Goal: Download file/media

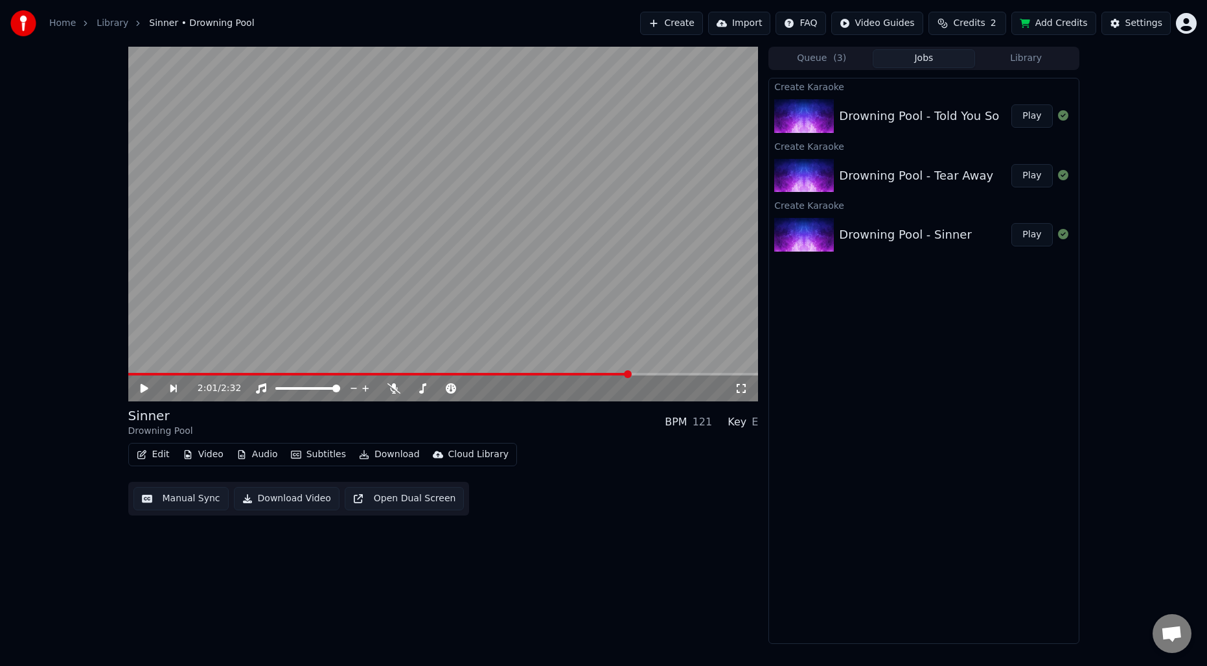
click at [916, 226] on div "Drowning Pool - Sinner" at bounding box center [905, 235] width 132 height 18
click at [1042, 232] on button "Play" at bounding box center [1032, 234] width 41 height 23
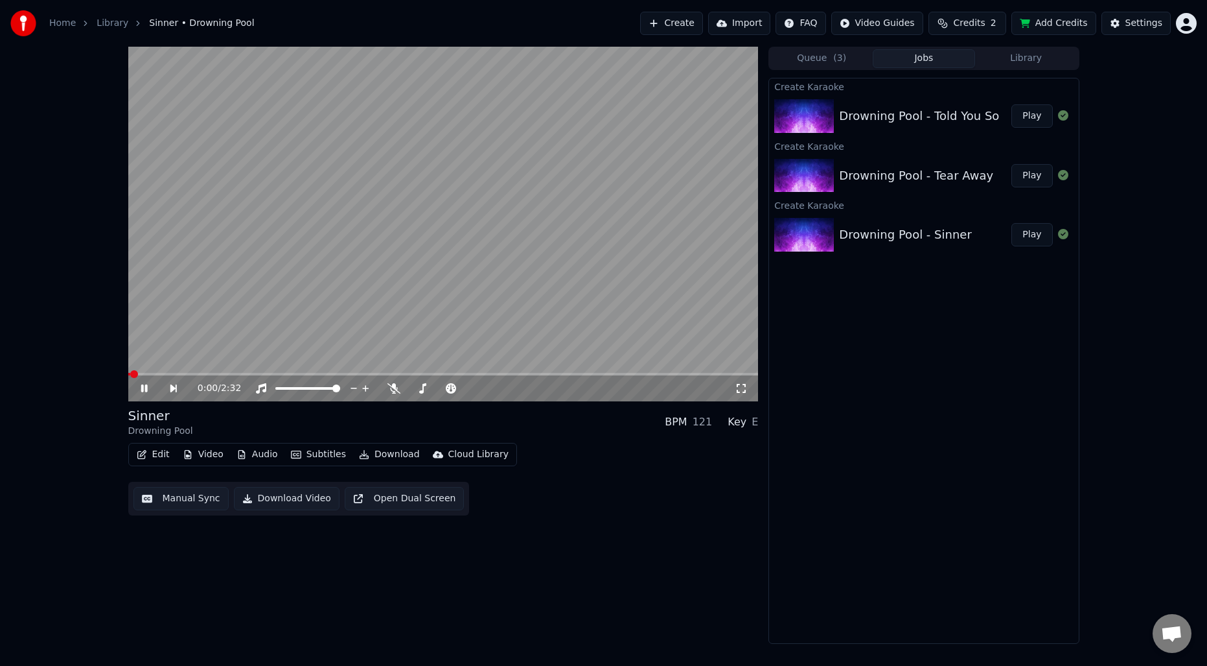
click at [181, 504] on button "Manual Sync" at bounding box center [180, 498] width 95 height 23
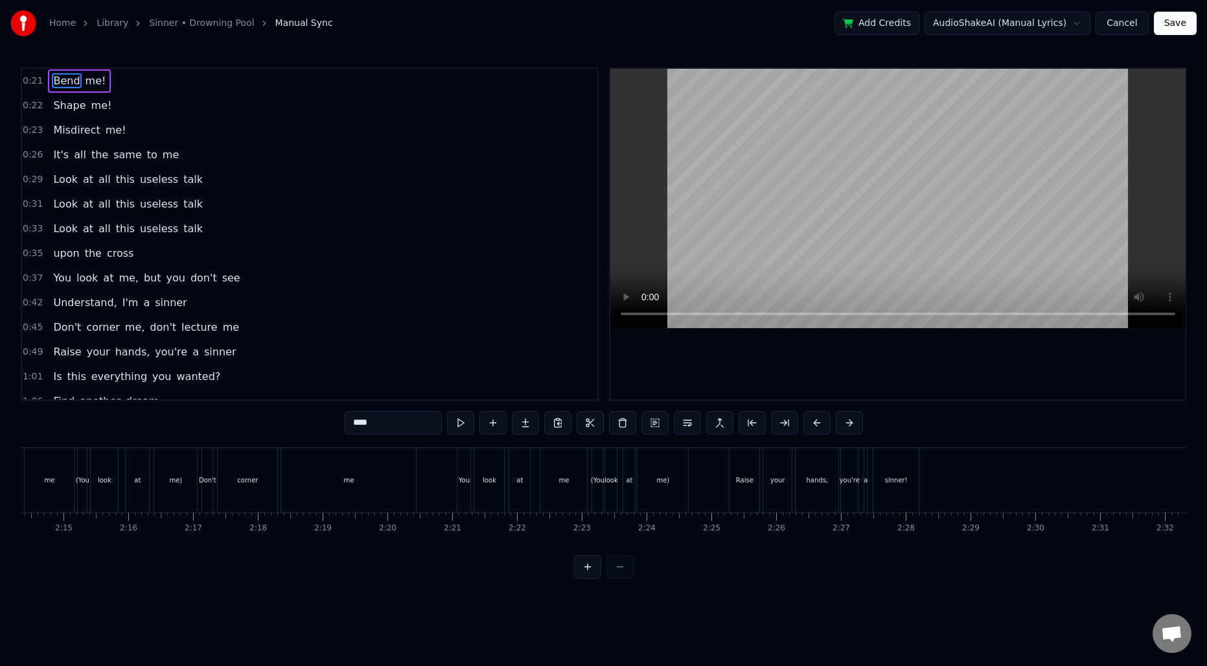
scroll to position [0, 8707]
click at [1196, 29] on button "Save" at bounding box center [1175, 23] width 43 height 23
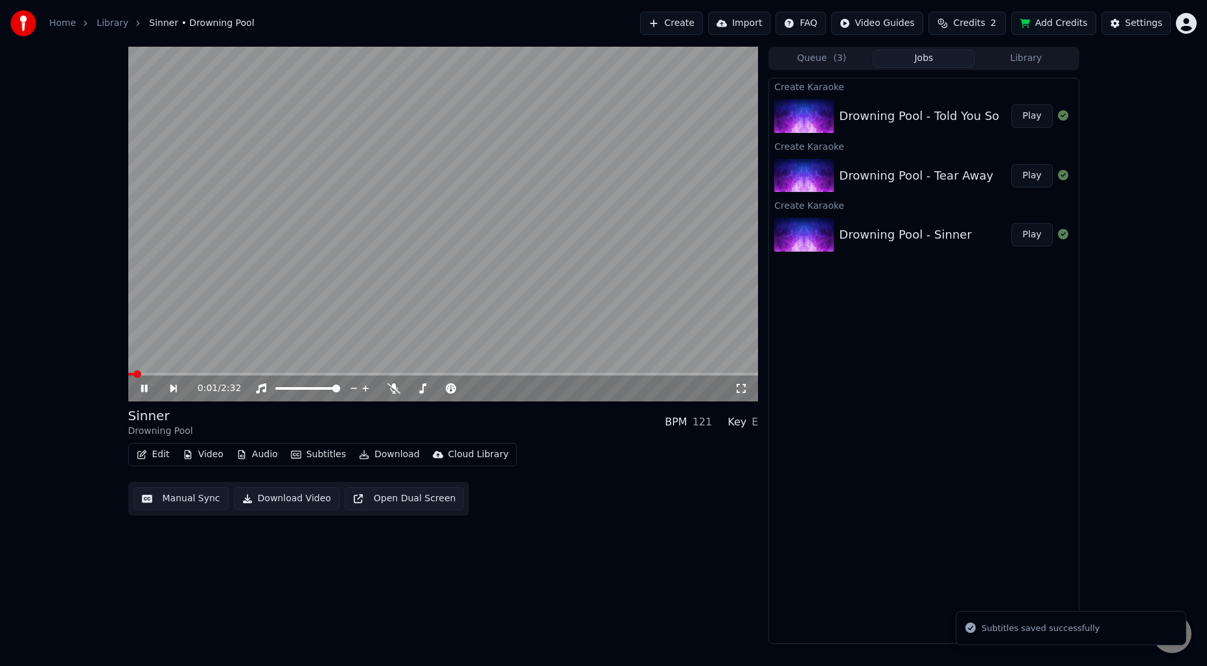
click at [424, 272] on video at bounding box center [443, 224] width 631 height 354
click at [415, 452] on button "Download" at bounding box center [389, 454] width 71 height 18
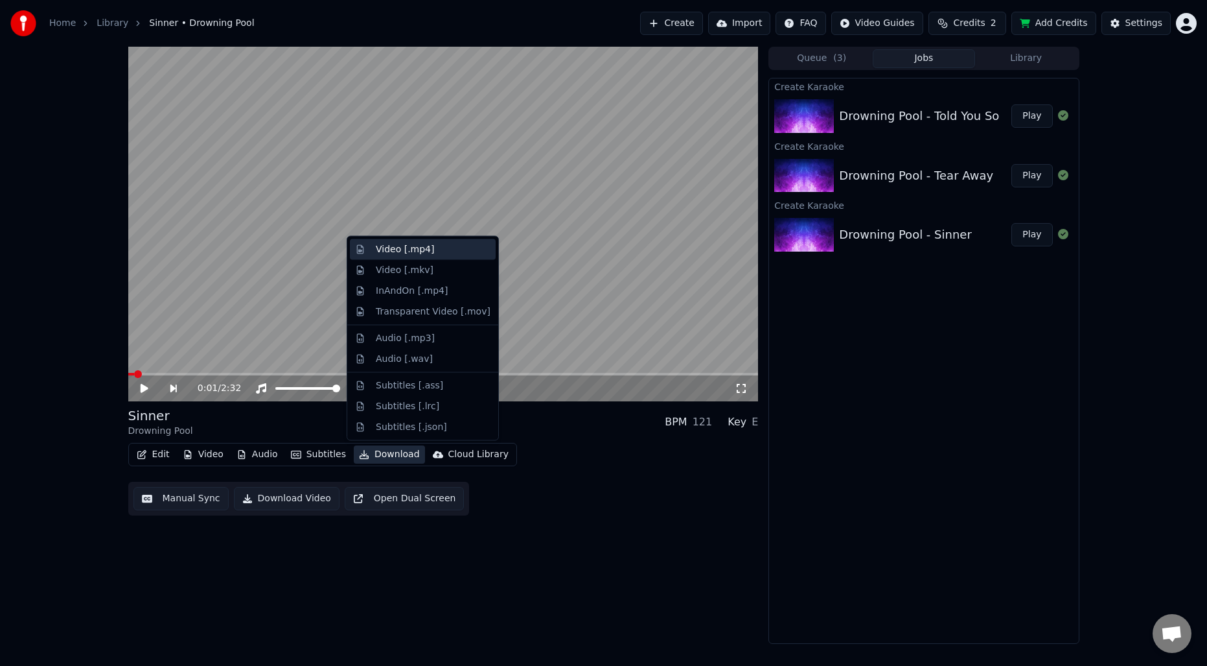
click at [397, 251] on div "Video [.mp4]" at bounding box center [405, 249] width 58 height 13
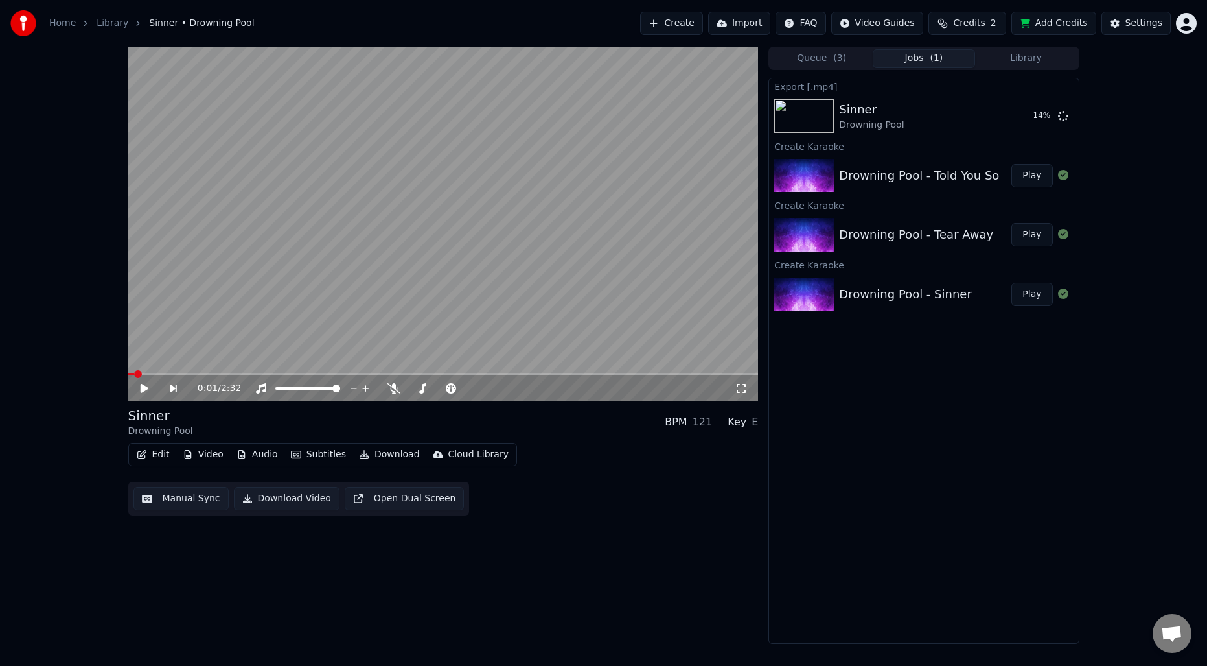
click at [1034, 176] on button "Play" at bounding box center [1032, 175] width 41 height 23
click at [176, 499] on button "Manual Sync" at bounding box center [180, 498] width 95 height 23
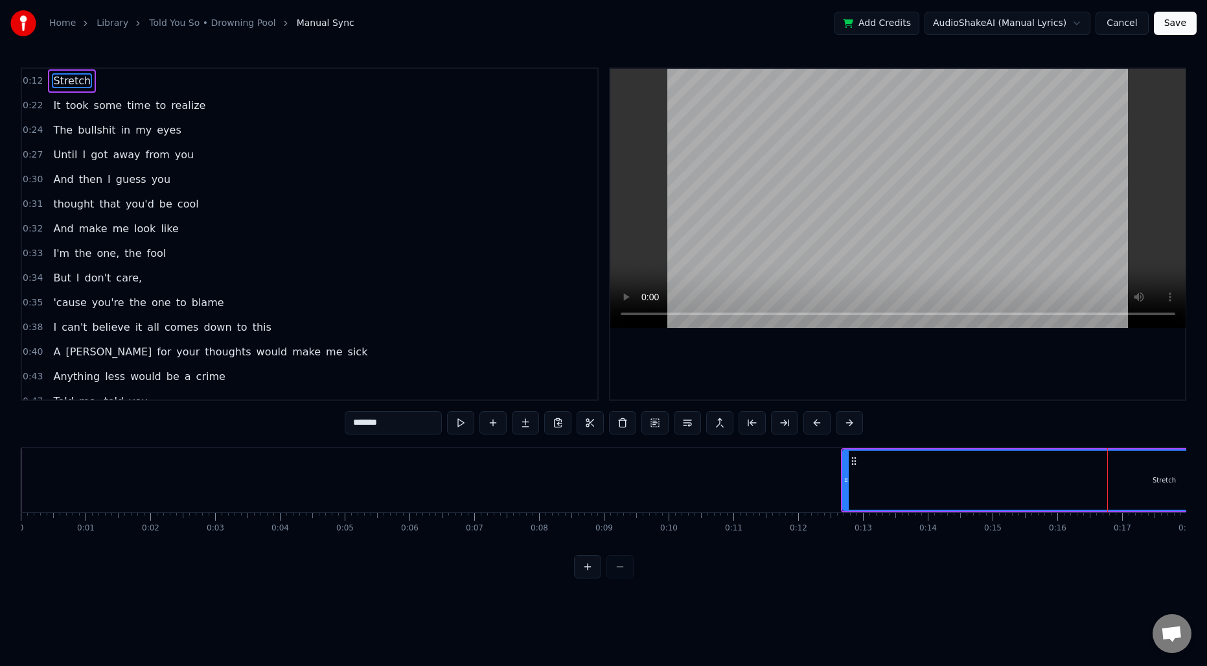
click at [934, 476] on div "Stretch" at bounding box center [1165, 479] width 642 height 59
click at [778, 424] on button at bounding box center [784, 422] width 27 height 23
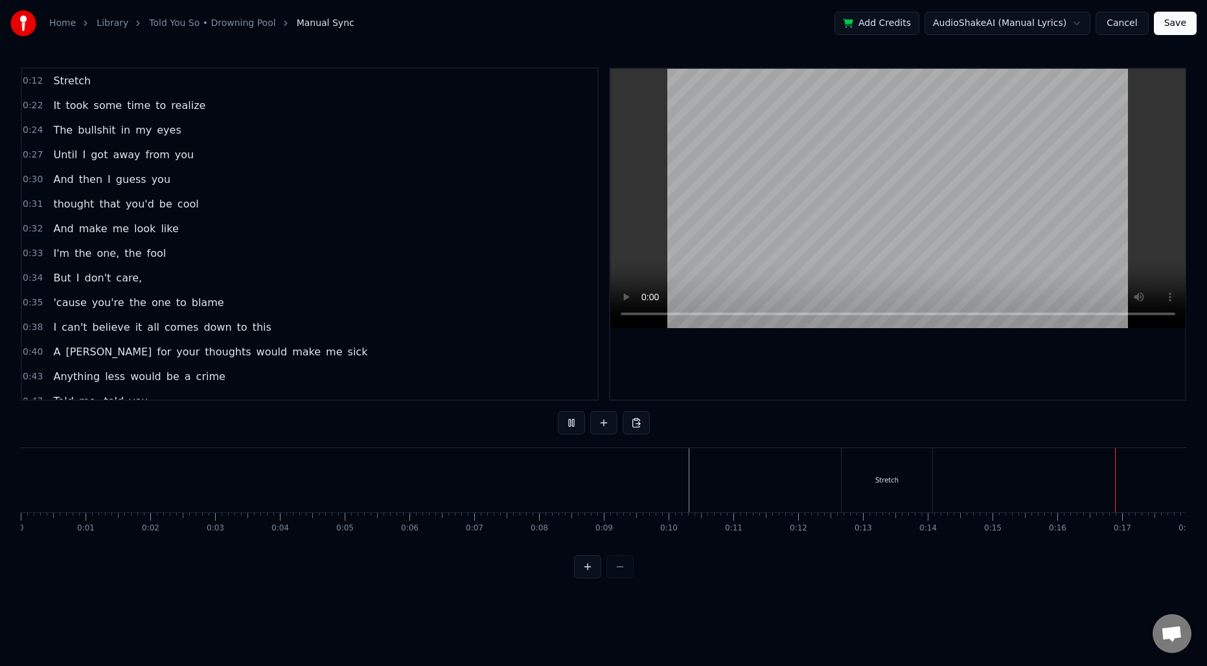
click at [897, 469] on div "Stretch" at bounding box center [887, 480] width 91 height 64
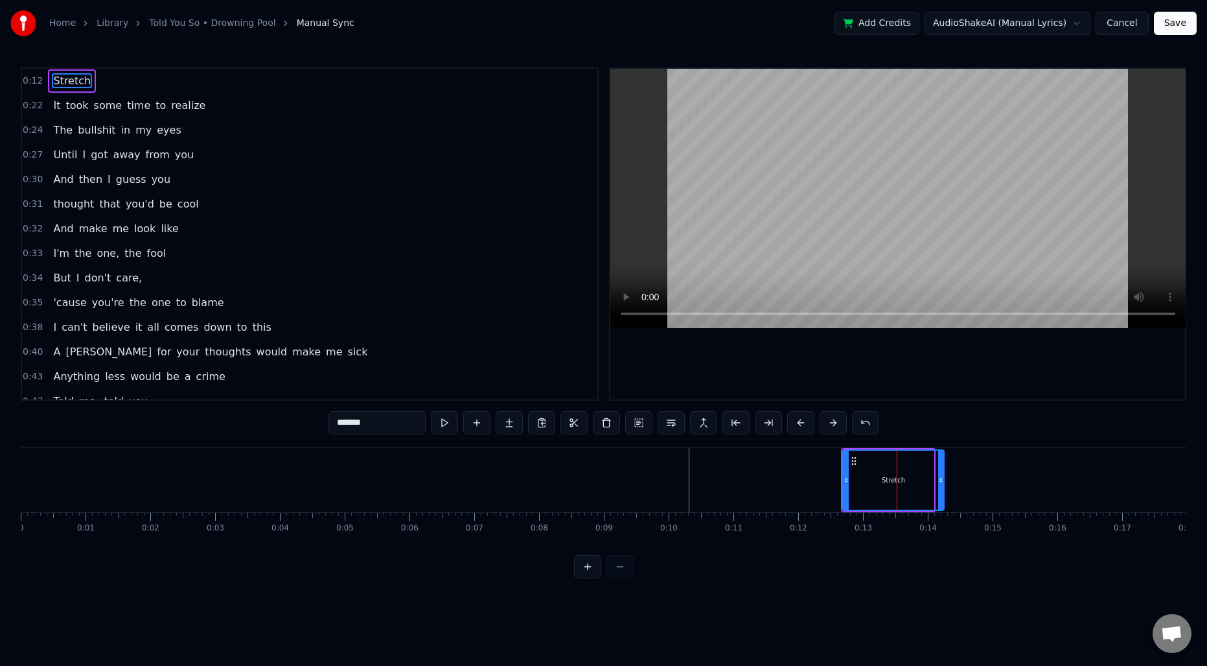
drag, startPoint x: 930, startPoint y: 480, endPoint x: 942, endPoint y: 479, distance: 11.7
click at [942, 479] on icon at bounding box center [940, 479] width 5 height 10
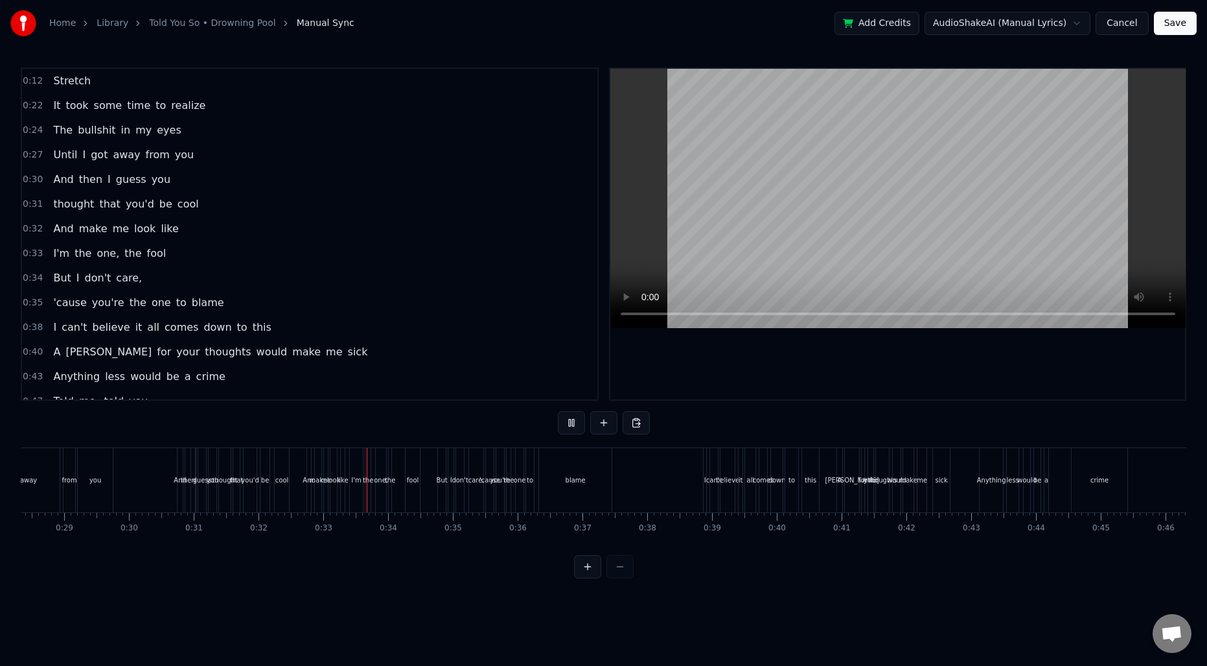
scroll to position [0, 2077]
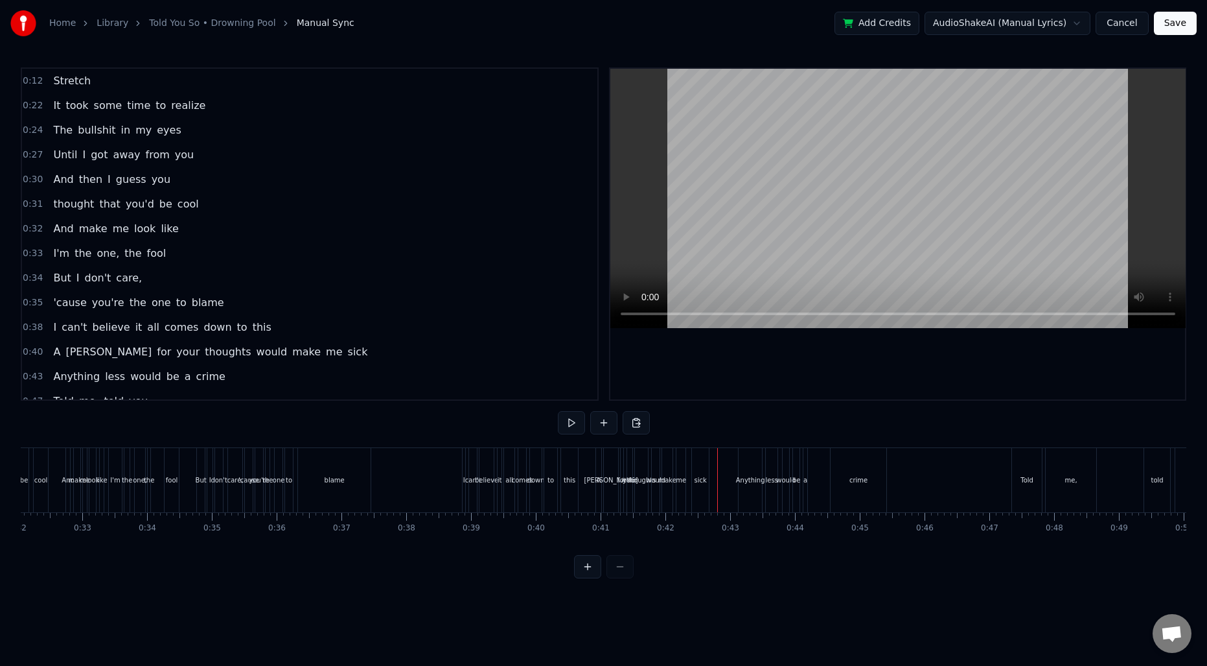
click at [255, 351] on span "would" at bounding box center [272, 351] width 34 height 15
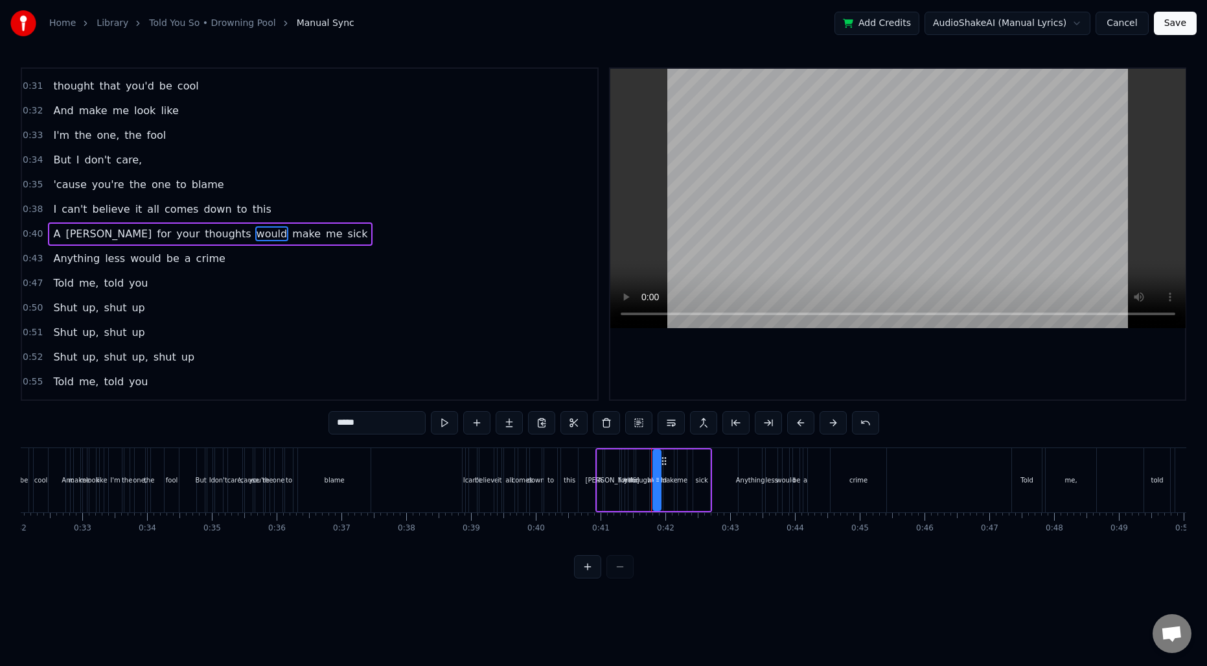
scroll to position [118, 0]
click at [675, 422] on button at bounding box center [671, 422] width 27 height 23
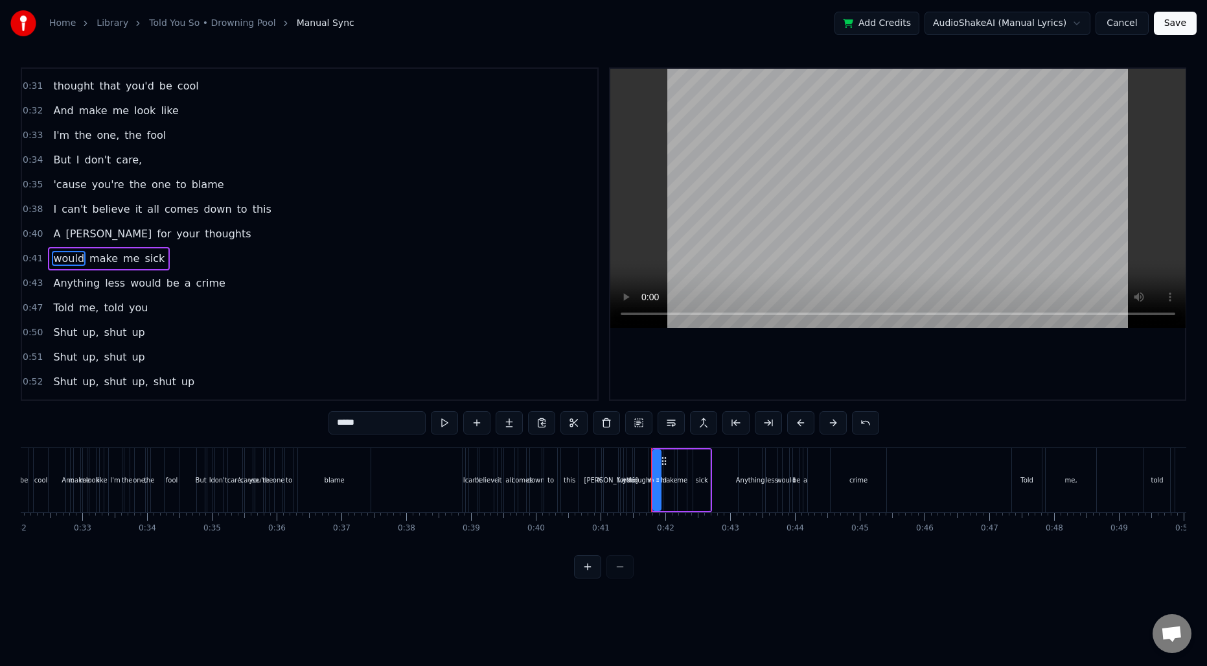
scroll to position [143, 0]
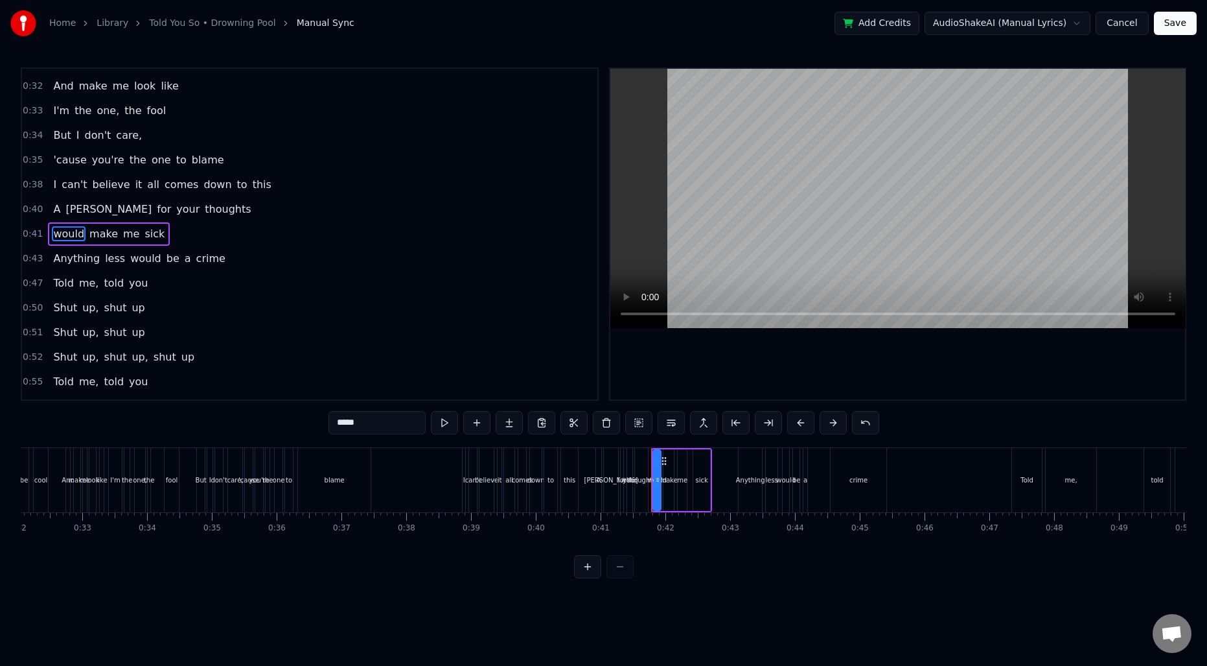
click at [28, 187] on span "0:38" at bounding box center [33, 184] width 20 height 13
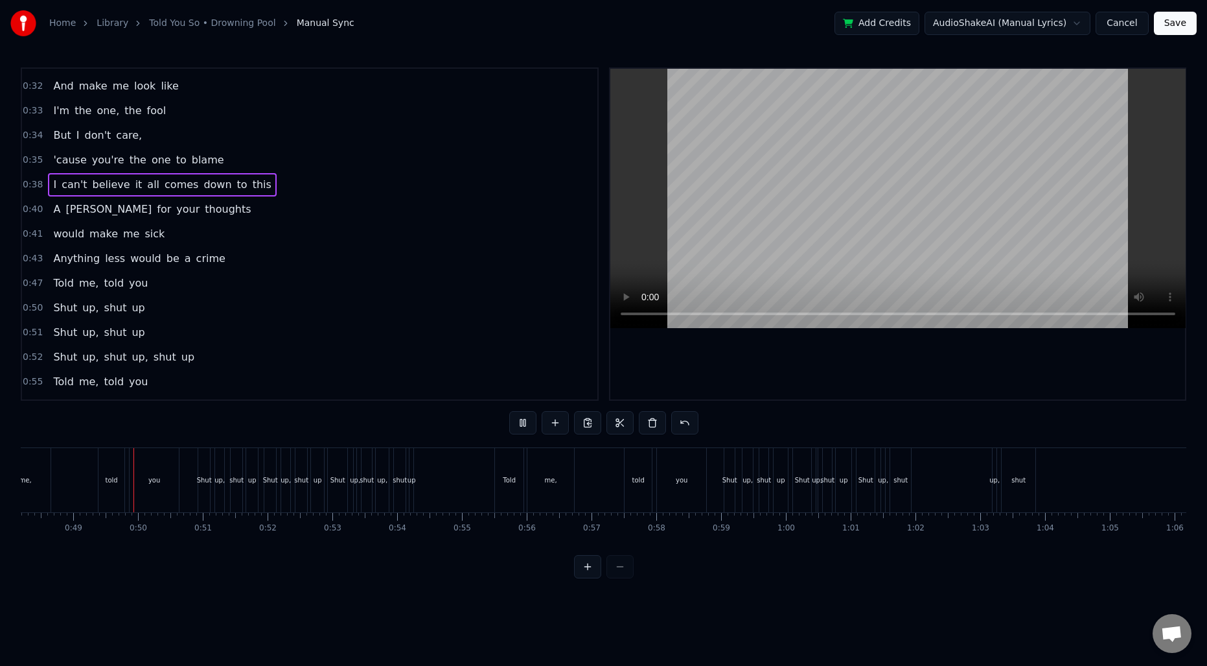
scroll to position [0, 3124]
click at [761, 463] on div "shut" at bounding box center [762, 480] width 9 height 64
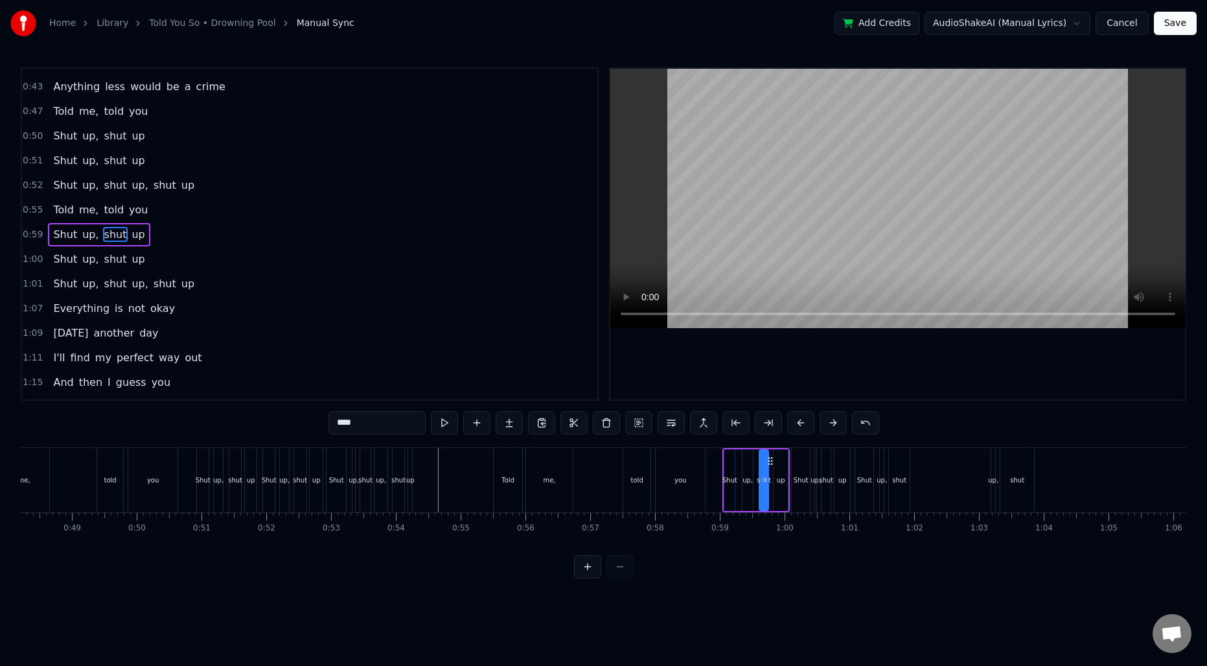
scroll to position [315, 0]
click at [590, 572] on button at bounding box center [587, 566] width 27 height 23
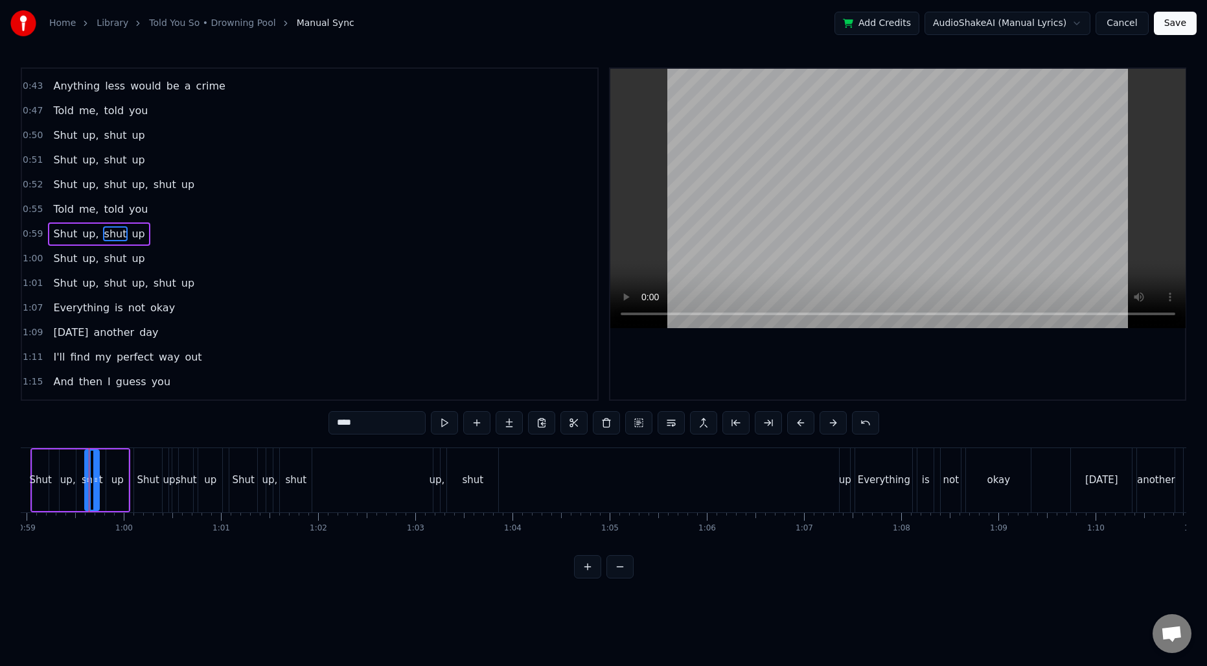
scroll to position [0, 5733]
click at [585, 573] on button at bounding box center [587, 566] width 27 height 23
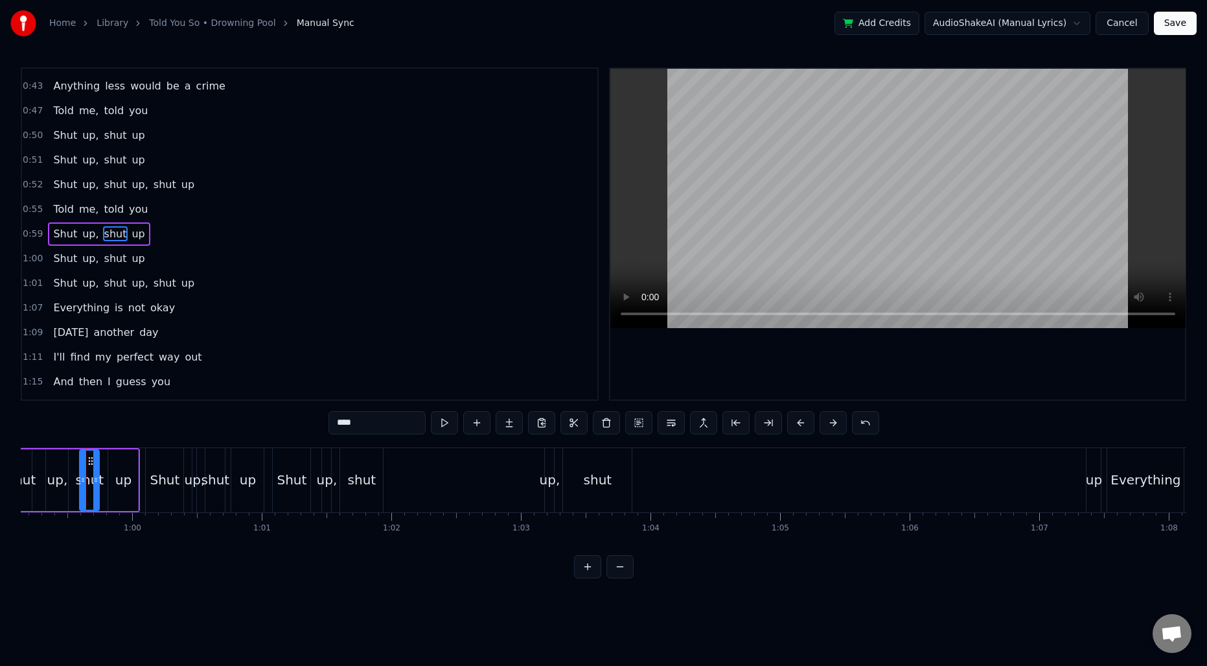
click at [585, 573] on button at bounding box center [587, 566] width 27 height 23
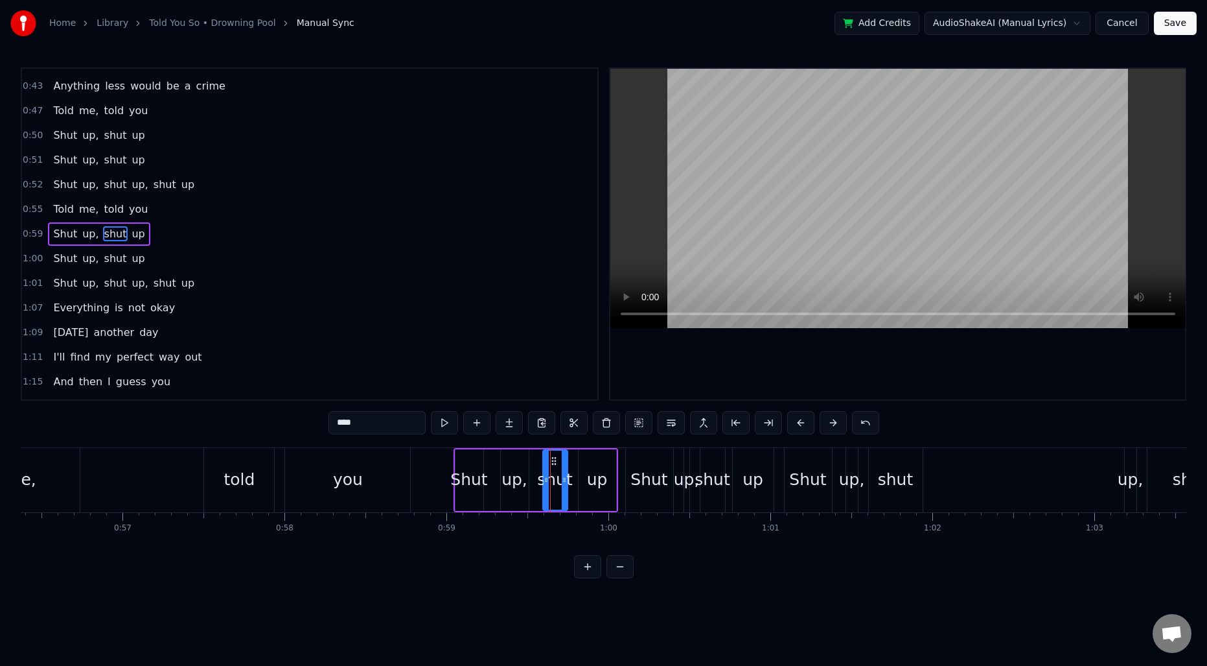
scroll to position [0, 9078]
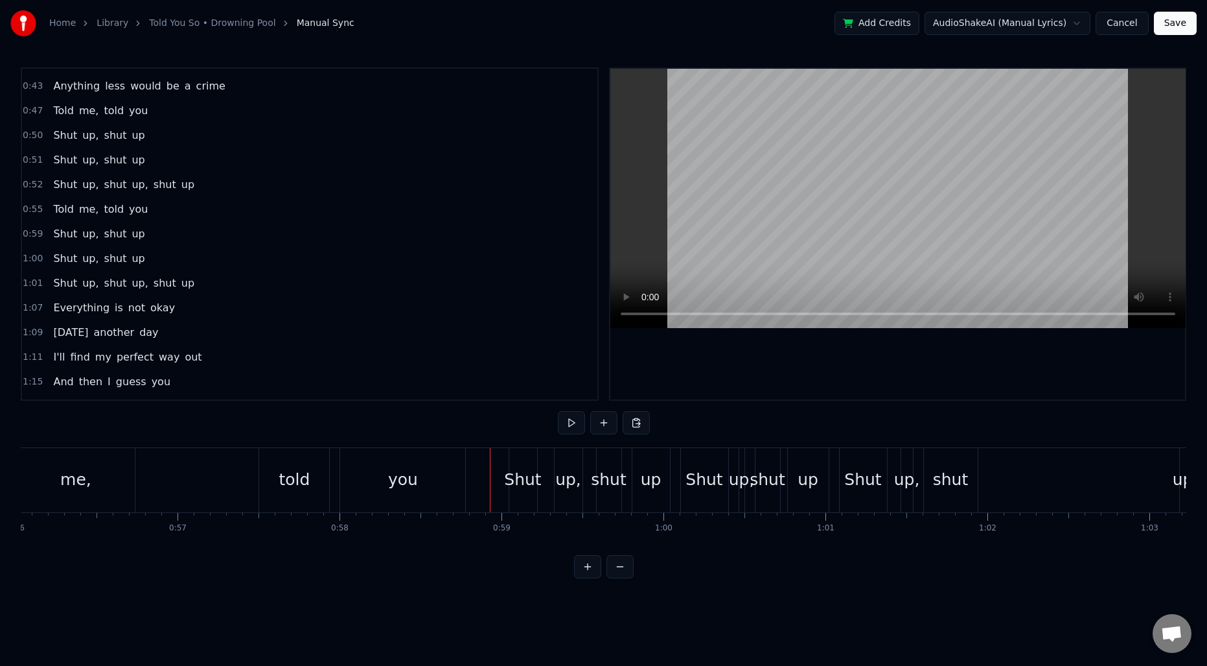
click at [520, 467] on div "Shut" at bounding box center [522, 479] width 37 height 25
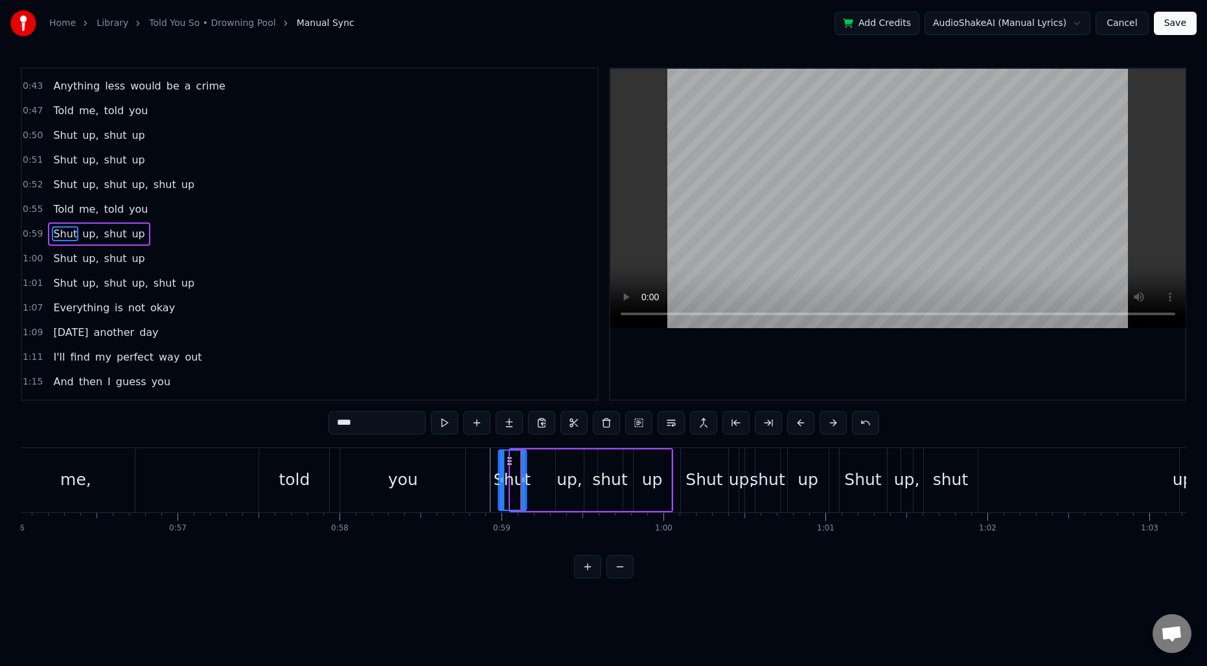
drag, startPoint x: 523, startPoint y: 461, endPoint x: 511, endPoint y: 460, distance: 12.4
click at [511, 460] on icon at bounding box center [509, 461] width 10 height 10
click at [561, 456] on div "up," at bounding box center [569, 480] width 28 height 62
drag, startPoint x: 566, startPoint y: 459, endPoint x: 539, endPoint y: 459, distance: 27.2
click at [539, 459] on icon at bounding box center [539, 461] width 10 height 10
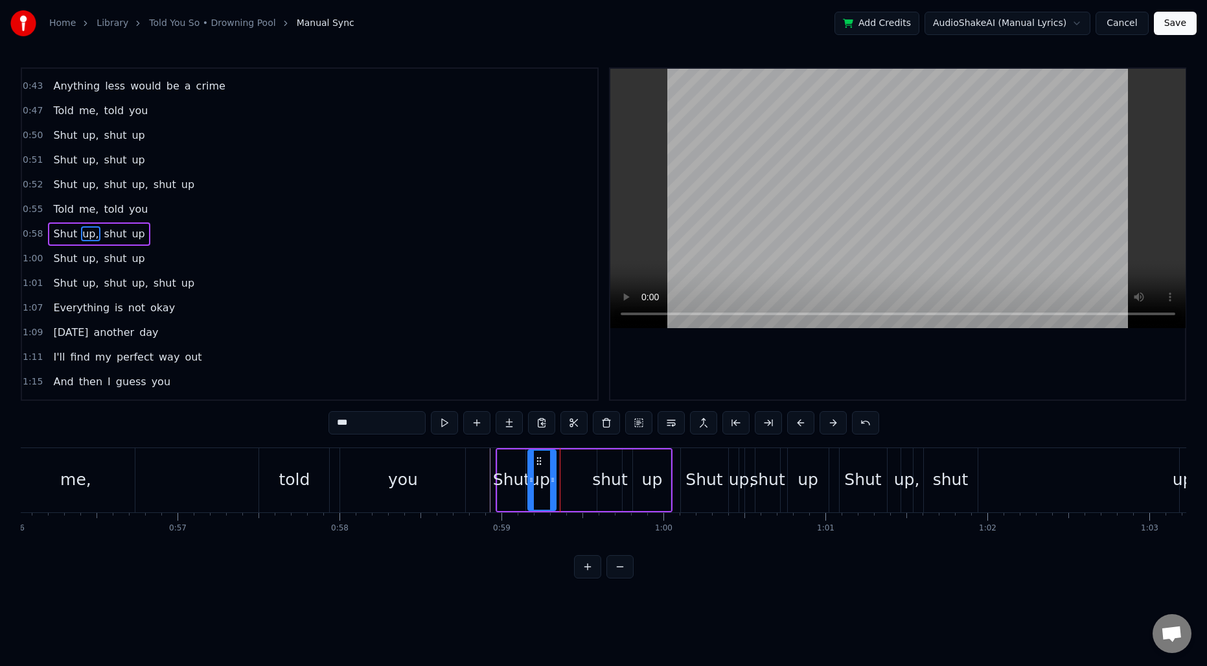
click at [611, 457] on div "shut" at bounding box center [609, 480] width 25 height 62
drag, startPoint x: 610, startPoint y: 458, endPoint x: 594, endPoint y: 458, distance: 16.8
click at [594, 458] on icon at bounding box center [592, 461] width 10 height 10
click at [650, 465] on div "up" at bounding box center [652, 480] width 38 height 62
drag, startPoint x: 644, startPoint y: 459, endPoint x: 621, endPoint y: 459, distance: 22.7
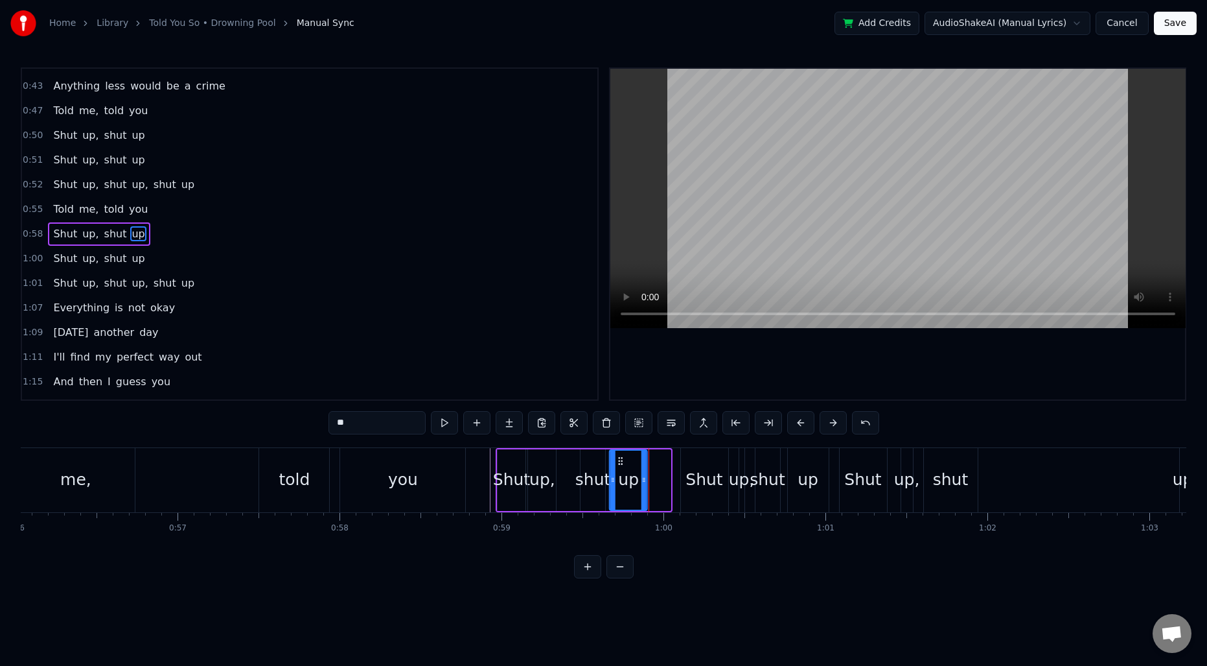
click at [621, 459] on icon at bounding box center [621, 461] width 10 height 10
click at [706, 465] on div "Shut" at bounding box center [704, 480] width 47 height 64
type input "****"
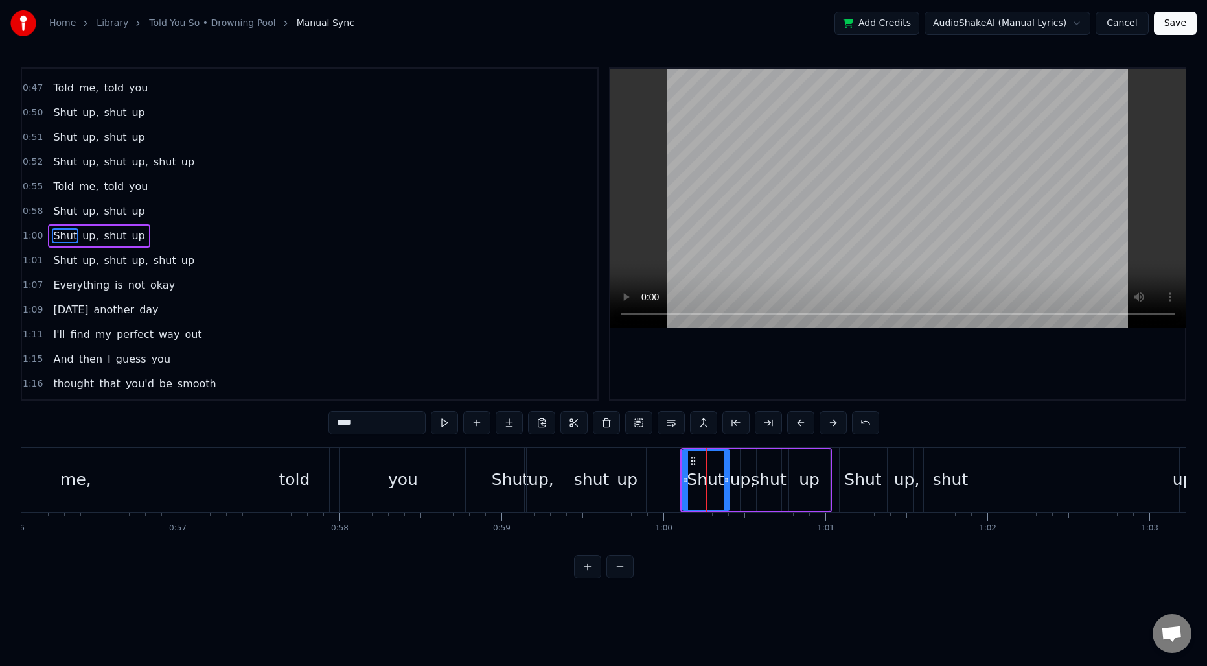
scroll to position [340, 0]
drag, startPoint x: 694, startPoint y: 458, endPoint x: 675, endPoint y: 456, distance: 18.8
click at [675, 457] on circle at bounding box center [675, 457] width 1 height 1
click at [174, 477] on div "Told me, told you" at bounding box center [202, 480] width 534 height 64
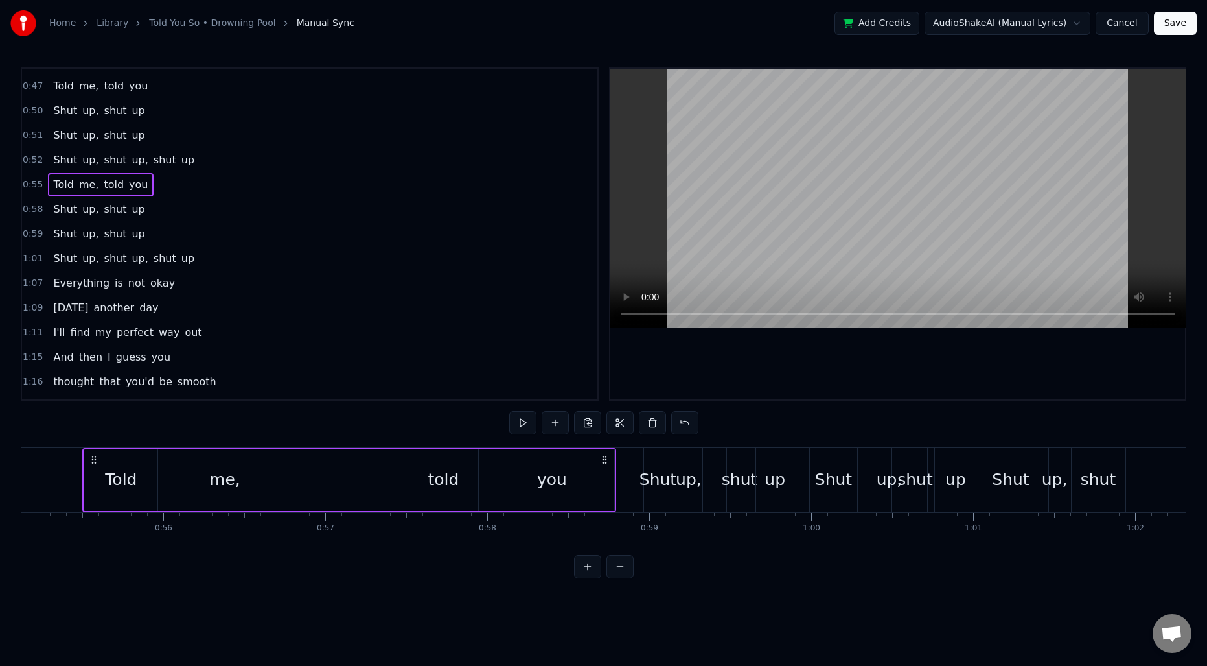
scroll to position [0, 8928]
click at [784, 472] on div "up" at bounding box center [777, 479] width 21 height 25
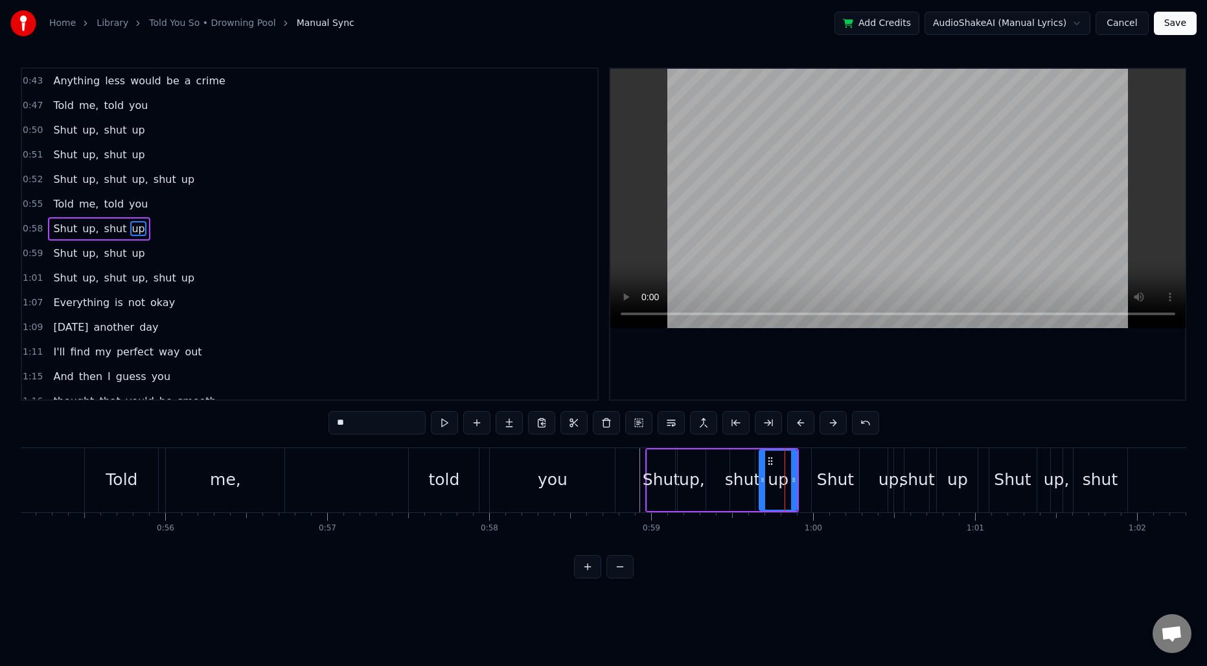
scroll to position [315, 0]
drag, startPoint x: 793, startPoint y: 475, endPoint x: 785, endPoint y: 474, distance: 7.8
click at [785, 474] on icon at bounding box center [785, 479] width 5 height 10
click at [841, 474] on div "Shut" at bounding box center [835, 479] width 37 height 25
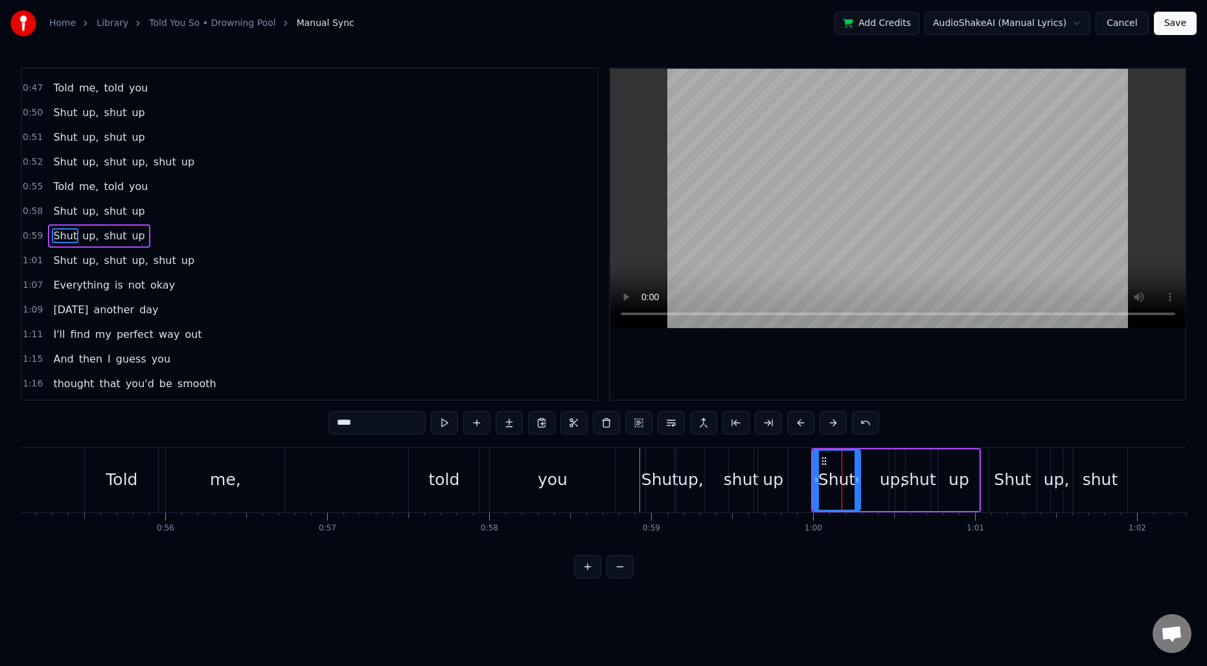
scroll to position [340, 0]
drag, startPoint x: 855, startPoint y: 477, endPoint x: 837, endPoint y: 478, distance: 18.8
click at [837, 478] on icon at bounding box center [838, 479] width 5 height 10
click at [891, 474] on div "up," at bounding box center [893, 479] width 26 height 25
drag, startPoint x: 894, startPoint y: 474, endPoint x: 903, endPoint y: 478, distance: 10.5
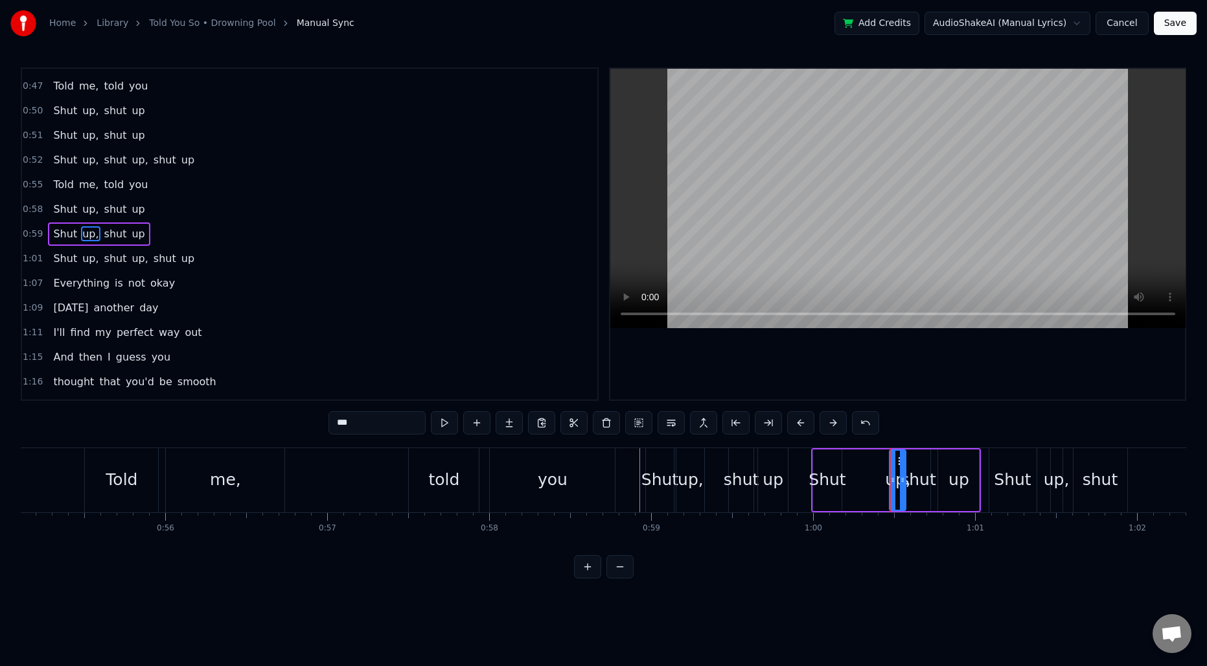
click at [905, 478] on icon at bounding box center [902, 479] width 5 height 10
drag, startPoint x: 891, startPoint y: 478, endPoint x: 845, endPoint y: 478, distance: 46.0
click at [845, 478] on icon at bounding box center [846, 479] width 5 height 10
drag, startPoint x: 903, startPoint y: 479, endPoint x: 867, endPoint y: 480, distance: 35.7
click at [867, 480] on icon at bounding box center [867, 479] width 5 height 10
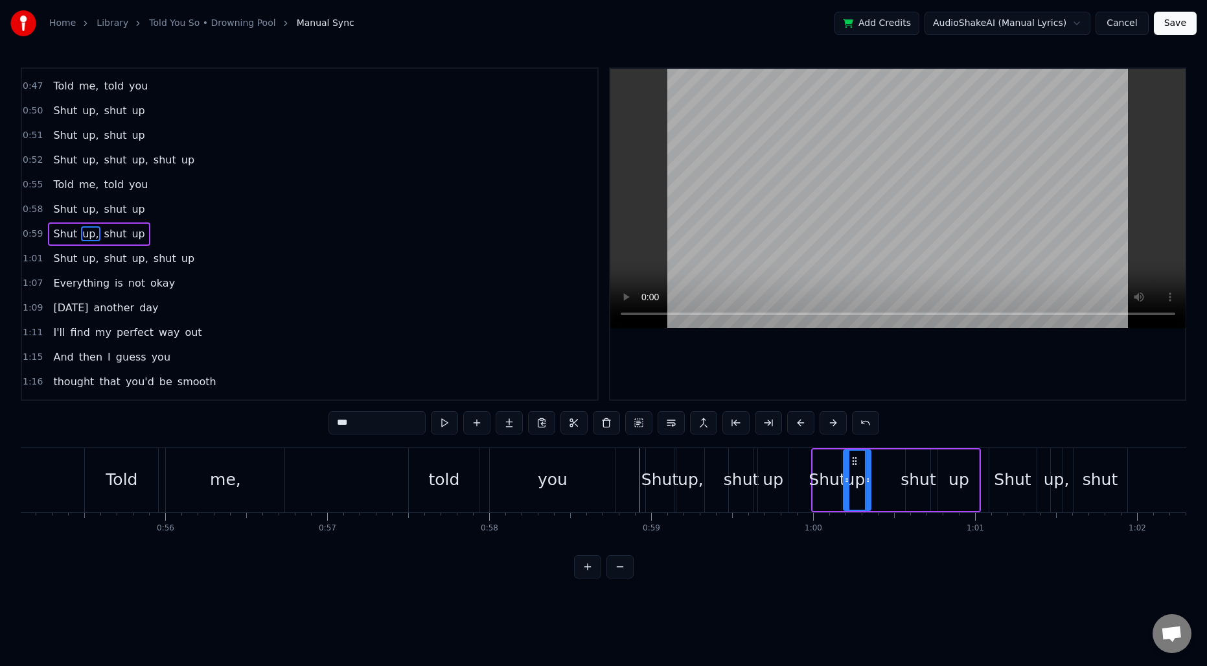
click at [915, 465] on div "shut" at bounding box center [918, 480] width 25 height 62
drag, startPoint x: 916, startPoint y: 460, endPoint x: 903, endPoint y: 459, distance: 13.6
click at [903, 459] on icon at bounding box center [904, 461] width 10 height 10
click at [945, 469] on div "up" at bounding box center [958, 480] width 41 height 62
drag, startPoint x: 948, startPoint y: 460, endPoint x: 929, endPoint y: 459, distance: 18.8
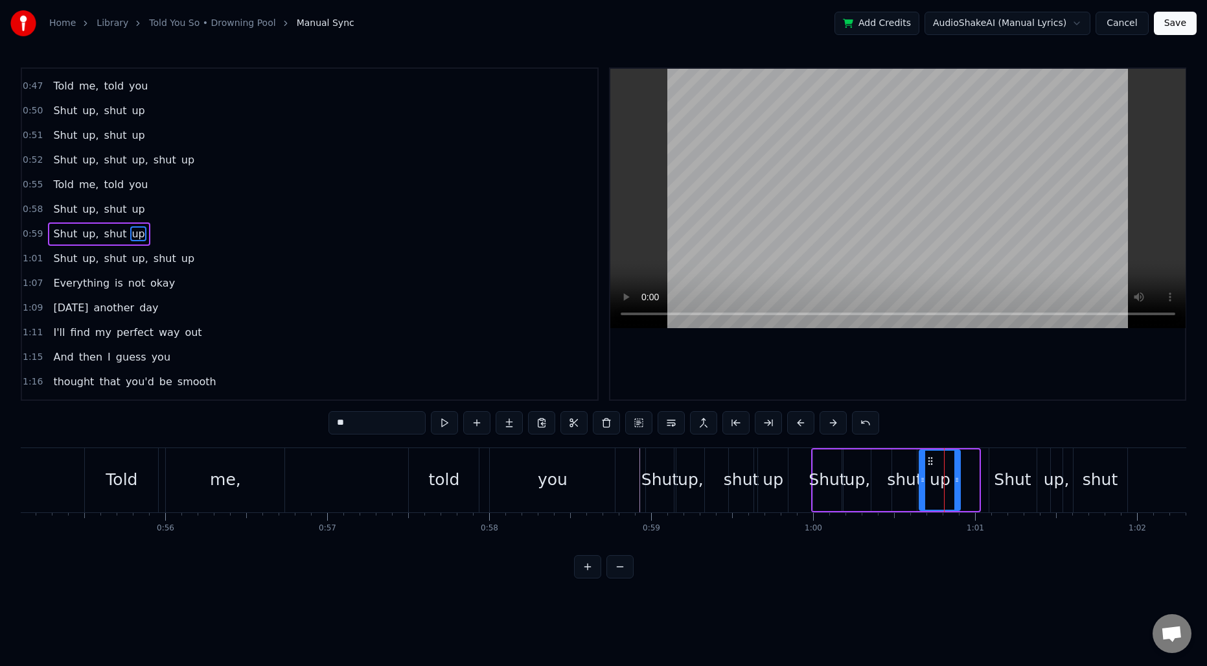
click at [929, 460] on circle at bounding box center [929, 460] width 1 height 1
drag, startPoint x: 955, startPoint y: 476, endPoint x: 938, endPoint y: 476, distance: 16.8
click at [938, 476] on icon at bounding box center [940, 479] width 5 height 10
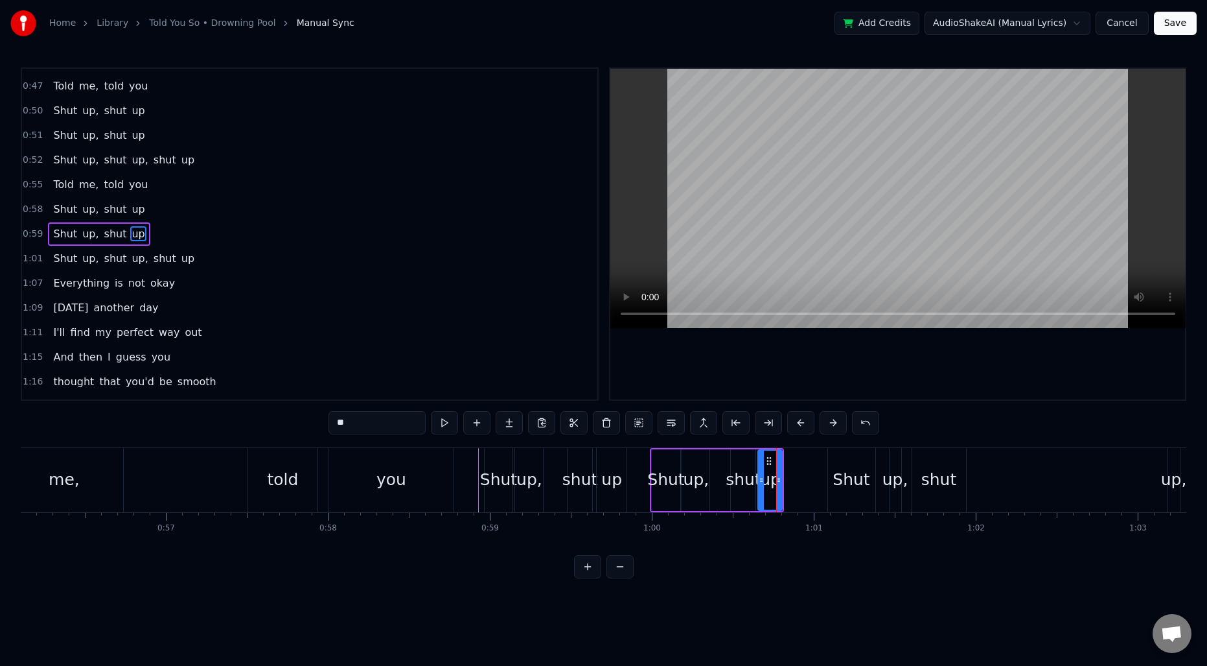
scroll to position [0, 9096]
click at [840, 465] on div "Shut" at bounding box center [845, 480] width 47 height 64
type input "****"
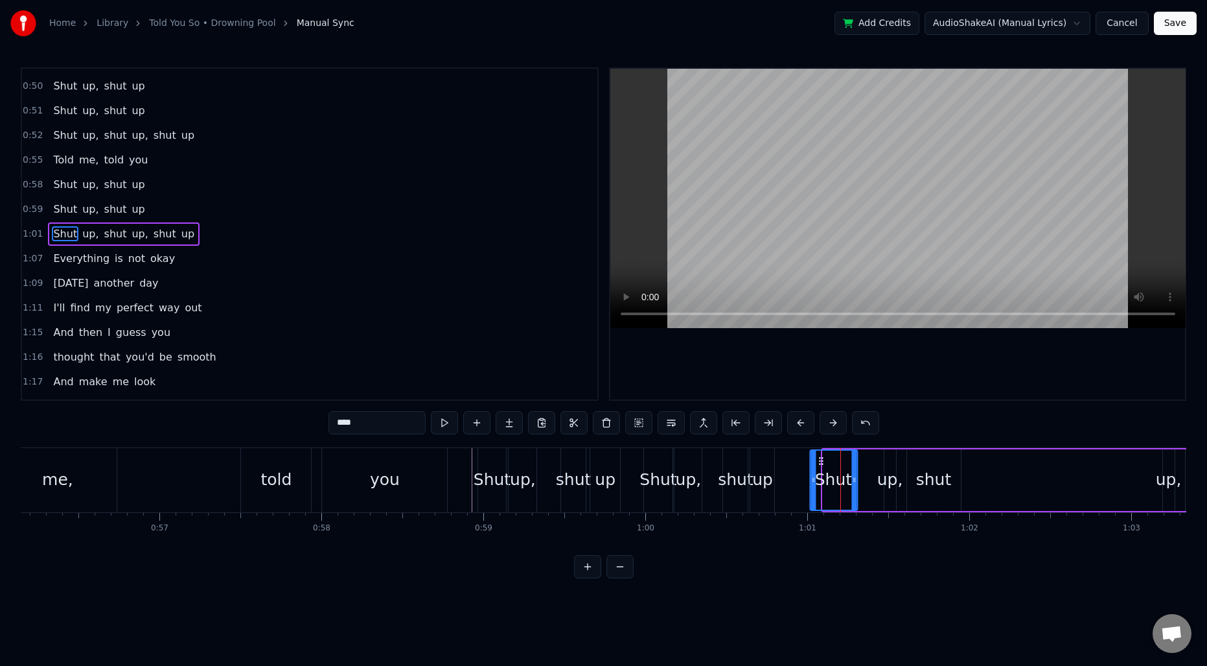
drag, startPoint x: 833, startPoint y: 459, endPoint x: 820, endPoint y: 459, distance: 13.0
click at [820, 459] on icon at bounding box center [821, 461] width 10 height 10
drag, startPoint x: 855, startPoint y: 491, endPoint x: 838, endPoint y: 491, distance: 16.8
click at [838, 491] on div at bounding box center [836, 479] width 5 height 59
click at [165, 476] on div "Told me, told you" at bounding box center [183, 480] width 534 height 64
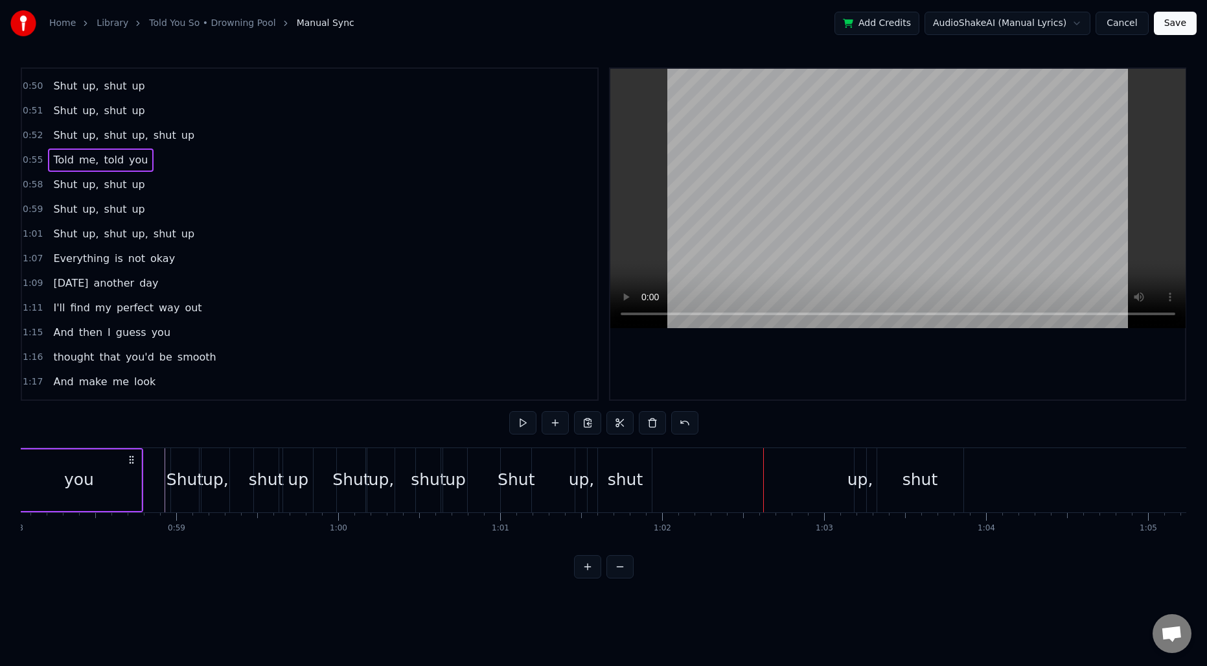
scroll to position [0, 9410]
click at [513, 489] on div "Shut" at bounding box center [509, 479] width 37 height 25
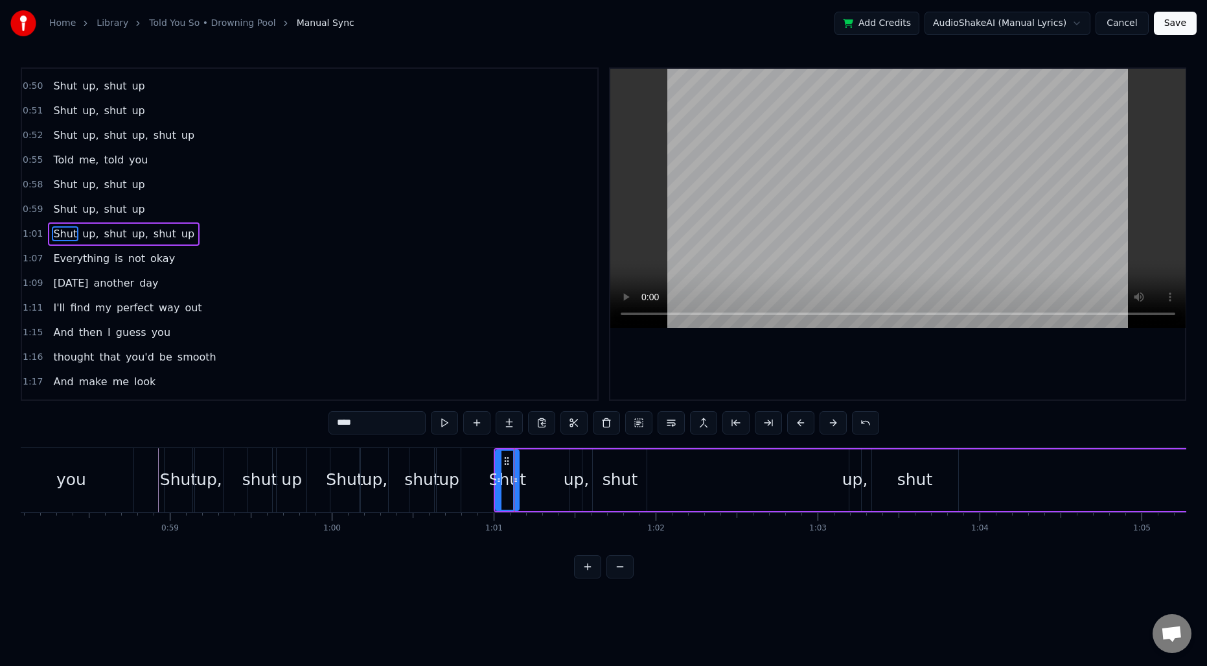
drag, startPoint x: 524, startPoint y: 467, endPoint x: 516, endPoint y: 467, distance: 8.4
click at [516, 467] on div at bounding box center [515, 479] width 5 height 59
click at [579, 465] on div "up," at bounding box center [576, 480] width 12 height 62
drag, startPoint x: 581, startPoint y: 463, endPoint x: 600, endPoint y: 470, distance: 20.5
click at [600, 470] on div at bounding box center [598, 479] width 5 height 59
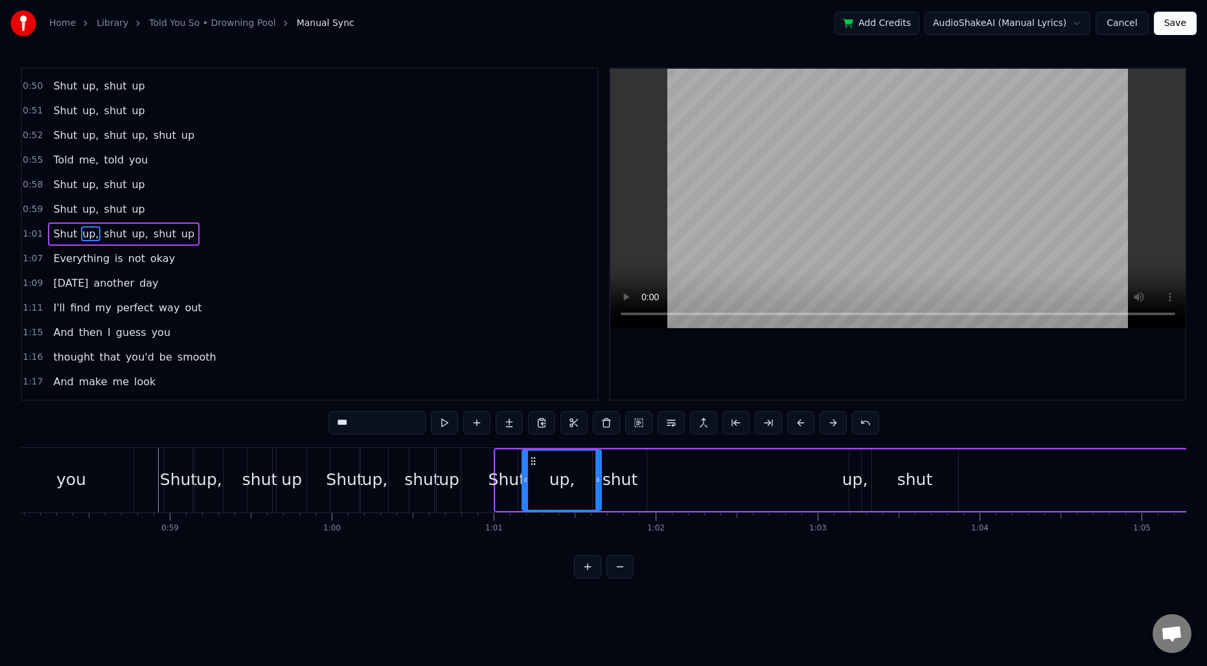
drag, startPoint x: 573, startPoint y: 469, endPoint x: 525, endPoint y: 469, distance: 48.0
click at [525, 469] on div at bounding box center [525, 479] width 5 height 59
drag, startPoint x: 598, startPoint y: 470, endPoint x: 542, endPoint y: 469, distance: 55.7
click at [542, 469] on div at bounding box center [542, 479] width 5 height 59
click at [609, 476] on div "shut" at bounding box center [621, 479] width 36 height 25
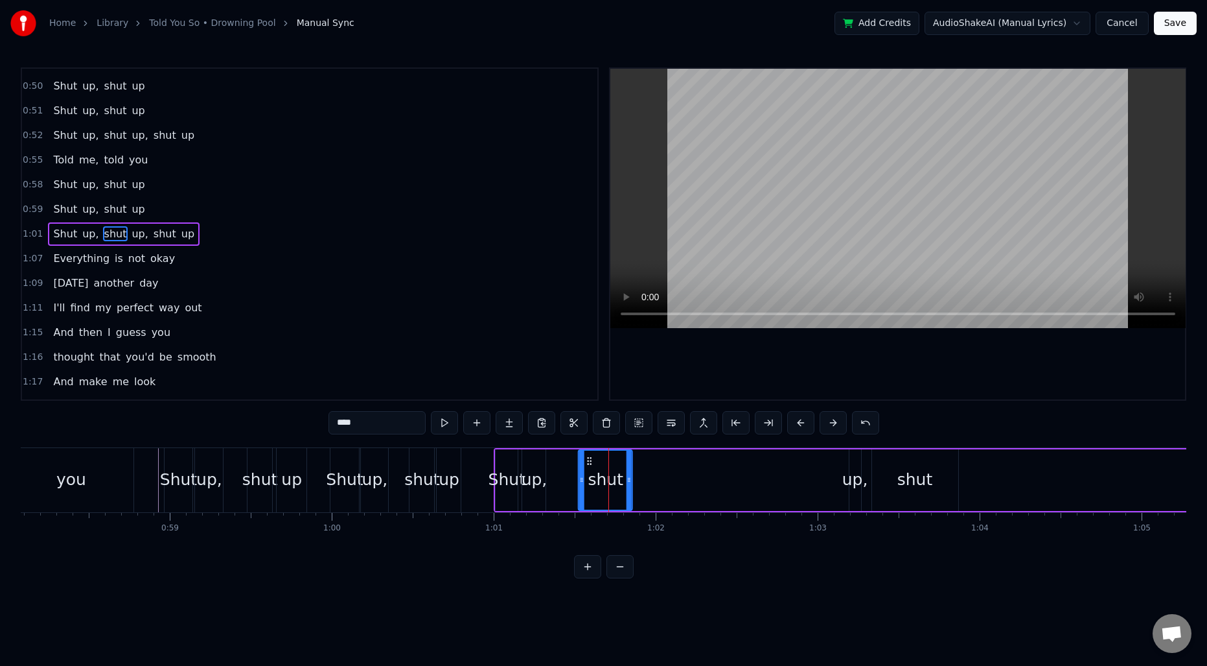
drag, startPoint x: 603, startPoint y: 463, endPoint x: 588, endPoint y: 462, distance: 15.0
click at [588, 462] on icon at bounding box center [590, 461] width 10 height 10
drag, startPoint x: 631, startPoint y: 474, endPoint x: 605, endPoint y: 476, distance: 26.0
click at [605, 476] on icon at bounding box center [602, 479] width 5 height 10
click at [850, 474] on div "up," at bounding box center [855, 479] width 26 height 25
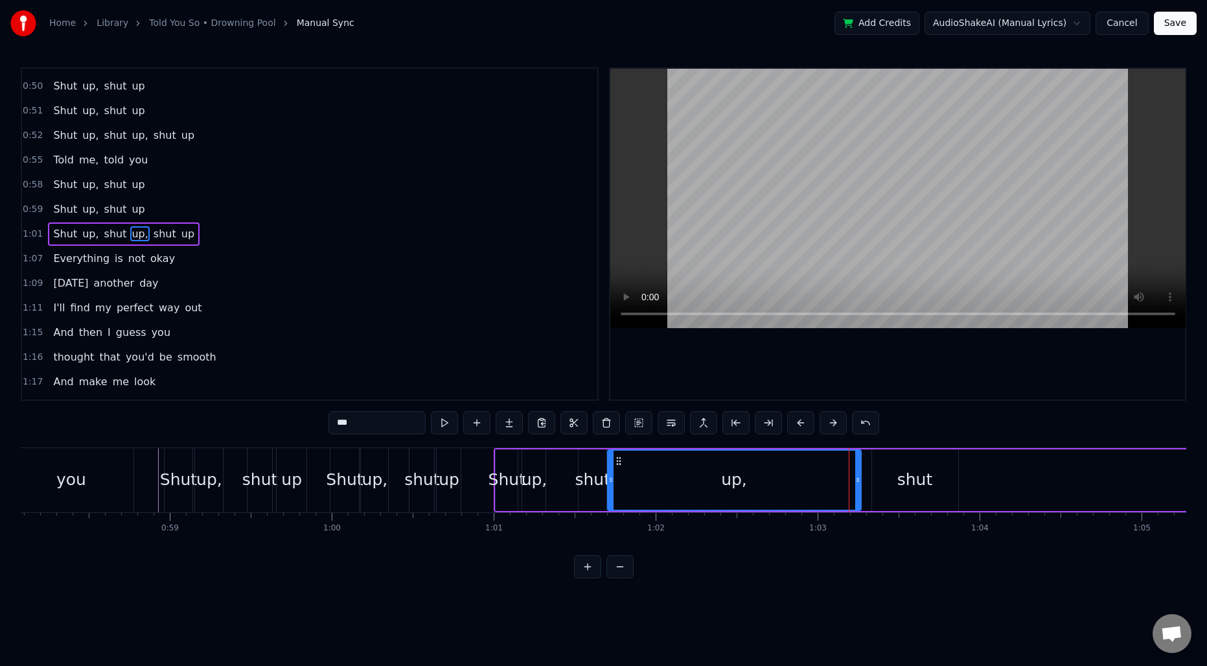
drag, startPoint x: 851, startPoint y: 465, endPoint x: 609, endPoint y: 465, distance: 241.7
click at [609, 465] on div at bounding box center [611, 479] width 5 height 59
click at [855, 480] on icon at bounding box center [857, 479] width 5 height 10
drag, startPoint x: 857, startPoint y: 480, endPoint x: 628, endPoint y: 480, distance: 229.4
click at [628, 480] on icon at bounding box center [628, 479] width 5 height 10
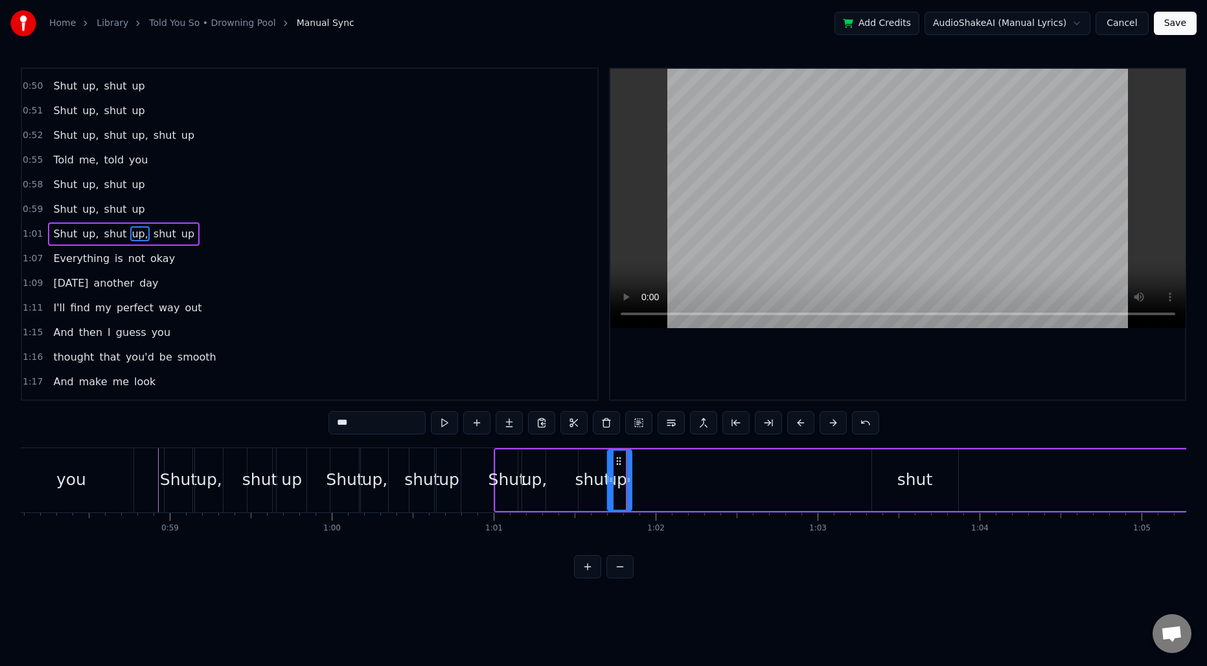
click at [873, 478] on div "shut" at bounding box center [915, 480] width 86 height 62
drag, startPoint x: 883, startPoint y: 463, endPoint x: 853, endPoint y: 461, distance: 29.3
click at [853, 461] on icon at bounding box center [854, 461] width 10 height 10
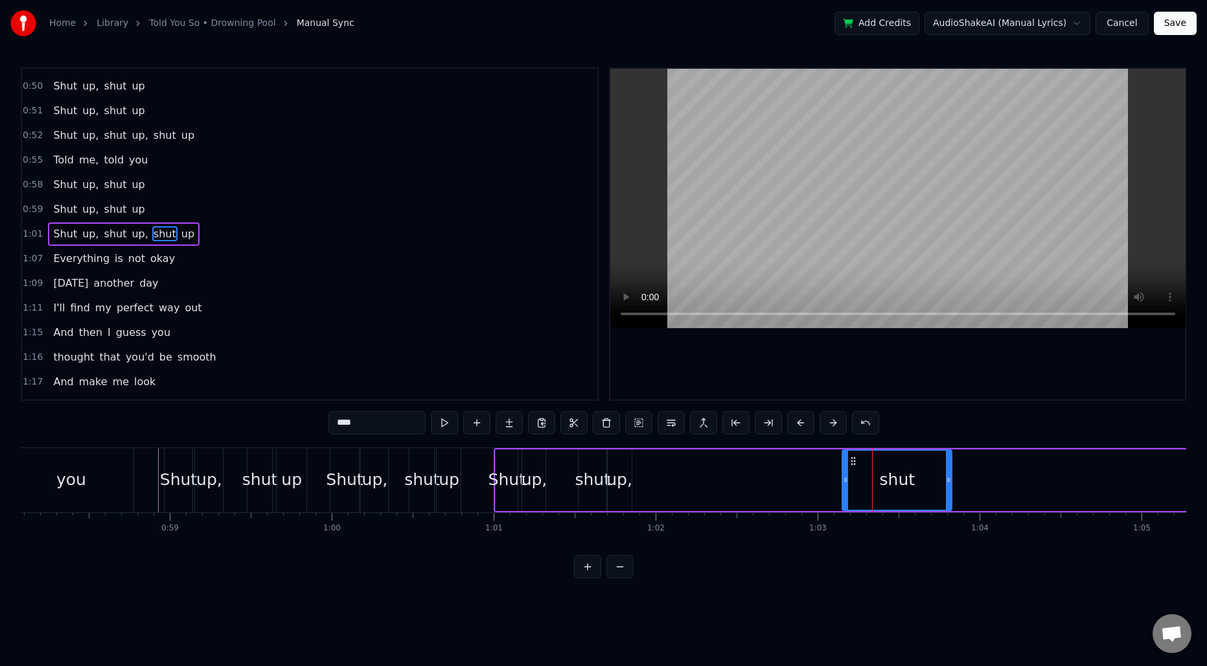
drag, startPoint x: 924, startPoint y: 475, endPoint x: 945, endPoint y: 479, distance: 21.1
click at [946, 479] on icon at bounding box center [948, 479] width 5 height 10
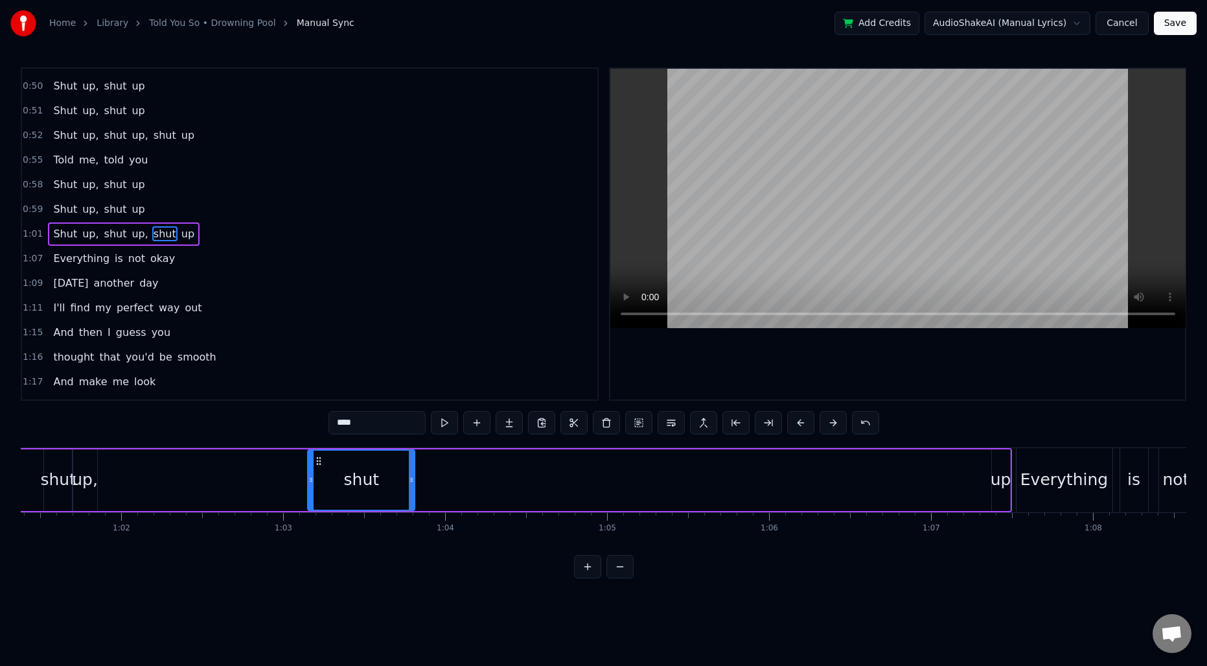
scroll to position [0, 10001]
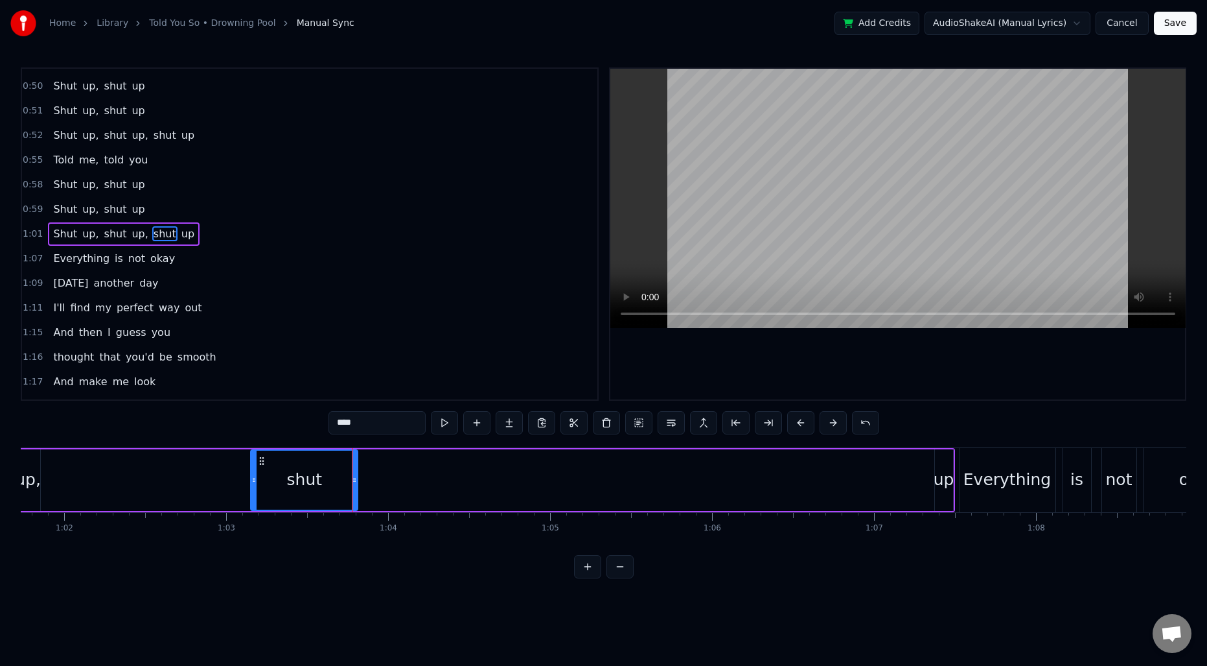
click at [938, 483] on div "up" at bounding box center [944, 479] width 21 height 25
drag, startPoint x: 944, startPoint y: 460, endPoint x: 369, endPoint y: 470, distance: 574.3
click at [369, 470] on div "up" at bounding box center [369, 479] width 17 height 59
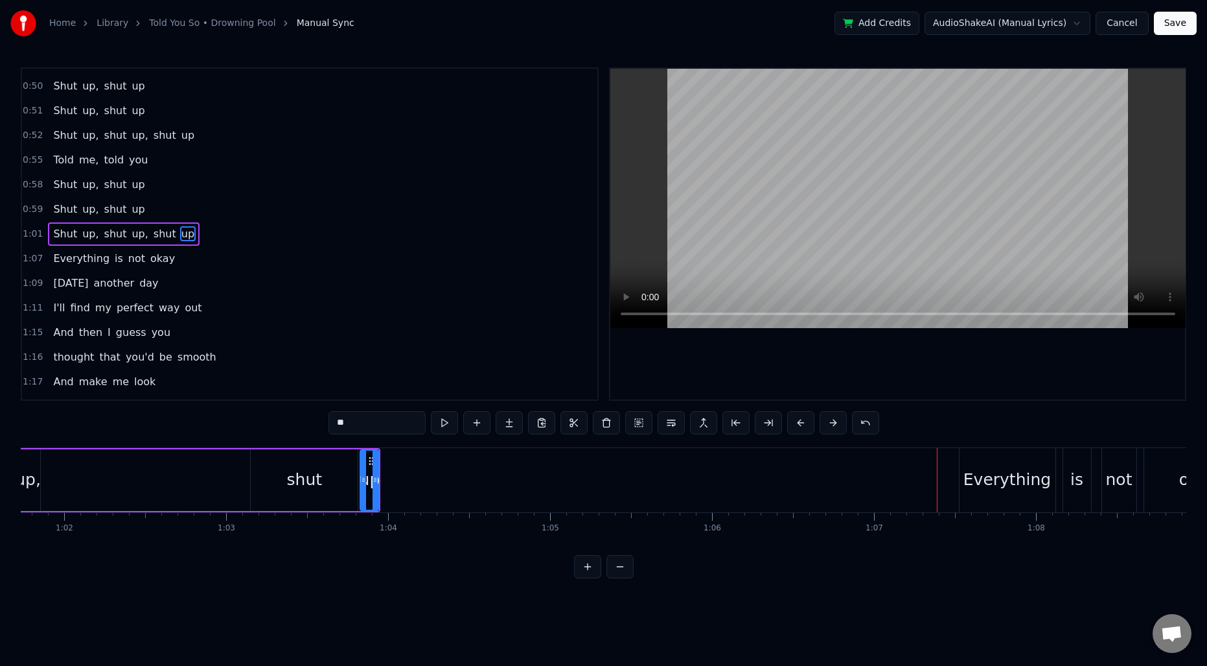
click at [303, 474] on div "shut" at bounding box center [305, 479] width 36 height 25
drag, startPoint x: 352, startPoint y: 474, endPoint x: 296, endPoint y: 472, distance: 56.4
click at [296, 472] on div at bounding box center [298, 479] width 5 height 59
click at [373, 472] on div "up" at bounding box center [370, 479] width 21 height 25
drag, startPoint x: 364, startPoint y: 462, endPoint x: 306, endPoint y: 466, distance: 58.5
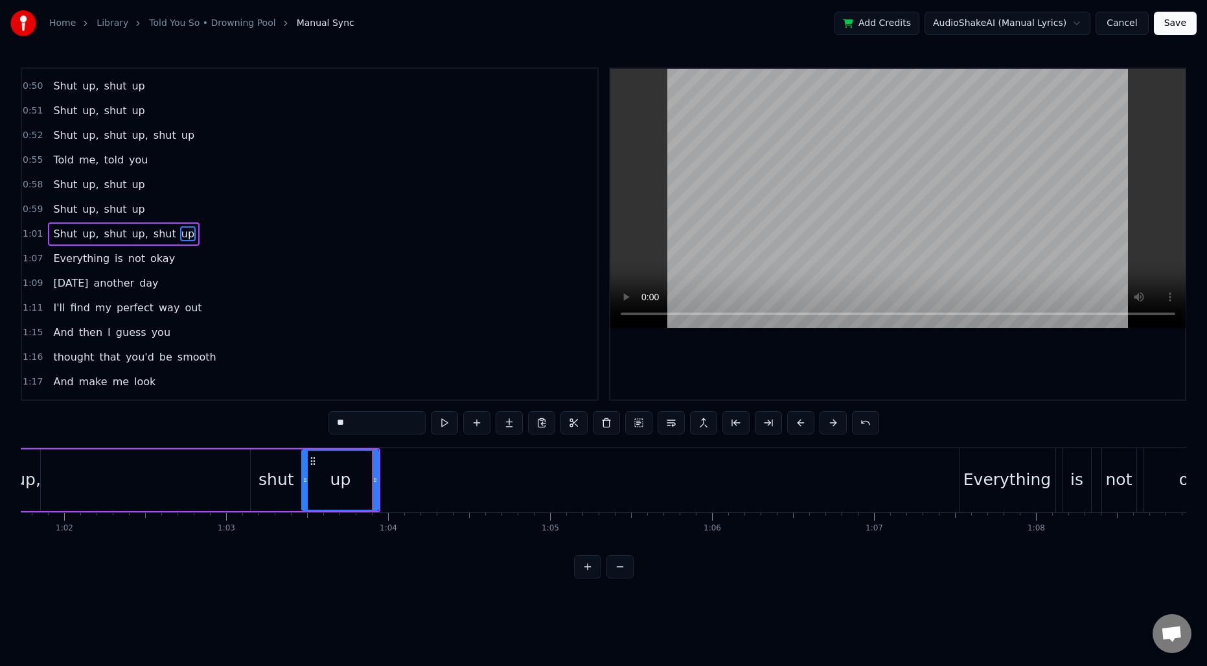
click at [306, 466] on div at bounding box center [305, 479] width 5 height 59
drag, startPoint x: 376, startPoint y: 474, endPoint x: 355, endPoint y: 474, distance: 20.7
click at [355, 474] on icon at bounding box center [354, 479] width 5 height 10
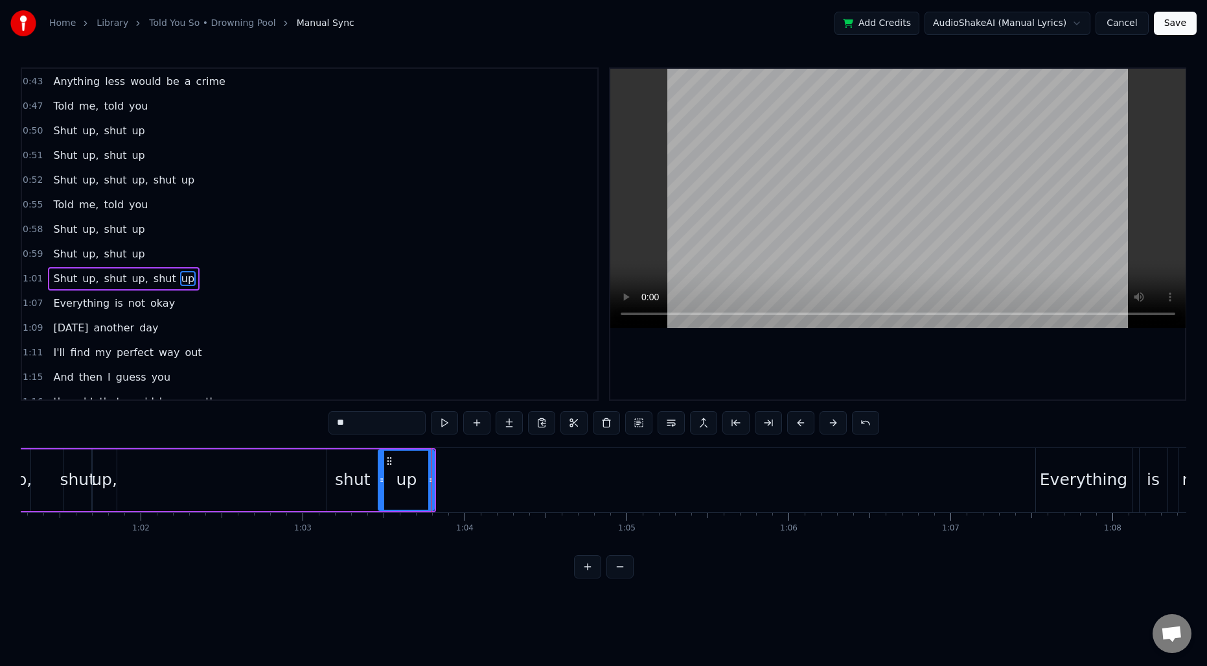
scroll to position [314, 0]
click at [68, 115] on span "Told" at bounding box center [63, 111] width 23 height 15
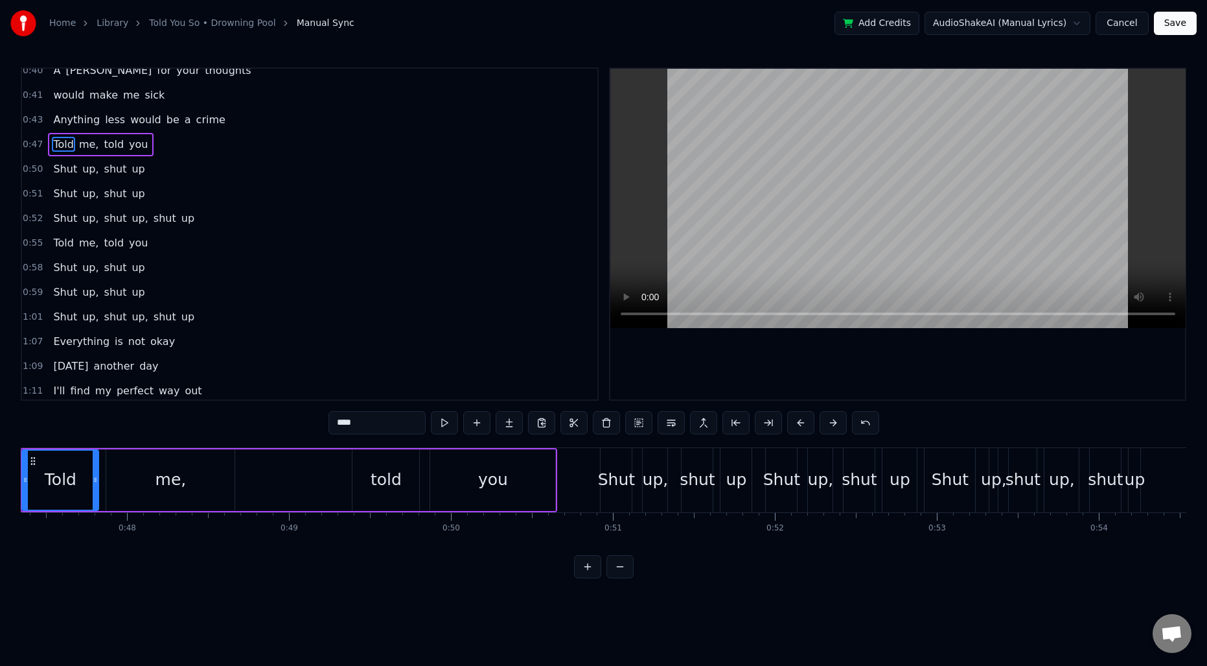
scroll to position [0, 7605]
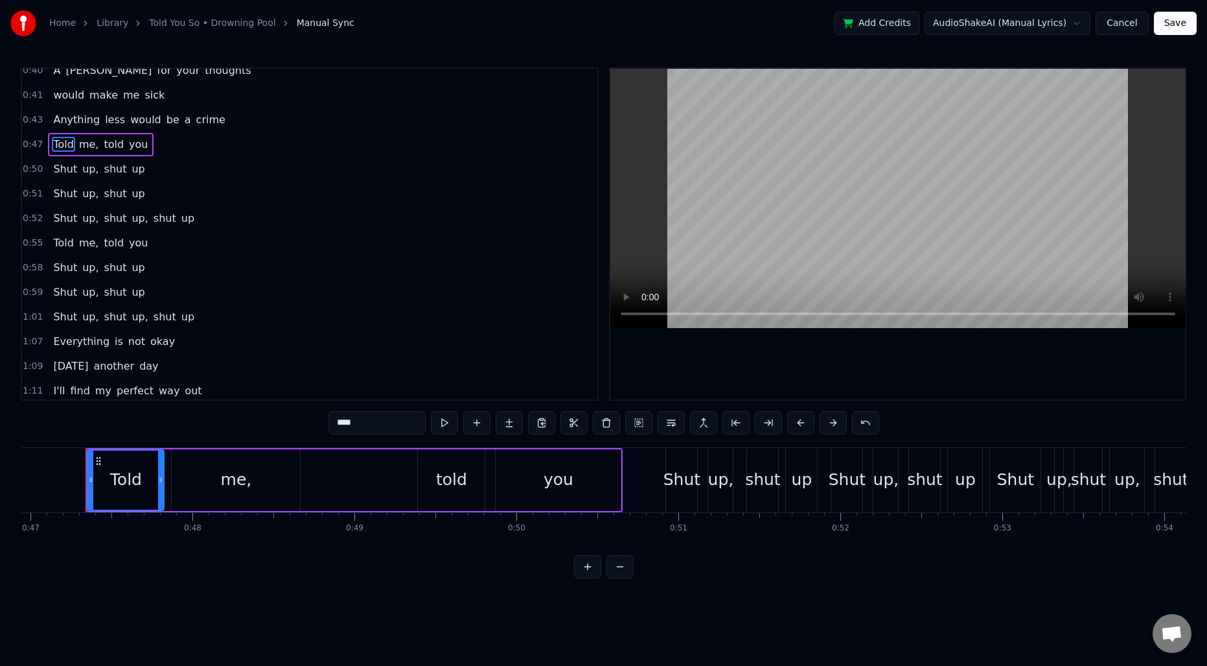
click at [677, 462] on div "Shut" at bounding box center [681, 480] width 31 height 64
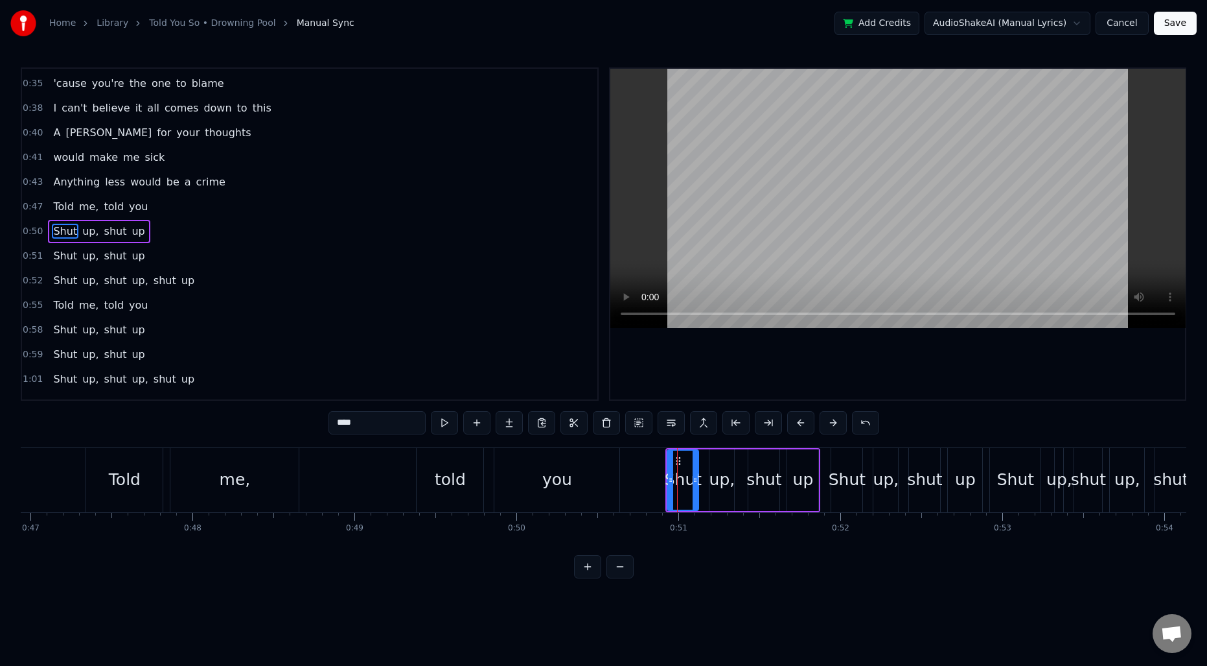
scroll to position [216, 0]
drag, startPoint x: 680, startPoint y: 462, endPoint x: 666, endPoint y: 461, distance: 14.3
click at [666, 461] on icon at bounding box center [665, 461] width 10 height 10
drag, startPoint x: 680, startPoint y: 470, endPoint x: 673, endPoint y: 470, distance: 7.1
click at [673, 470] on div at bounding box center [674, 479] width 5 height 59
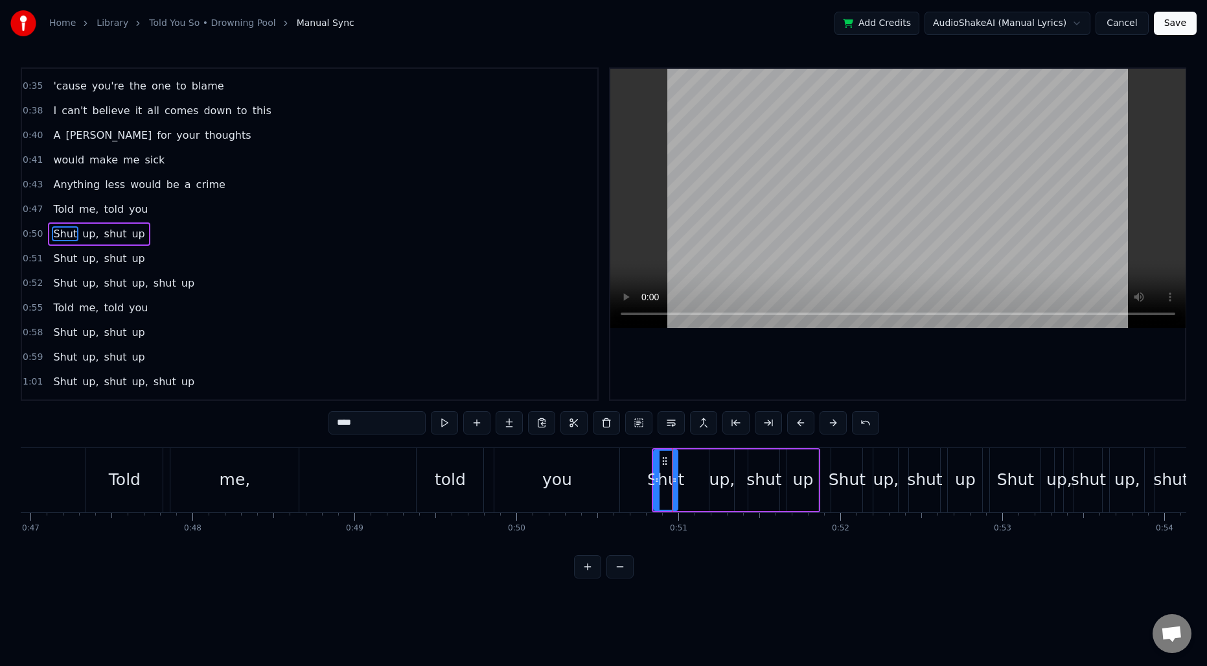
click at [713, 469] on div "up," at bounding box center [723, 479] width 26 height 25
type input "***"
drag, startPoint x: 719, startPoint y: 462, endPoint x: 690, endPoint y: 462, distance: 28.5
click at [690, 462] on icon at bounding box center [692, 461] width 10 height 10
click at [704, 474] on icon at bounding box center [706, 479] width 5 height 10
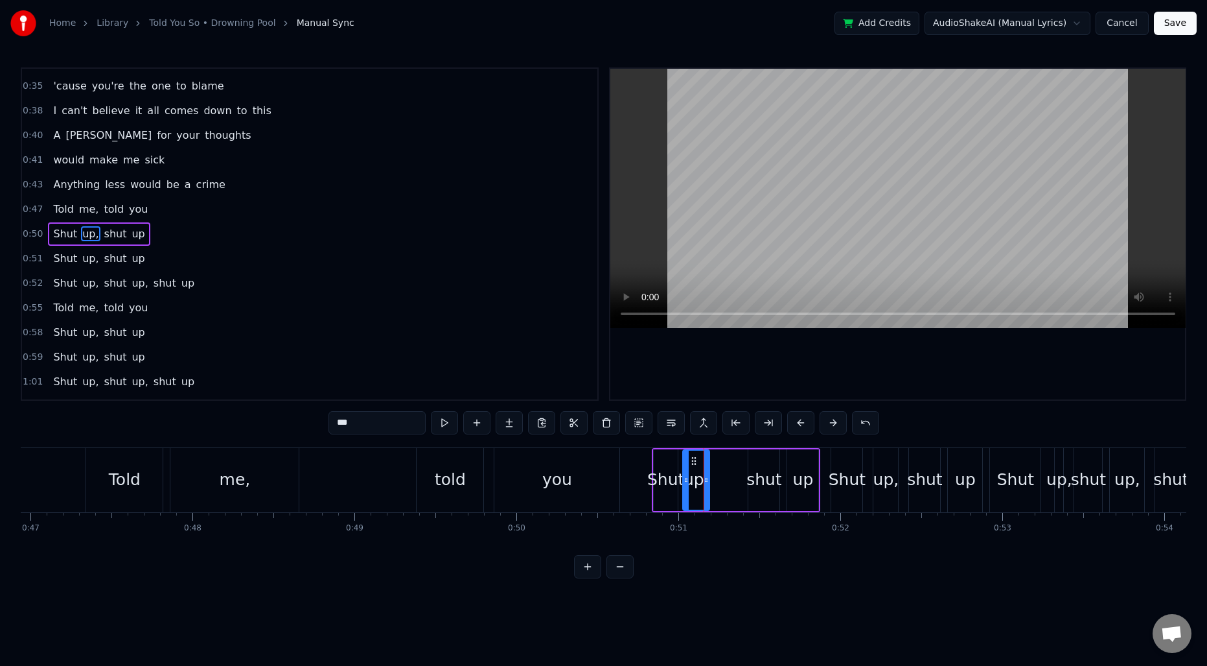
click at [686, 472] on div at bounding box center [686, 479] width 5 height 59
click at [34, 335] on span "0:58" at bounding box center [33, 332] width 20 height 13
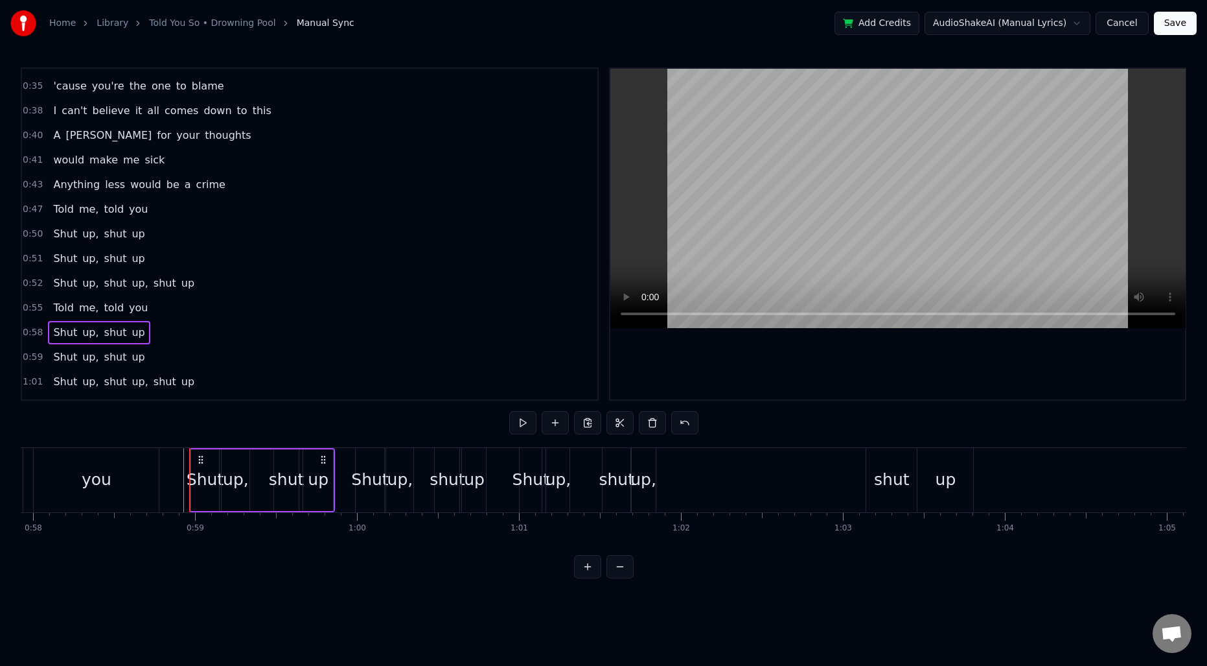
scroll to position [0, 9488]
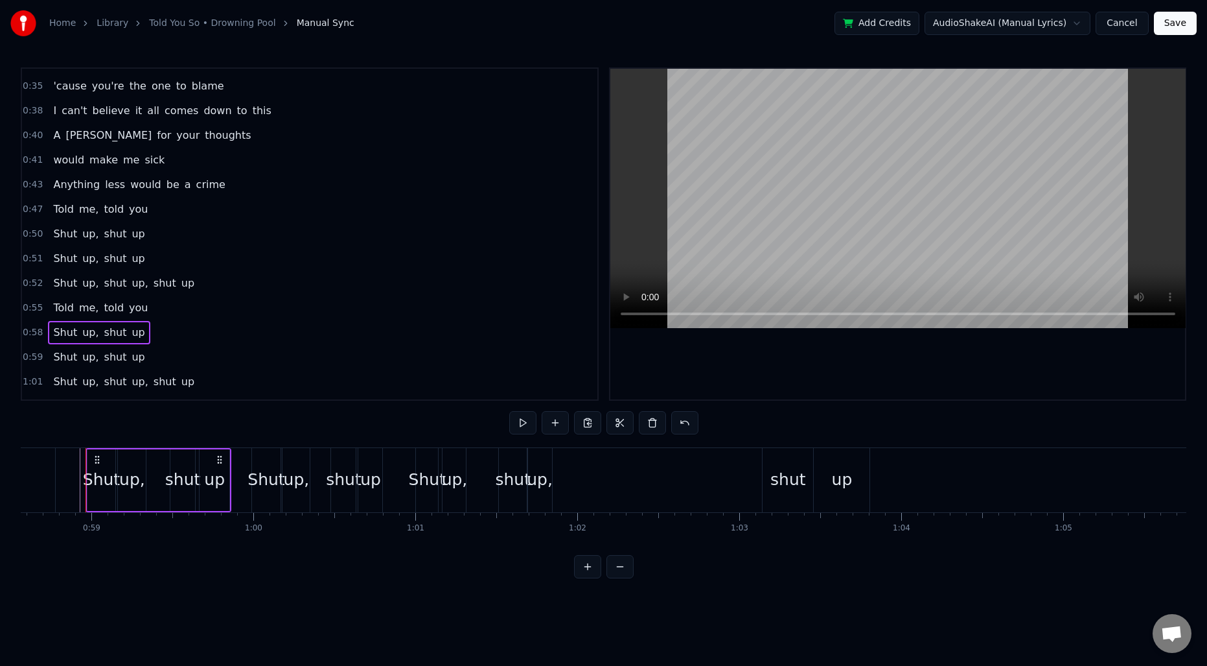
click at [31, 214] on span "0:47" at bounding box center [33, 209] width 20 height 13
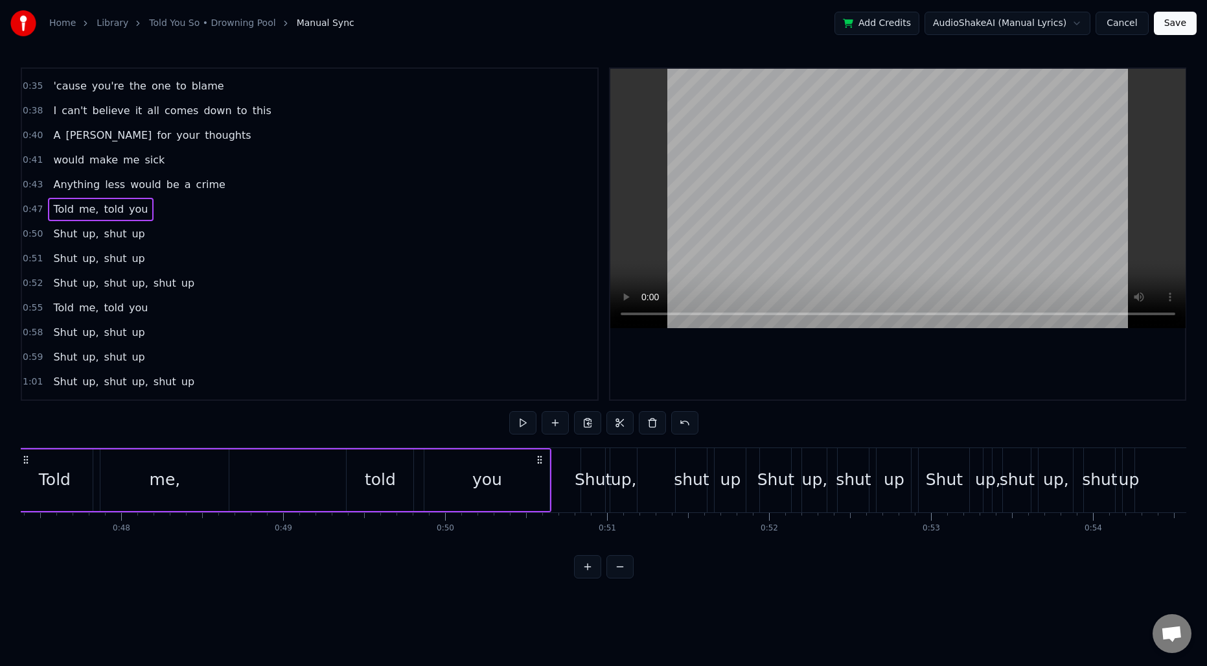
scroll to position [0, 7605]
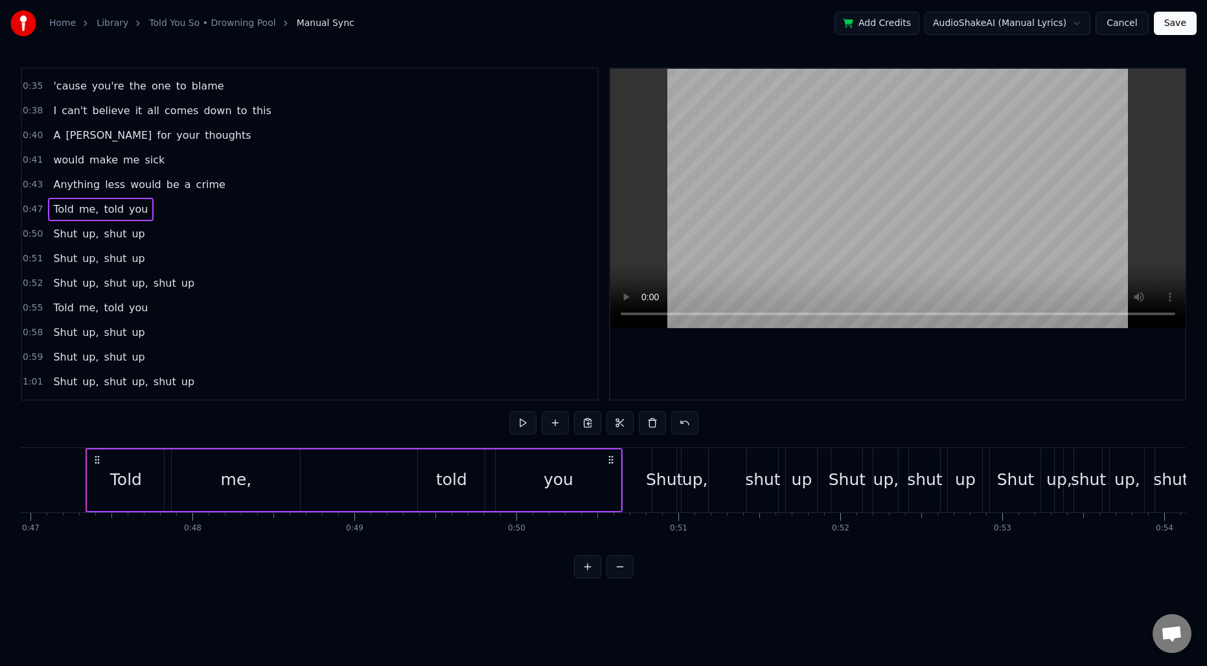
click at [755, 467] on div "shut" at bounding box center [763, 479] width 36 height 25
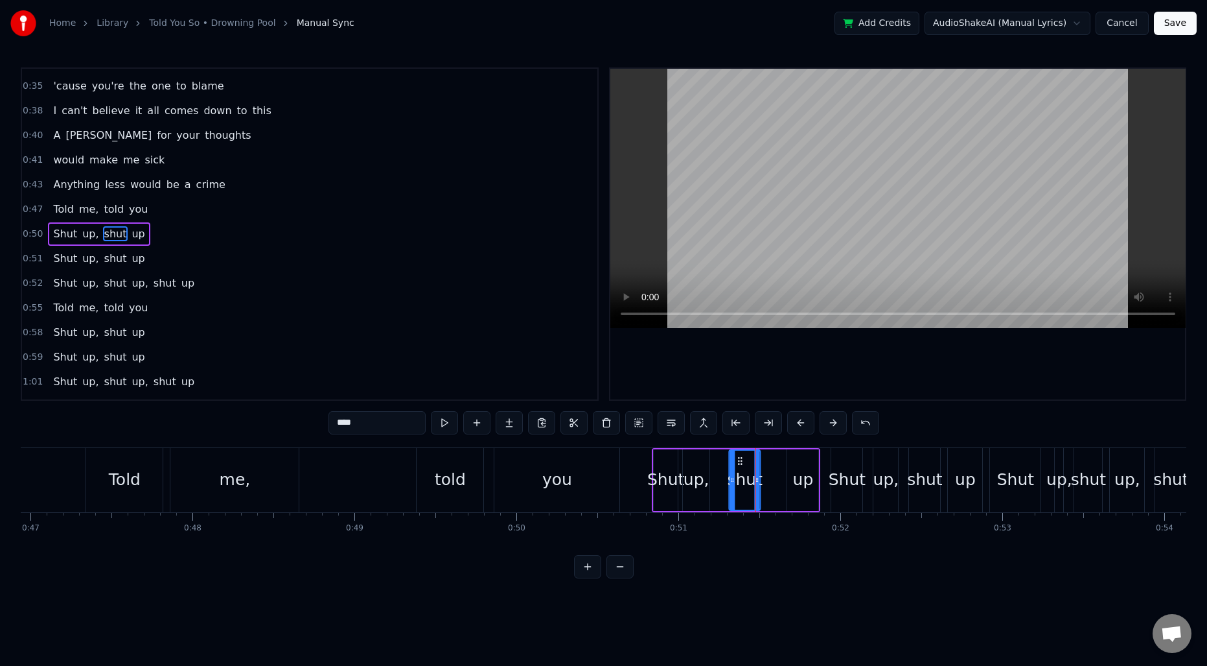
drag, startPoint x: 760, startPoint y: 461, endPoint x: 741, endPoint y: 460, distance: 18.8
click at [741, 460] on circle at bounding box center [741, 460] width 1 height 1
click at [803, 461] on div "up" at bounding box center [802, 480] width 31 height 62
drag, startPoint x: 799, startPoint y: 460, endPoint x: 774, endPoint y: 459, distance: 25.3
click at [774, 460] on circle at bounding box center [774, 460] width 1 height 1
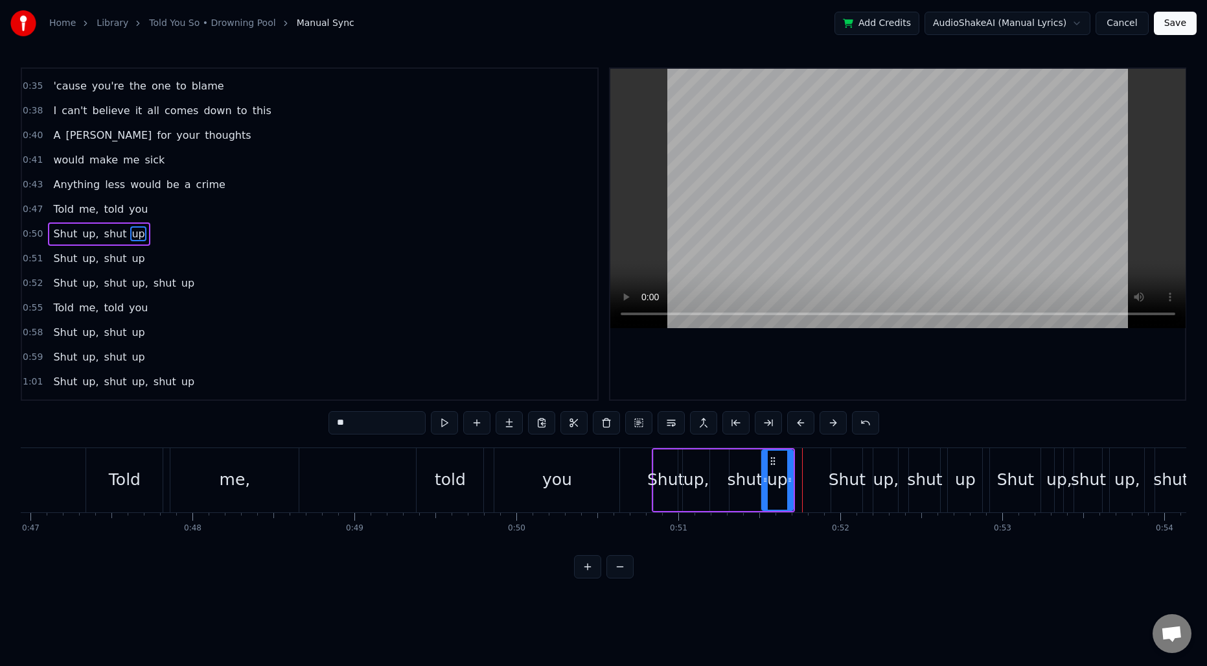
click at [837, 461] on div "Shut" at bounding box center [846, 480] width 31 height 64
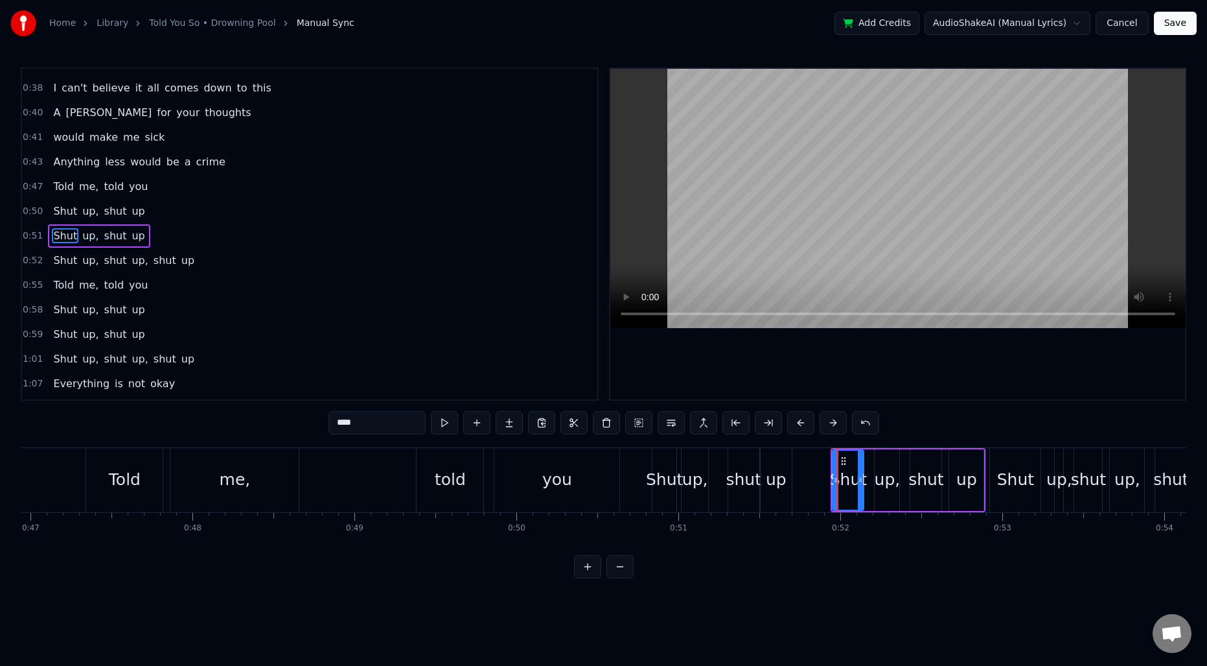
scroll to position [241, 0]
drag, startPoint x: 843, startPoint y: 459, endPoint x: 824, endPoint y: 459, distance: 19.5
click at [824, 459] on icon at bounding box center [825, 461] width 10 height 10
click at [876, 464] on div "up," at bounding box center [887, 480] width 25 height 62
drag, startPoint x: 885, startPoint y: 459, endPoint x: 858, endPoint y: 459, distance: 27.2
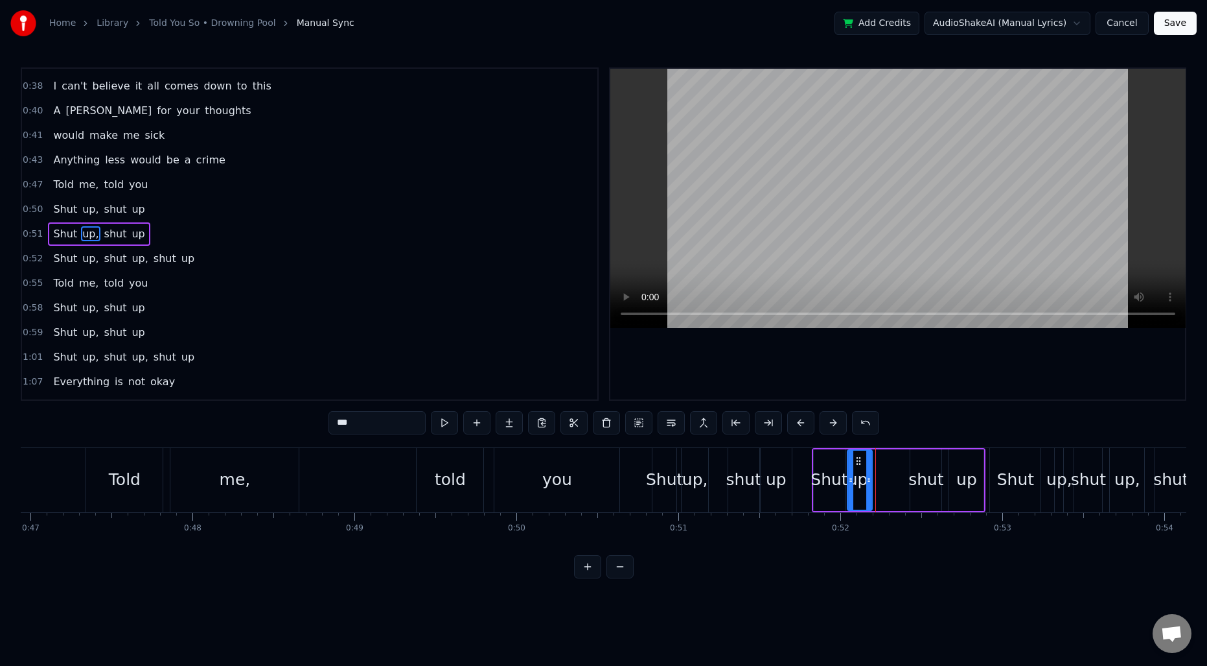
click at [858, 459] on icon at bounding box center [858, 461] width 10 height 10
click at [918, 459] on div "shut" at bounding box center [925, 480] width 31 height 62
drag, startPoint x: 922, startPoint y: 458, endPoint x: 907, endPoint y: 458, distance: 15.6
click at [907, 458] on icon at bounding box center [906, 461] width 10 height 10
click at [961, 459] on div "up" at bounding box center [966, 480] width 34 height 62
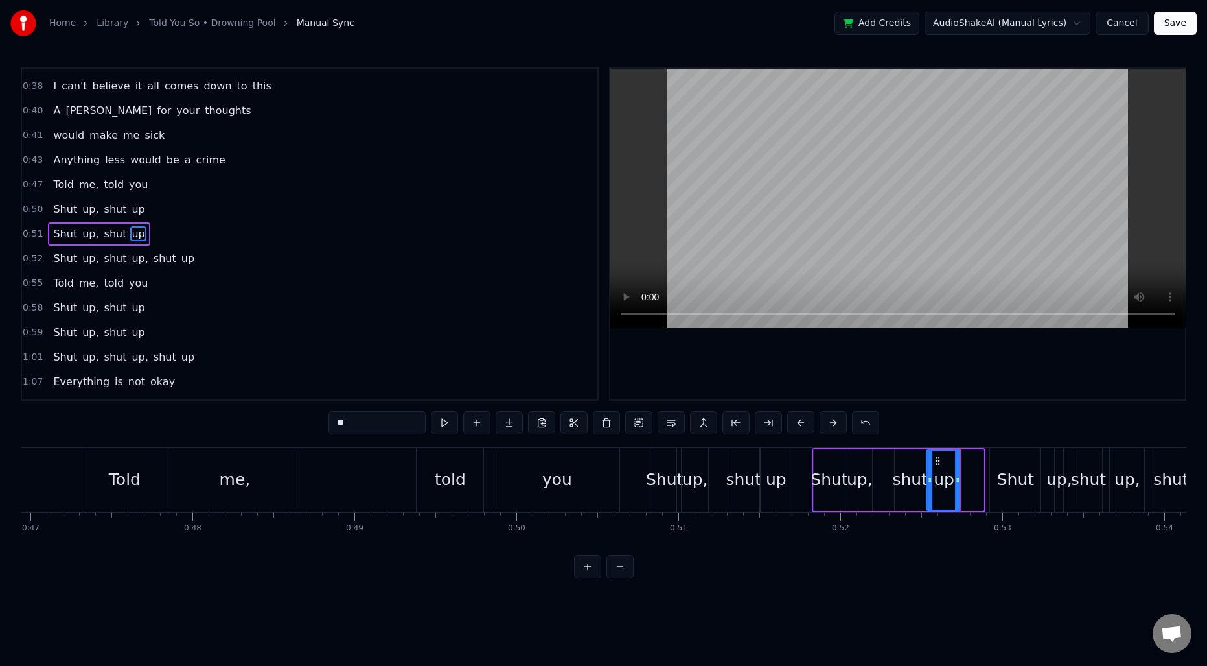
drag, startPoint x: 964, startPoint y: 459, endPoint x: 942, endPoint y: 459, distance: 22.7
click at [942, 459] on icon at bounding box center [938, 461] width 10 height 10
drag, startPoint x: 956, startPoint y: 465, endPoint x: 945, endPoint y: 466, distance: 10.4
click at [945, 466] on div at bounding box center [947, 479] width 5 height 59
click at [1010, 467] on div "Shut" at bounding box center [1015, 479] width 37 height 25
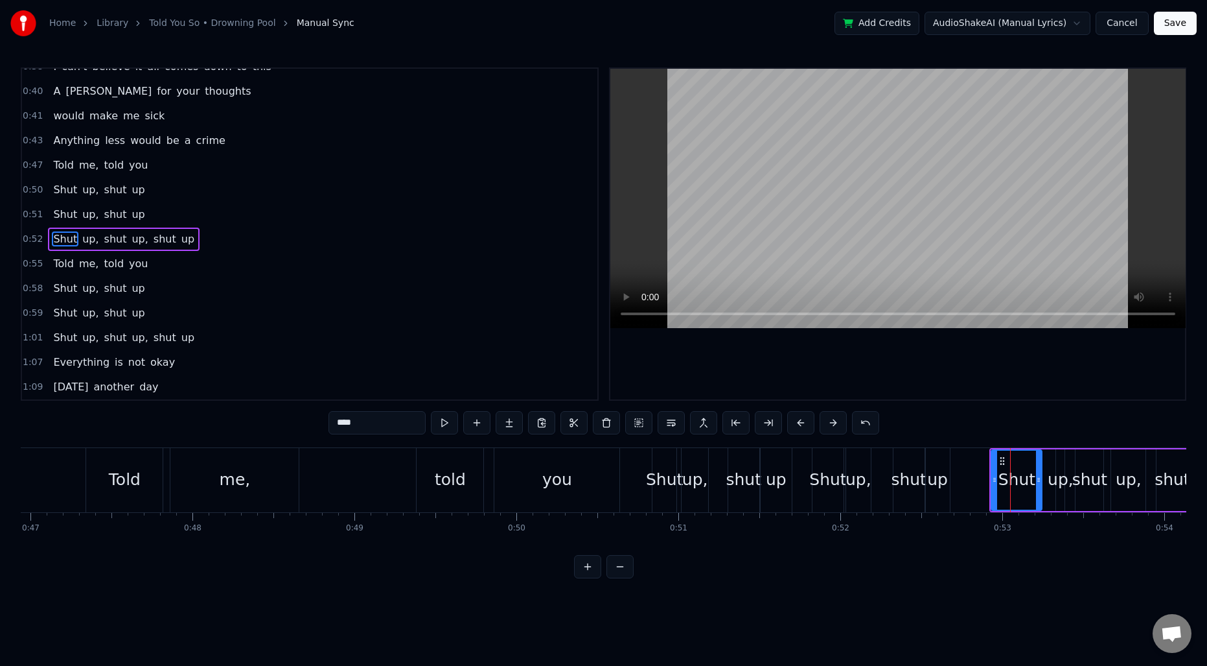
scroll to position [266, 0]
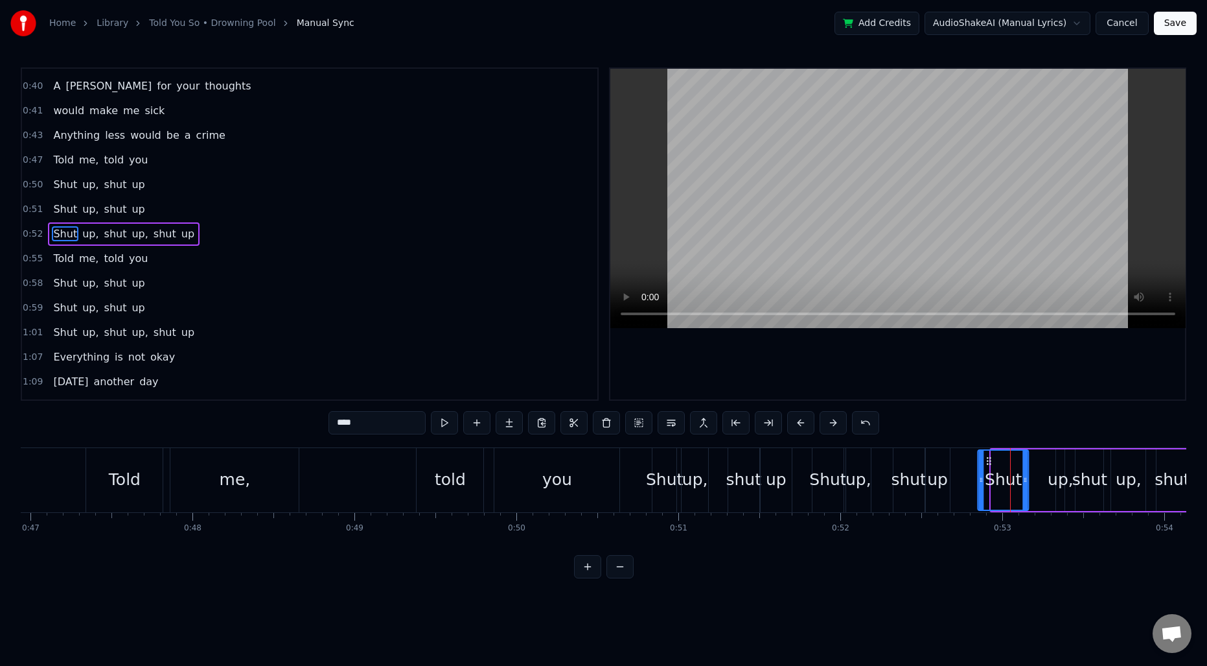
drag, startPoint x: 1003, startPoint y: 459, endPoint x: 990, endPoint y: 458, distance: 13.0
click at [990, 458] on icon at bounding box center [989, 461] width 10 height 10
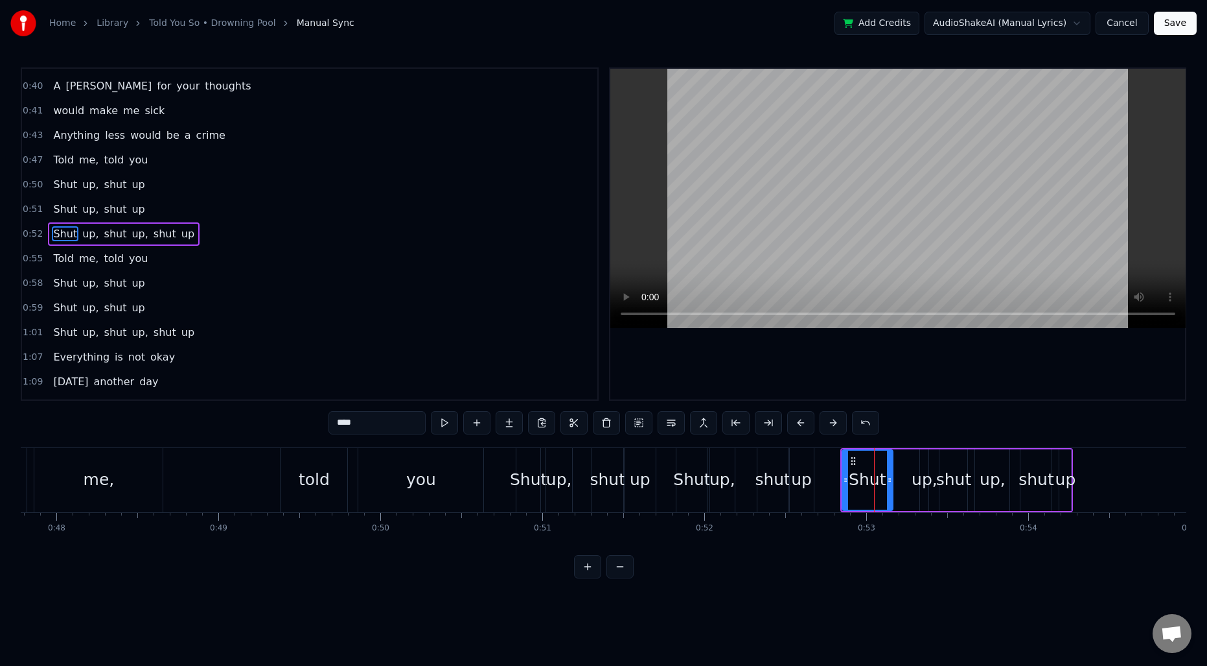
scroll to position [0, 7754]
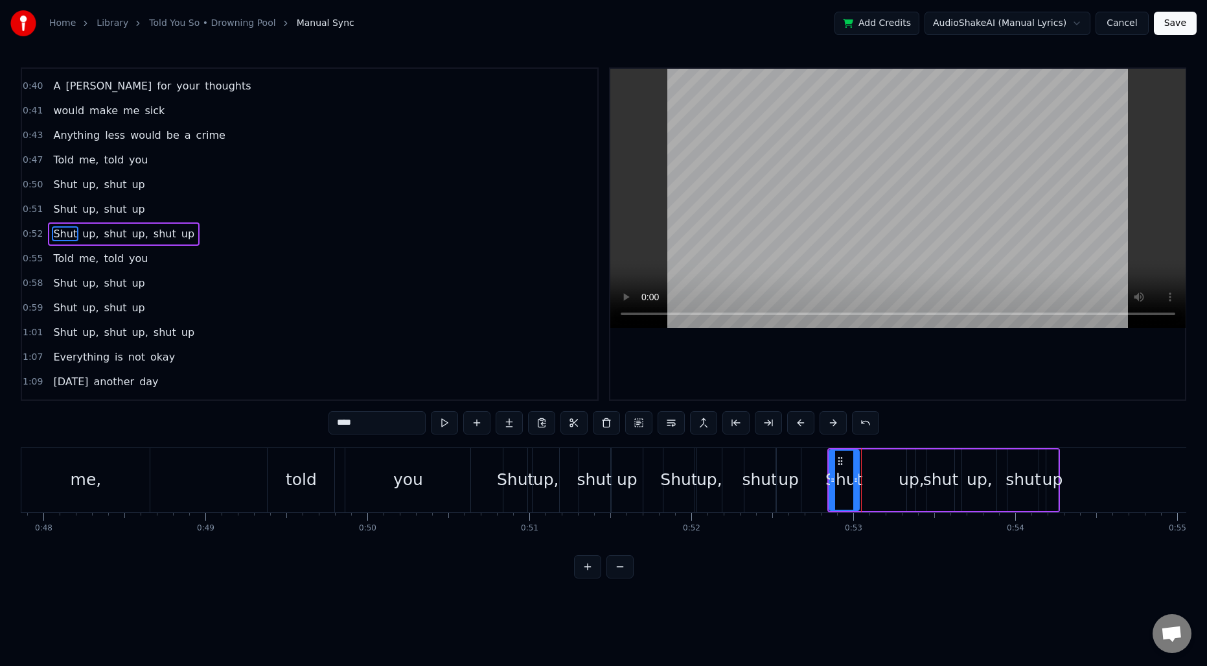
drag, startPoint x: 874, startPoint y: 474, endPoint x: 853, endPoint y: 474, distance: 21.4
click at [853, 474] on div at bounding box center [855, 479] width 5 height 59
click at [909, 467] on div "up," at bounding box center [911, 480] width 8 height 62
drag, startPoint x: 909, startPoint y: 468, endPoint x: 862, endPoint y: 470, distance: 46.7
click at [862, 470] on div at bounding box center [863, 479] width 5 height 59
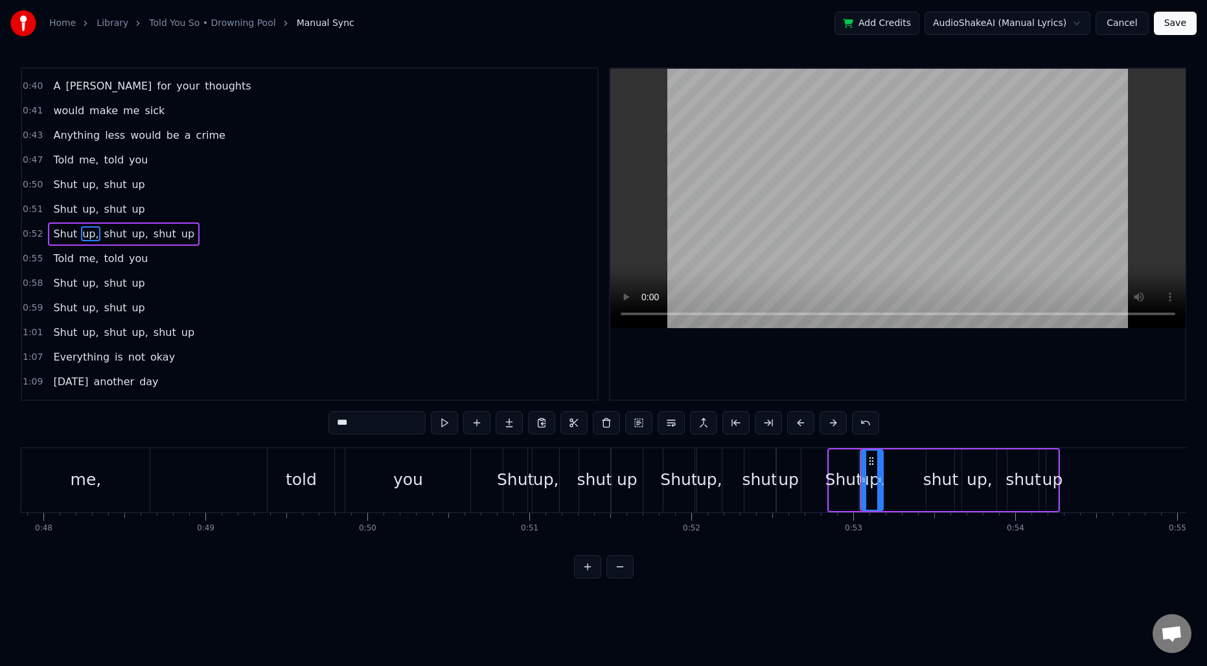
drag, startPoint x: 914, startPoint y: 470, endPoint x: 882, endPoint y: 470, distance: 32.4
click at [882, 470] on div at bounding box center [879, 479] width 5 height 59
click at [945, 462] on div "shut" at bounding box center [941, 480] width 28 height 62
drag, startPoint x: 931, startPoint y: 460, endPoint x: 923, endPoint y: 461, distance: 7.8
click at [923, 461] on circle at bounding box center [923, 460] width 1 height 1
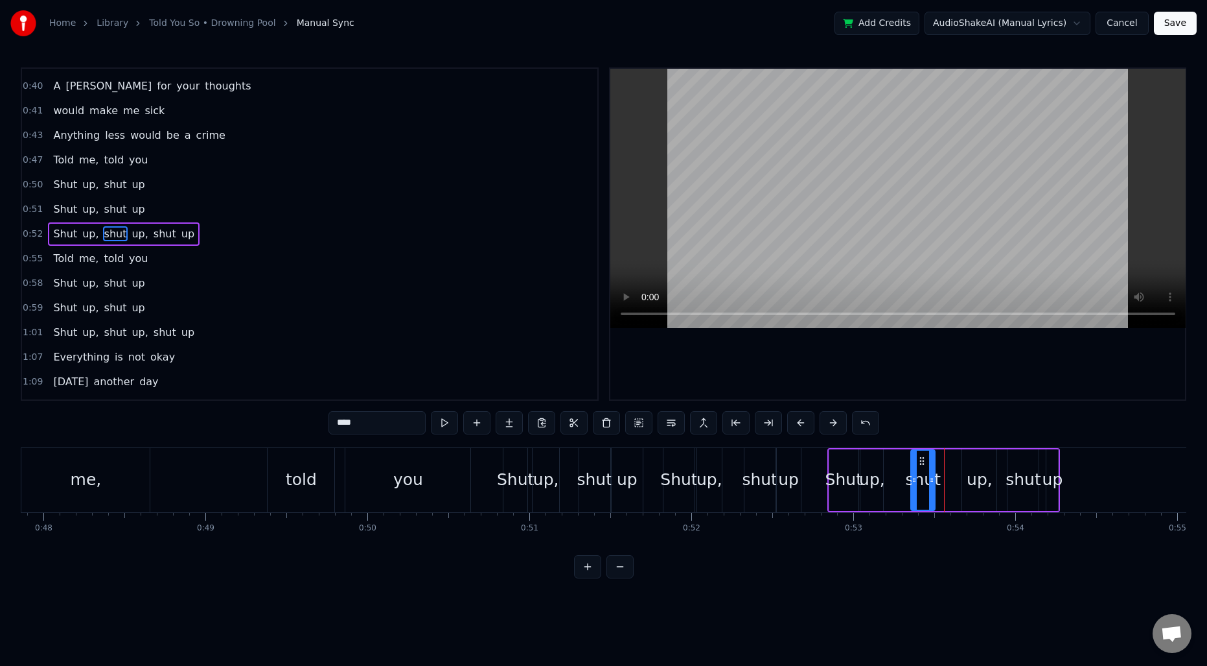
click at [932, 466] on div at bounding box center [931, 479] width 5 height 59
click at [982, 467] on div "up," at bounding box center [980, 479] width 26 height 25
drag, startPoint x: 974, startPoint y: 459, endPoint x: 949, endPoint y: 460, distance: 25.3
click at [949, 460] on circle at bounding box center [949, 460] width 1 height 1
drag, startPoint x: 967, startPoint y: 470, endPoint x: 958, endPoint y: 470, distance: 9.1
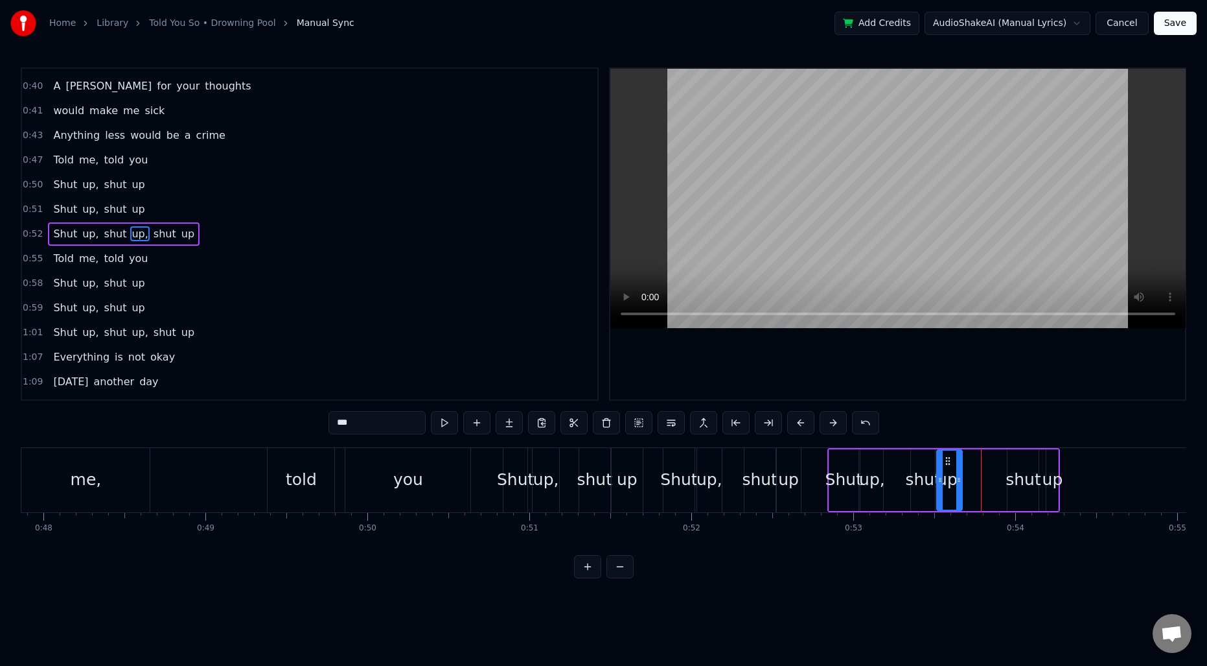
click at [958, 470] on div at bounding box center [959, 479] width 5 height 59
click at [1034, 475] on div "shut" at bounding box center [1024, 479] width 36 height 25
type input "****"
drag, startPoint x: 1019, startPoint y: 460, endPoint x: 1008, endPoint y: 461, distance: 11.0
click at [1009, 461] on circle at bounding box center [1009, 460] width 1 height 1
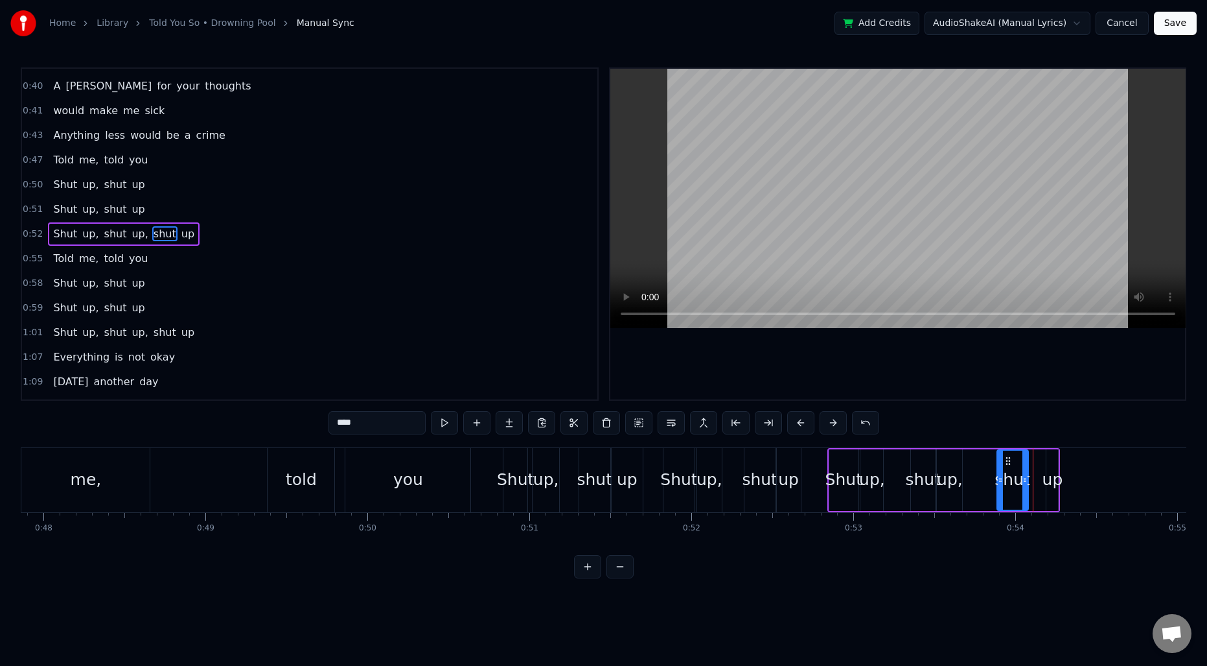
click at [1040, 471] on div "Shut up, shut up, shut up" at bounding box center [944, 480] width 233 height 64
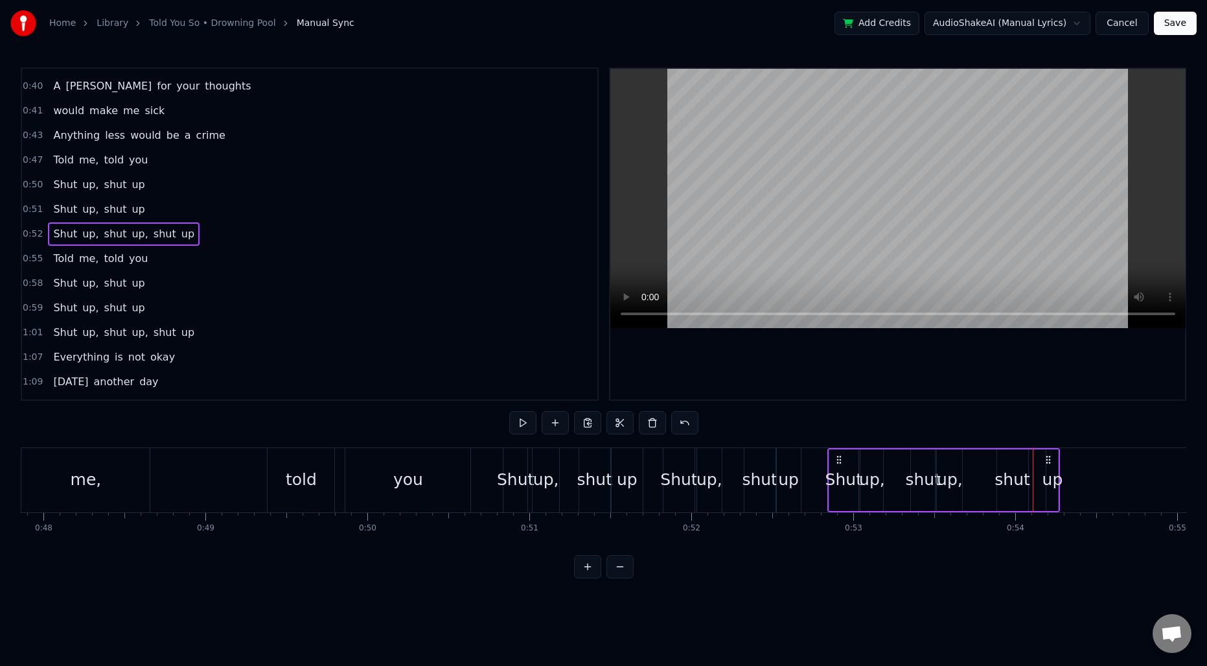
click at [1054, 467] on div "up" at bounding box center [1053, 480] width 12 height 62
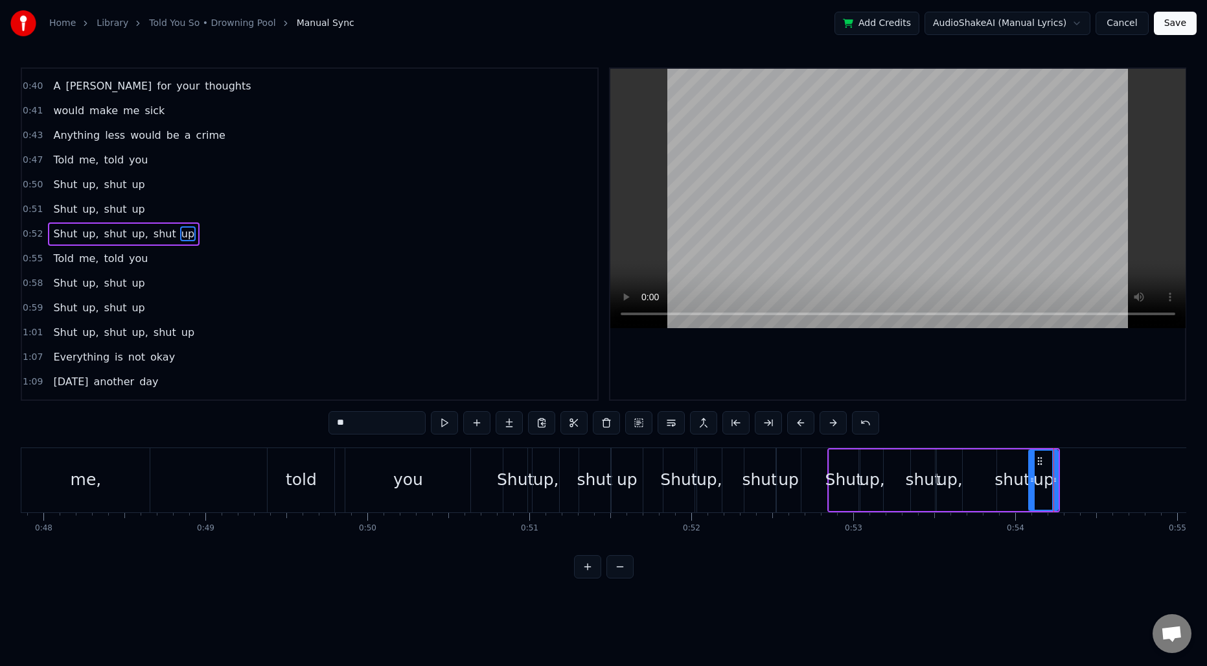
drag, startPoint x: 1050, startPoint y: 462, endPoint x: 1032, endPoint y: 462, distance: 17.5
click at [1032, 462] on div at bounding box center [1032, 479] width 5 height 59
click at [256, 481] on div "Told me, told you" at bounding box center [204, 480] width 537 height 64
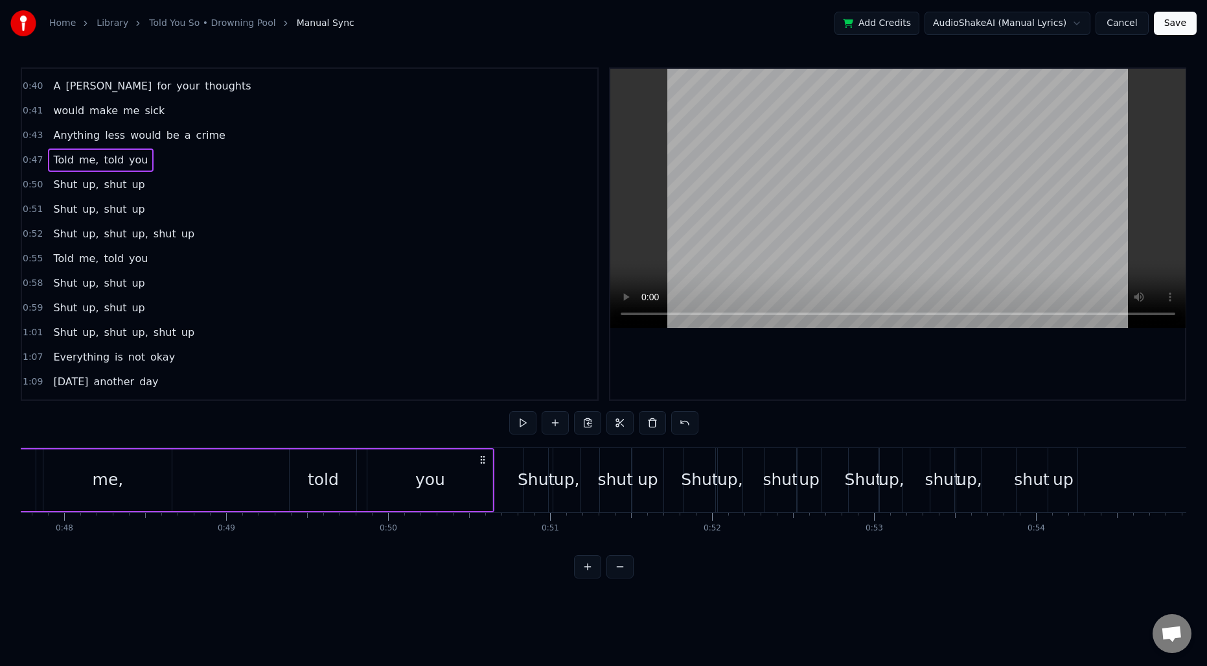
scroll to position [0, 7759]
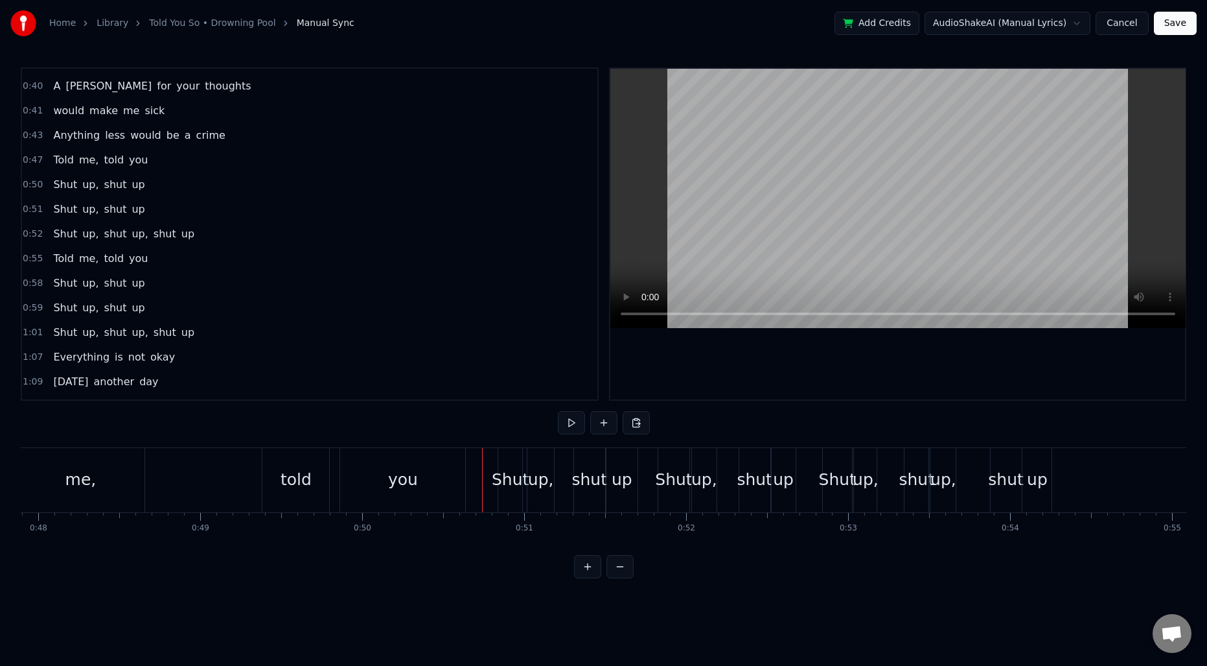
click at [38, 182] on span "0:50" at bounding box center [33, 184] width 20 height 13
click at [36, 204] on span "0:51" at bounding box center [33, 209] width 20 height 13
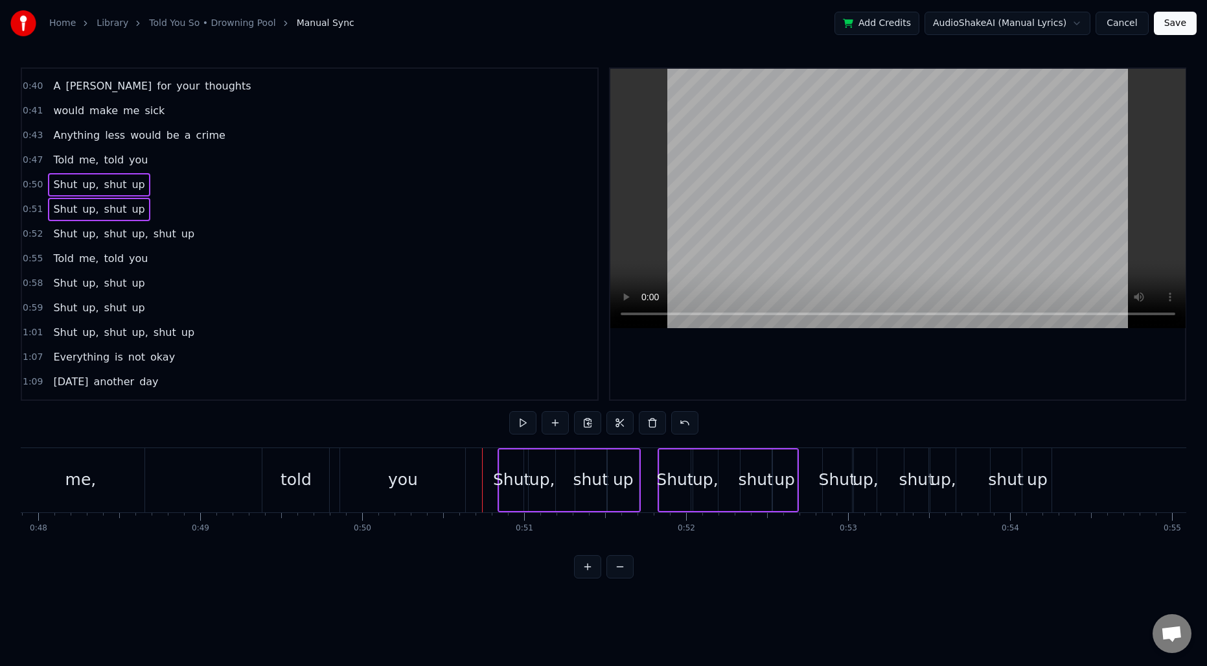
click at [35, 232] on span "0:52" at bounding box center [33, 233] width 20 height 13
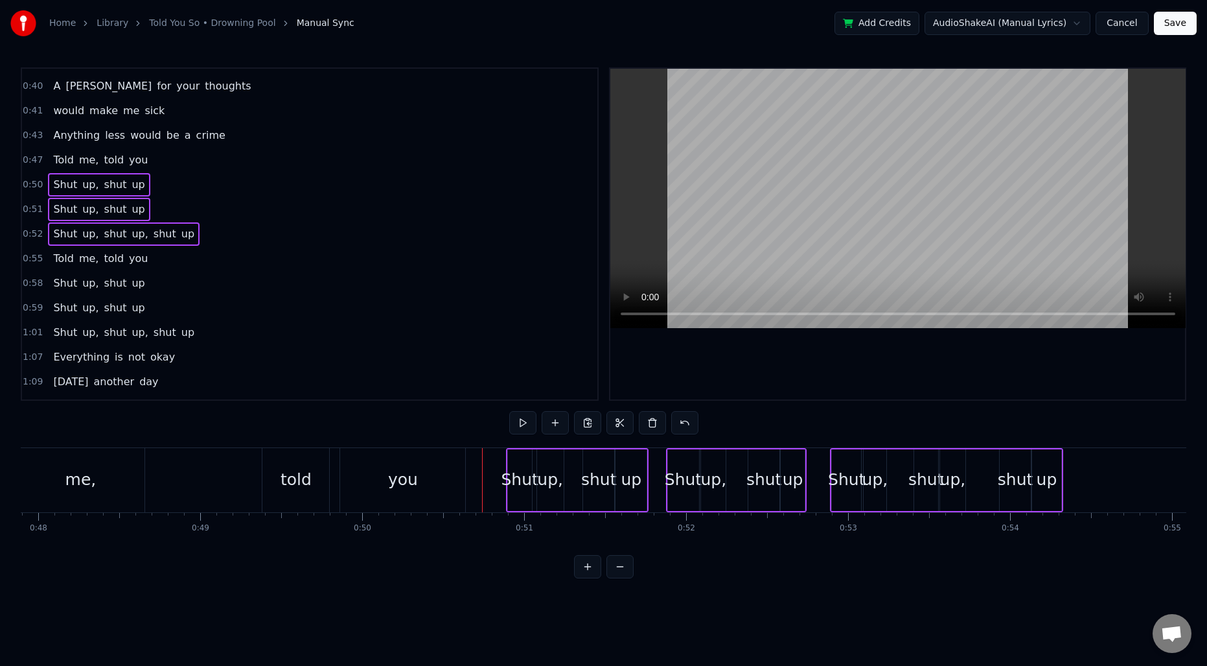
click at [180, 478] on div "Told me, told you" at bounding box center [199, 480] width 537 height 64
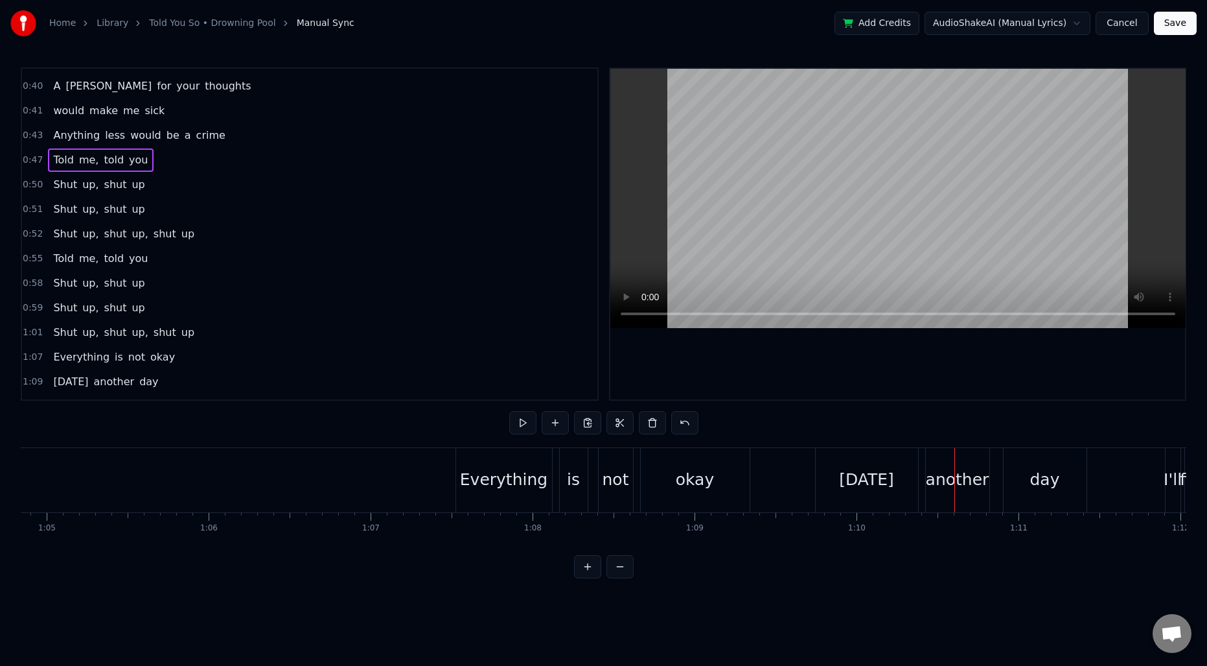
scroll to position [0, 10476]
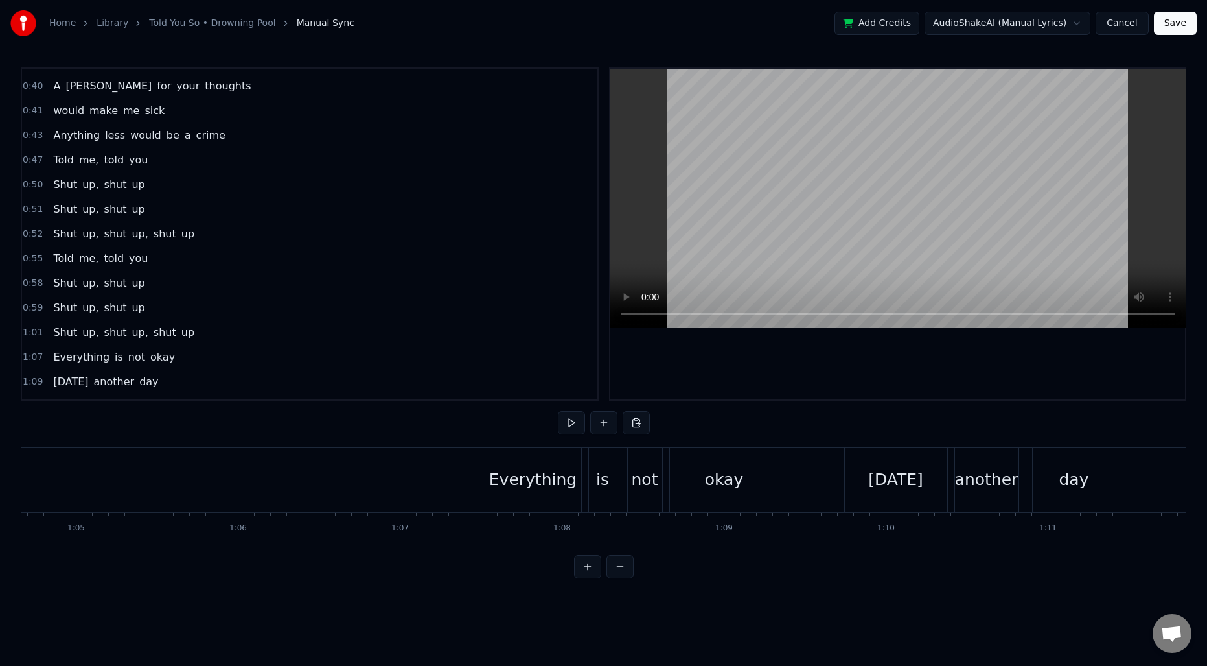
click at [505, 480] on div "Everything" at bounding box center [532, 479] width 87 height 25
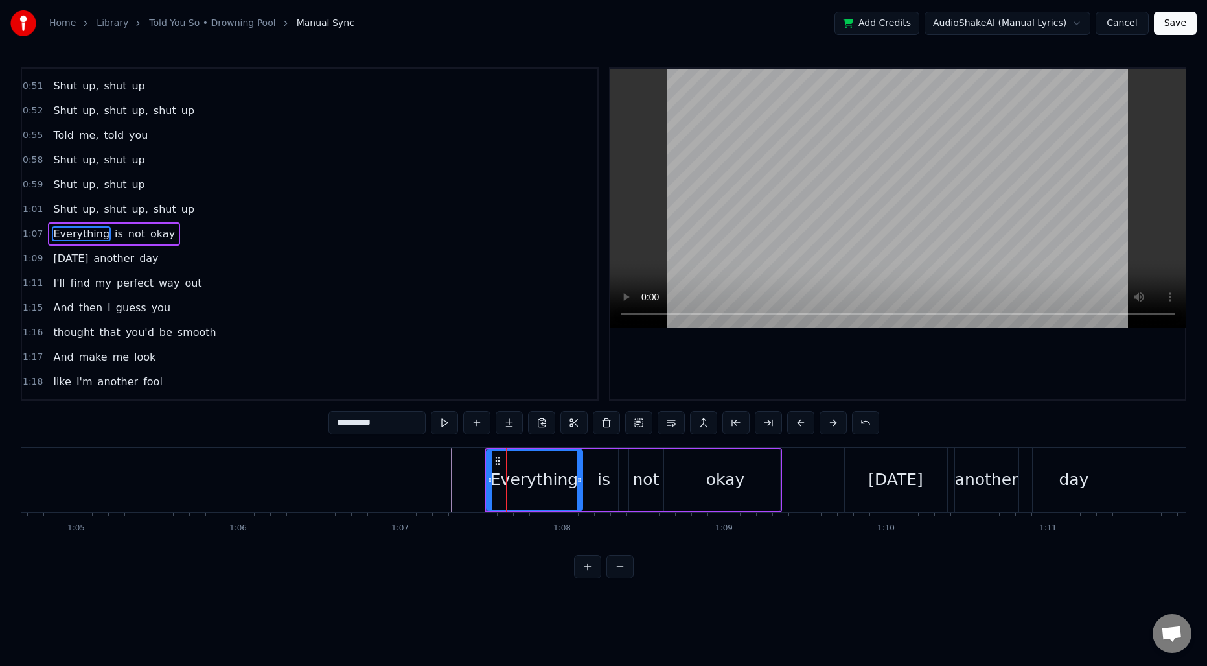
scroll to position [389, 0]
click at [478, 422] on button at bounding box center [476, 422] width 27 height 23
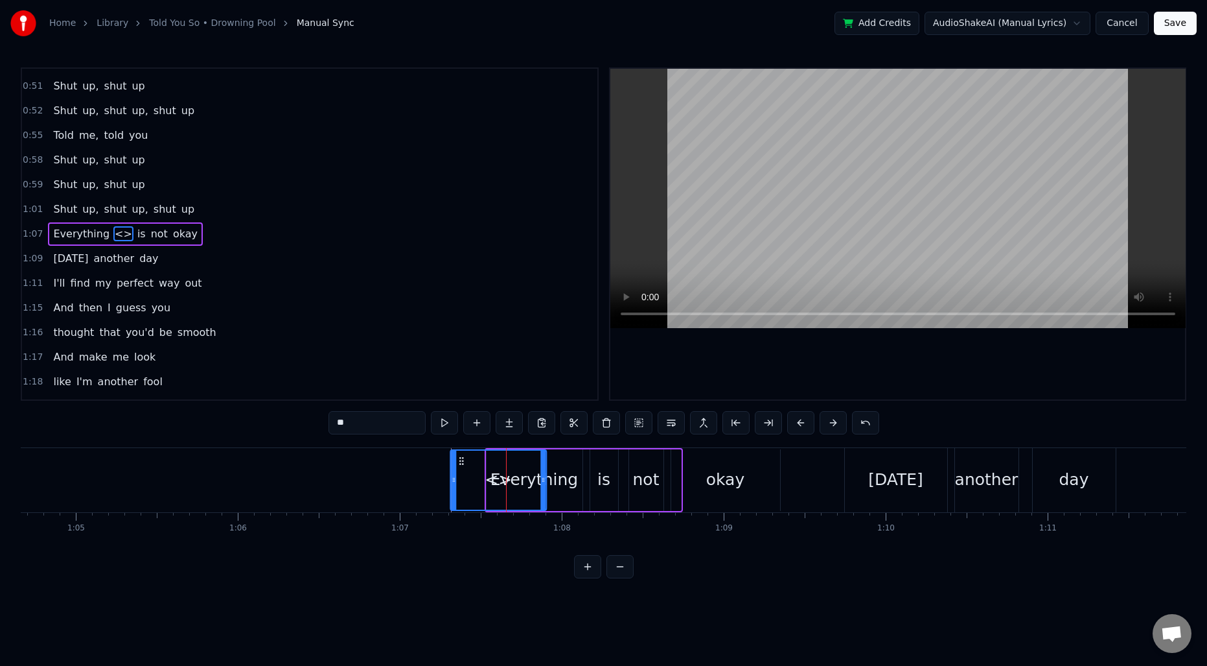
drag, startPoint x: 577, startPoint y: 463, endPoint x: 463, endPoint y: 463, distance: 113.4
click at [463, 463] on icon at bounding box center [461, 461] width 10 height 10
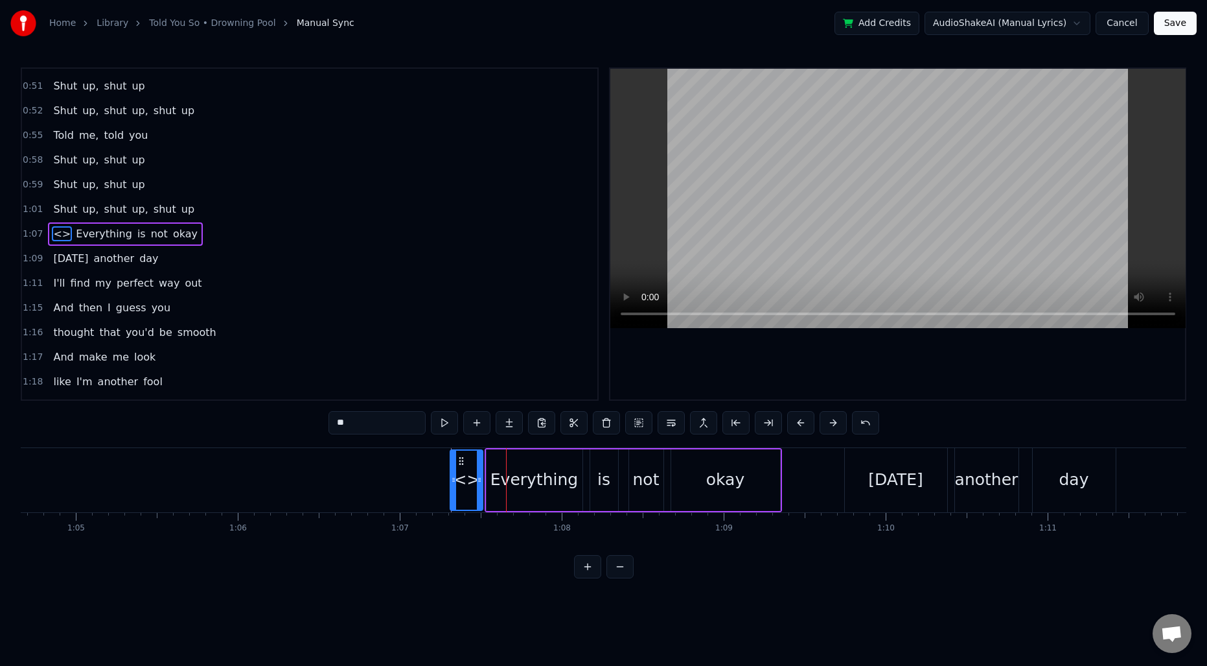
drag, startPoint x: 544, startPoint y: 472, endPoint x: 480, endPoint y: 472, distance: 63.5
click at [480, 472] on div at bounding box center [479, 479] width 5 height 59
click at [335, 419] on input "**" at bounding box center [377, 422] width 97 height 23
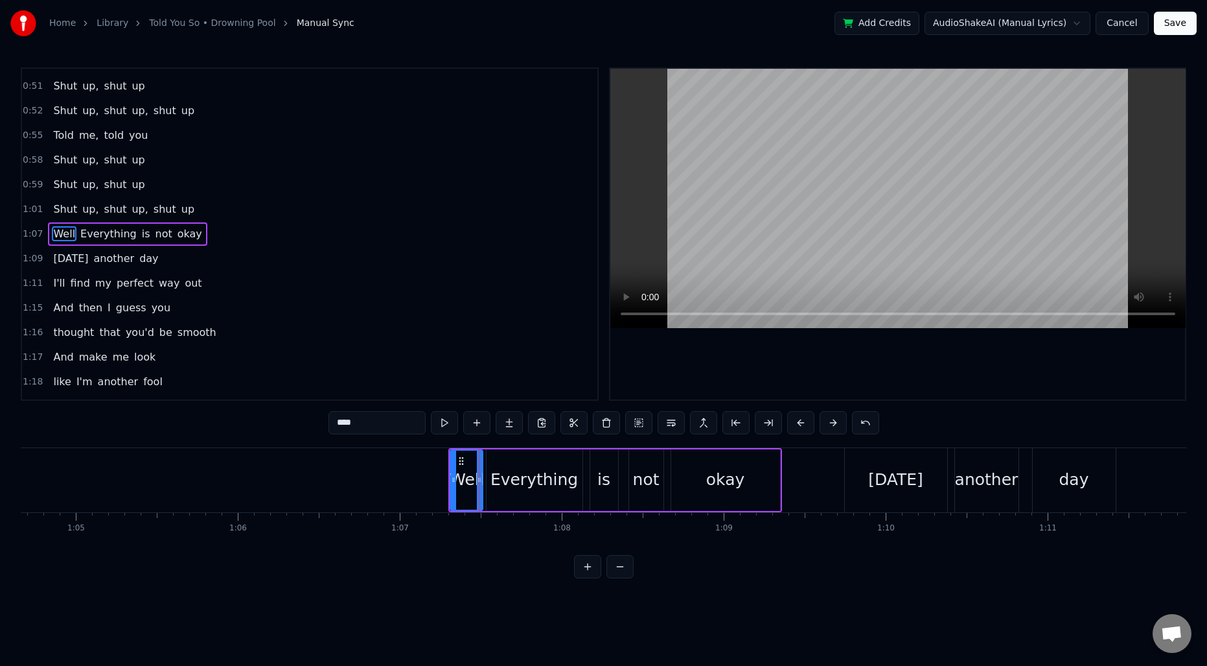
click at [520, 489] on div "Everything" at bounding box center [534, 479] width 87 height 25
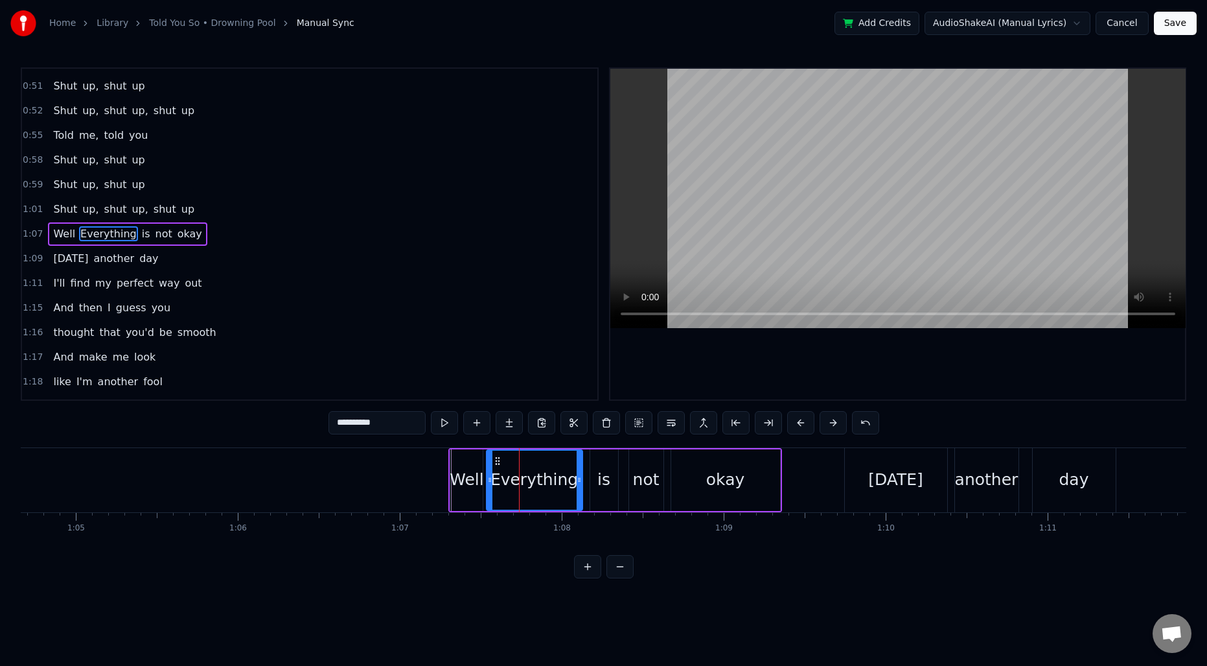
click at [310, 412] on div "0:12 Stretch 0:22 It took some time to realize 0:24 The bullshit in my eyes 0:2…" at bounding box center [604, 322] width 1166 height 511
click at [344, 417] on input "**********" at bounding box center [377, 422] width 97 height 23
type input "**********"
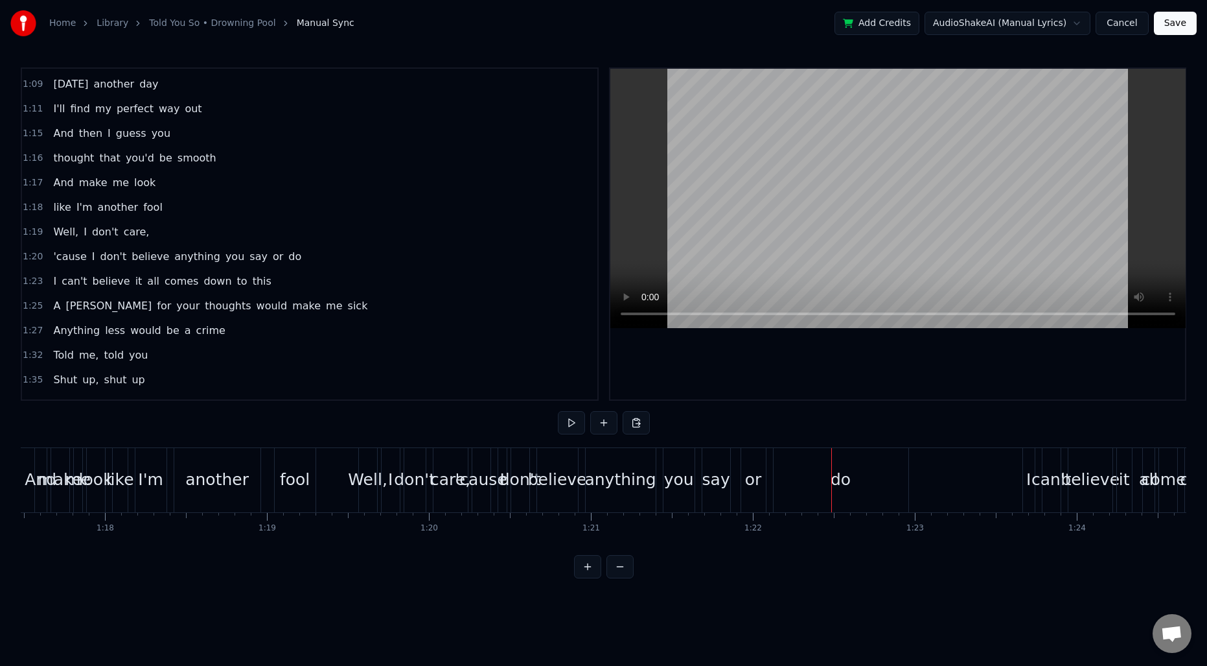
scroll to position [599, 0]
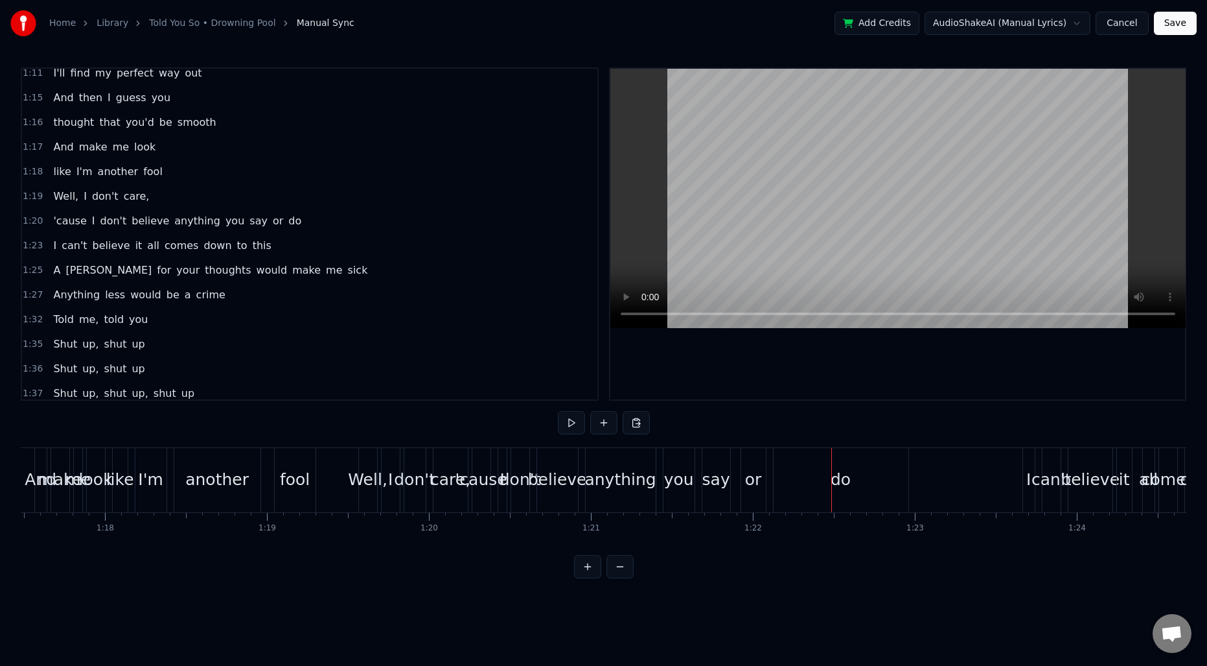
click at [173, 221] on span "anything" at bounding box center [197, 220] width 49 height 15
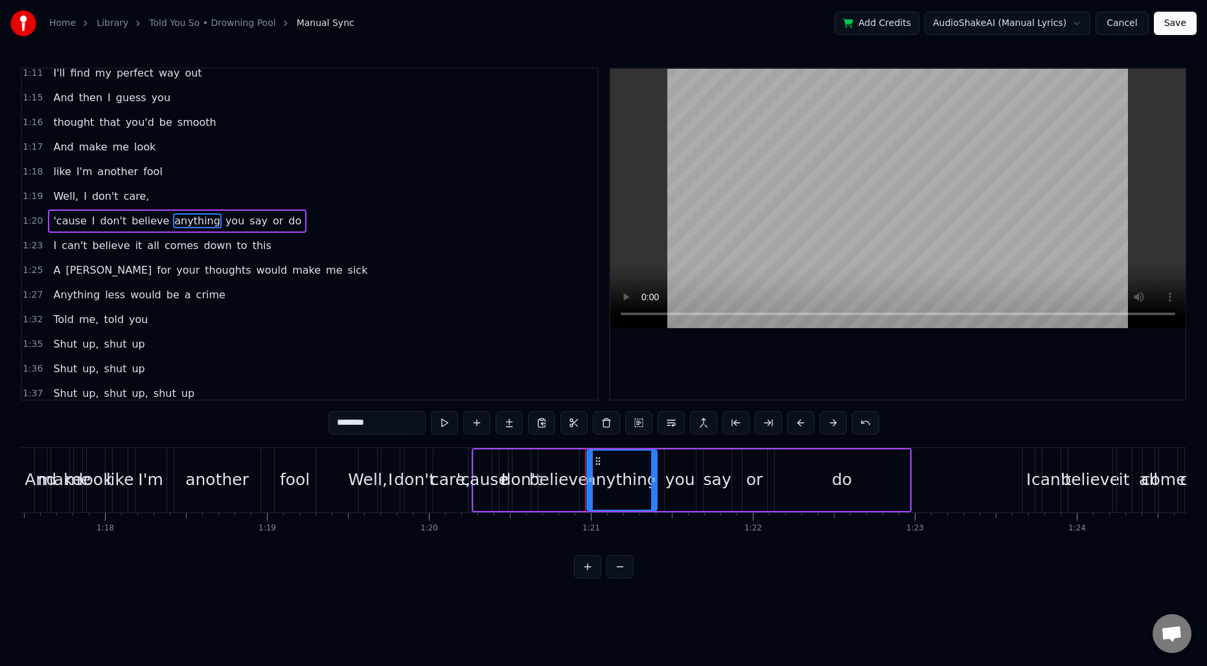
scroll to position [586, 0]
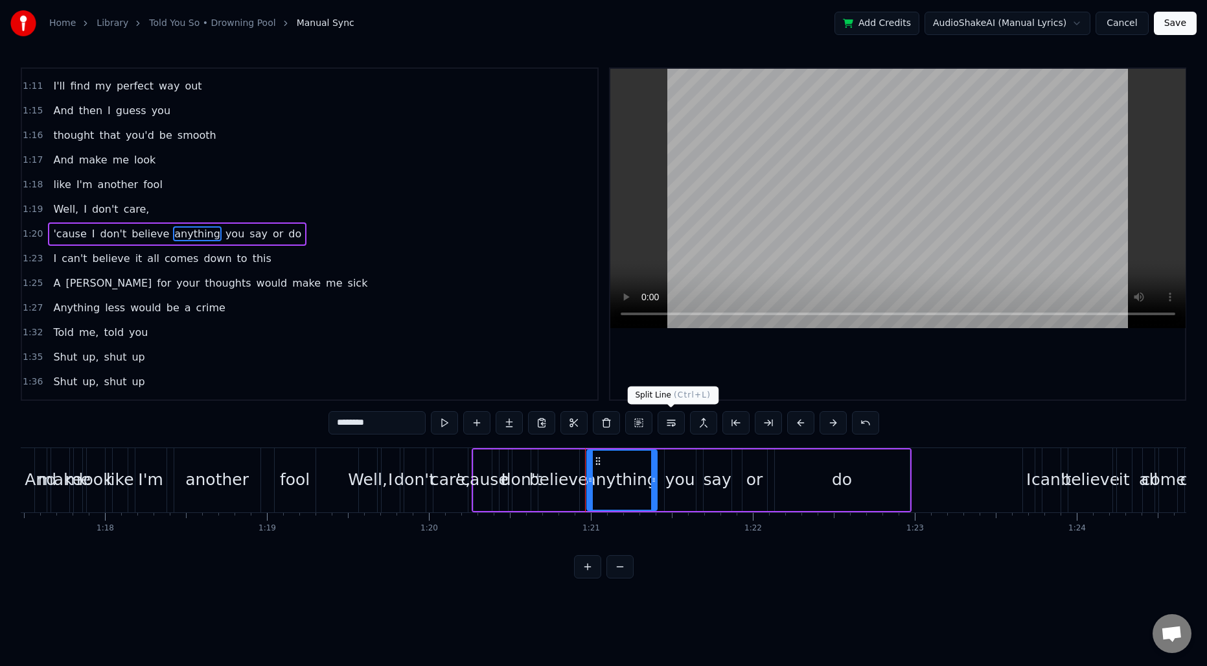
click at [676, 424] on button at bounding box center [671, 422] width 27 height 23
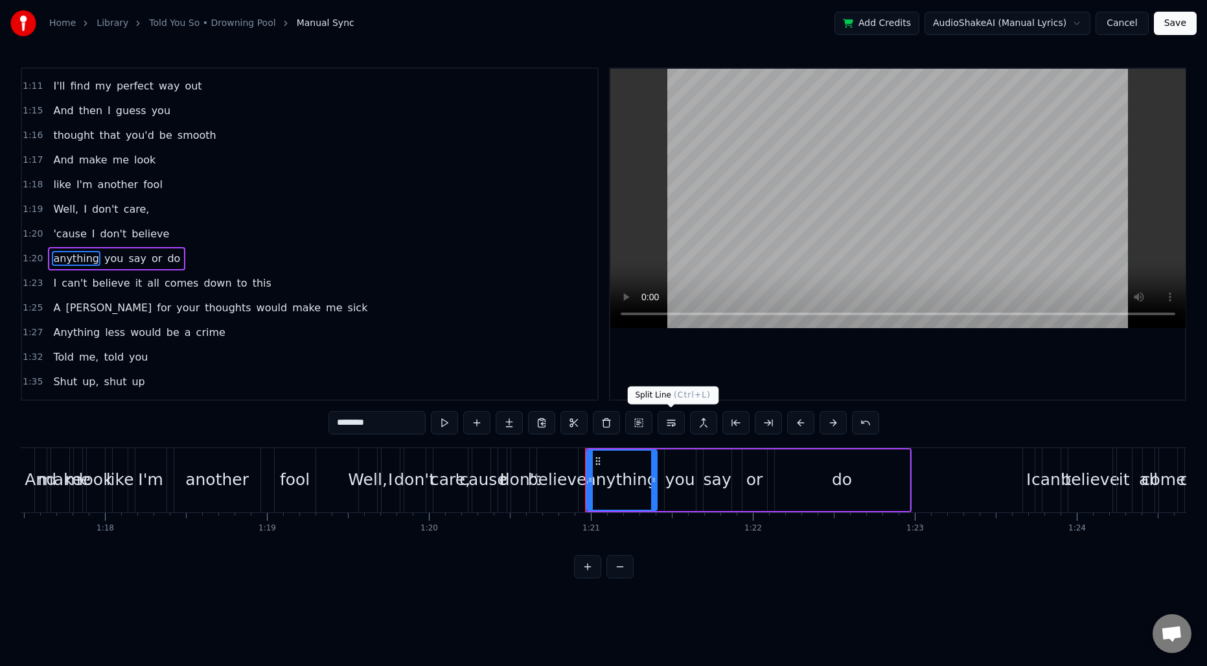
scroll to position [610, 0]
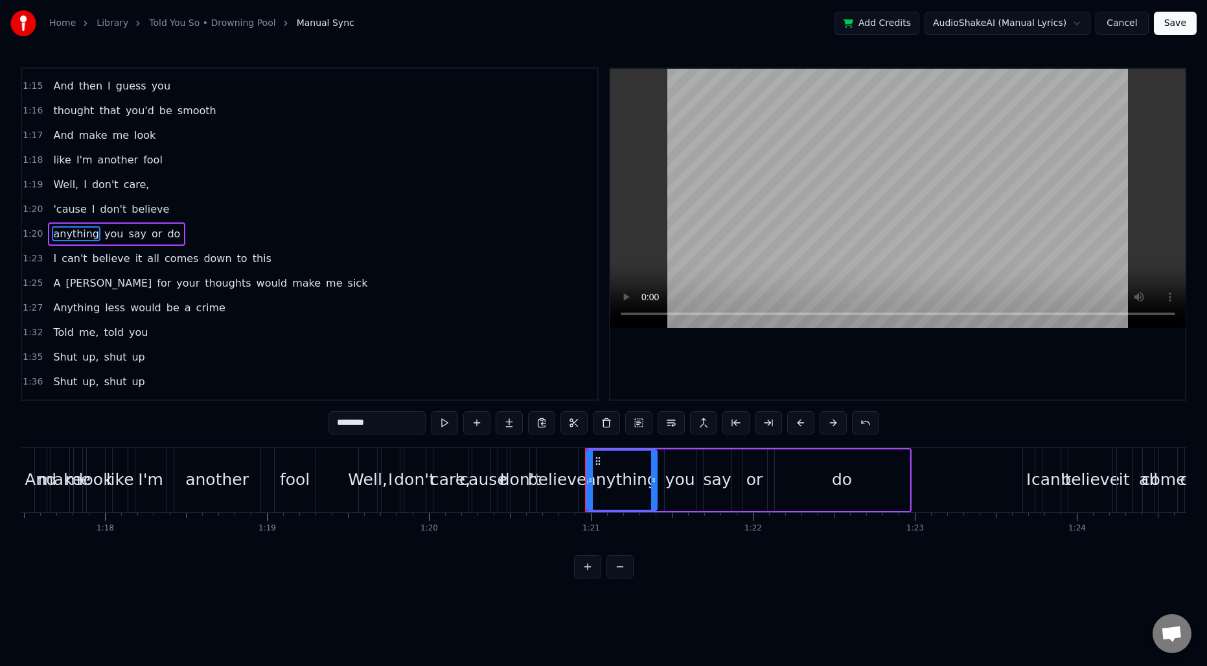
click at [163, 258] on span "comes" at bounding box center [181, 258] width 36 height 15
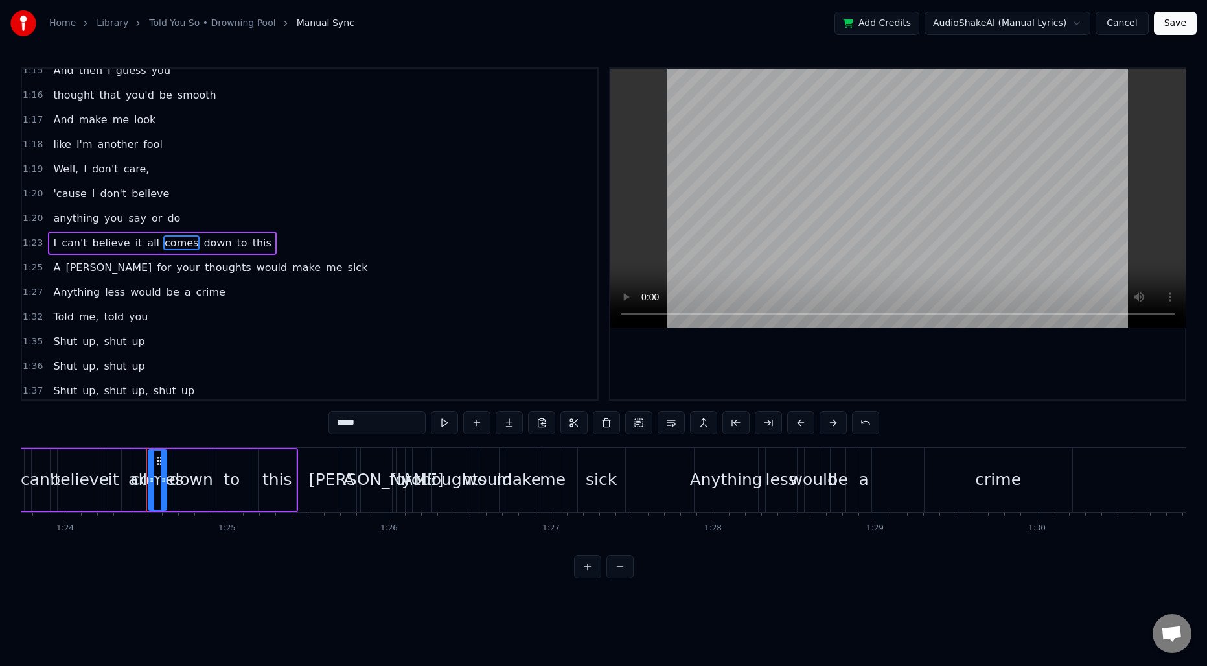
scroll to position [0, 13625]
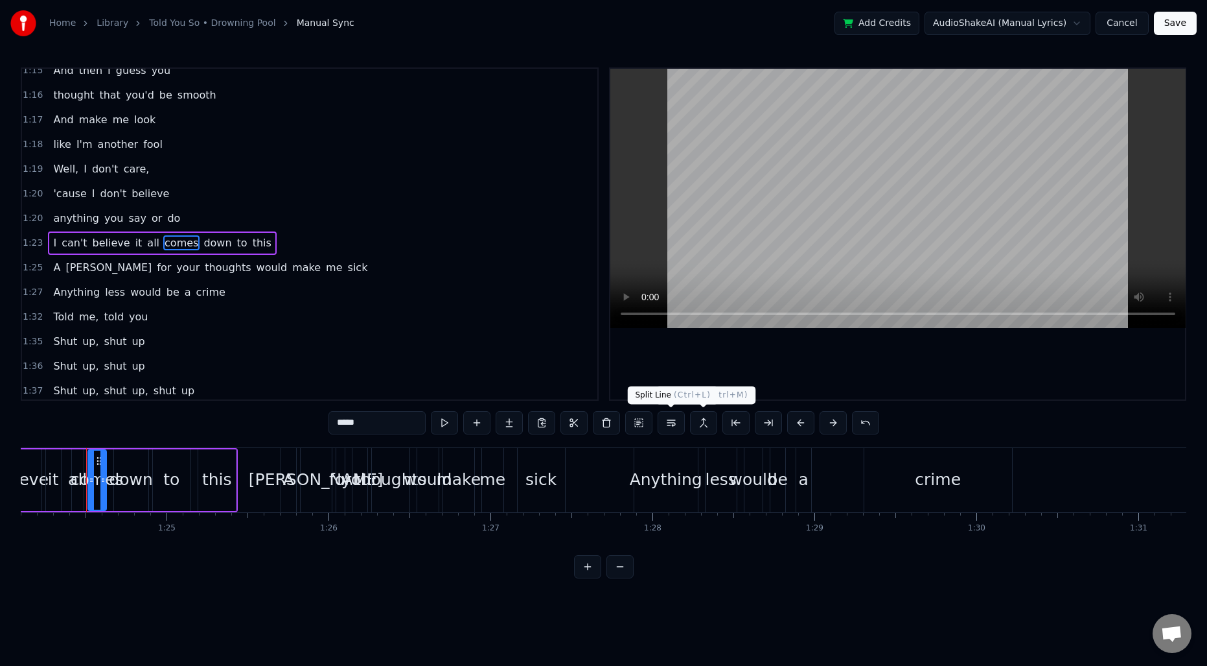
click at [678, 425] on button at bounding box center [671, 422] width 27 height 23
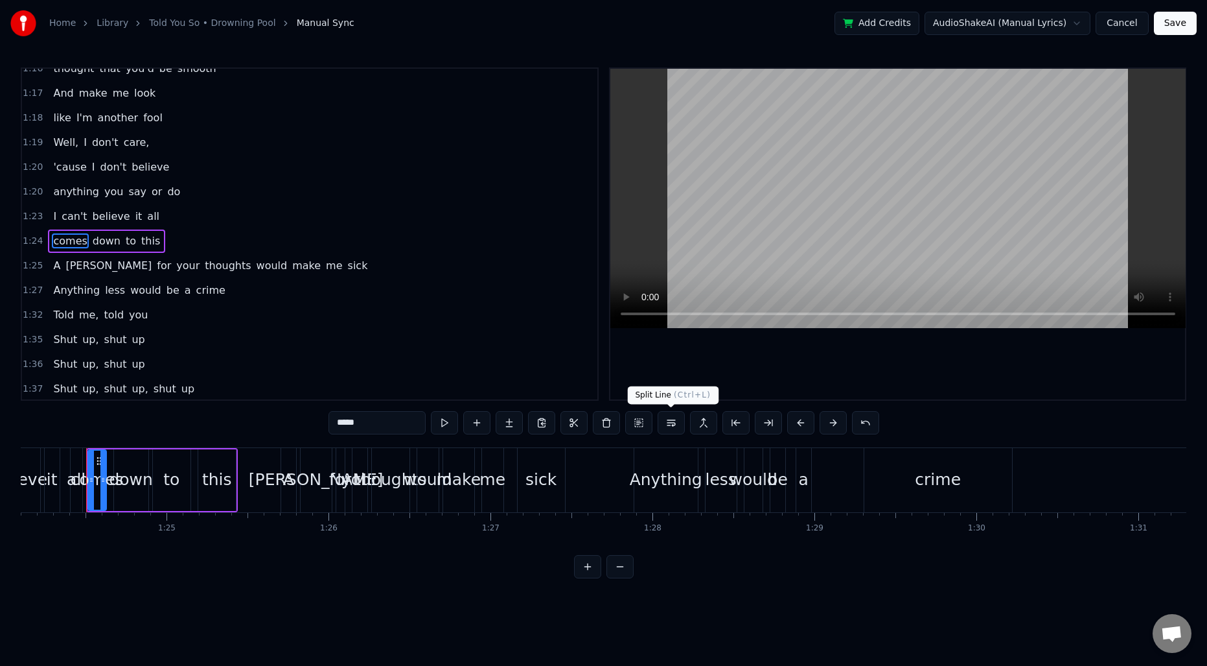
scroll to position [660, 0]
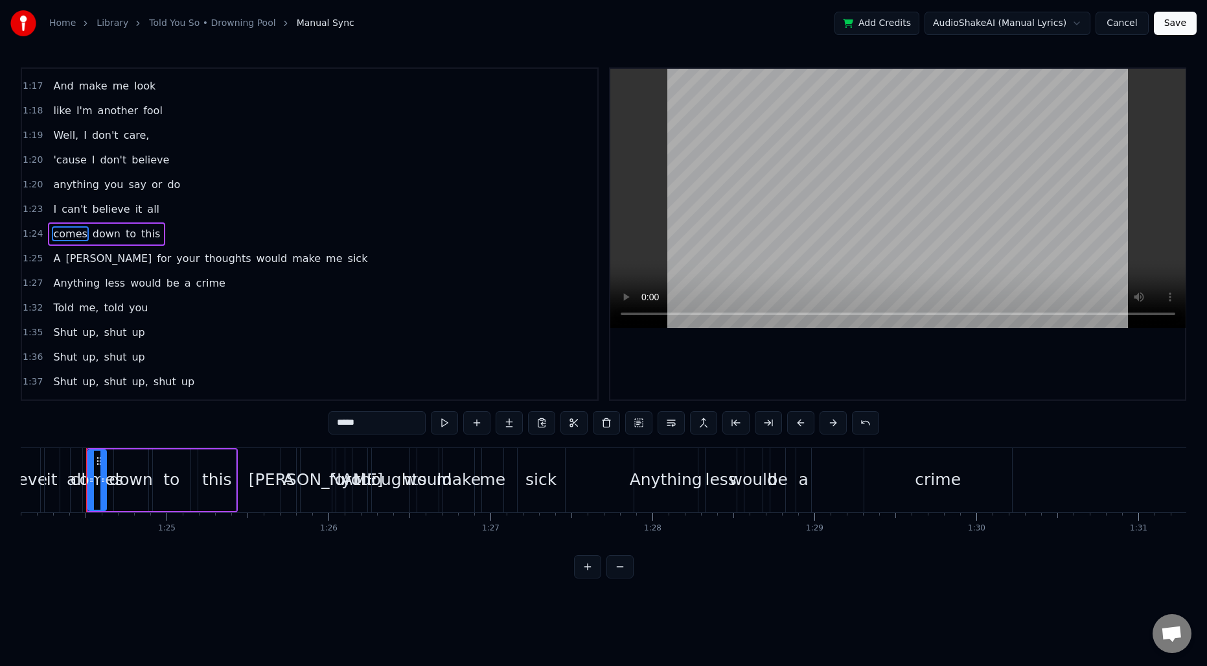
click at [203, 253] on span "thoughts" at bounding box center [227, 258] width 49 height 15
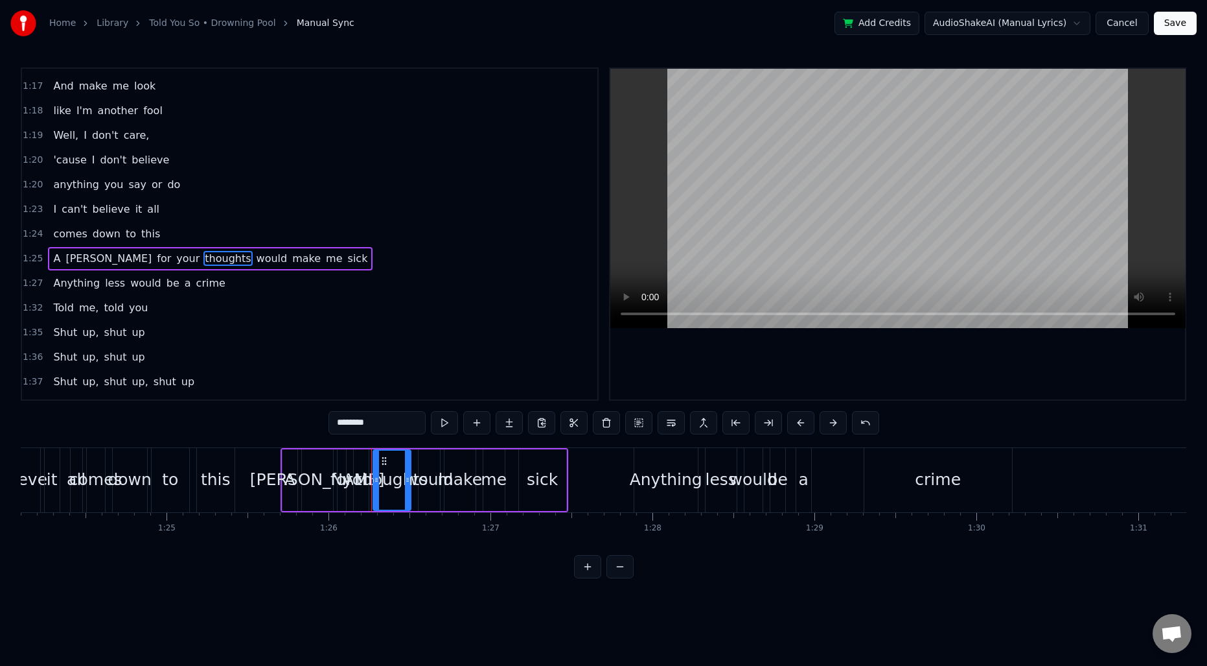
scroll to position [684, 0]
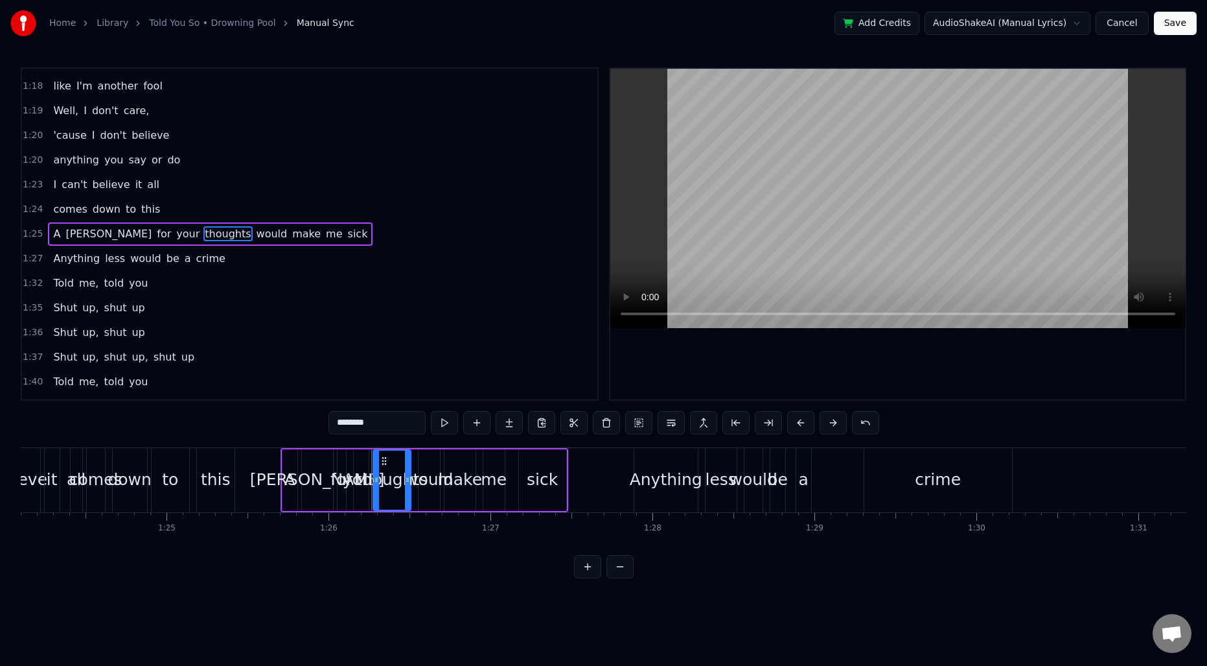
click at [255, 233] on span "would" at bounding box center [272, 233] width 34 height 15
type input "*****"
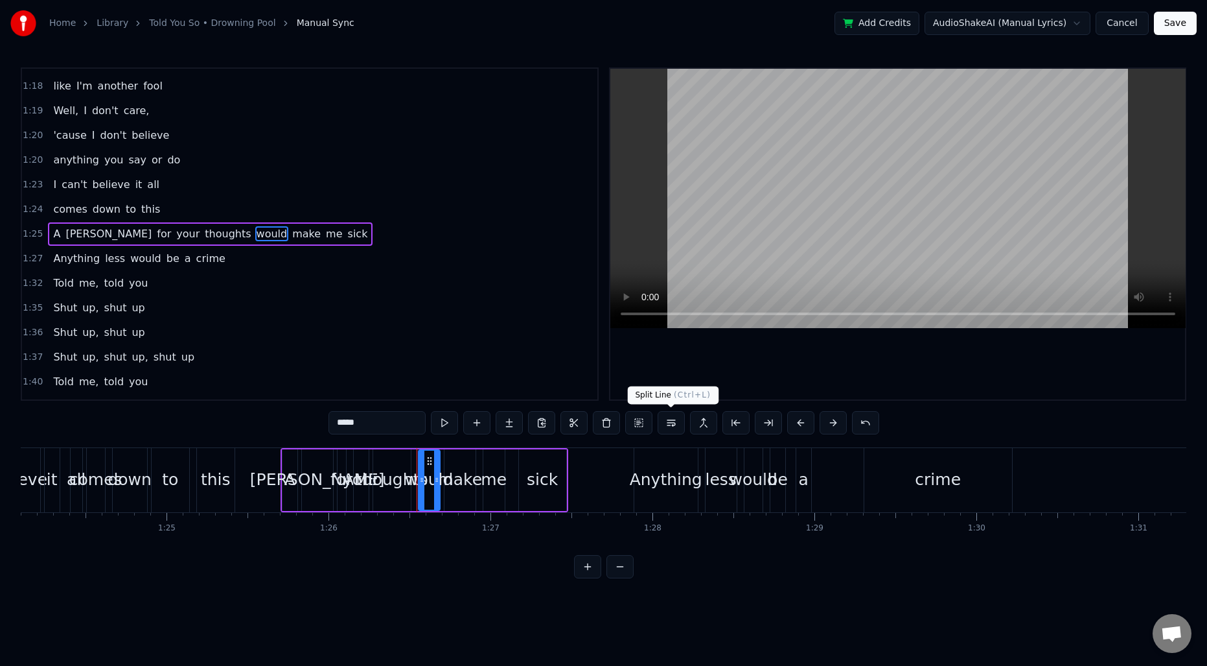
click at [667, 426] on button at bounding box center [671, 422] width 27 height 23
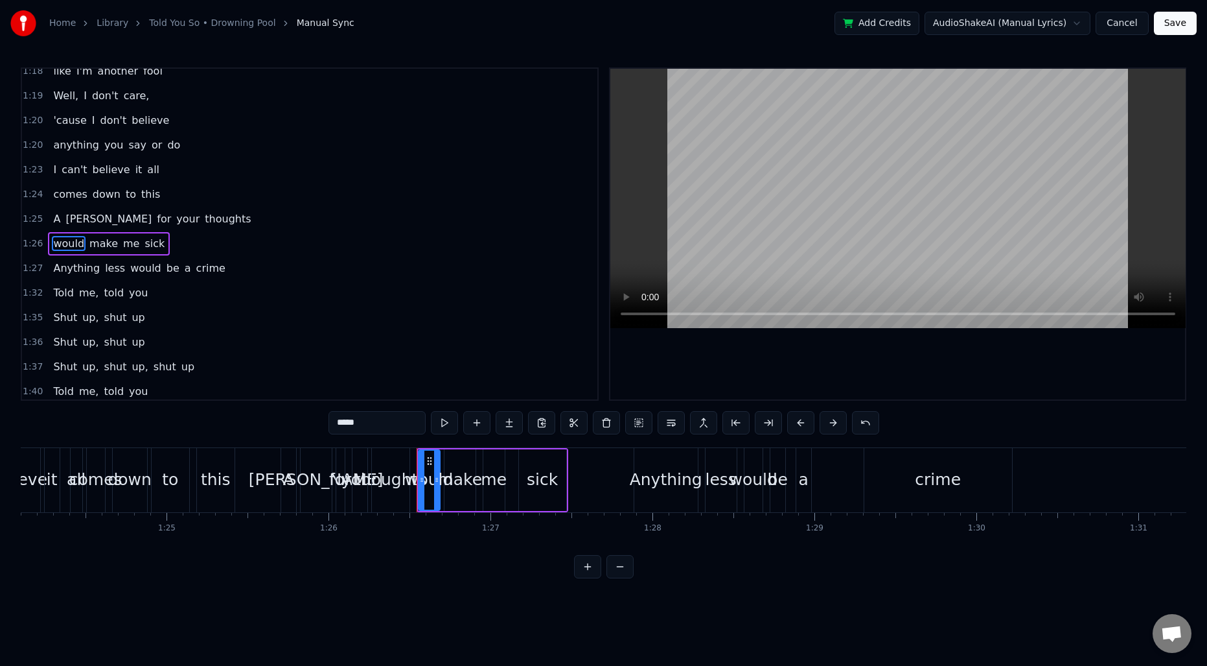
scroll to position [690, 0]
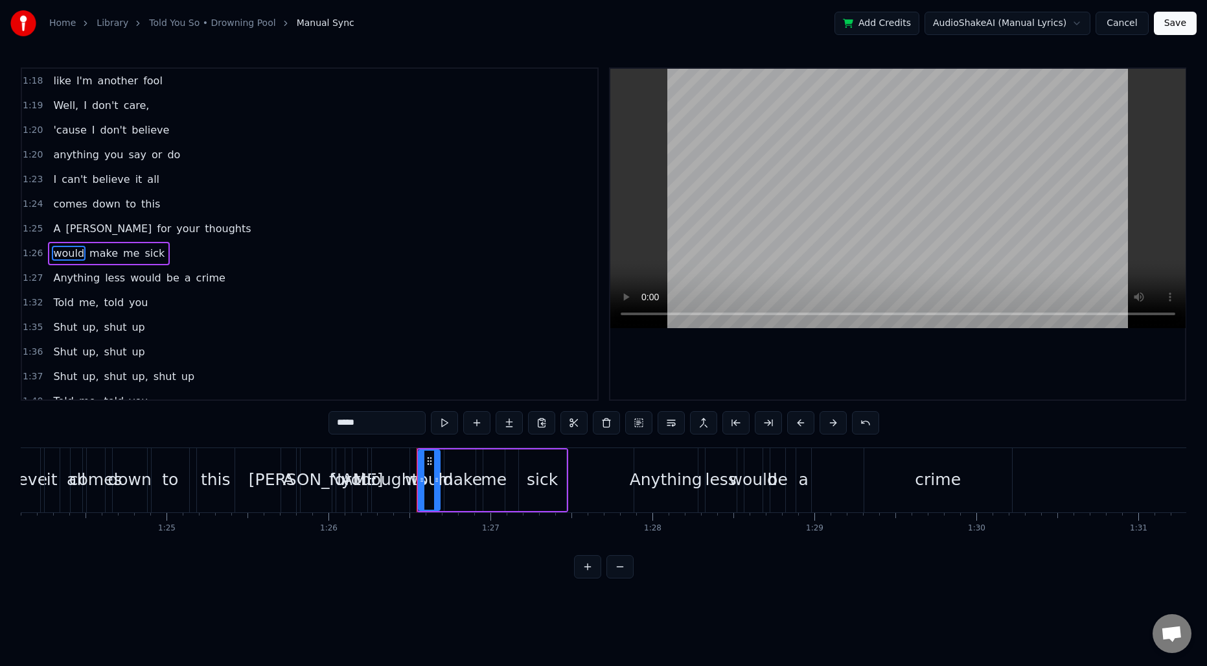
click at [32, 76] on span "1:18" at bounding box center [33, 81] width 20 height 13
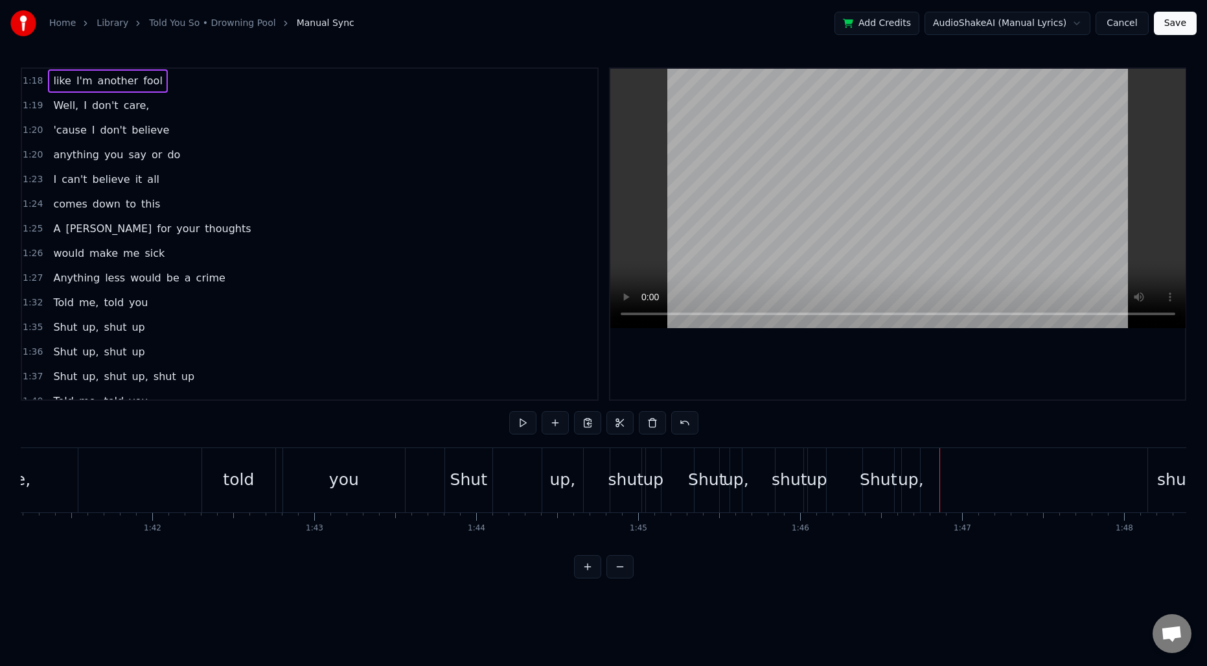
scroll to position [0, 16333]
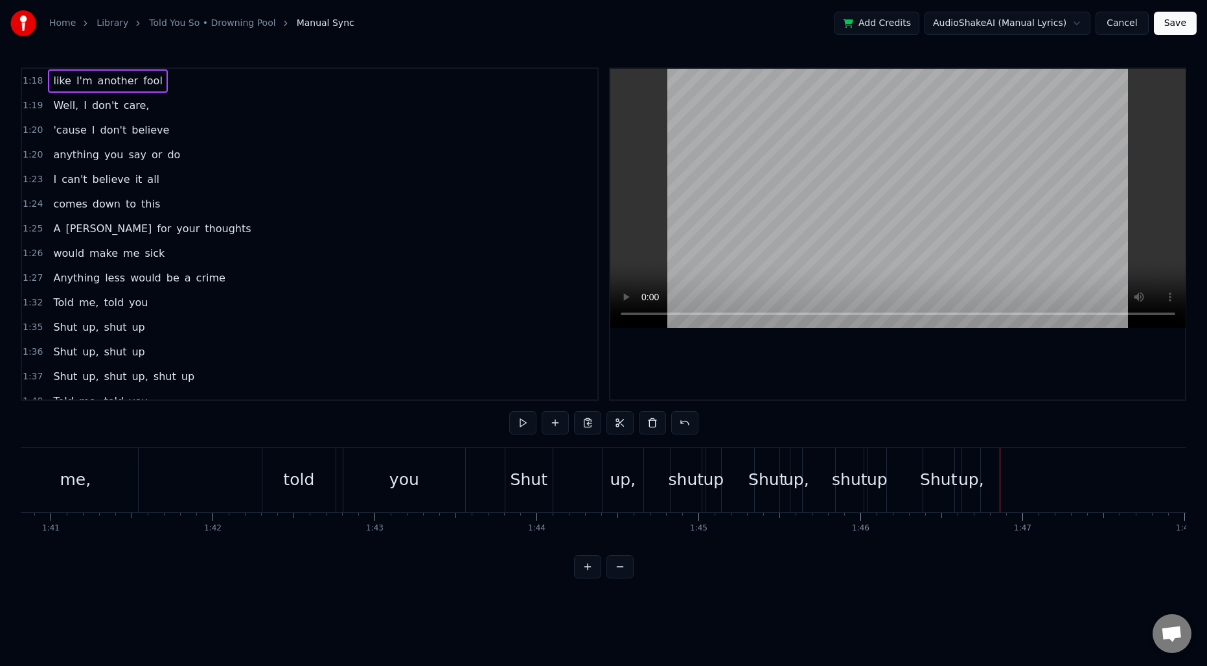
click at [528, 470] on div "Shut" at bounding box center [529, 479] width 37 height 25
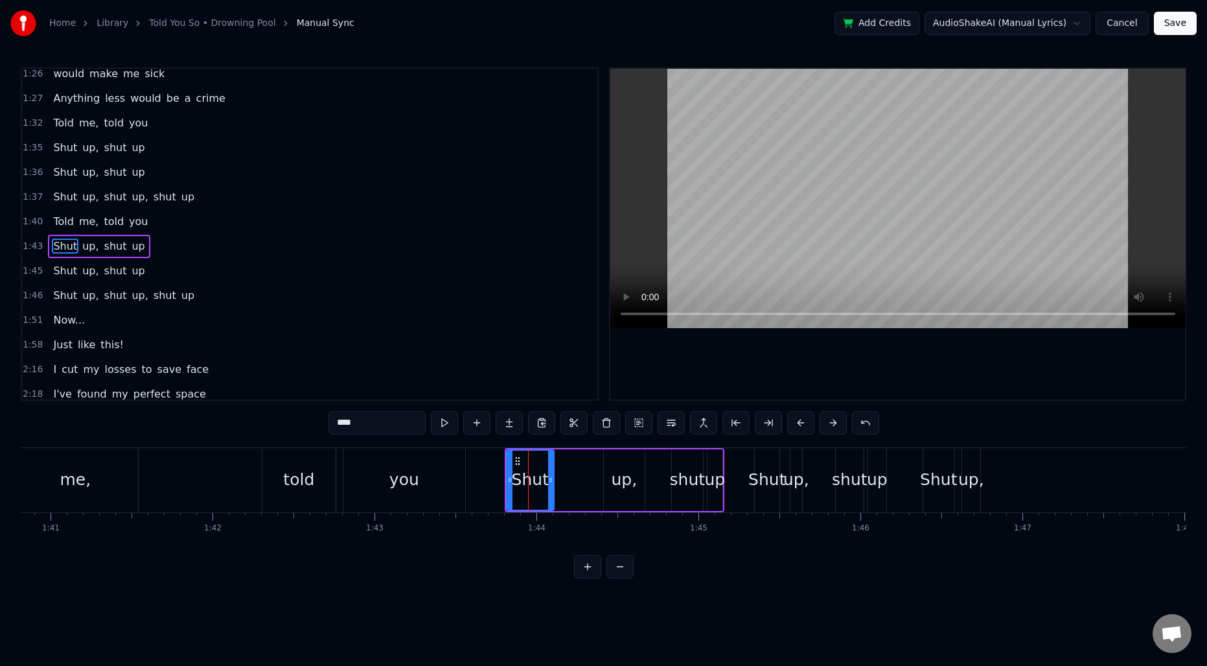
scroll to position [881, 0]
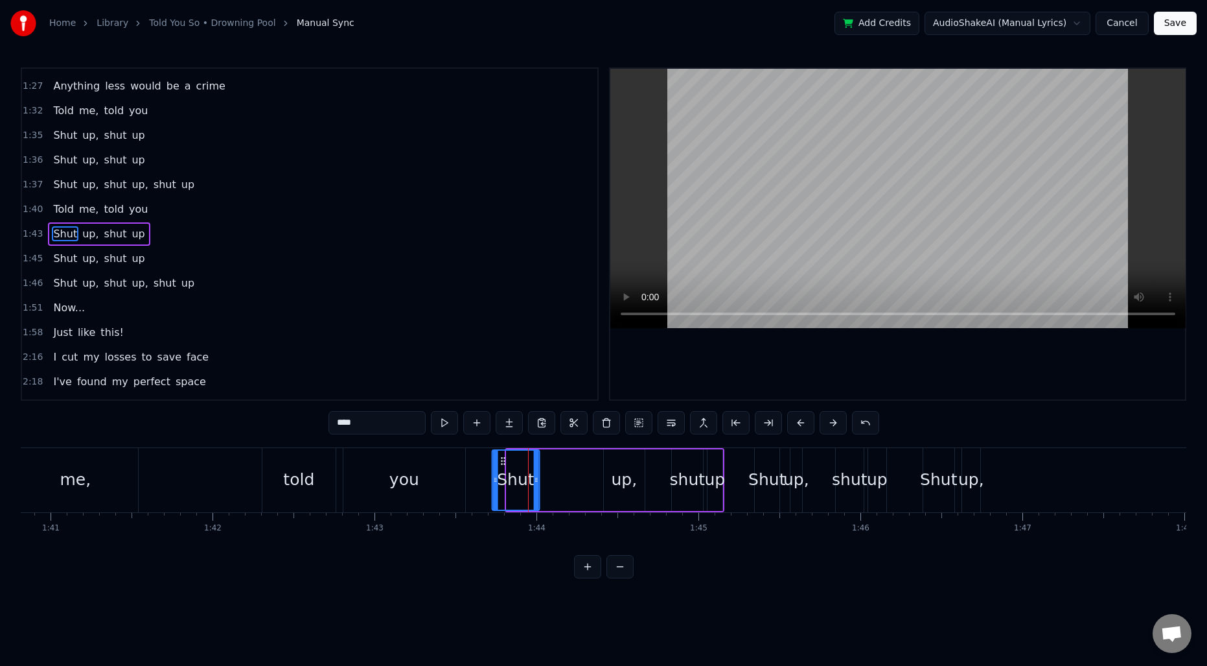
drag, startPoint x: 517, startPoint y: 460, endPoint x: 504, endPoint y: 460, distance: 13.6
click at [504, 460] on circle at bounding box center [504, 460] width 1 height 1
click at [509, 461] on circle at bounding box center [509, 460] width 1 height 1
drag, startPoint x: 539, startPoint y: 474, endPoint x: 516, endPoint y: 474, distance: 22.0
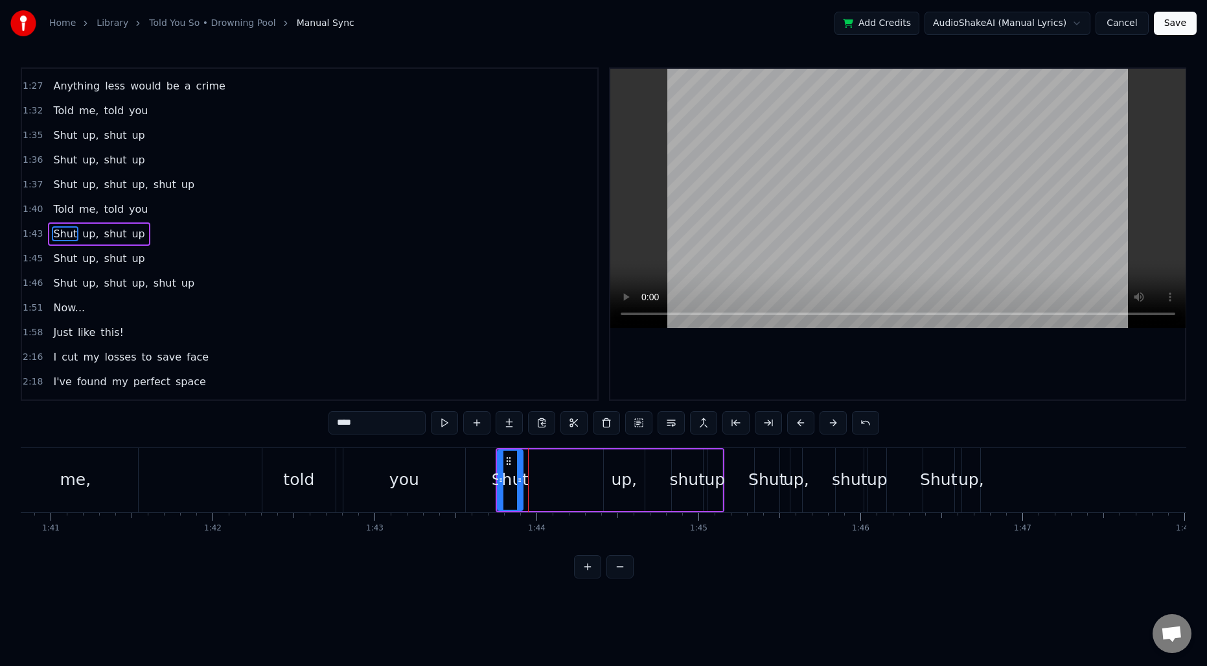
click at [517, 474] on icon at bounding box center [519, 479] width 5 height 10
click at [625, 471] on div "up," at bounding box center [624, 479] width 26 height 25
drag, startPoint x: 615, startPoint y: 460, endPoint x: 537, endPoint y: 456, distance: 78.5
click at [537, 456] on icon at bounding box center [537, 461] width 10 height 10
drag, startPoint x: 564, startPoint y: 467, endPoint x: 547, endPoint y: 467, distance: 17.5
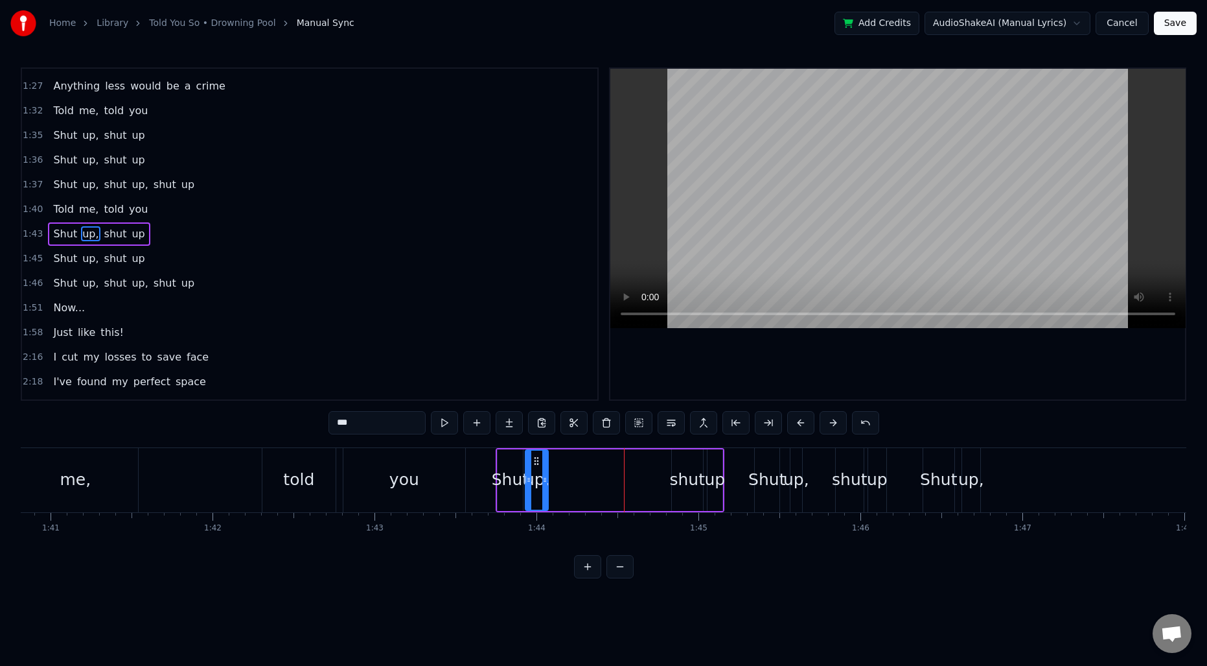
click at [547, 467] on div at bounding box center [544, 479] width 5 height 59
click at [687, 465] on div "shut" at bounding box center [687, 480] width 31 height 62
drag, startPoint x: 681, startPoint y: 459, endPoint x: 586, endPoint y: 459, distance: 94.6
click at [586, 459] on icon at bounding box center [588, 461] width 10 height 10
click at [712, 466] on div "up" at bounding box center [715, 480] width 15 height 62
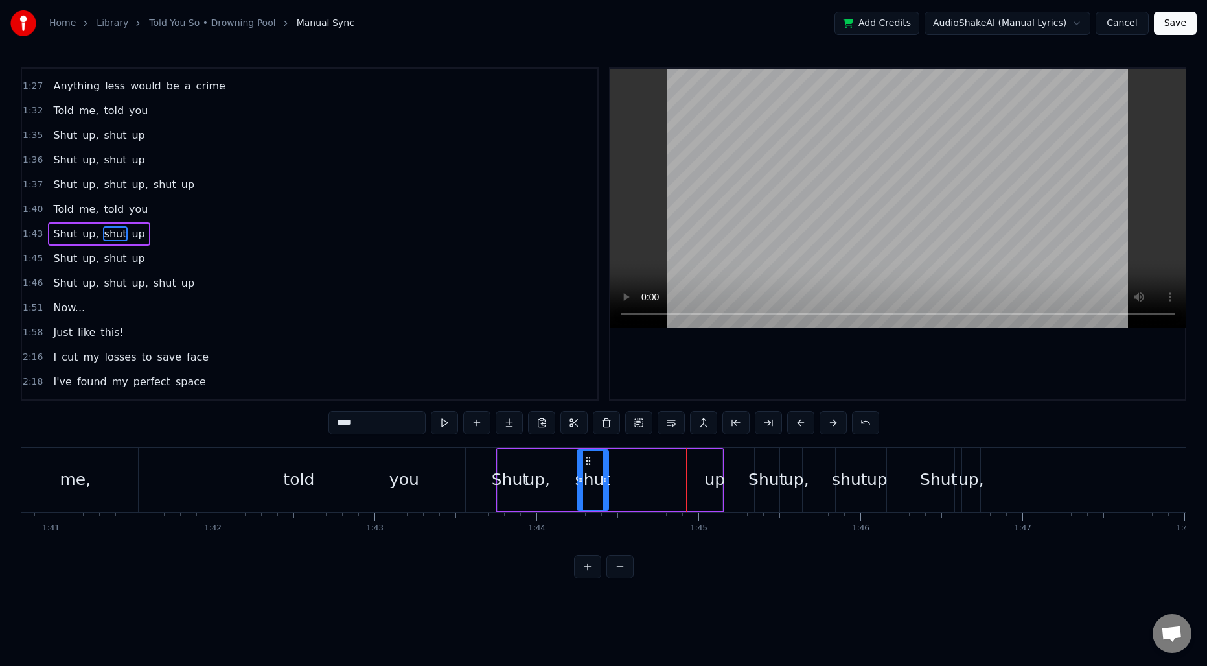
type input "**"
drag, startPoint x: 710, startPoint y: 461, endPoint x: 690, endPoint y: 462, distance: 20.1
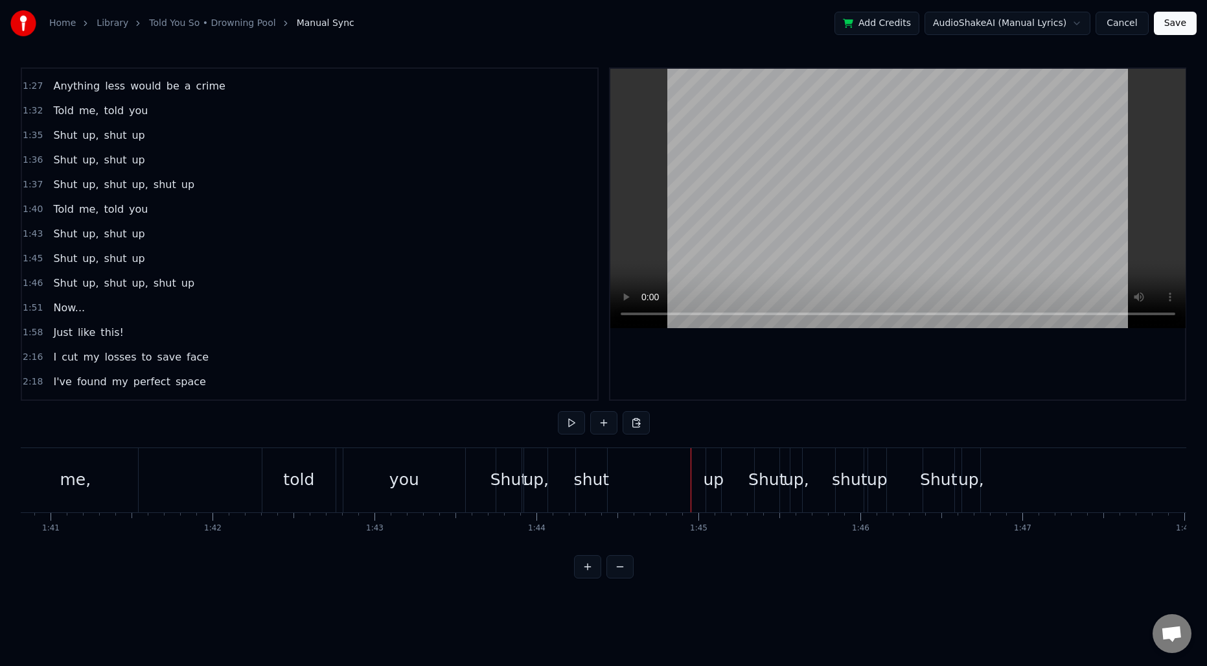
click at [708, 466] on div "up" at bounding box center [713, 480] width 15 height 64
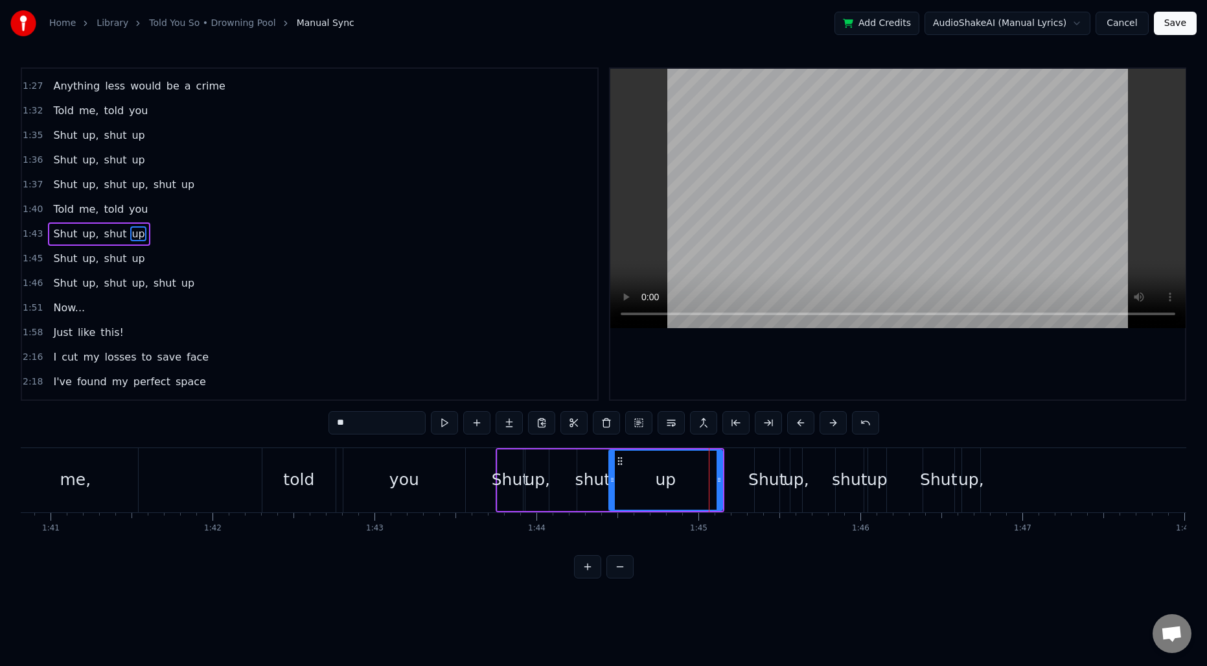
drag, startPoint x: 711, startPoint y: 463, endPoint x: 612, endPoint y: 464, distance: 98.5
click at [612, 464] on div at bounding box center [612, 479] width 5 height 59
drag, startPoint x: 720, startPoint y: 472, endPoint x: 628, endPoint y: 471, distance: 92.0
click at [628, 471] on div at bounding box center [627, 479] width 5 height 59
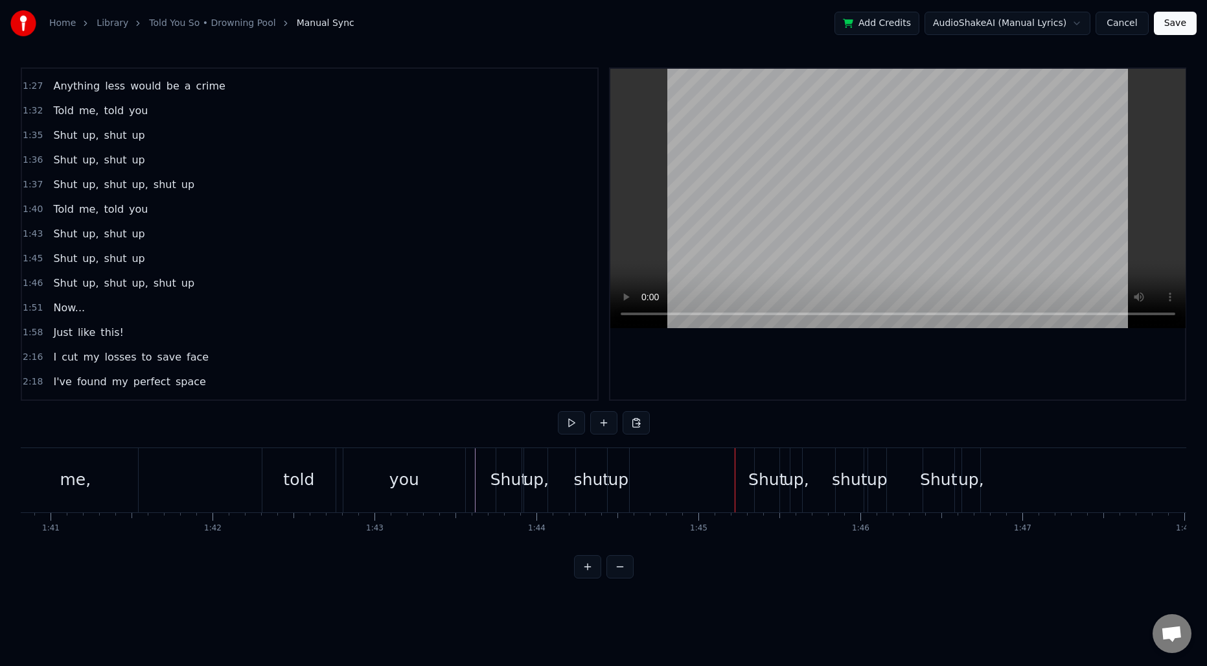
click at [762, 465] on div "Shut" at bounding box center [767, 480] width 25 height 64
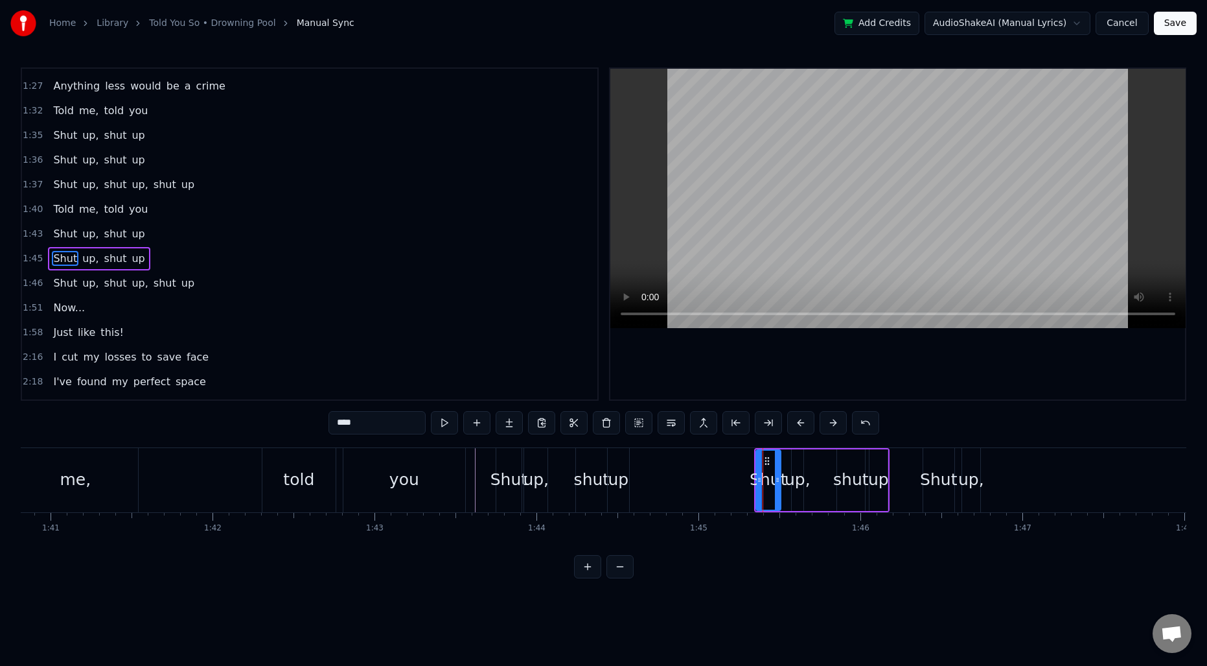
scroll to position [906, 0]
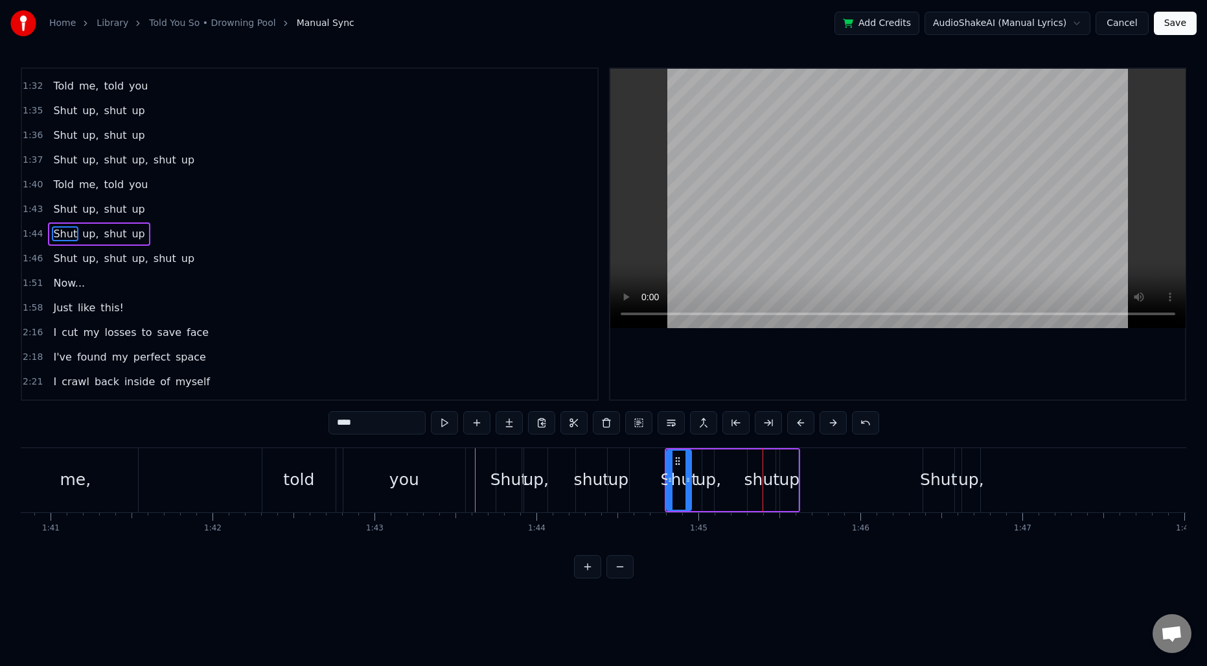
click at [938, 465] on div "Shut" at bounding box center [938, 480] width 31 height 64
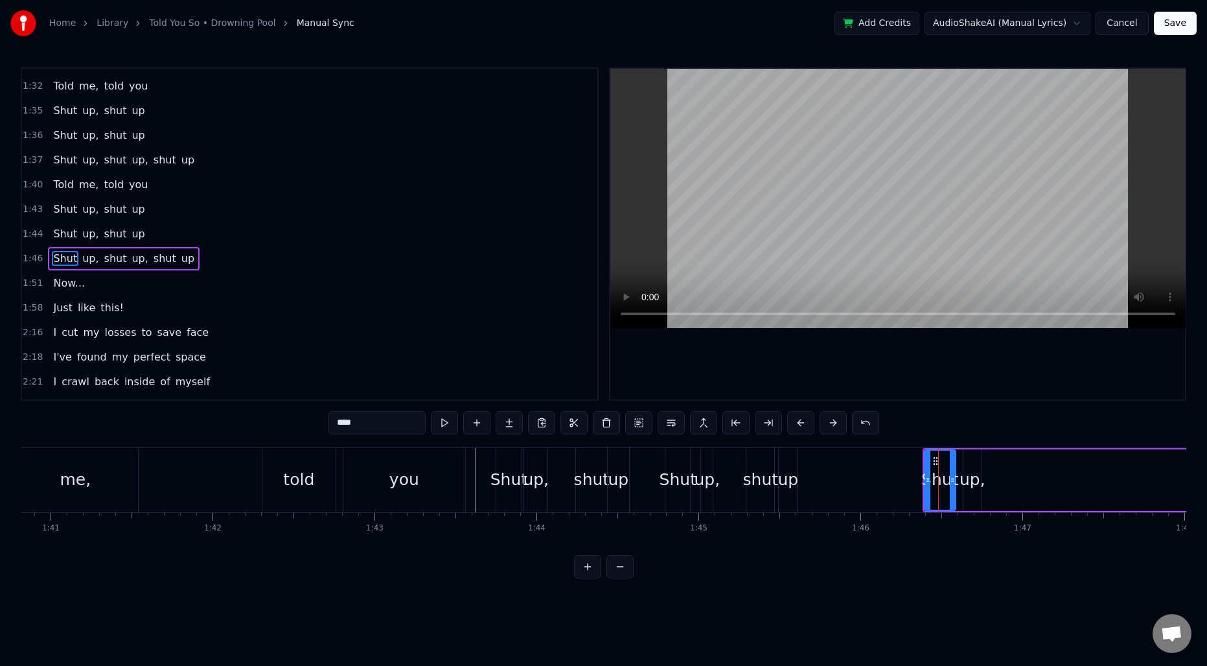
scroll to position [931, 0]
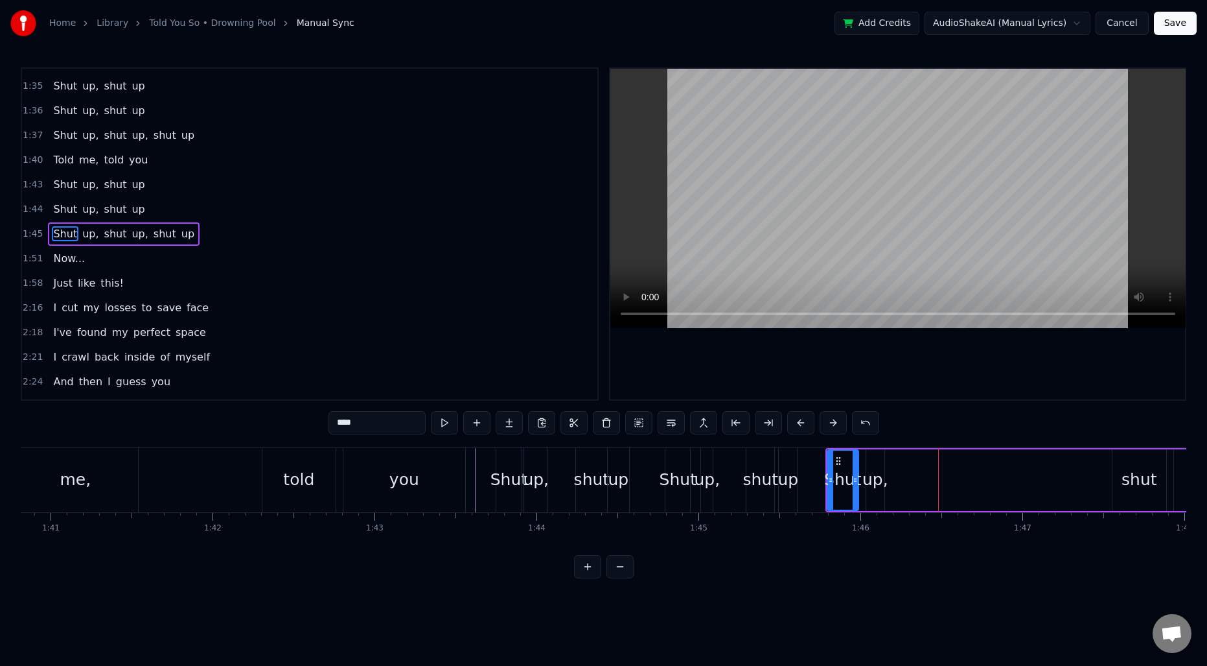
click at [988, 479] on div "Shut up, shut up, shut up" at bounding box center [1167, 480] width 683 height 64
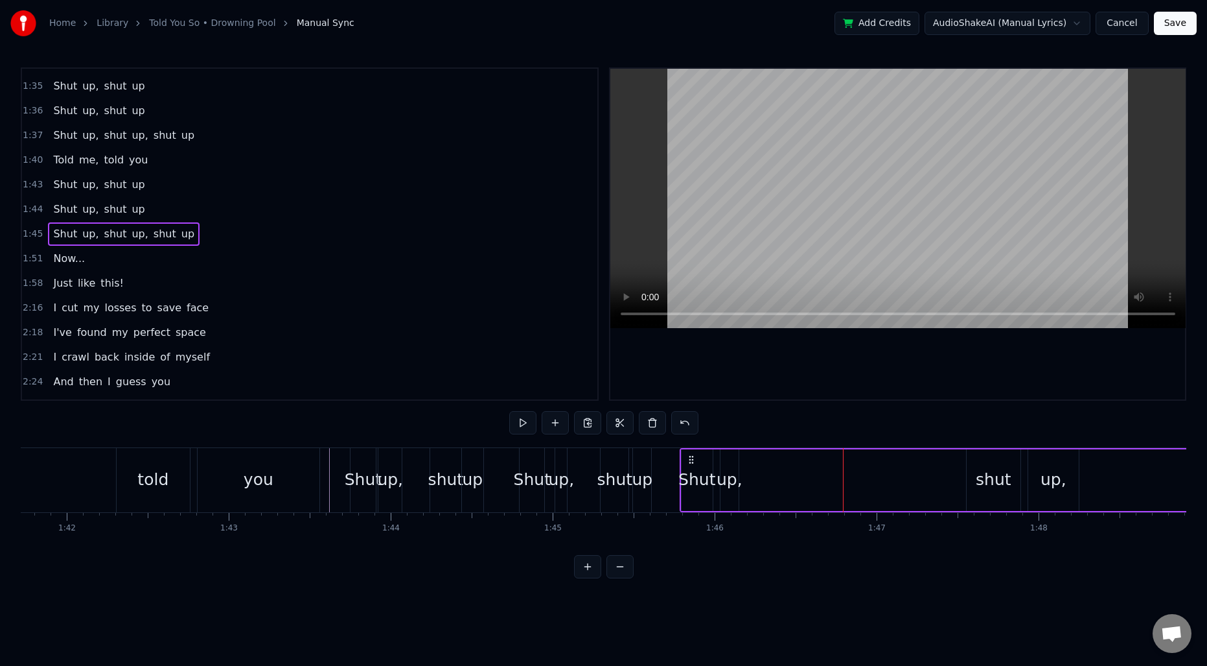
scroll to position [0, 16523]
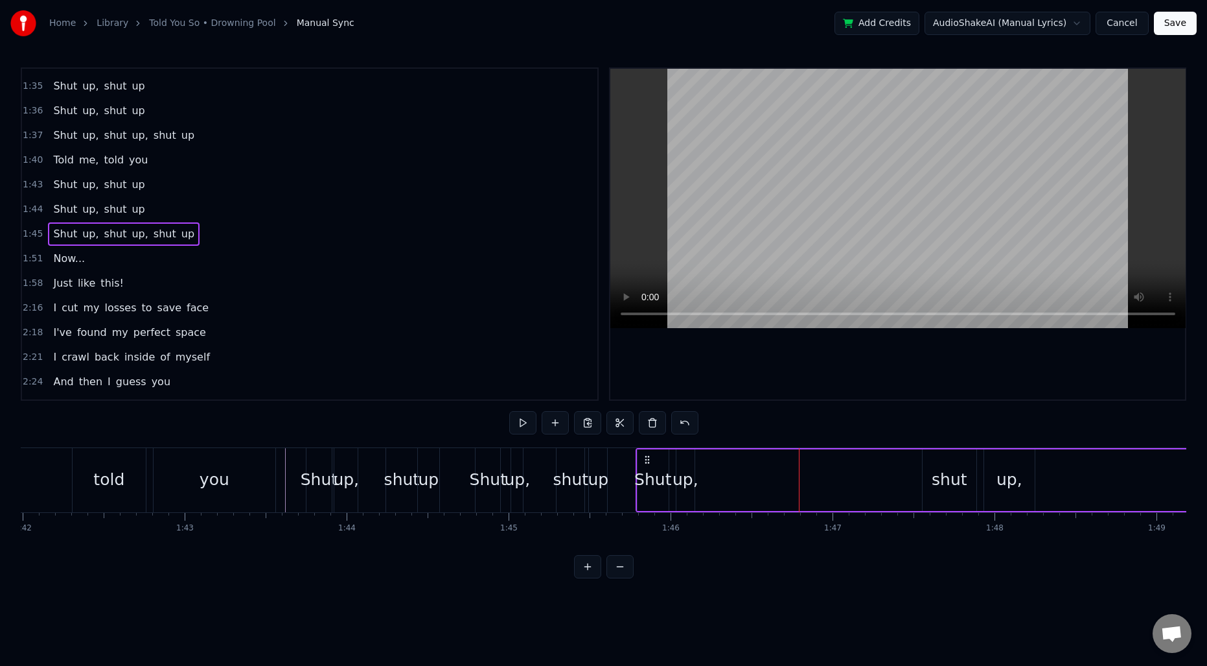
click at [949, 469] on div "shut" at bounding box center [950, 479] width 36 height 25
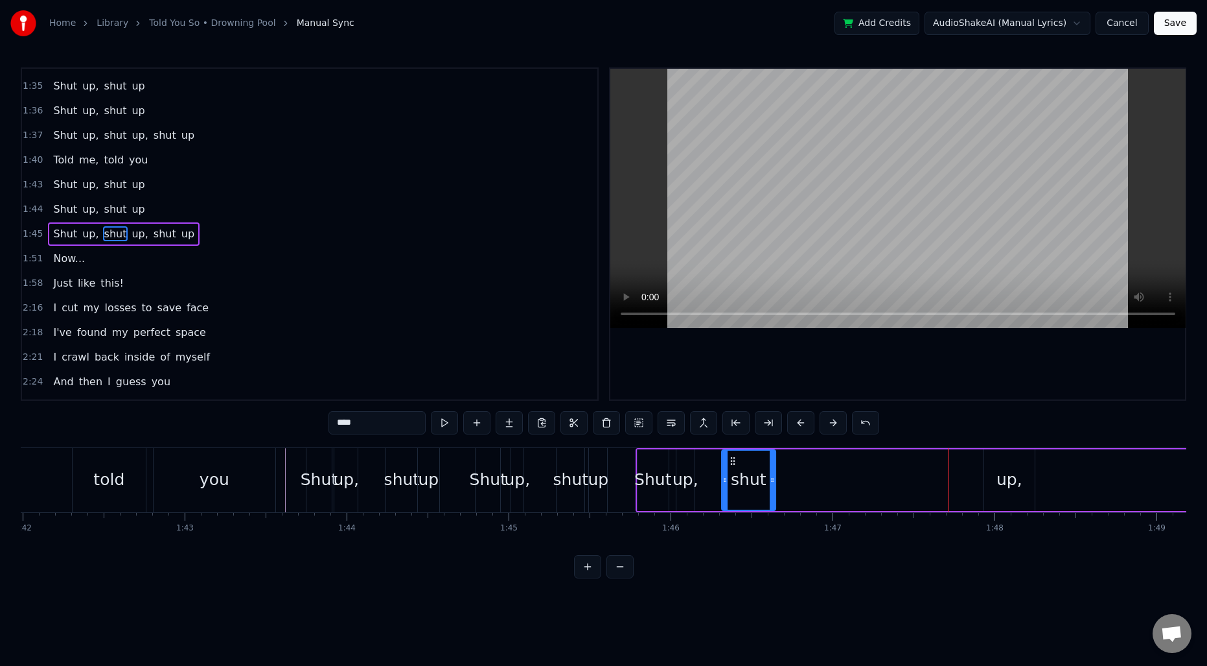
drag, startPoint x: 936, startPoint y: 461, endPoint x: 736, endPoint y: 467, distance: 201.0
click at [736, 467] on div "shut" at bounding box center [749, 479] width 52 height 59
drag, startPoint x: 773, startPoint y: 480, endPoint x: 746, endPoint y: 480, distance: 27.2
click at [746, 480] on icon at bounding box center [745, 479] width 5 height 10
click at [1011, 478] on div "up," at bounding box center [1010, 479] width 26 height 25
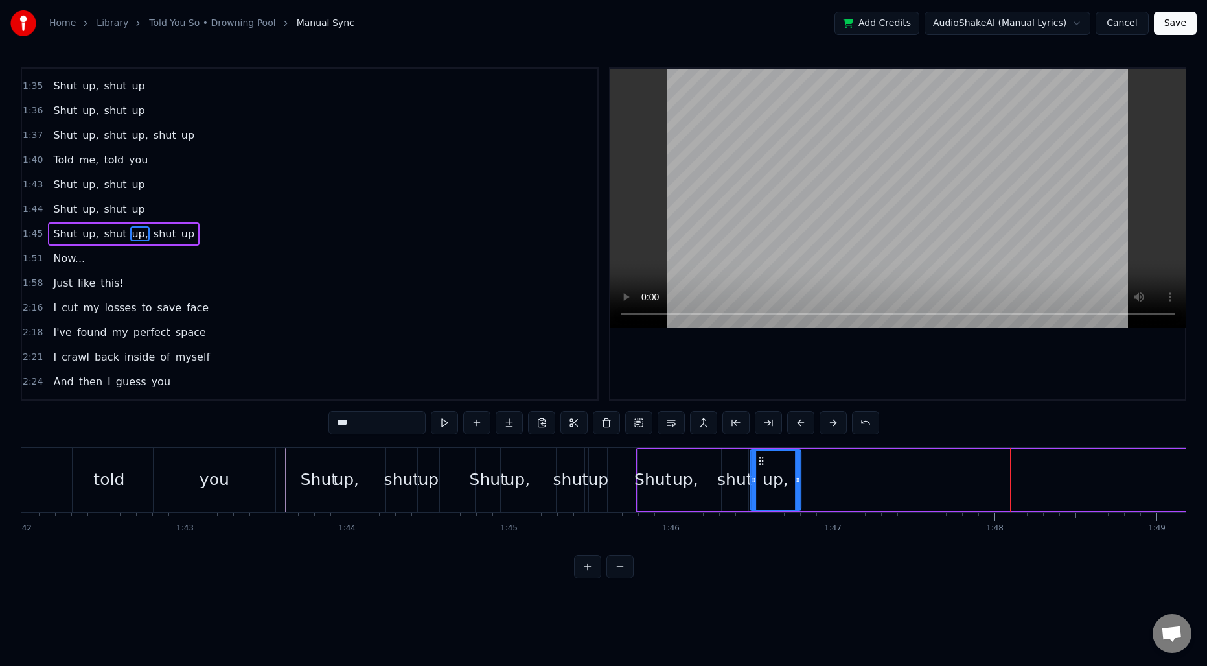
drag, startPoint x: 995, startPoint y: 463, endPoint x: 762, endPoint y: 472, distance: 233.5
click at [762, 472] on div "up," at bounding box center [775, 479] width 49 height 59
drag, startPoint x: 797, startPoint y: 475, endPoint x: 776, endPoint y: 476, distance: 21.4
click at [776, 476] on icon at bounding box center [776, 479] width 5 height 10
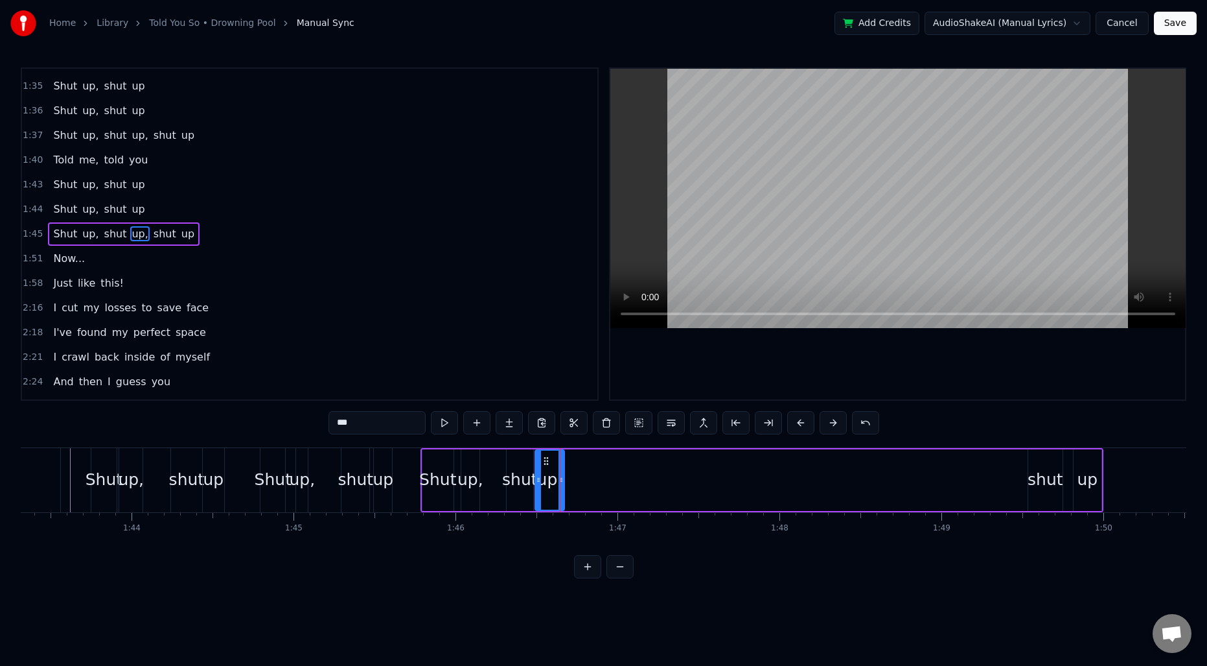
scroll to position [0, 16746]
click at [1024, 468] on div "shut" at bounding box center [1038, 479] width 36 height 25
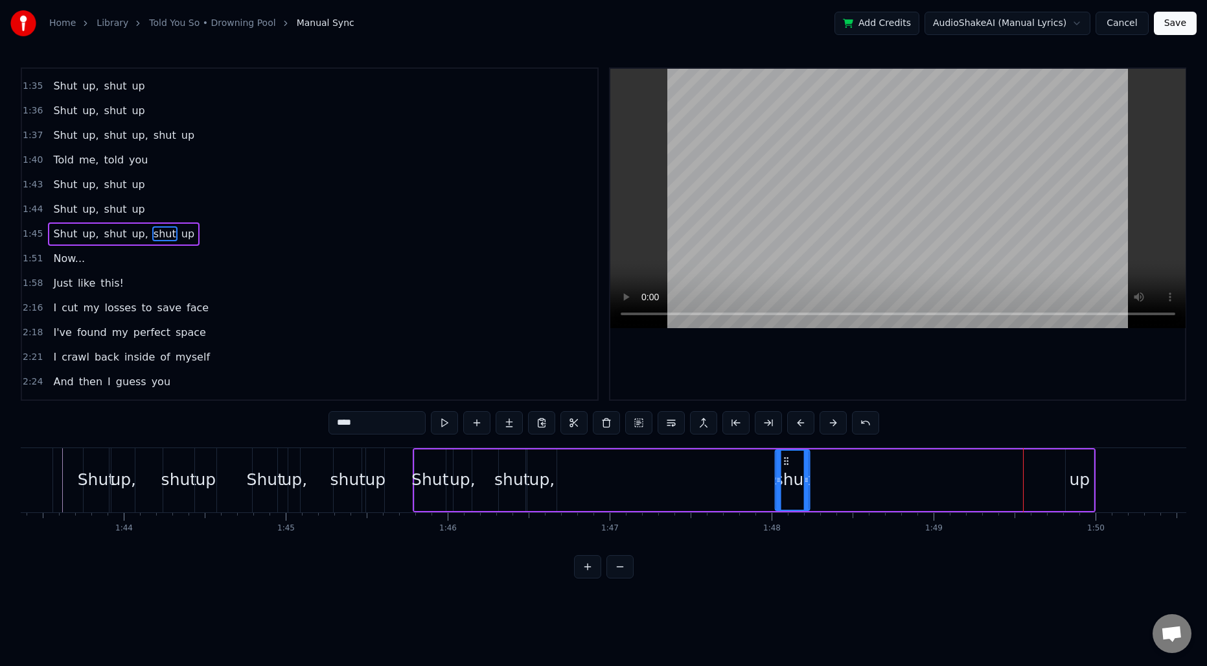
drag, startPoint x: 1028, startPoint y: 460, endPoint x: 783, endPoint y: 462, distance: 244.3
click at [783, 462] on icon at bounding box center [786, 461] width 10 height 10
drag, startPoint x: 807, startPoint y: 467, endPoint x: 815, endPoint y: 467, distance: 8.4
click at [815, 467] on div at bounding box center [814, 479] width 5 height 59
click at [1077, 480] on div "up" at bounding box center [1079, 479] width 21 height 25
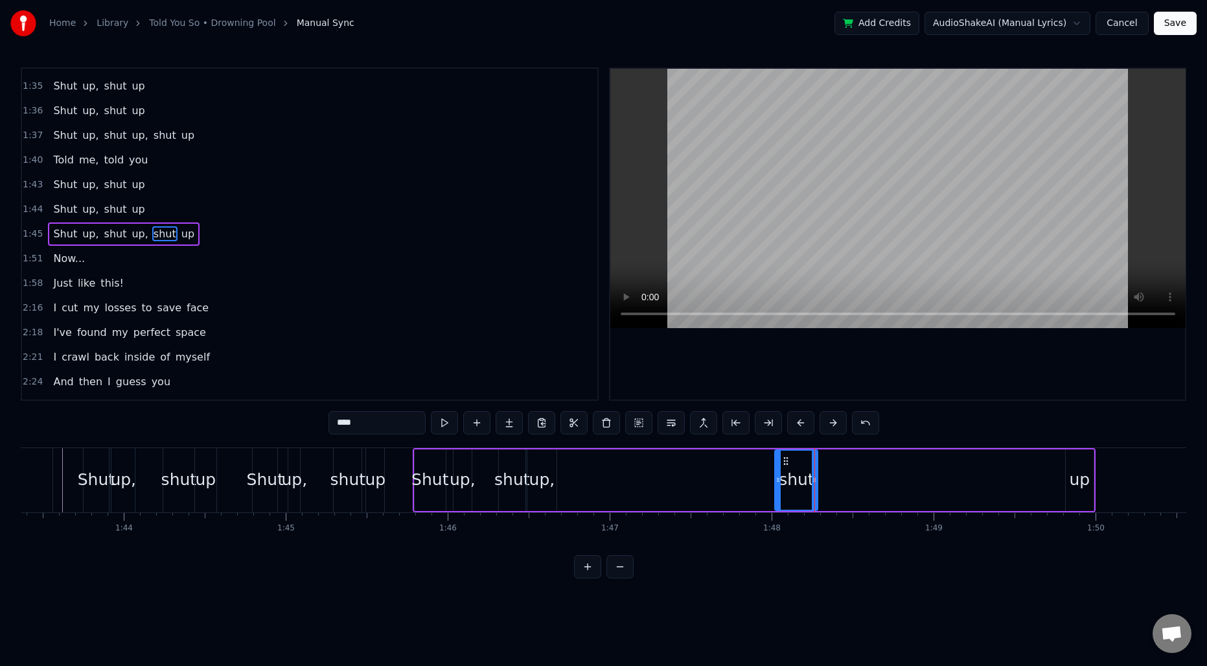
type input "**"
drag, startPoint x: 1078, startPoint y: 460, endPoint x: 833, endPoint y: 461, distance: 245.0
click at [833, 461] on icon at bounding box center [832, 461] width 10 height 10
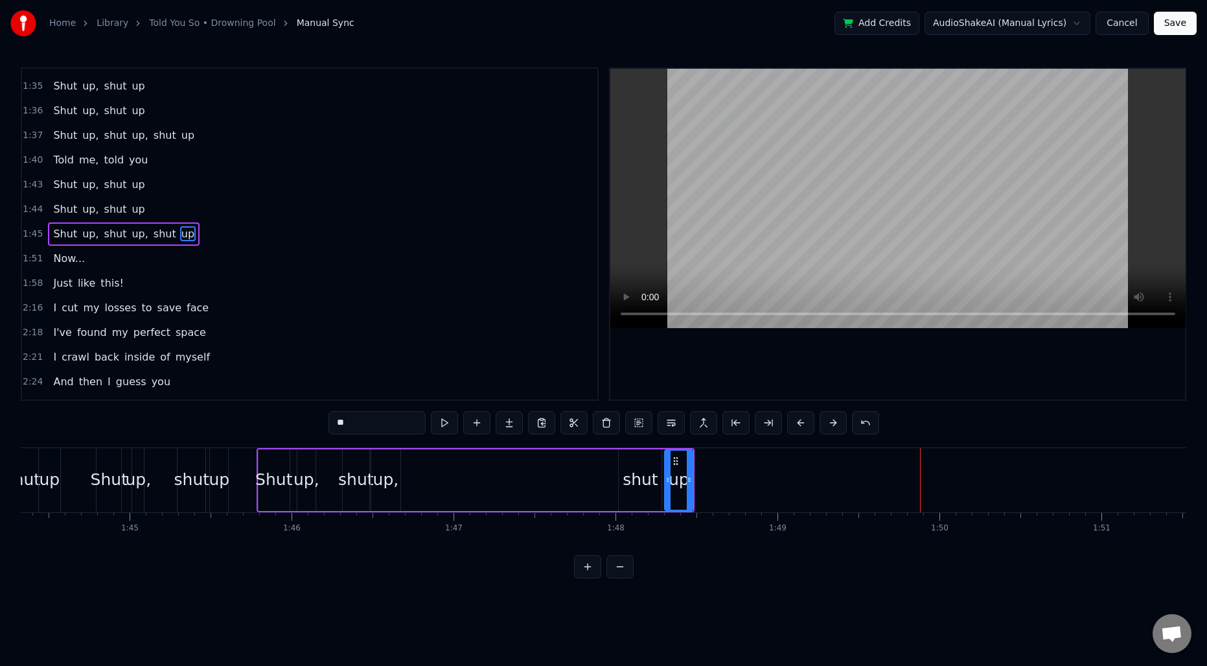
scroll to position [0, 16895]
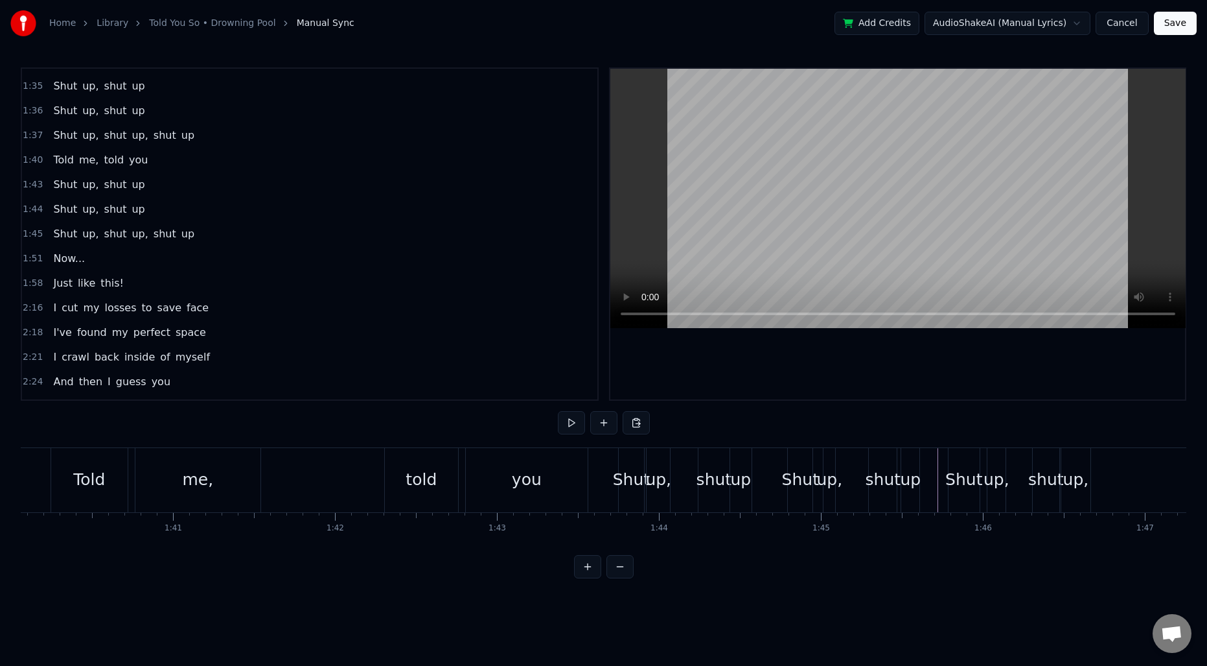
click at [333, 480] on div "Told me, told you" at bounding box center [321, 480] width 540 height 64
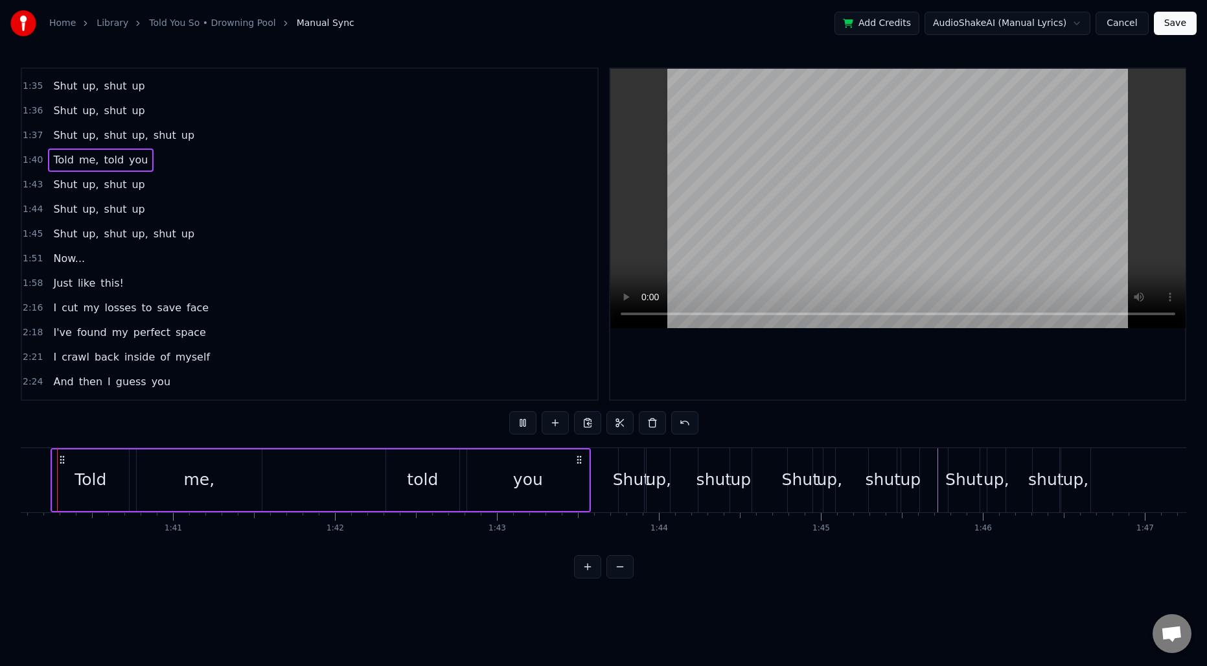
scroll to position [0, 16176]
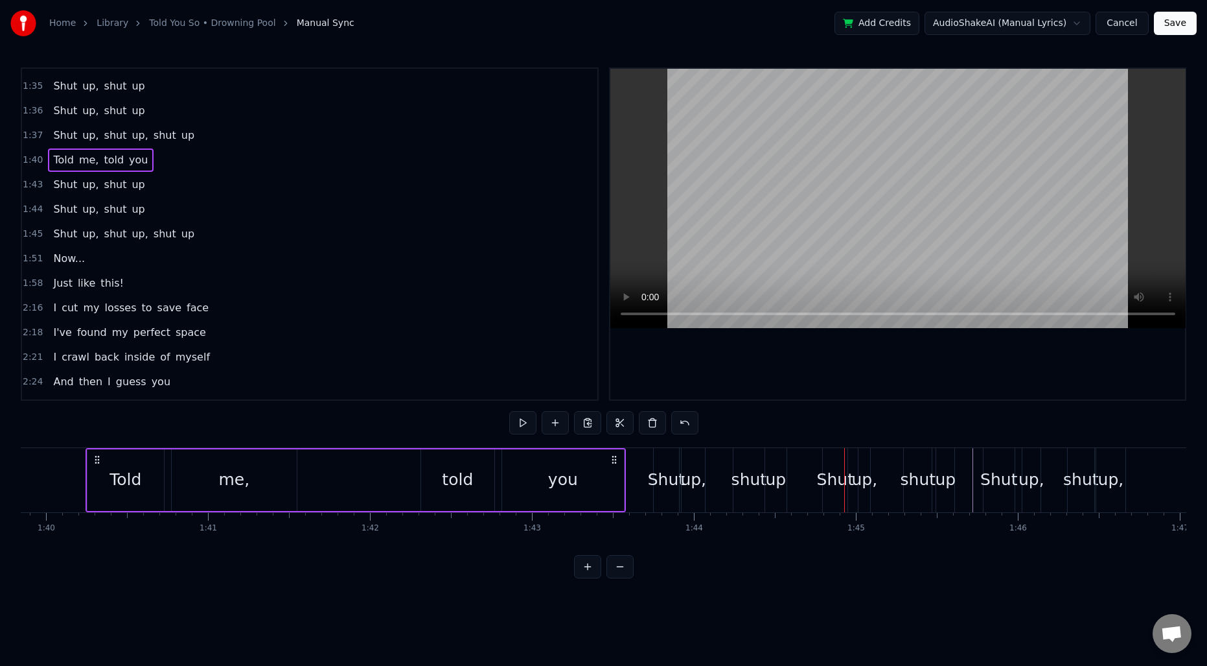
click at [490, 460] on div "told" at bounding box center [457, 480] width 73 height 62
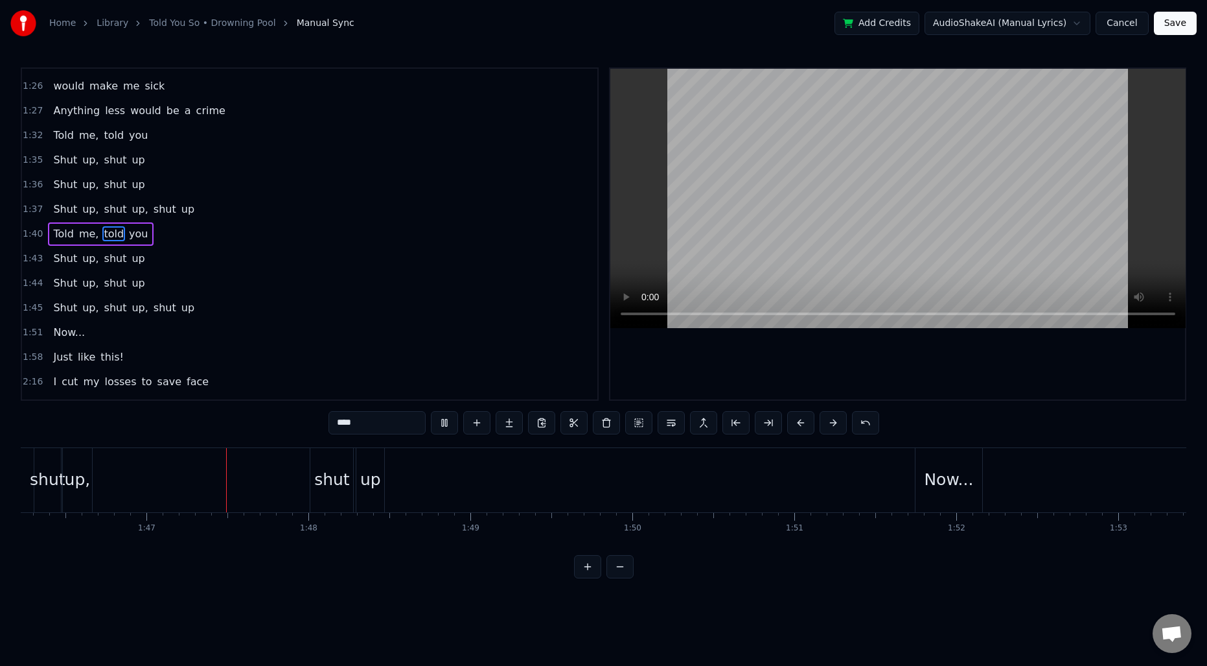
scroll to position [0, 17228]
click at [357, 467] on div "up" at bounding box center [352, 479] width 21 height 25
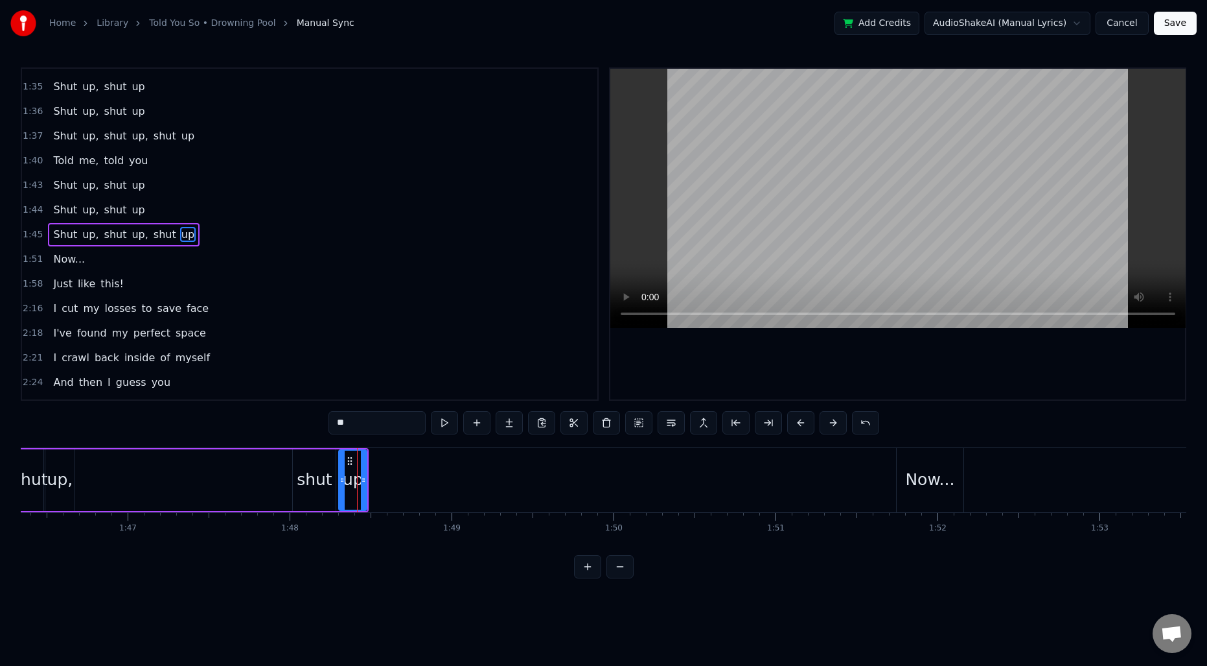
scroll to position [931, 0]
drag, startPoint x: 365, startPoint y: 470, endPoint x: 412, endPoint y: 471, distance: 46.7
click at [415, 470] on div at bounding box center [413, 479] width 5 height 59
drag, startPoint x: 343, startPoint y: 474, endPoint x: 369, endPoint y: 474, distance: 25.9
click at [369, 474] on icon at bounding box center [367, 479] width 5 height 10
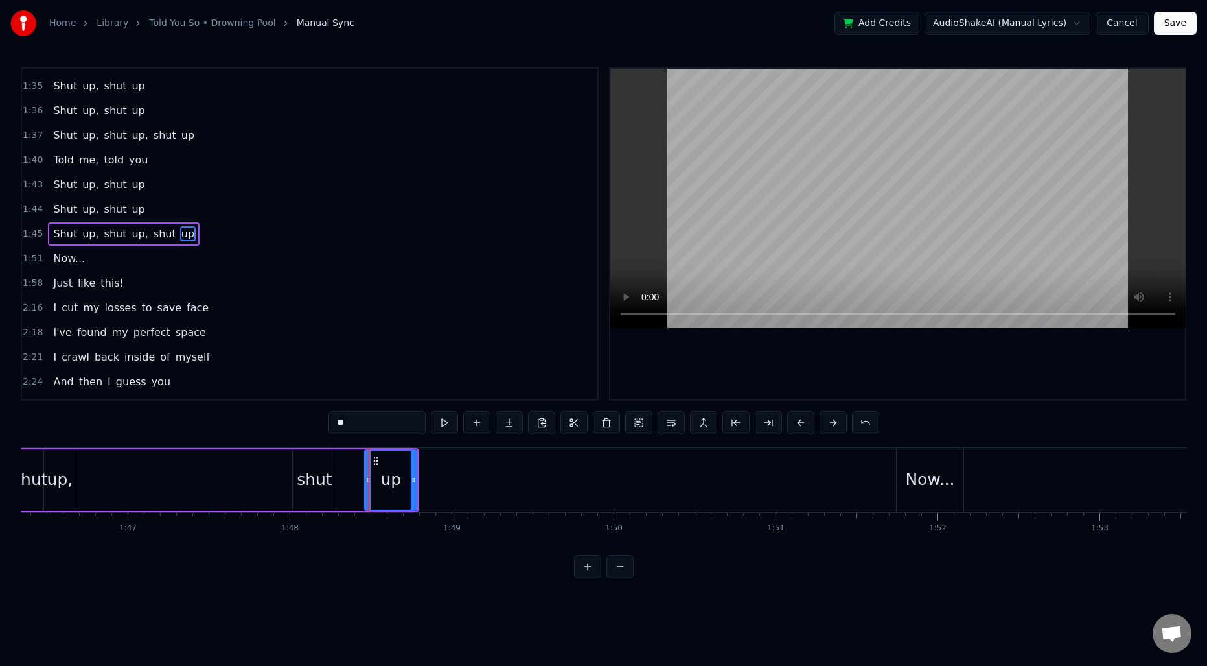
click at [311, 478] on div "shut" at bounding box center [315, 479] width 36 height 25
type input "****"
drag, startPoint x: 333, startPoint y: 474, endPoint x: 360, endPoint y: 475, distance: 26.6
click at [360, 475] on icon at bounding box center [358, 479] width 5 height 10
drag, startPoint x: 297, startPoint y: 474, endPoint x: 306, endPoint y: 474, distance: 8.4
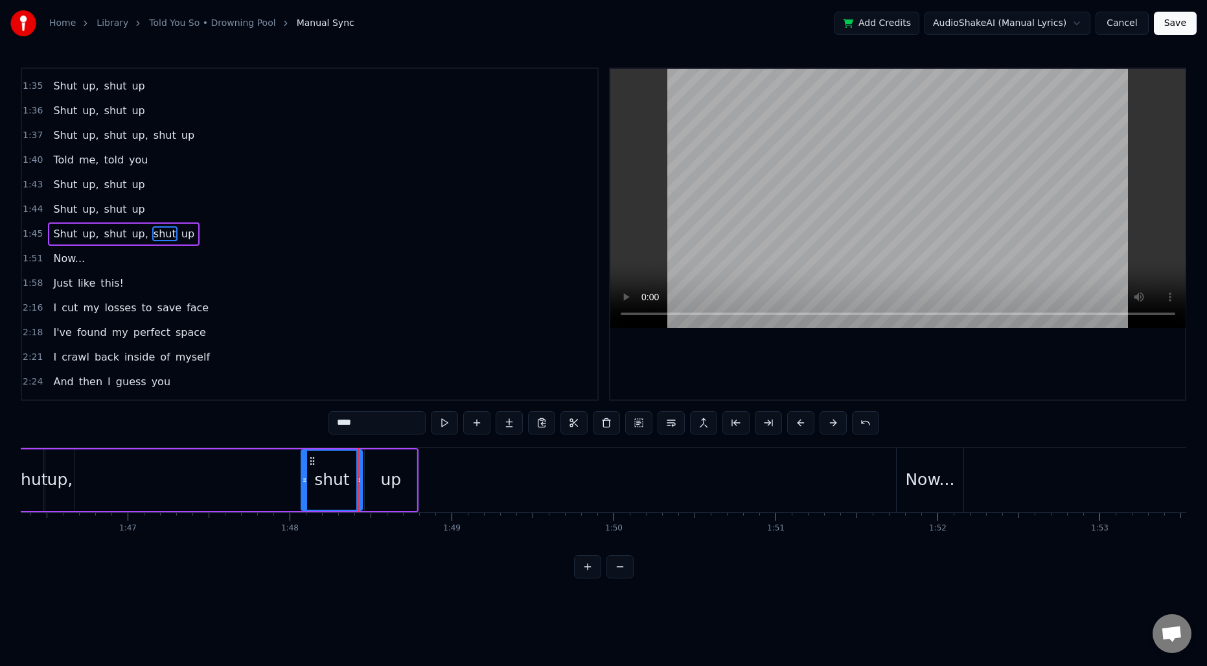
click at [306, 474] on div at bounding box center [304, 479] width 5 height 59
click at [101, 466] on div "Shut up, shut up, shut up" at bounding box center [175, 480] width 489 height 64
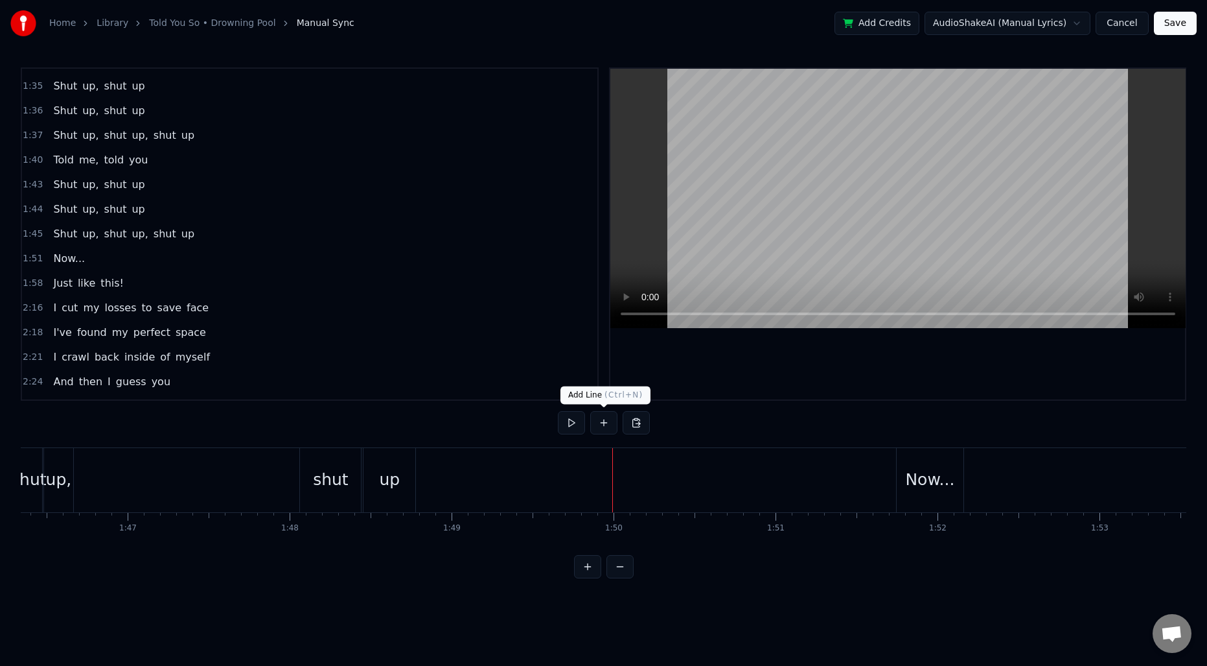
click at [608, 421] on button at bounding box center [603, 422] width 27 height 23
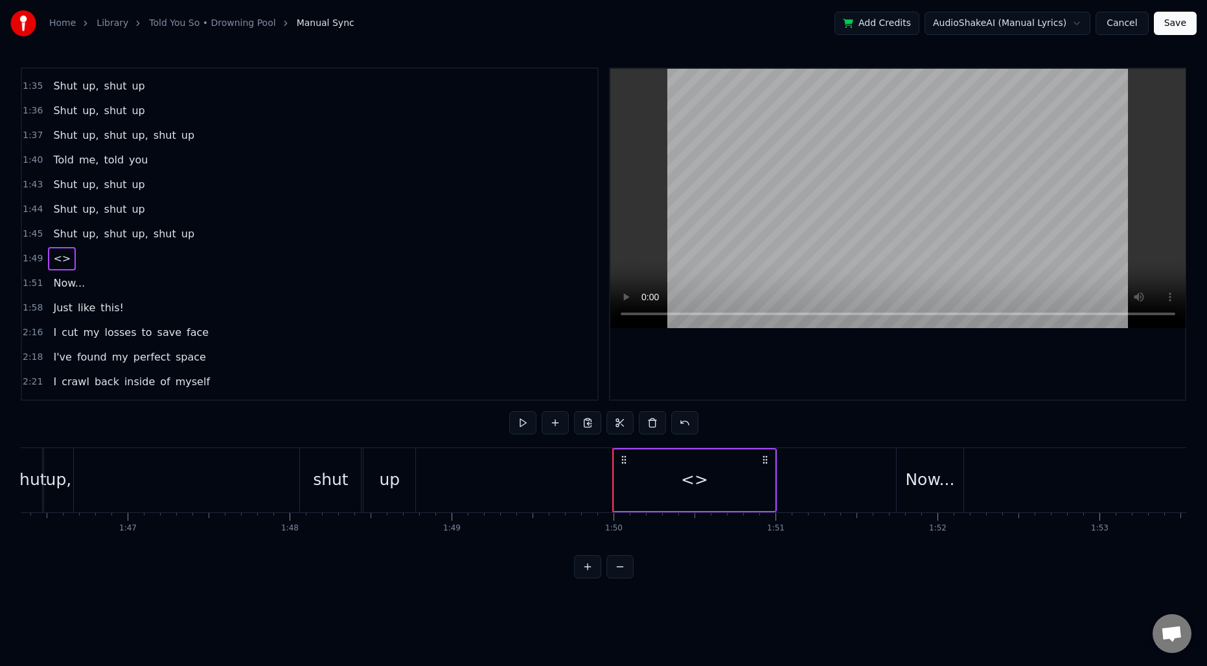
click at [709, 475] on div "<>" at bounding box center [694, 480] width 161 height 62
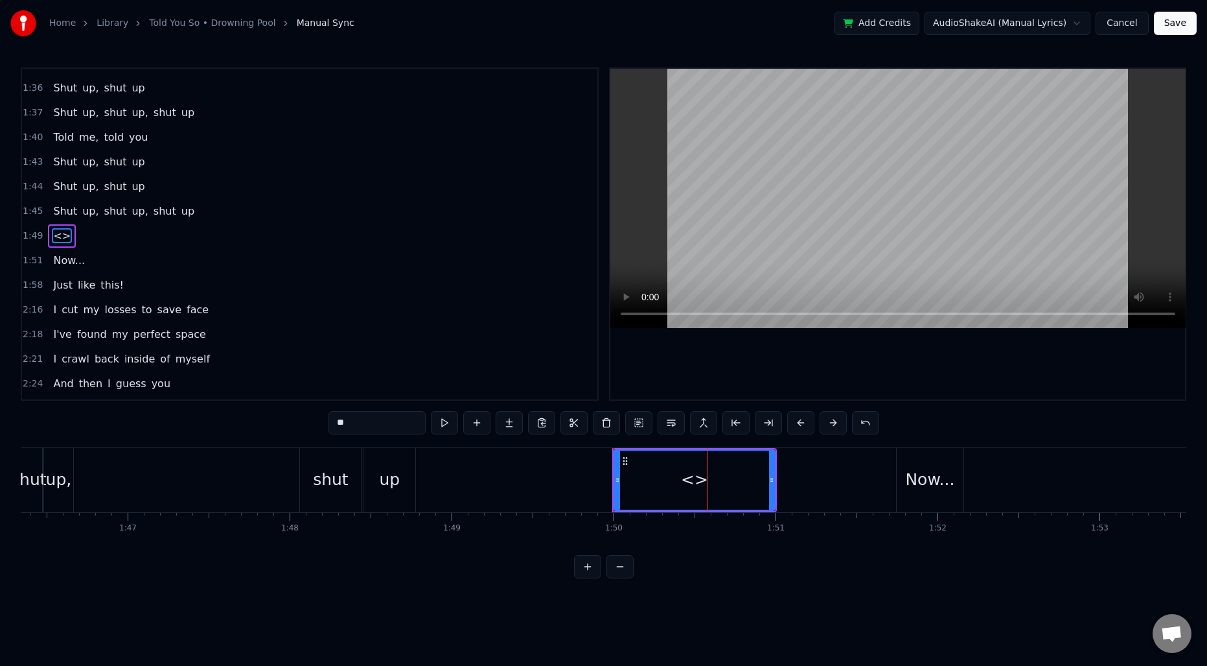
scroll to position [955, 0]
drag, startPoint x: 772, startPoint y: 476, endPoint x: 659, endPoint y: 477, distance: 112.8
click at [659, 477] on icon at bounding box center [658, 479] width 5 height 10
click at [369, 428] on input "**" at bounding box center [377, 422] width 97 height 23
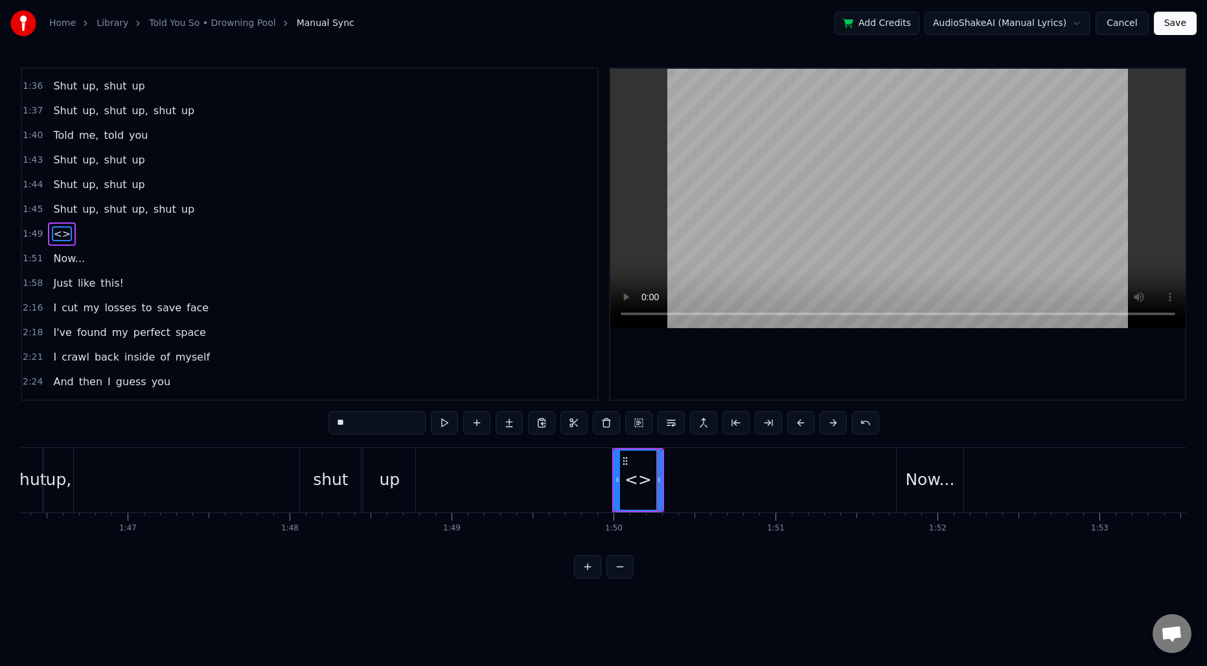
click at [369, 428] on input "**" at bounding box center [377, 422] width 97 height 23
type input "****"
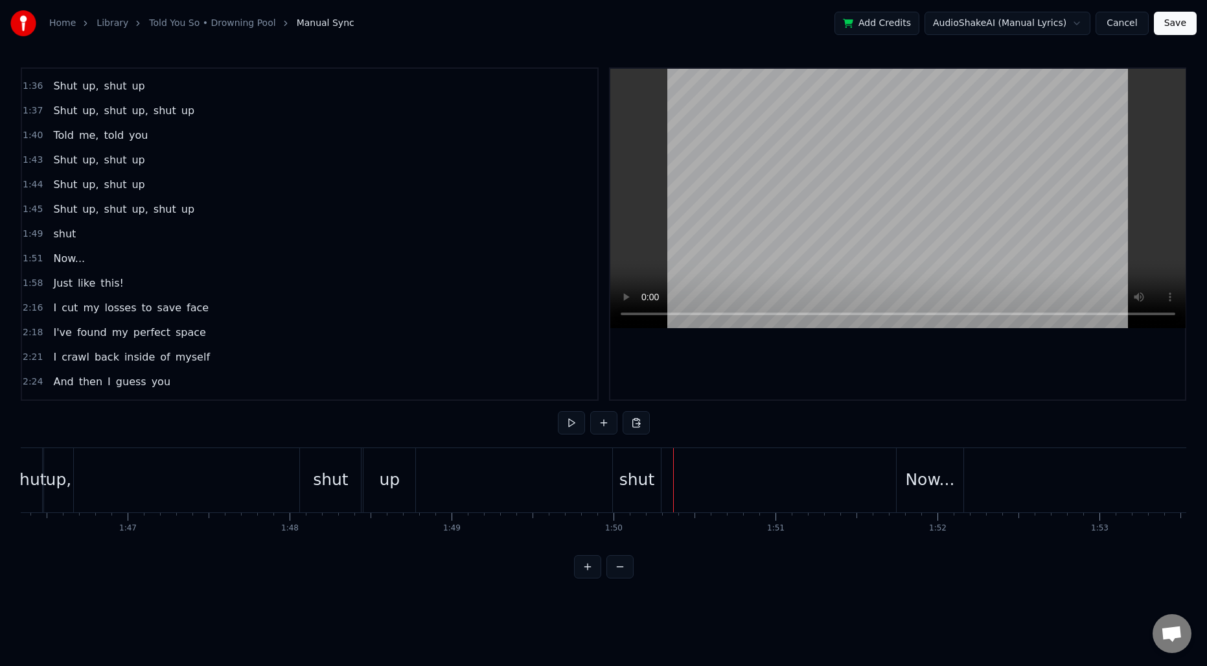
click at [663, 469] on div "shut" at bounding box center [638, 480] width 52 height 64
click at [599, 426] on button at bounding box center [603, 422] width 27 height 23
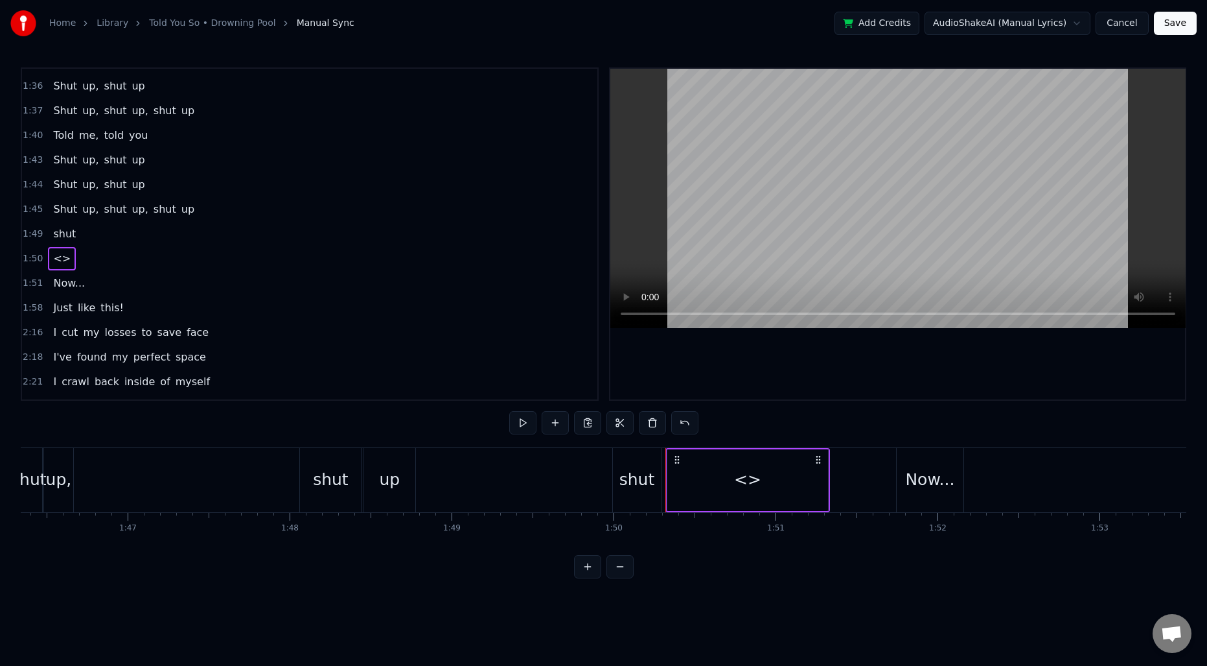
click at [738, 469] on div "<>" at bounding box center [747, 479] width 27 height 25
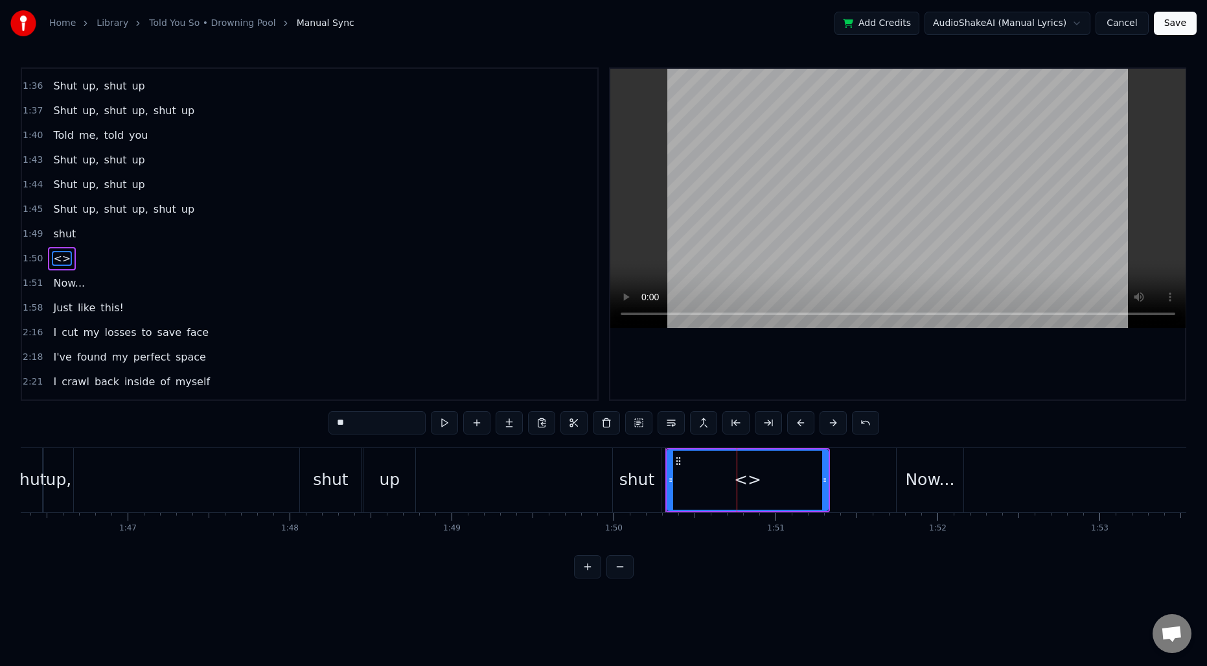
scroll to position [980, 0]
drag, startPoint x: 828, startPoint y: 472, endPoint x: 712, endPoint y: 466, distance: 115.5
click at [712, 466] on div "<>" at bounding box center [748, 480] width 162 height 62
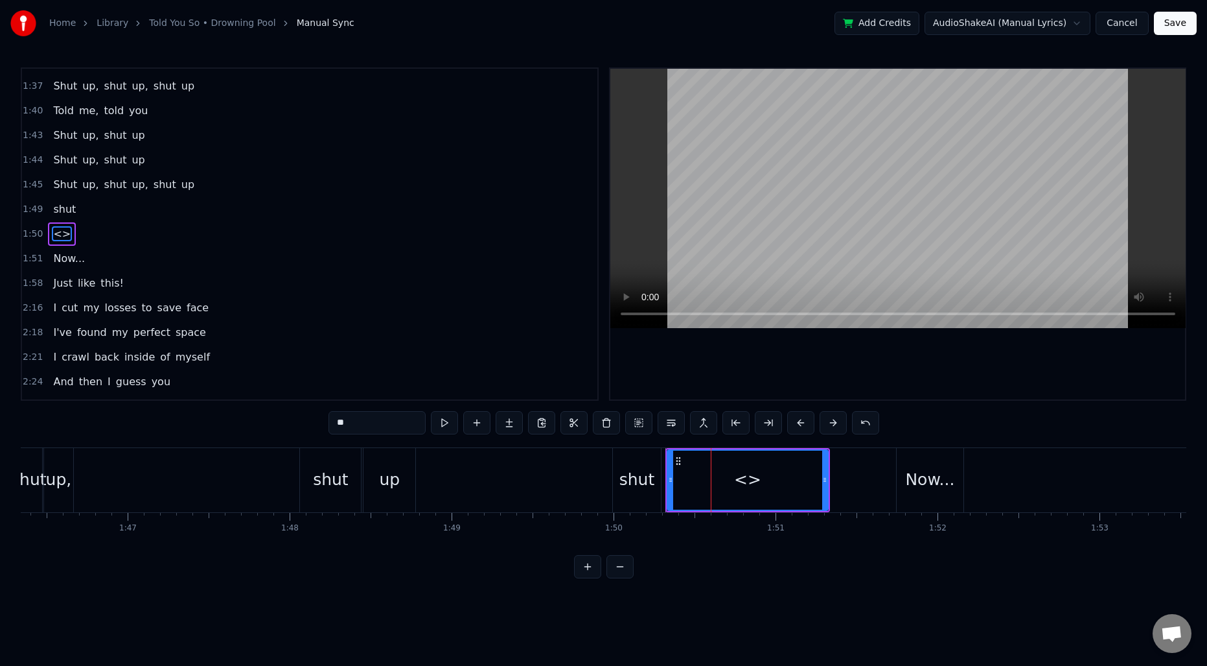
click at [712, 480] on div "<>" at bounding box center [747, 479] width 159 height 59
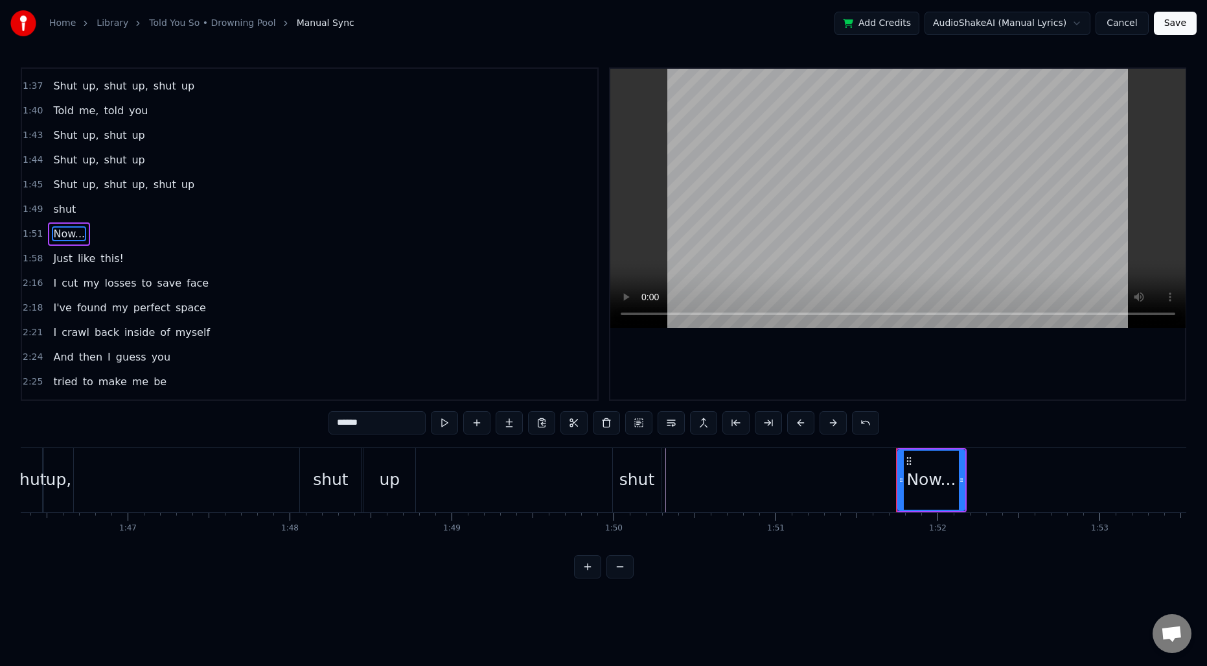
click at [615, 496] on div "shut" at bounding box center [637, 480] width 48 height 64
type input "****"
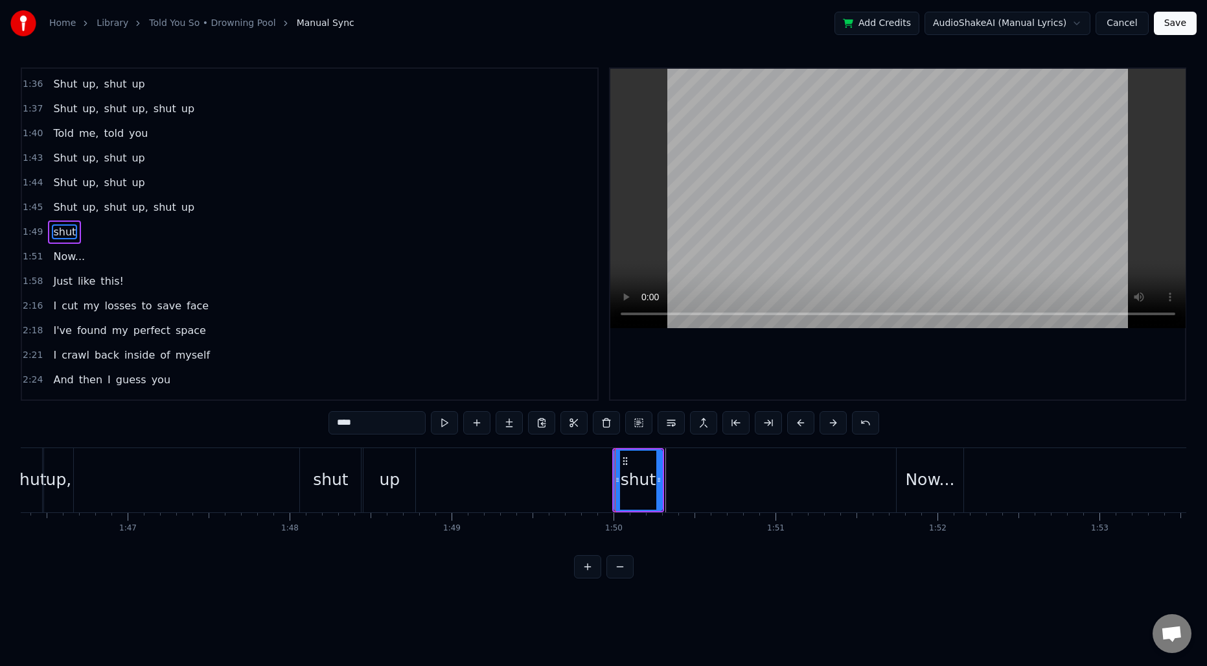
scroll to position [955, 0]
click at [470, 424] on button at bounding box center [476, 422] width 27 height 23
click at [702, 477] on div "<>" at bounding box center [689, 479] width 47 height 59
click at [392, 430] on input "**" at bounding box center [377, 422] width 97 height 23
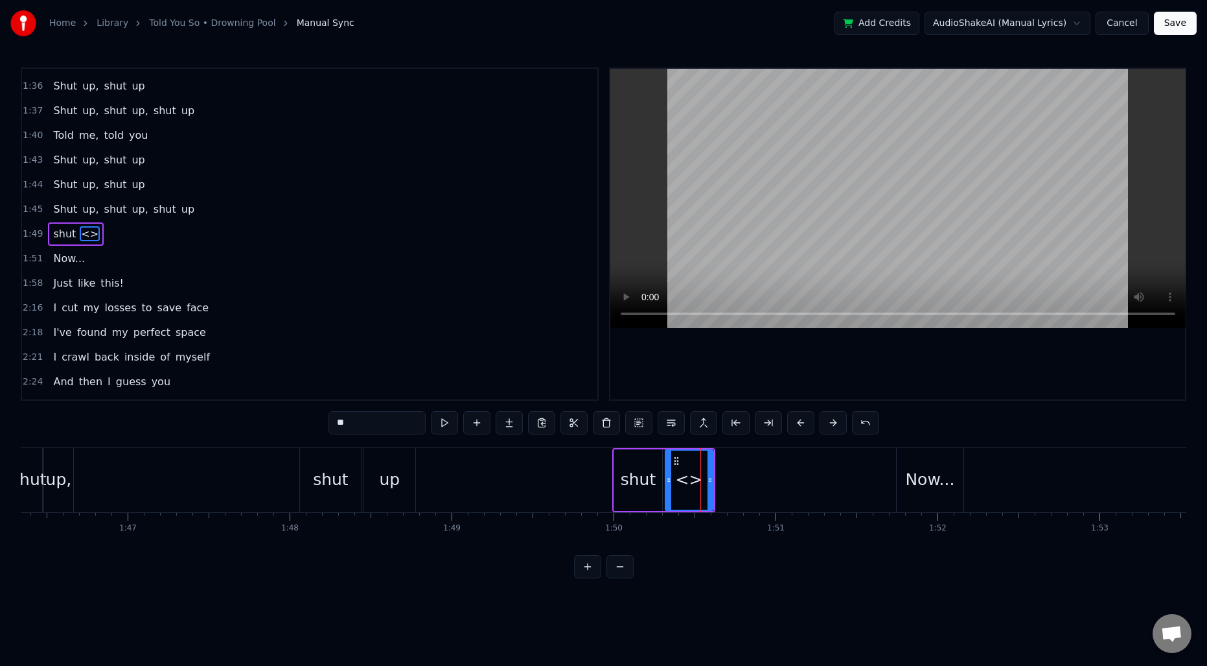
click at [392, 430] on input "**" at bounding box center [377, 422] width 97 height 23
type input "**"
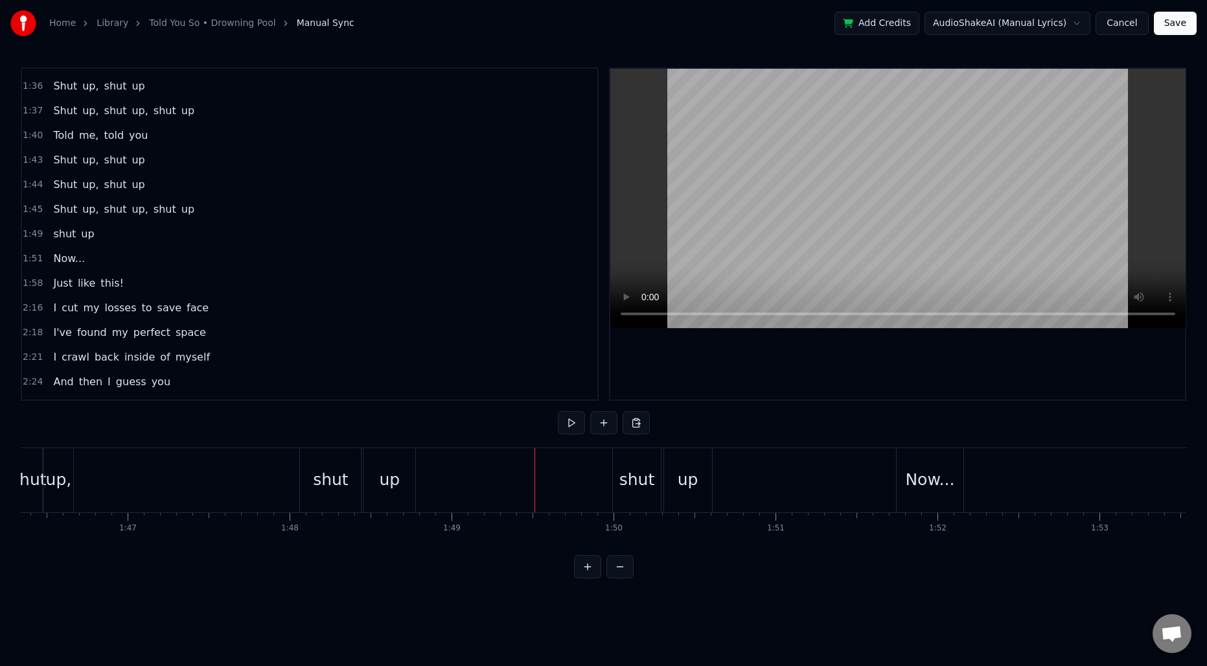
click at [676, 459] on div "up" at bounding box center [688, 480] width 48 height 64
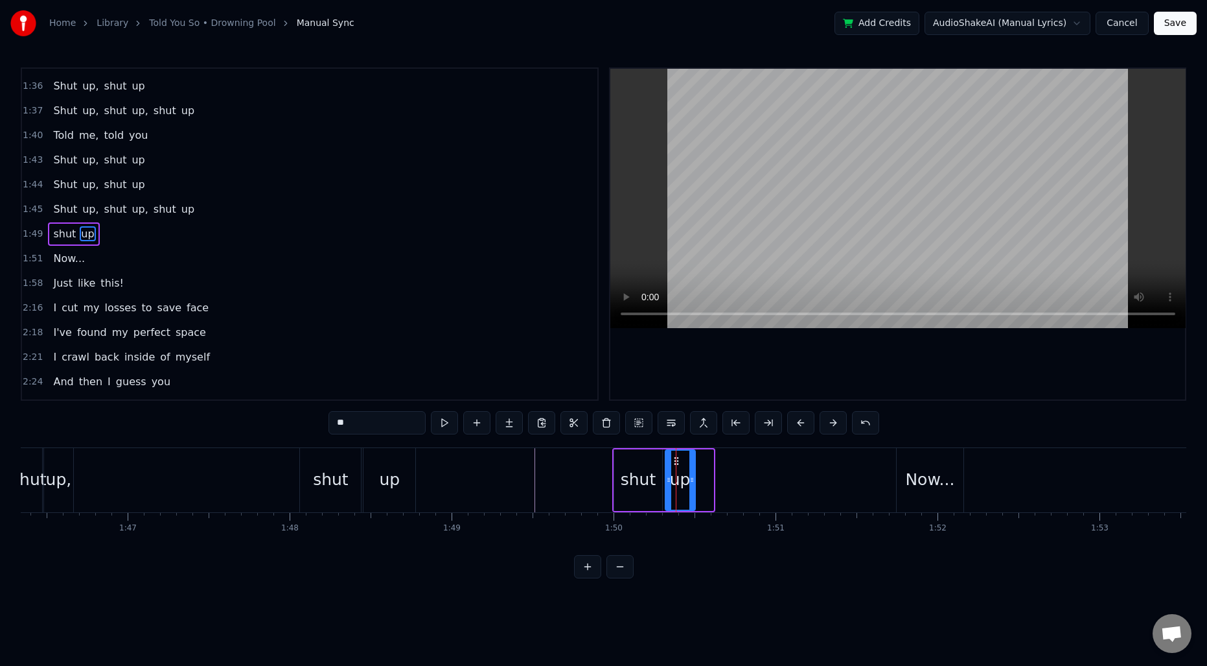
drag, startPoint x: 709, startPoint y: 467, endPoint x: 691, endPoint y: 467, distance: 18.2
click at [691, 467] on div at bounding box center [692, 479] width 5 height 59
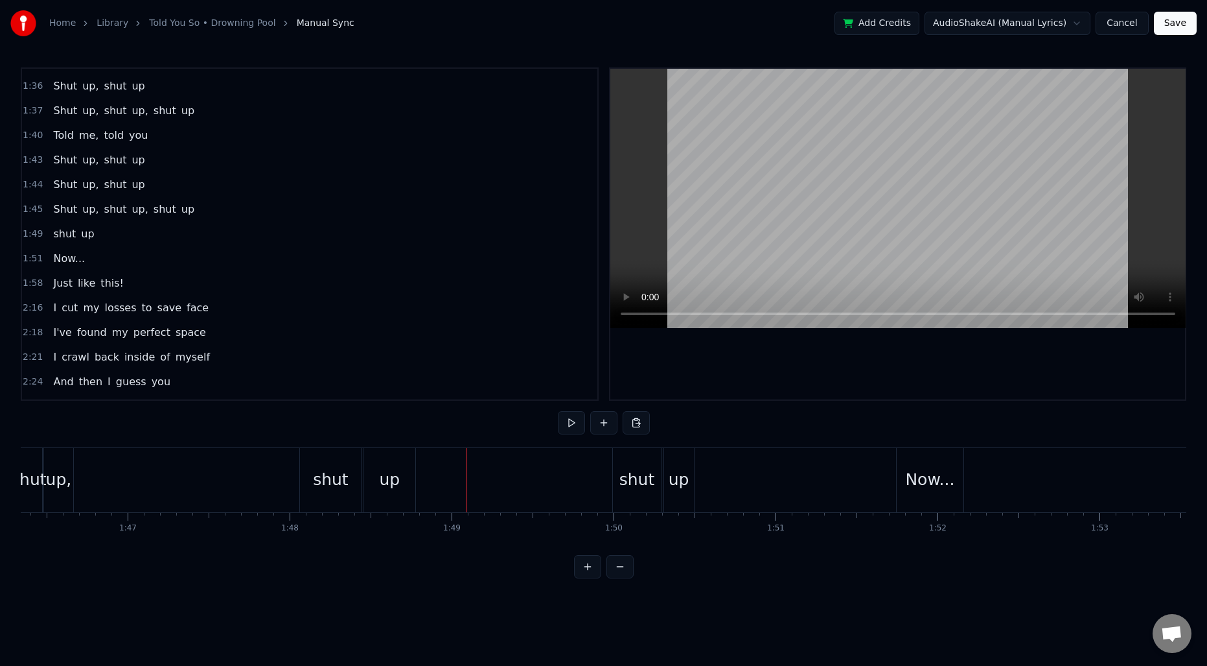
click at [259, 487] on div "Shut up, shut up, shut up" at bounding box center [175, 480] width 489 height 64
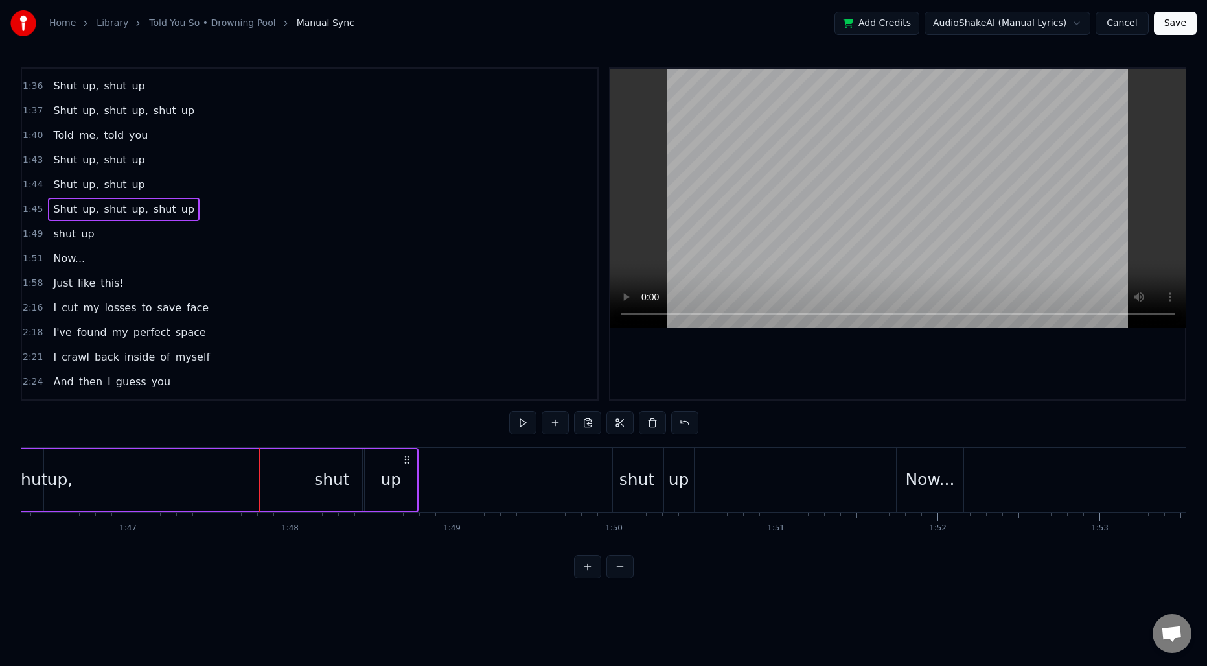
click at [232, 481] on div "Shut up, shut up, shut up" at bounding box center [175, 480] width 489 height 64
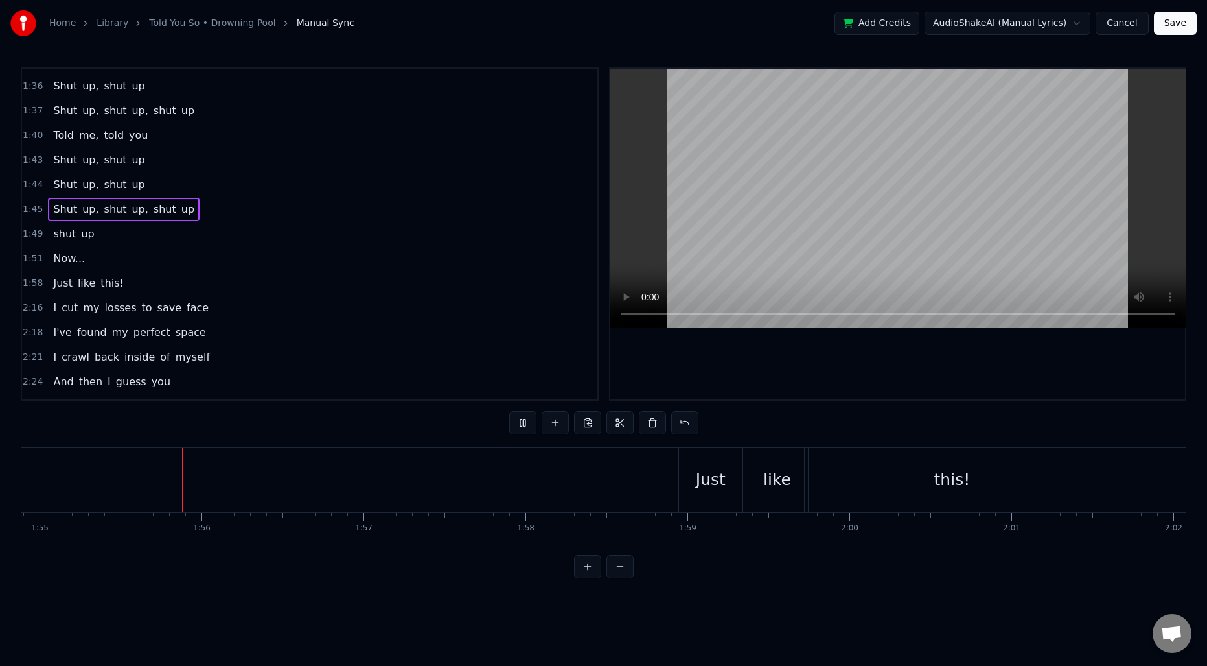
scroll to position [0, 18627]
click at [819, 492] on div "this!" at bounding box center [937, 480] width 287 height 64
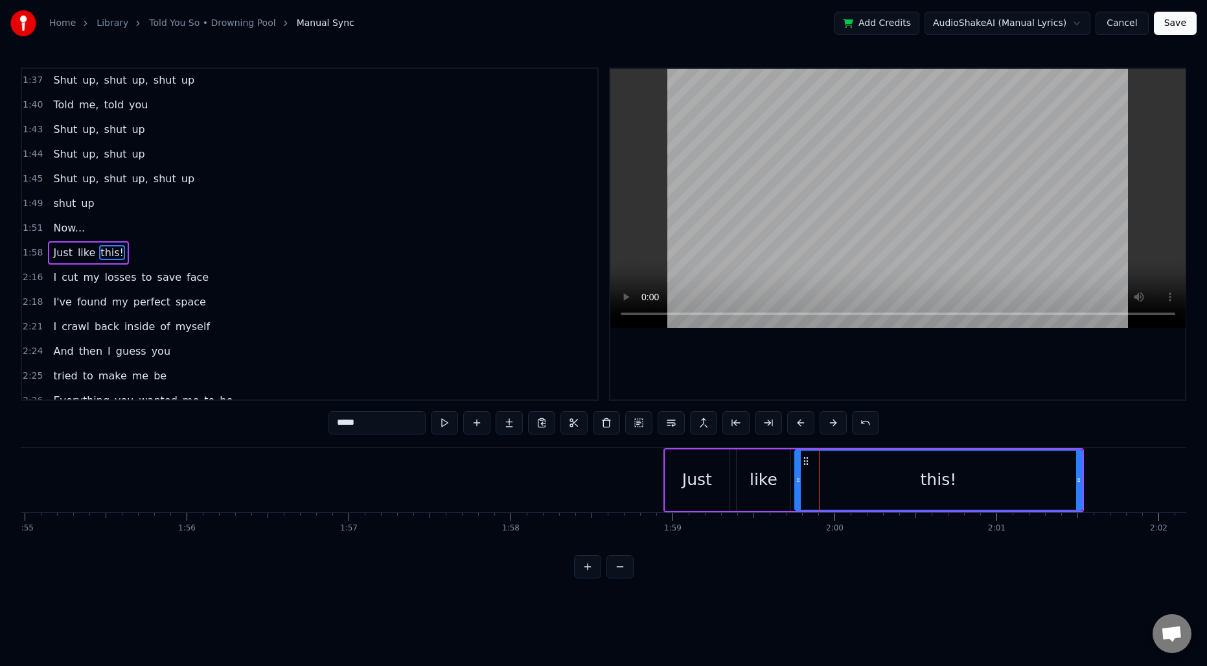
scroll to position [1004, 0]
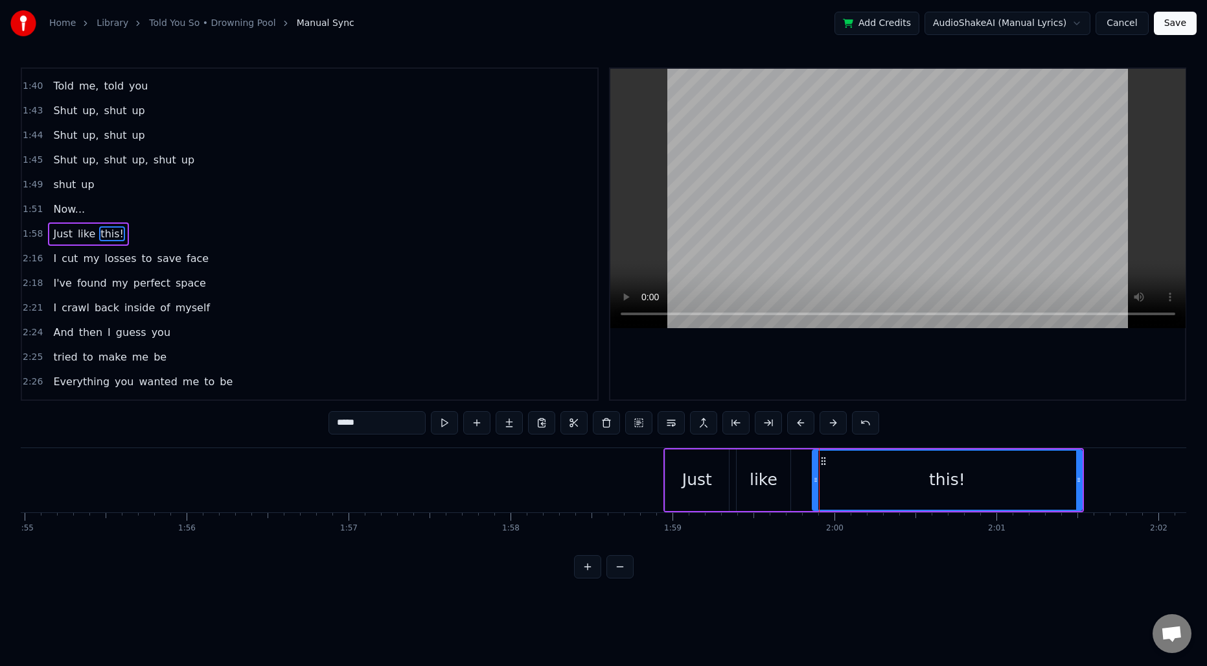
drag, startPoint x: 800, startPoint y: 487, endPoint x: 817, endPoint y: 489, distance: 17.5
click at [817, 489] on div at bounding box center [815, 479] width 5 height 59
click at [684, 486] on div "Just" at bounding box center [697, 479] width 30 height 25
type input "****"
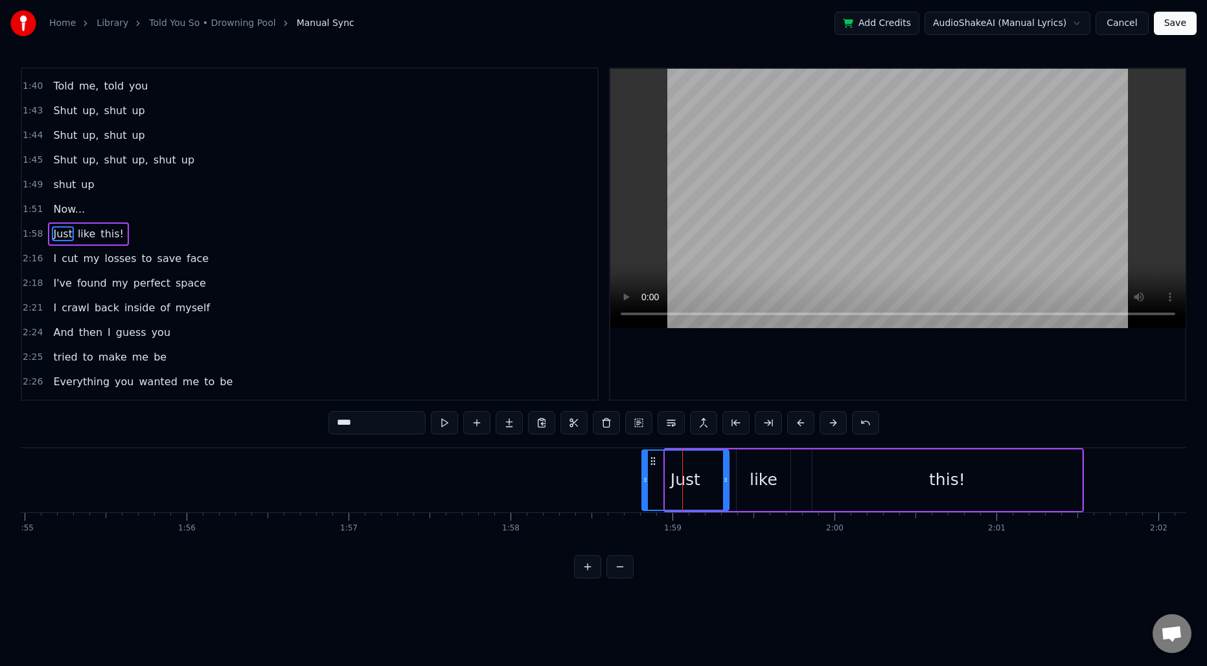
drag, startPoint x: 667, startPoint y: 478, endPoint x: 643, endPoint y: 477, distance: 24.6
click at [643, 477] on icon at bounding box center [645, 479] width 5 height 10
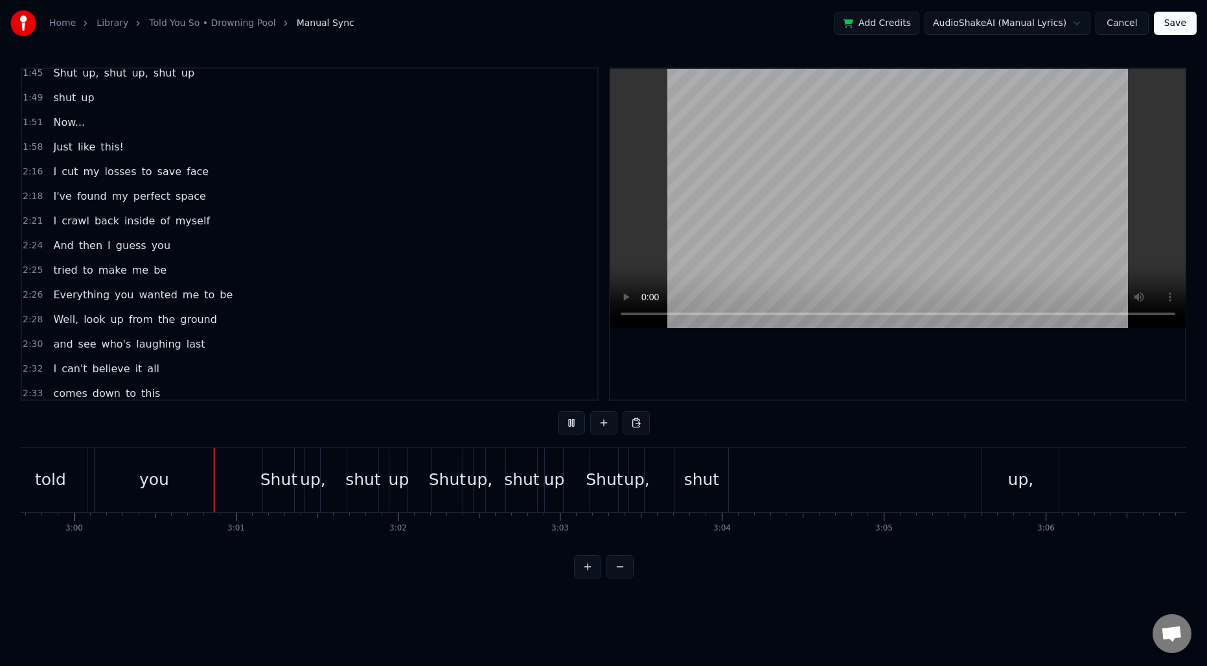
scroll to position [0, 29109]
click at [984, 469] on div "up," at bounding box center [1020, 480] width 76 height 64
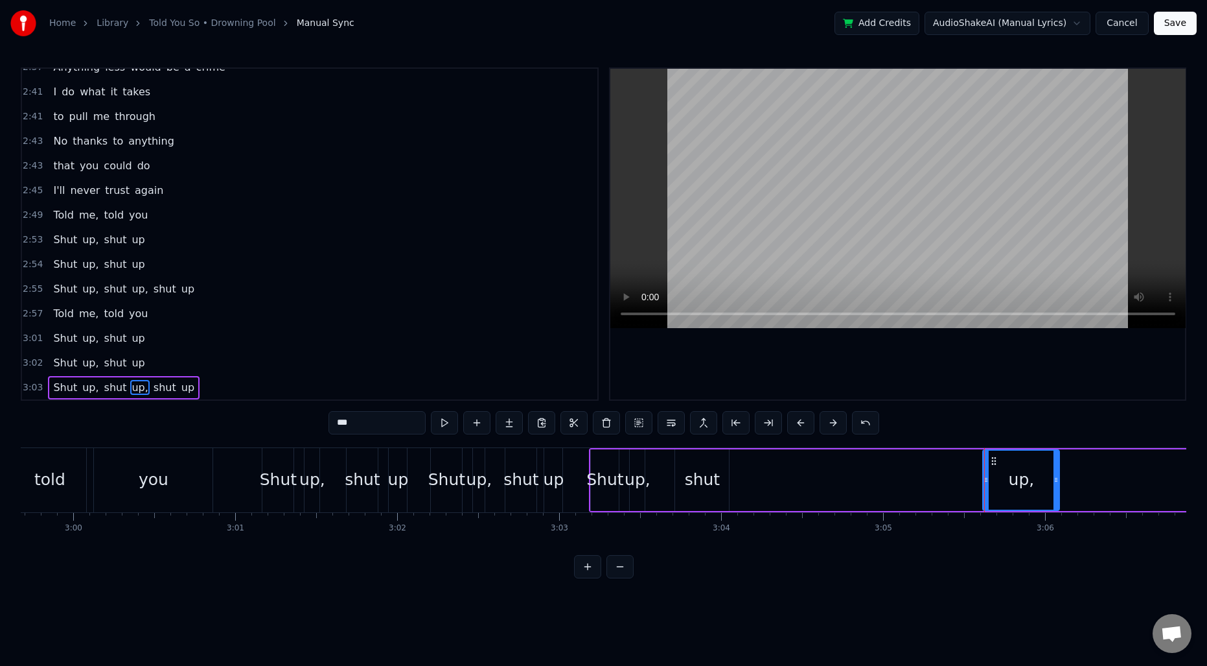
scroll to position [1492, 0]
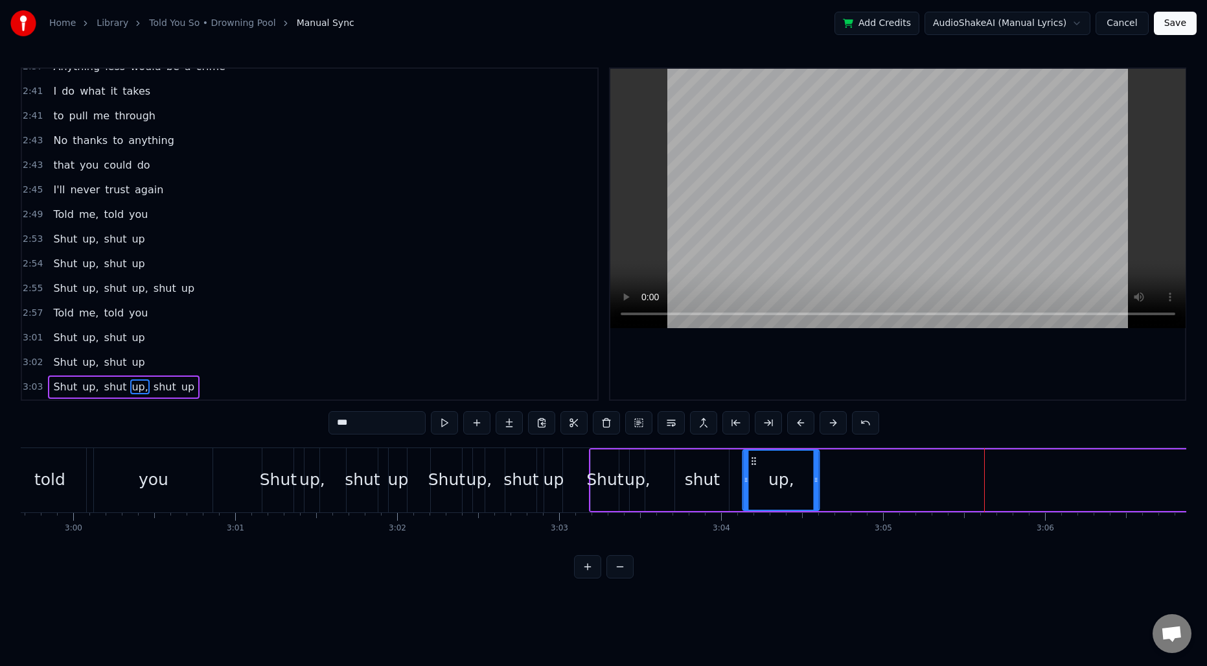
drag, startPoint x: 970, startPoint y: 460, endPoint x: 752, endPoint y: 465, distance: 217.8
click at [752, 465] on icon at bounding box center [754, 461] width 10 height 10
click at [671, 464] on div "Shut up, shut up, shut up" at bounding box center [985, 480] width 793 height 64
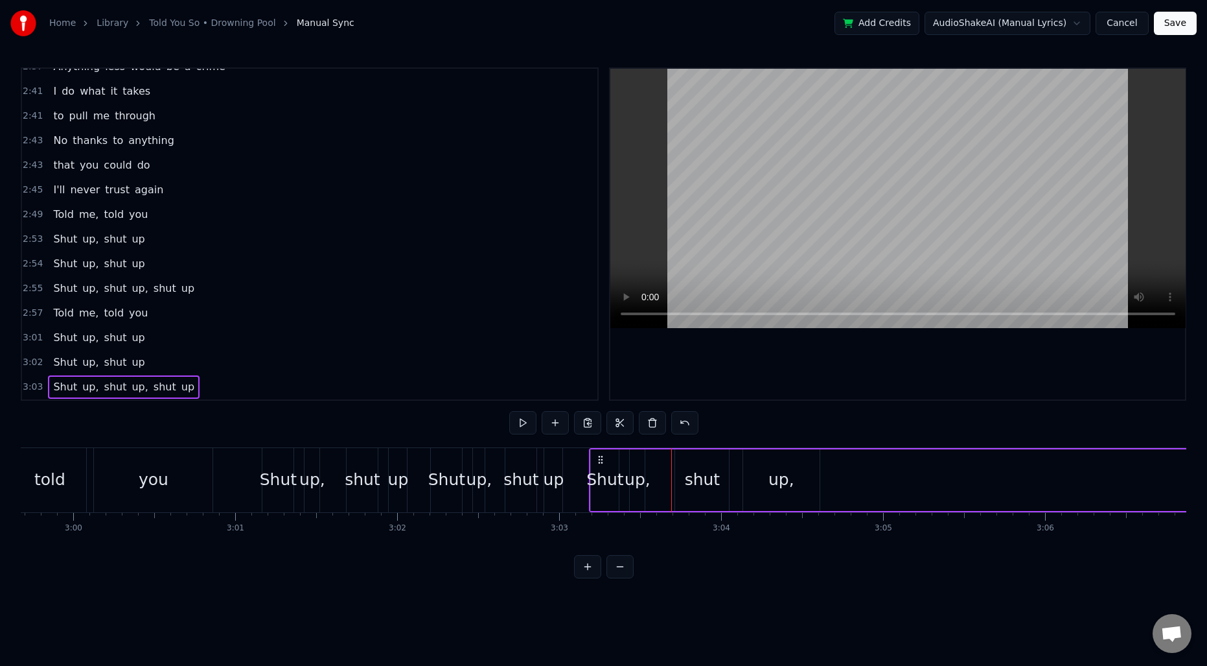
click at [679, 465] on div "shut" at bounding box center [702, 480] width 54 height 62
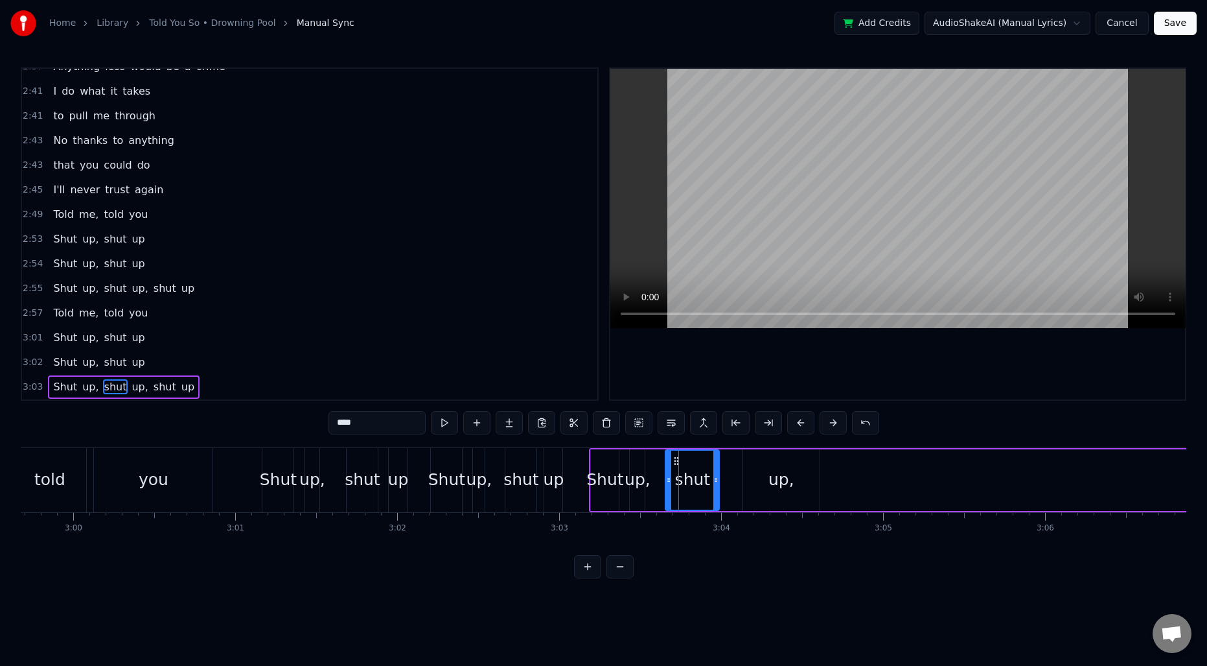
drag, startPoint x: 685, startPoint y: 458, endPoint x: 675, endPoint y: 458, distance: 10.4
click at [675, 458] on circle at bounding box center [675, 457] width 1 height 1
drag, startPoint x: 715, startPoint y: 469, endPoint x: 690, endPoint y: 468, distance: 24.6
click at [691, 468] on div at bounding box center [692, 479] width 5 height 59
click at [777, 466] on div "up," at bounding box center [781, 480] width 76 height 62
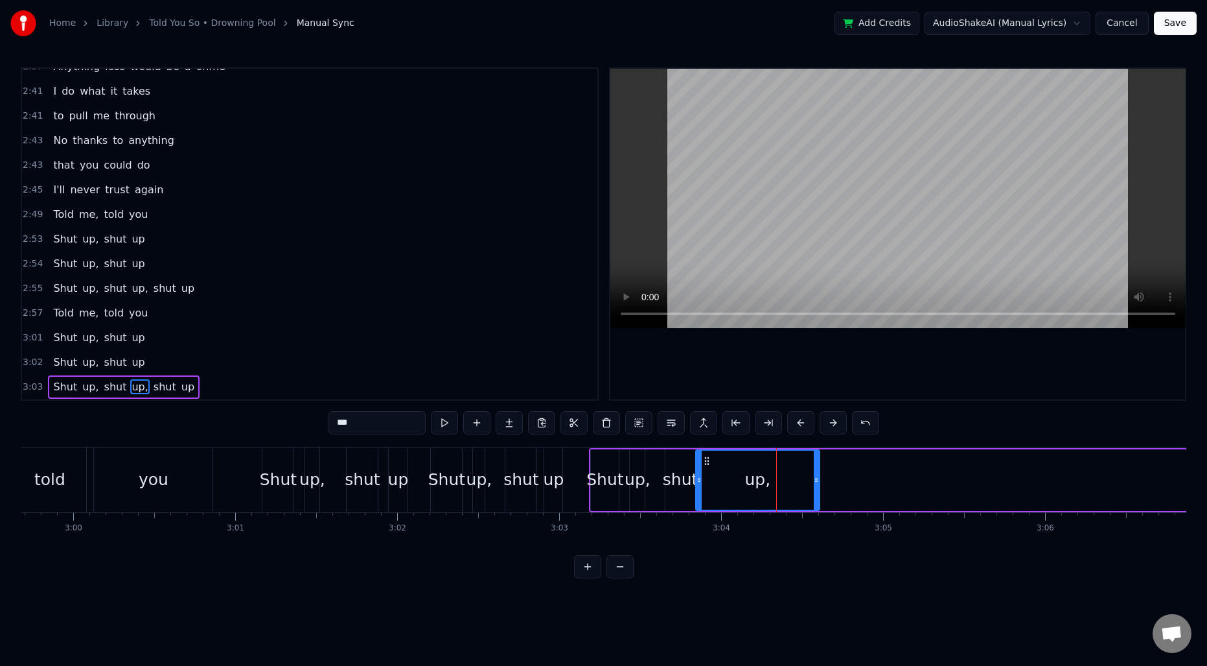
drag, startPoint x: 747, startPoint y: 464, endPoint x: 699, endPoint y: 463, distance: 47.3
click at [699, 463] on div at bounding box center [699, 479] width 5 height 59
drag, startPoint x: 819, startPoint y: 477, endPoint x: 794, endPoint y: 477, distance: 24.6
click at [794, 477] on div "up," at bounding box center [757, 480] width 125 height 62
drag, startPoint x: 817, startPoint y: 475, endPoint x: 718, endPoint y: 471, distance: 98.6
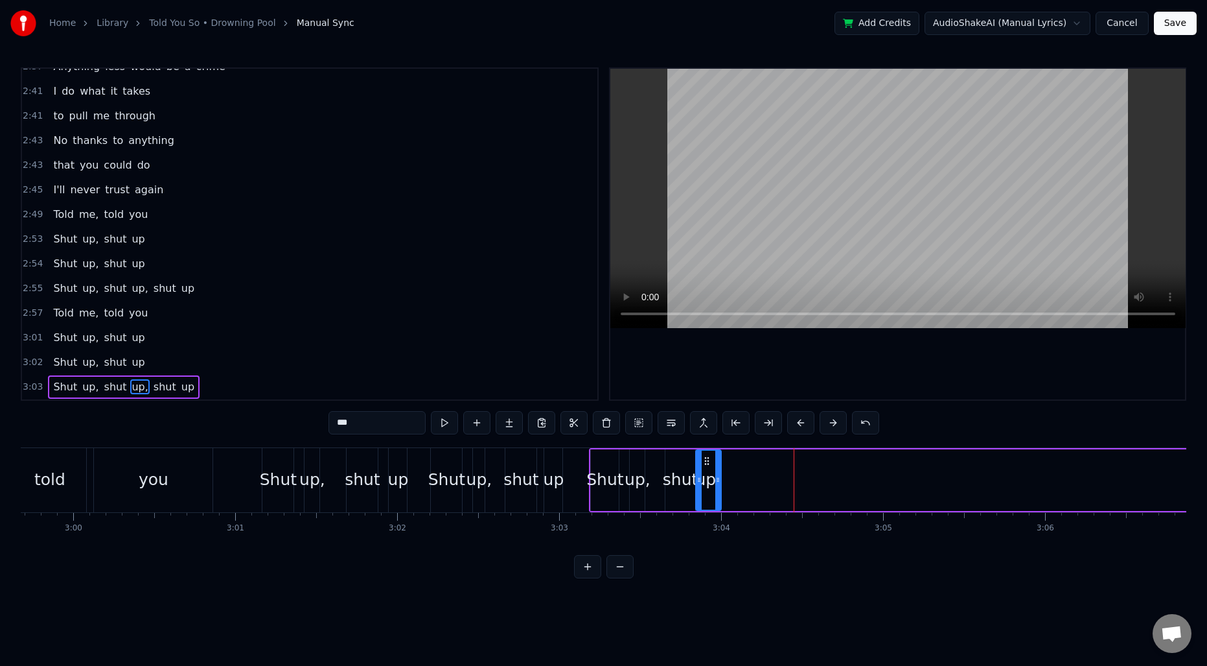
click at [718, 471] on div at bounding box center [717, 479] width 5 height 59
click at [155, 385] on span "shut" at bounding box center [164, 386] width 25 height 15
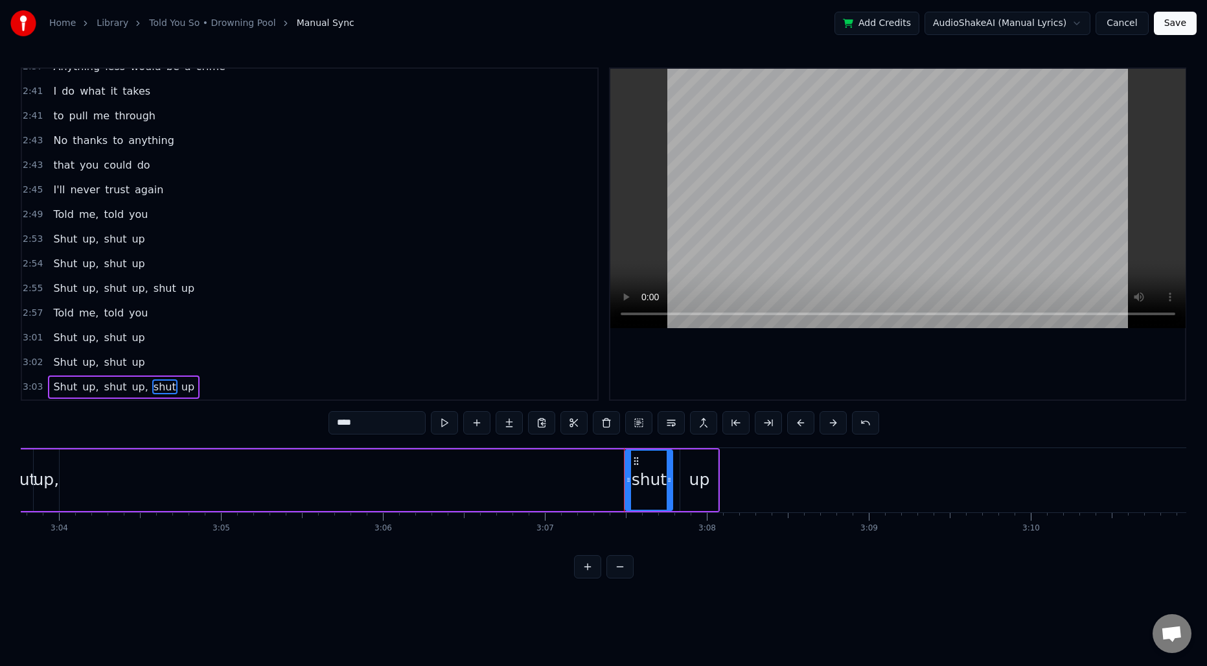
scroll to position [0, 29783]
click at [625, 459] on icon at bounding box center [625, 461] width 10 height 10
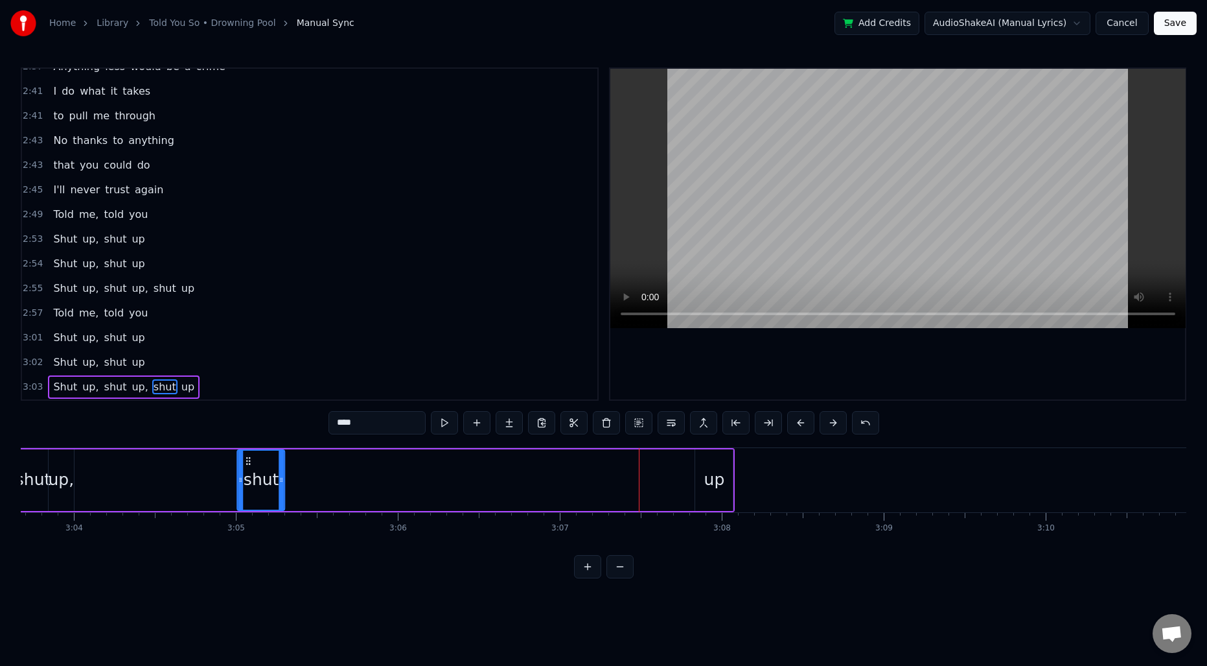
scroll to position [0, 29755]
drag, startPoint x: 626, startPoint y: 461, endPoint x: 284, endPoint y: 461, distance: 342.2
click at [284, 461] on icon at bounding box center [283, 461] width 10 height 10
click at [314, 476] on icon at bounding box center [315, 479] width 5 height 10
drag, startPoint x: 316, startPoint y: 476, endPoint x: 349, endPoint y: 476, distance: 33.1
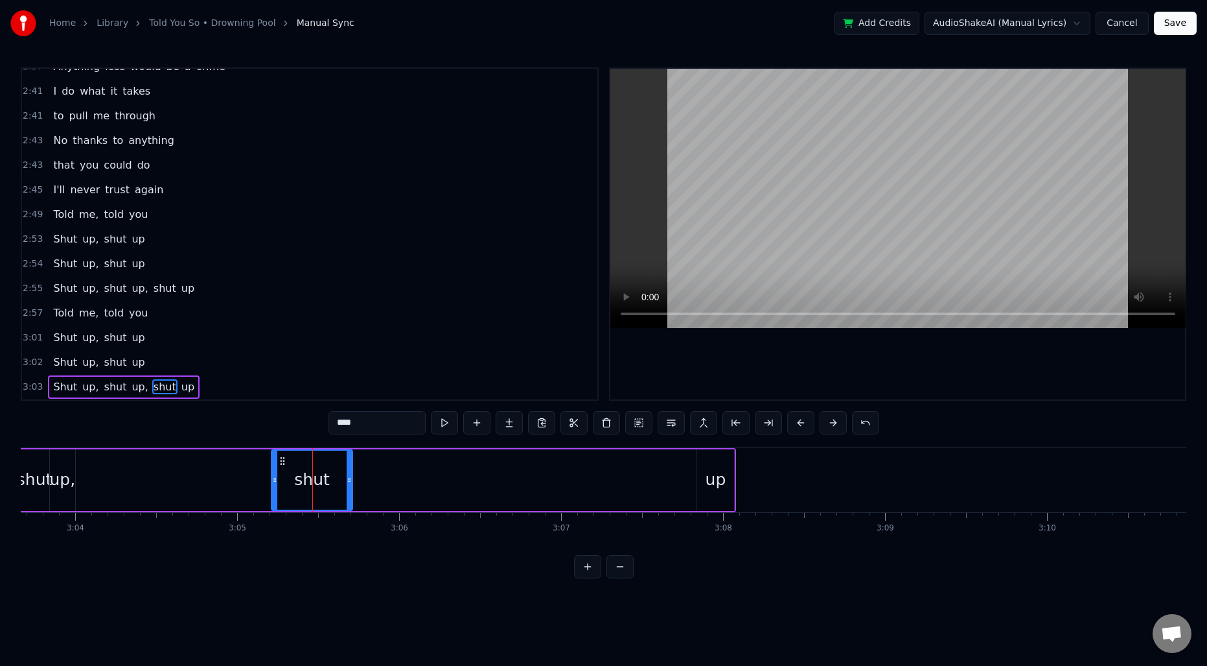
click at [349, 476] on icon at bounding box center [349, 479] width 5 height 10
click at [712, 465] on div "up" at bounding box center [716, 480] width 38 height 62
type input "**"
drag, startPoint x: 707, startPoint y: 459, endPoint x: 367, endPoint y: 456, distance: 340.2
click at [367, 456] on icon at bounding box center [367, 461] width 10 height 10
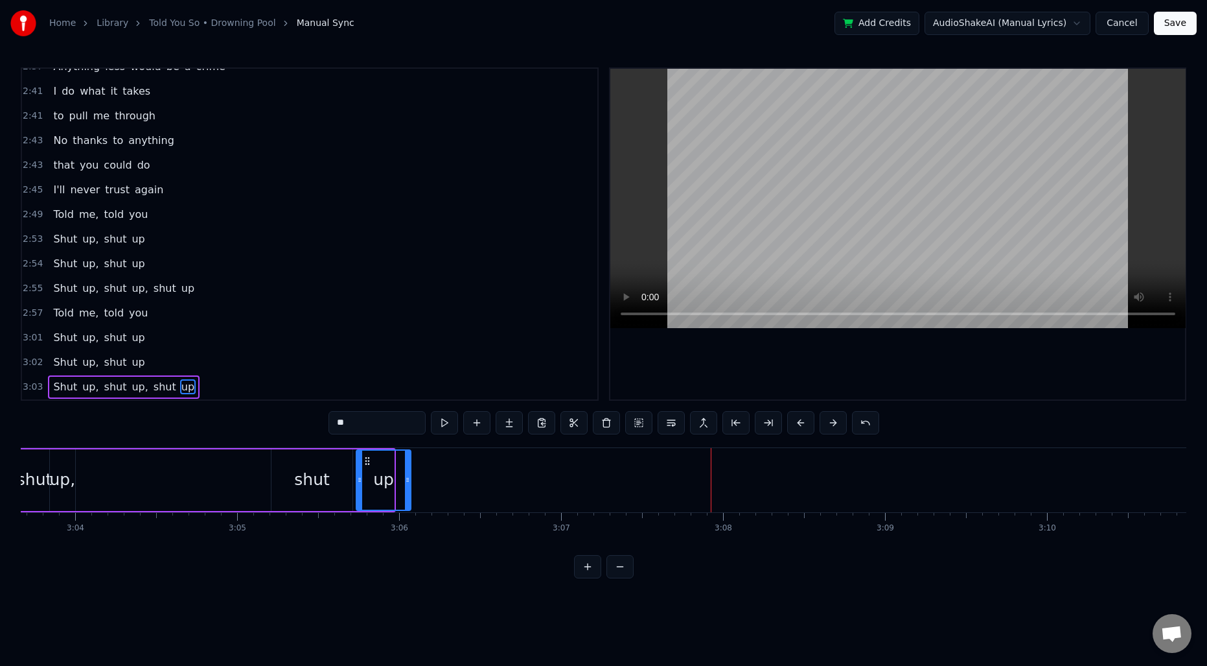
drag, startPoint x: 391, startPoint y: 469, endPoint x: 409, endPoint y: 470, distance: 17.5
click at [409, 470] on div at bounding box center [407, 479] width 5 height 59
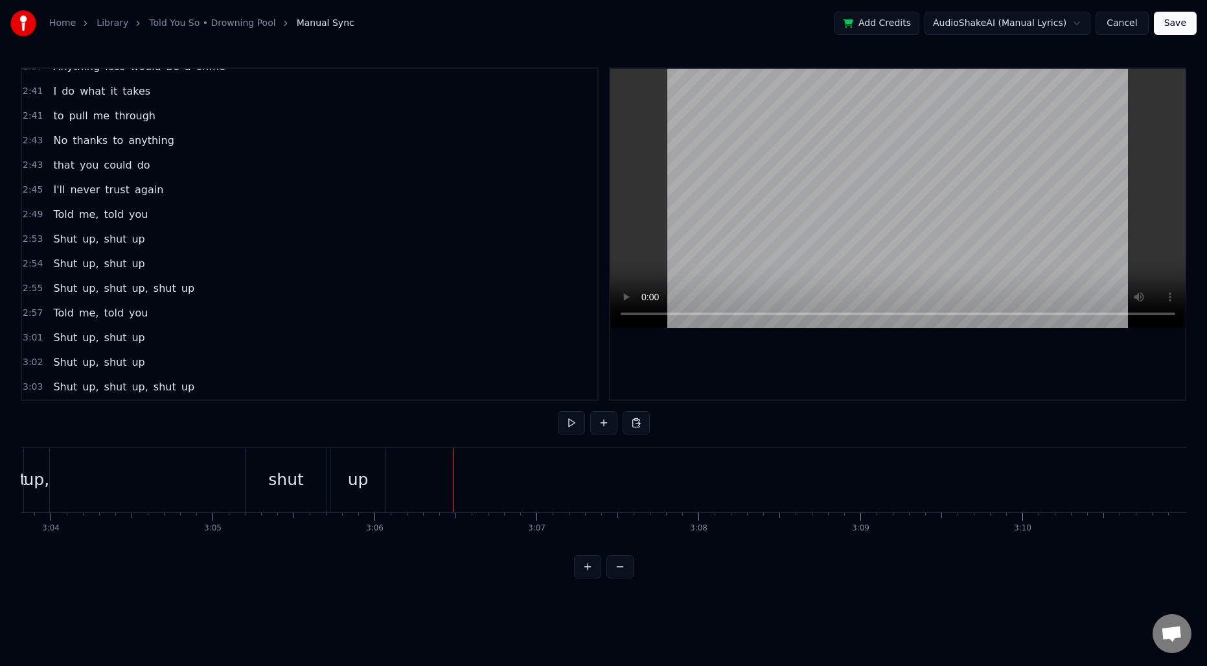
scroll to position [0, 29783]
click at [257, 493] on div "shut" at bounding box center [282, 480] width 81 height 64
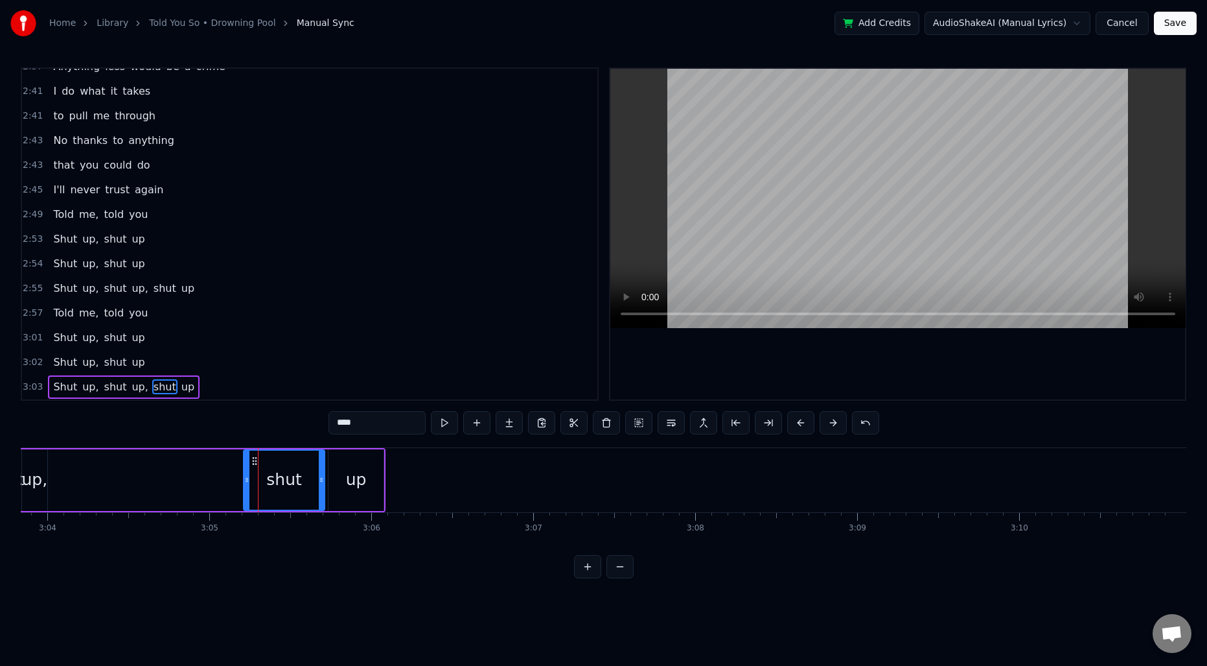
drag, startPoint x: 243, startPoint y: 484, endPoint x: 266, endPoint y: 485, distance: 22.7
click at [266, 485] on div "shut" at bounding box center [284, 480] width 82 height 62
drag, startPoint x: 247, startPoint y: 484, endPoint x: 267, endPoint y: 486, distance: 20.2
click at [271, 485] on div at bounding box center [268, 479] width 5 height 59
click at [178, 478] on div "Shut up, shut up, shut up" at bounding box center [150, 480] width 470 height 64
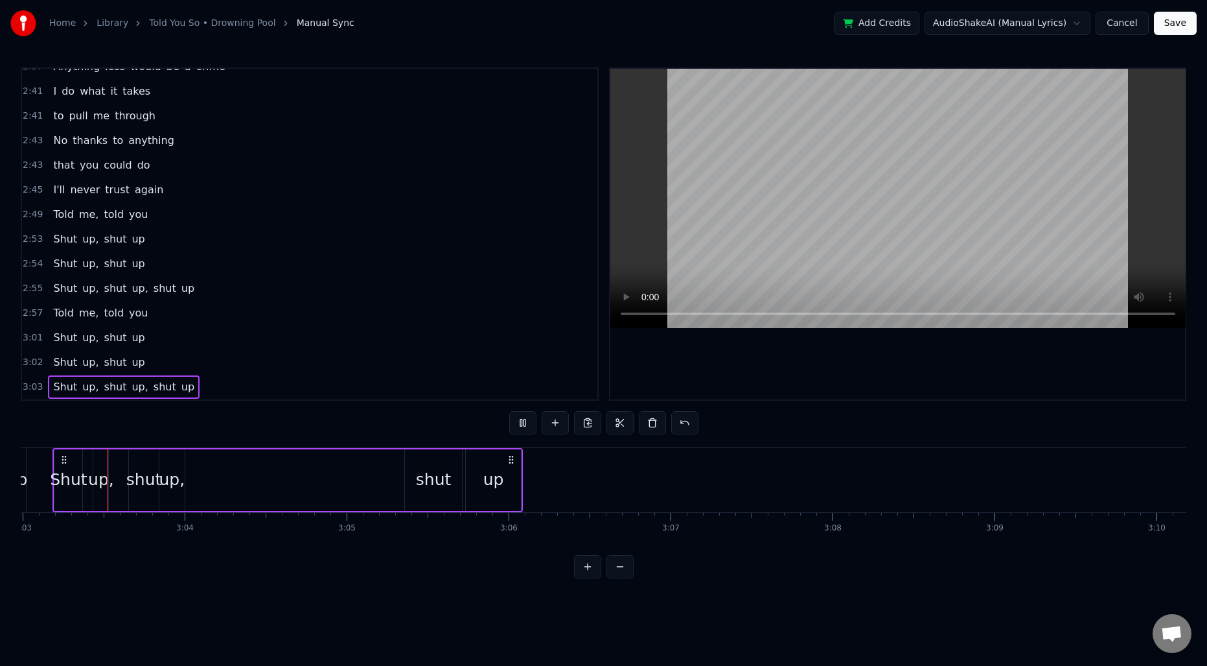
scroll to position [0, 29646]
click at [442, 476] on div "shut" at bounding box center [434, 479] width 36 height 25
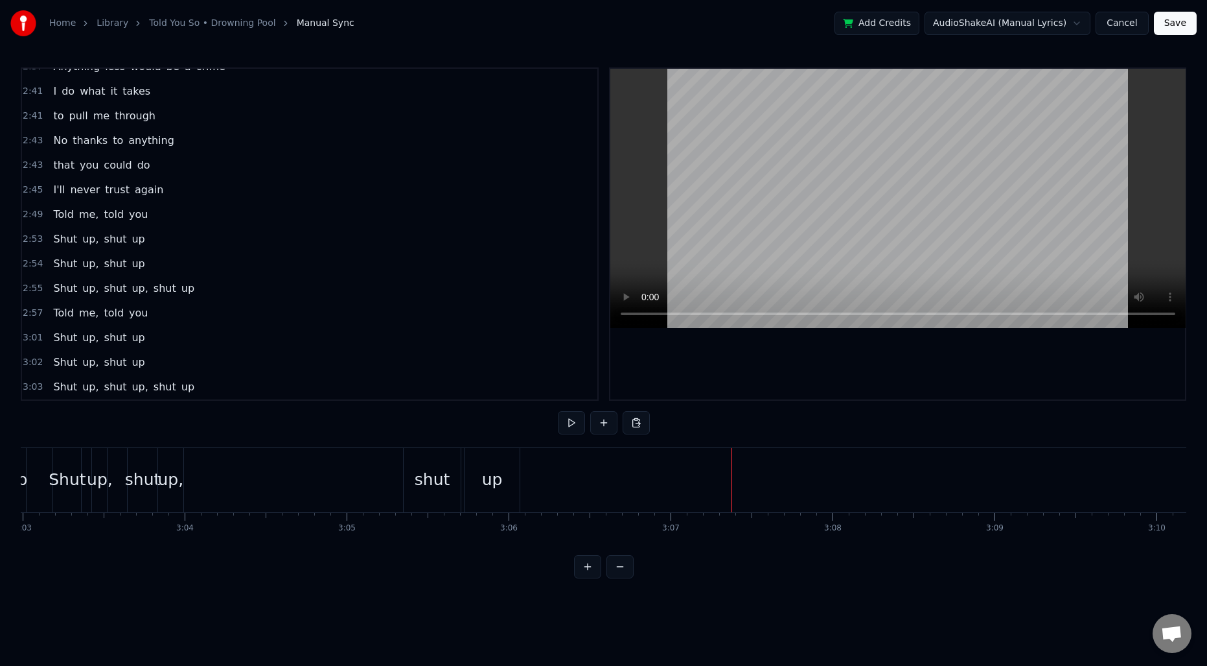
click at [447, 482] on div "shut" at bounding box center [433, 479] width 36 height 25
click at [604, 417] on button at bounding box center [603, 422] width 27 height 23
click at [843, 467] on div "<>" at bounding box center [812, 480] width 161 height 62
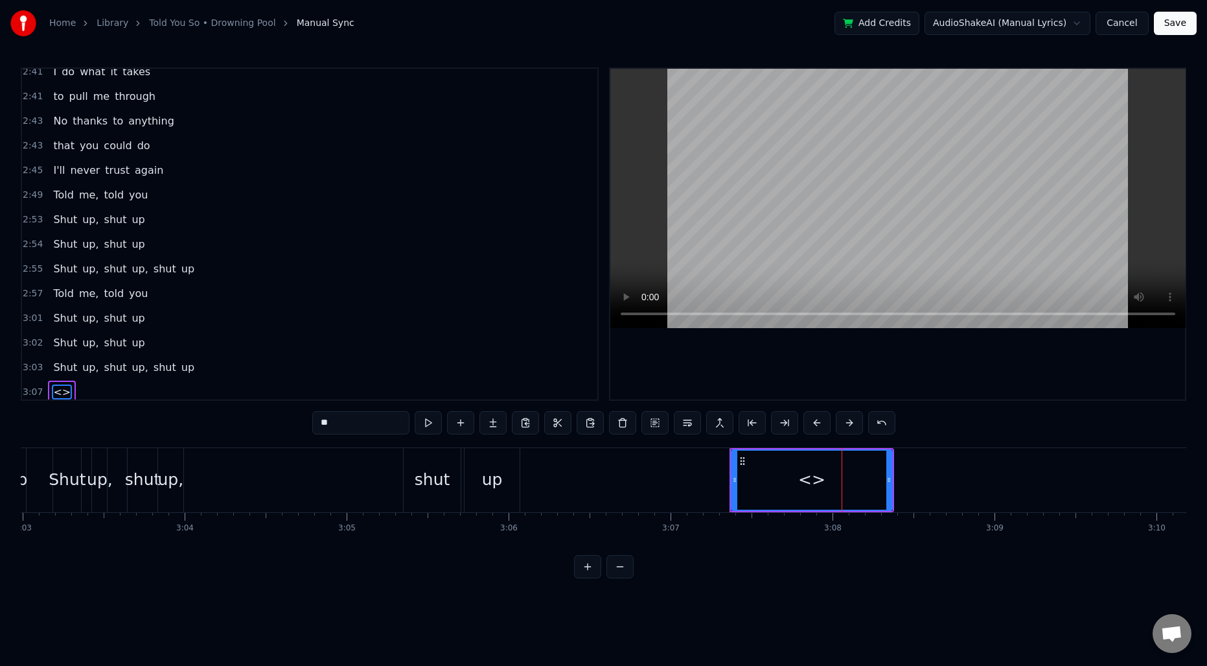
scroll to position [1516, 0]
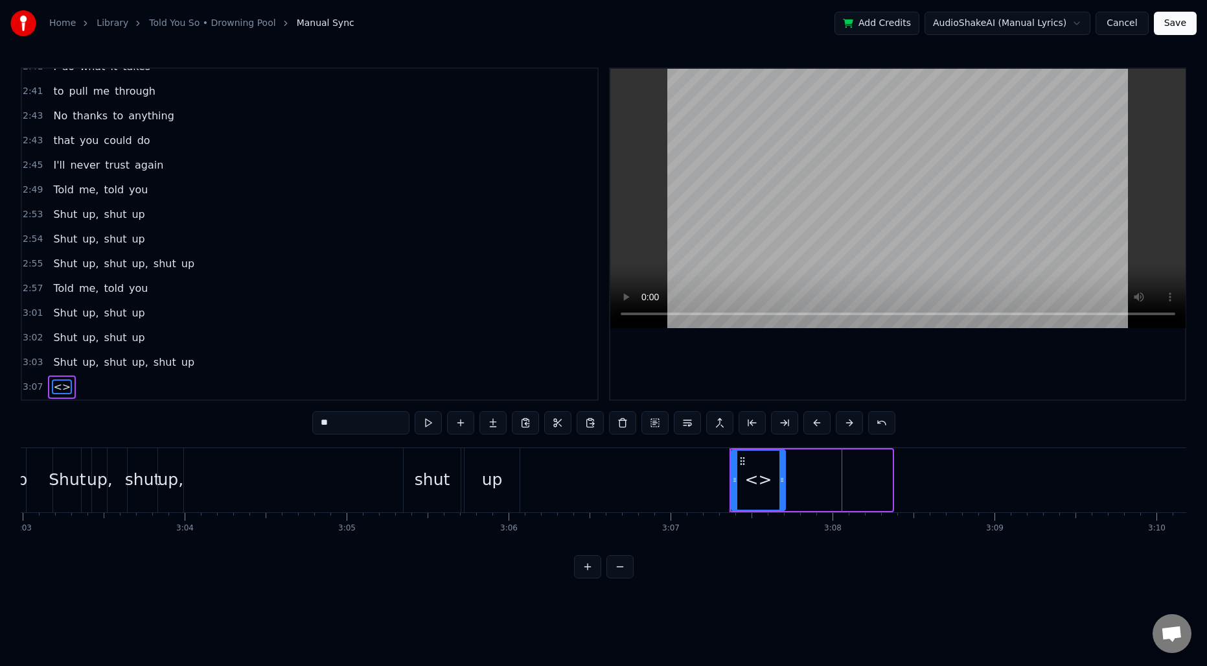
drag, startPoint x: 887, startPoint y: 477, endPoint x: 782, endPoint y: 474, distance: 105.7
click at [782, 474] on div at bounding box center [782, 479] width 5 height 59
click at [364, 423] on input "**" at bounding box center [360, 422] width 97 height 23
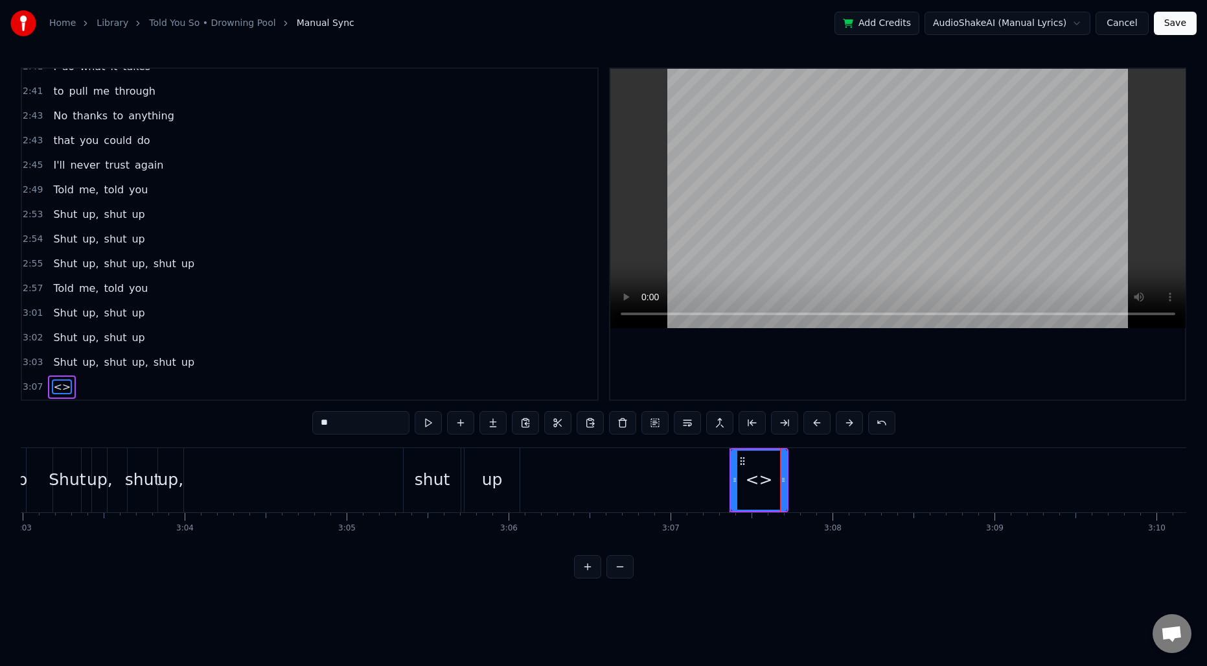
click at [364, 423] on input "**" at bounding box center [360, 422] width 97 height 23
type input "****"
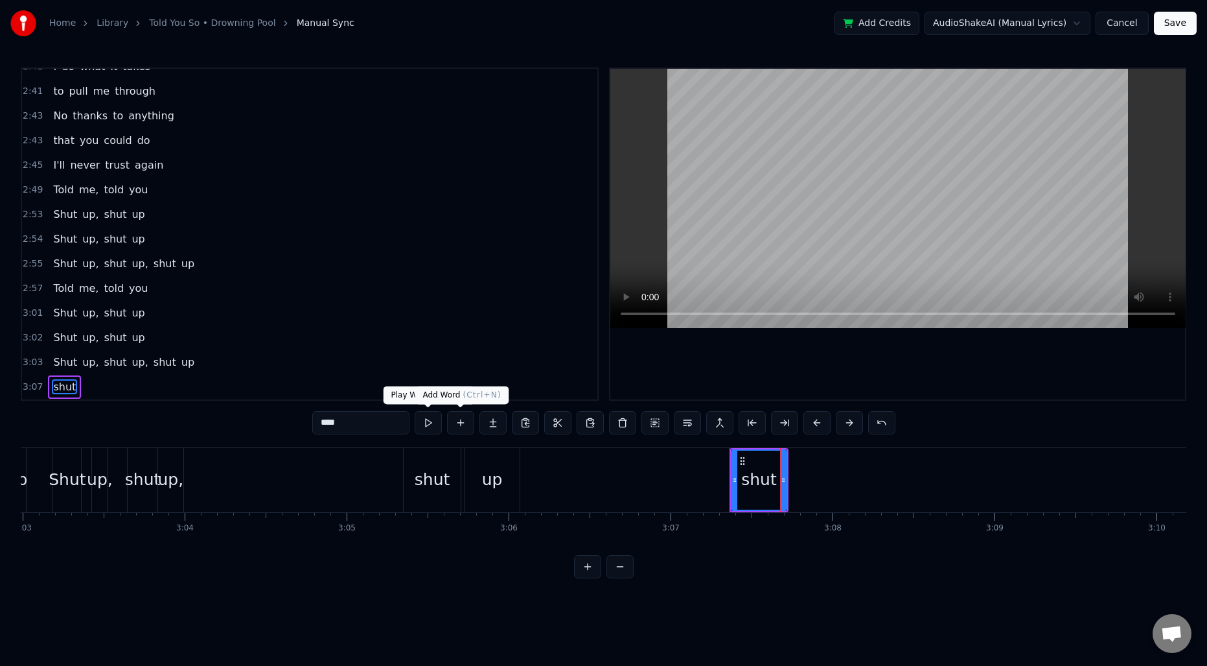
click at [453, 419] on button at bounding box center [460, 422] width 27 height 23
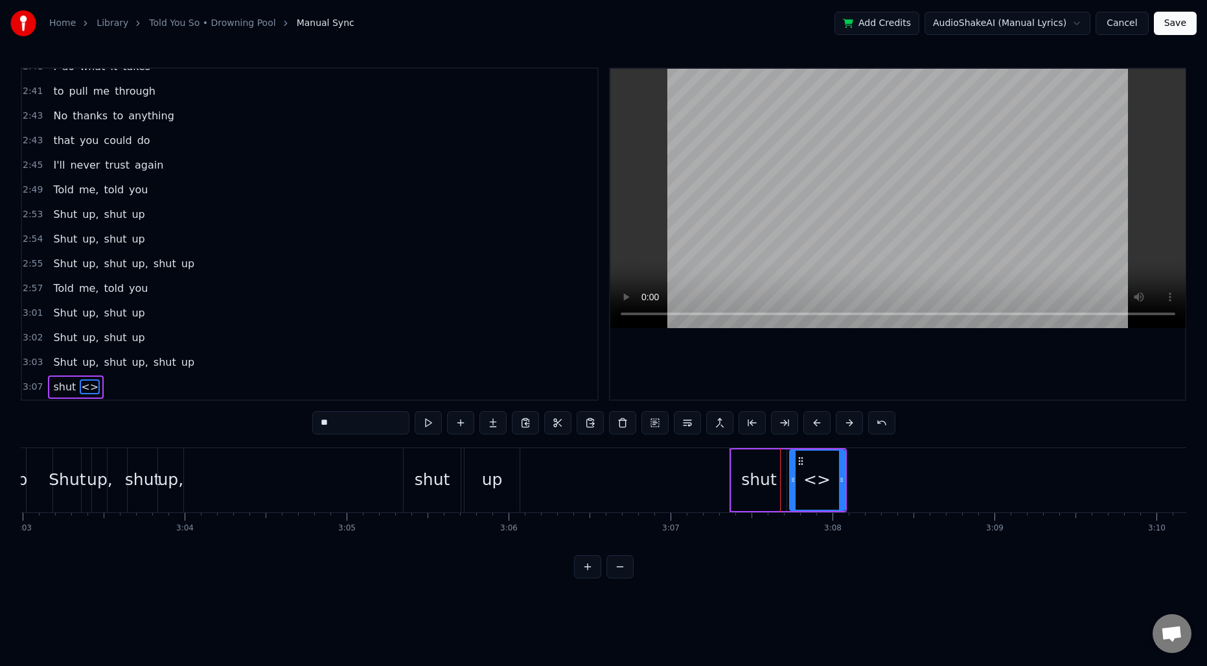
click at [375, 419] on input "**" at bounding box center [360, 422] width 97 height 23
click at [353, 413] on input "***" at bounding box center [360, 422] width 97 height 23
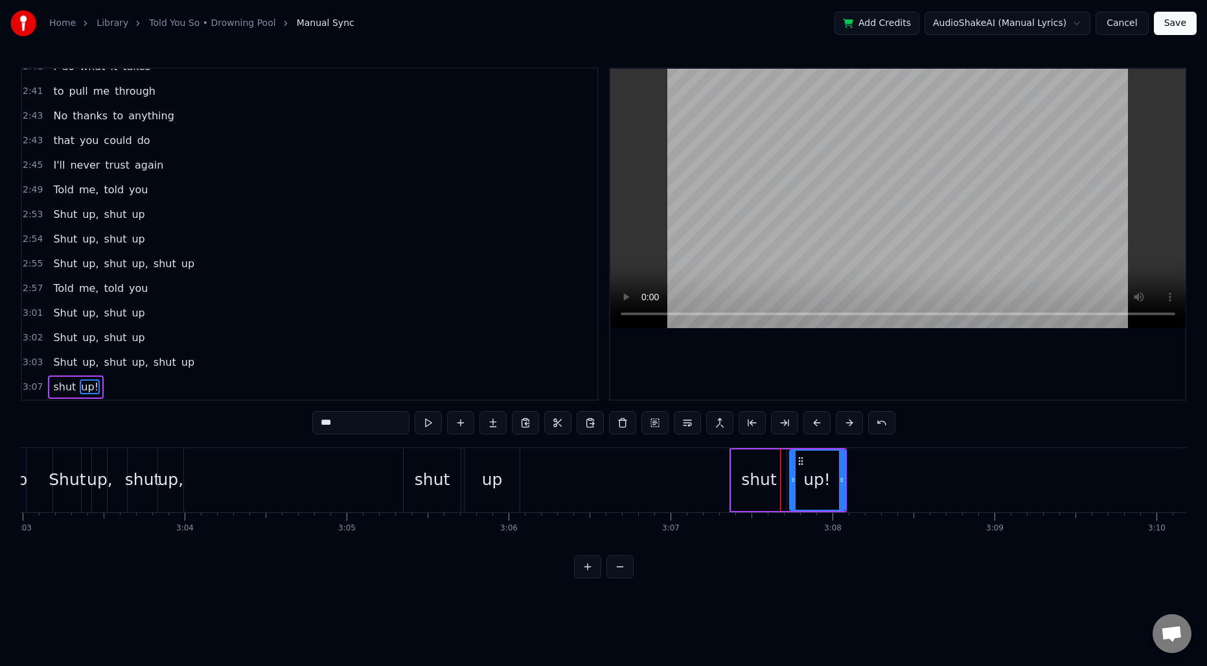
click at [327, 424] on input "***" at bounding box center [360, 422] width 97 height 23
click at [331, 421] on input "***" at bounding box center [360, 422] width 97 height 23
click at [504, 501] on div "0:12 Stretch 0:22 It took some time to realize 0:24 The bullshit in my eyes 0:2…" at bounding box center [604, 322] width 1166 height 511
click at [622, 578] on button at bounding box center [620, 566] width 27 height 23
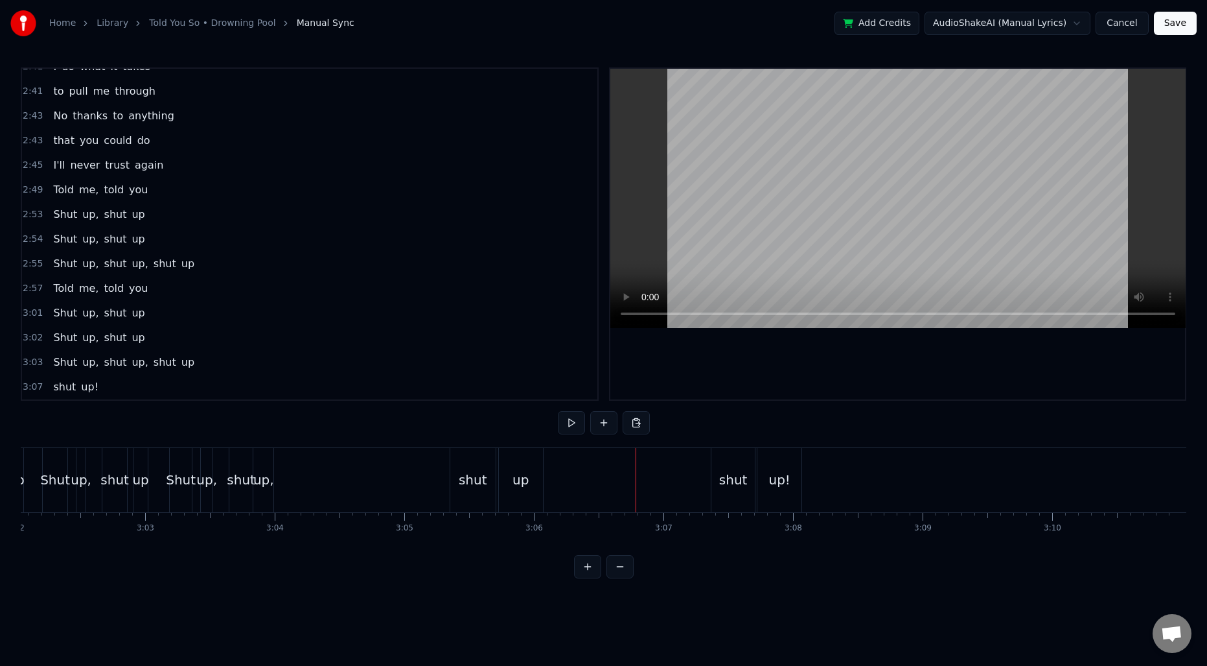
scroll to position [0, 23593]
click at [732, 474] on div "shut" at bounding box center [734, 479] width 29 height 19
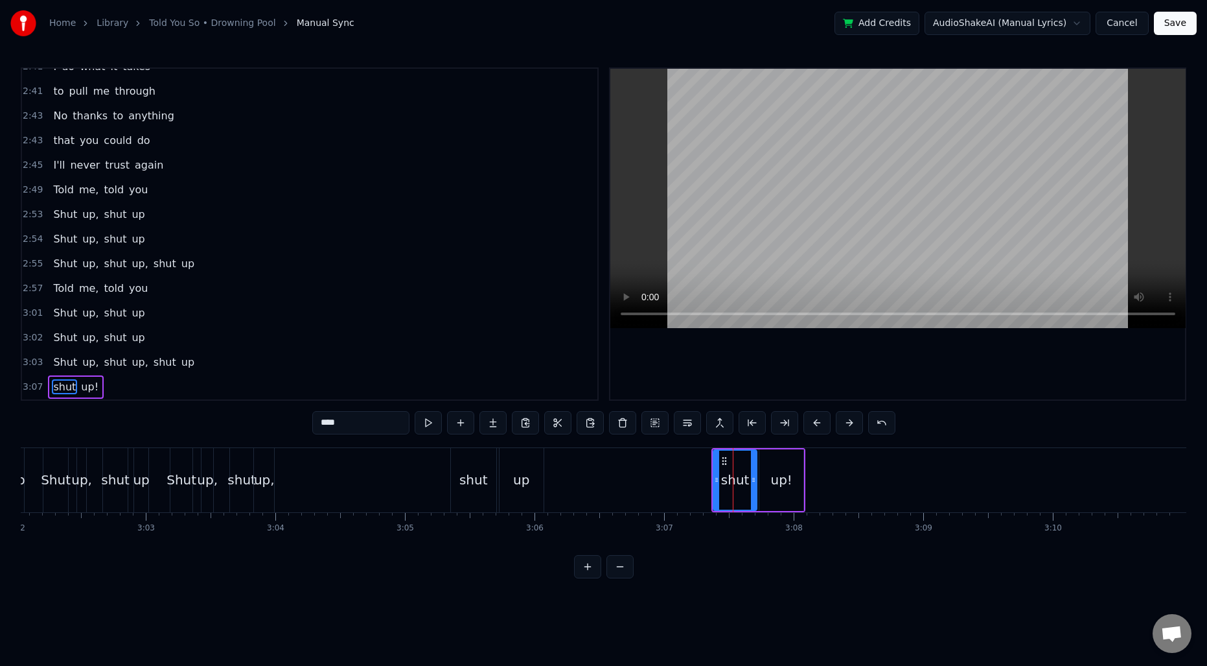
click at [786, 478] on div "up!" at bounding box center [781, 479] width 21 height 19
type input "***"
click at [313, 476] on div "Shut up, shut up, shut up" at bounding box center [358, 480] width 377 height 64
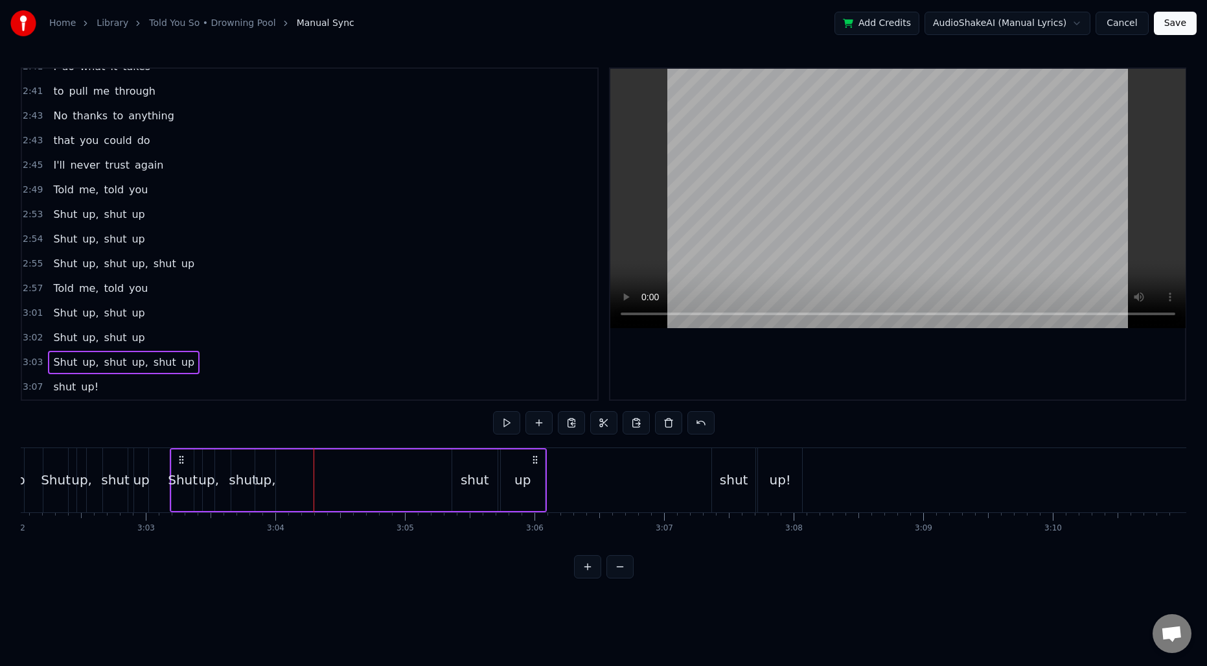
click at [1177, 29] on button "Save" at bounding box center [1175, 23] width 43 height 23
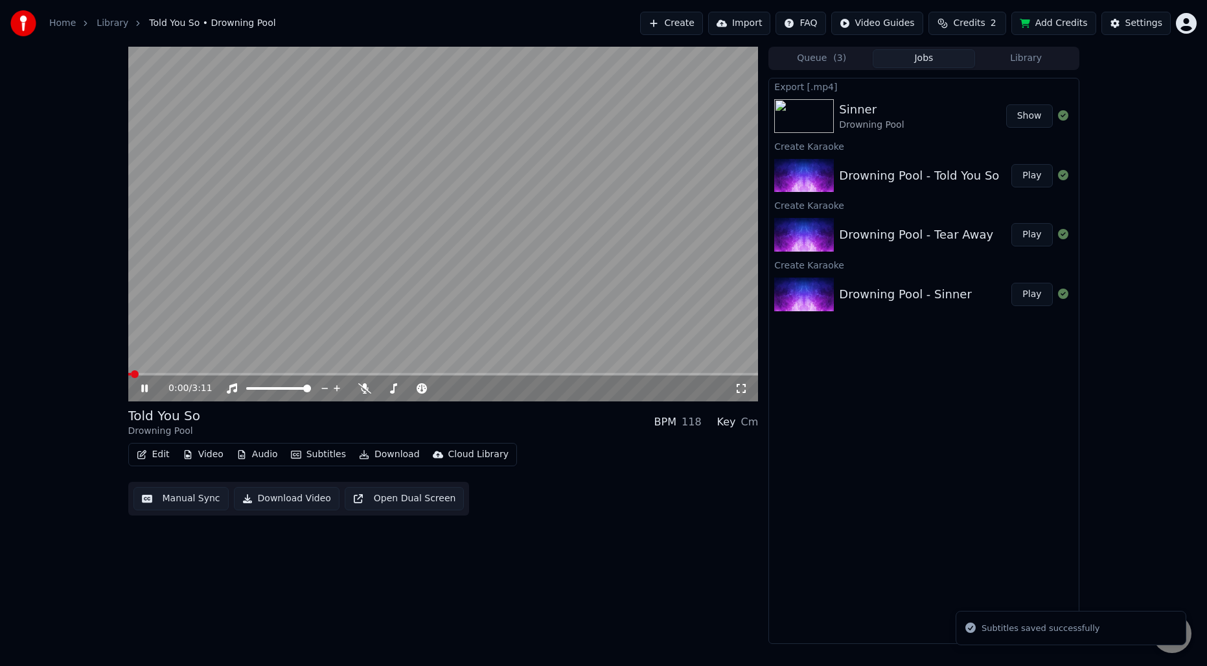
click at [669, 566] on div "0:00 / 3:11 Told You So Drowning Pool BPM 118 Key Cm Edit Video Audio Subtitles…" at bounding box center [443, 345] width 631 height 597
click at [660, 564] on div "0:02 / 3:11 Told You So Drowning Pool BPM 118 Key Cm Edit Video Audio Subtitles…" at bounding box center [443, 345] width 631 height 597
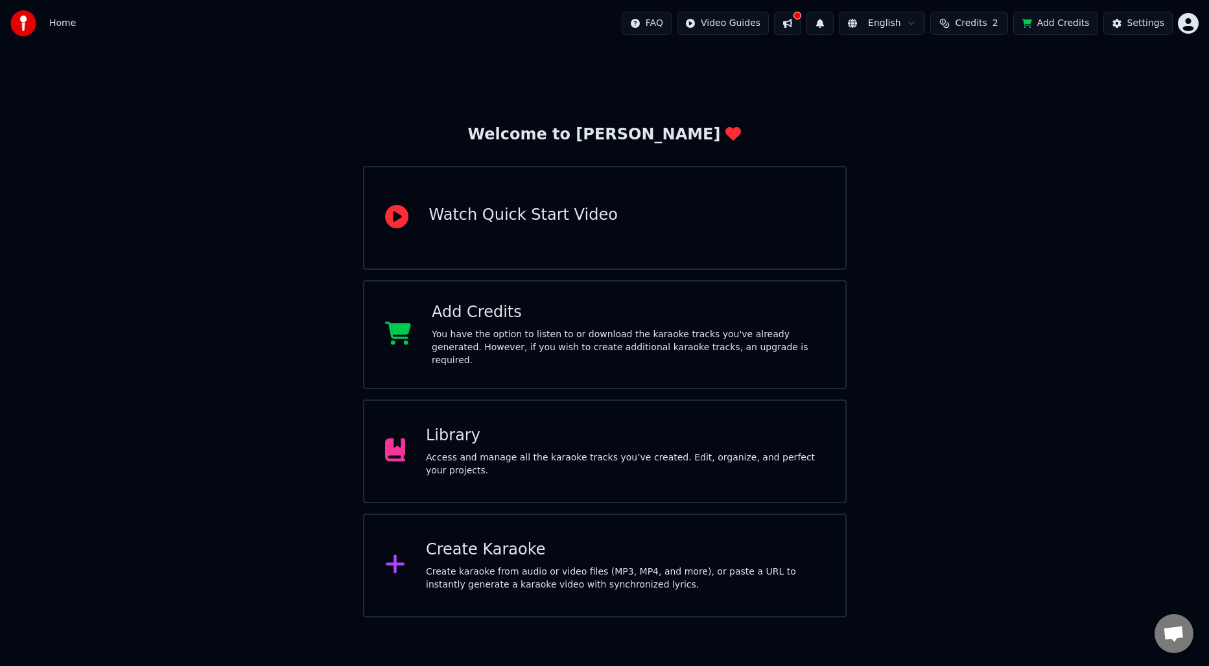
click at [494, 469] on div "Access and manage all the karaoke tracks you’ve created. Edit, organize, and pe…" at bounding box center [625, 464] width 399 height 26
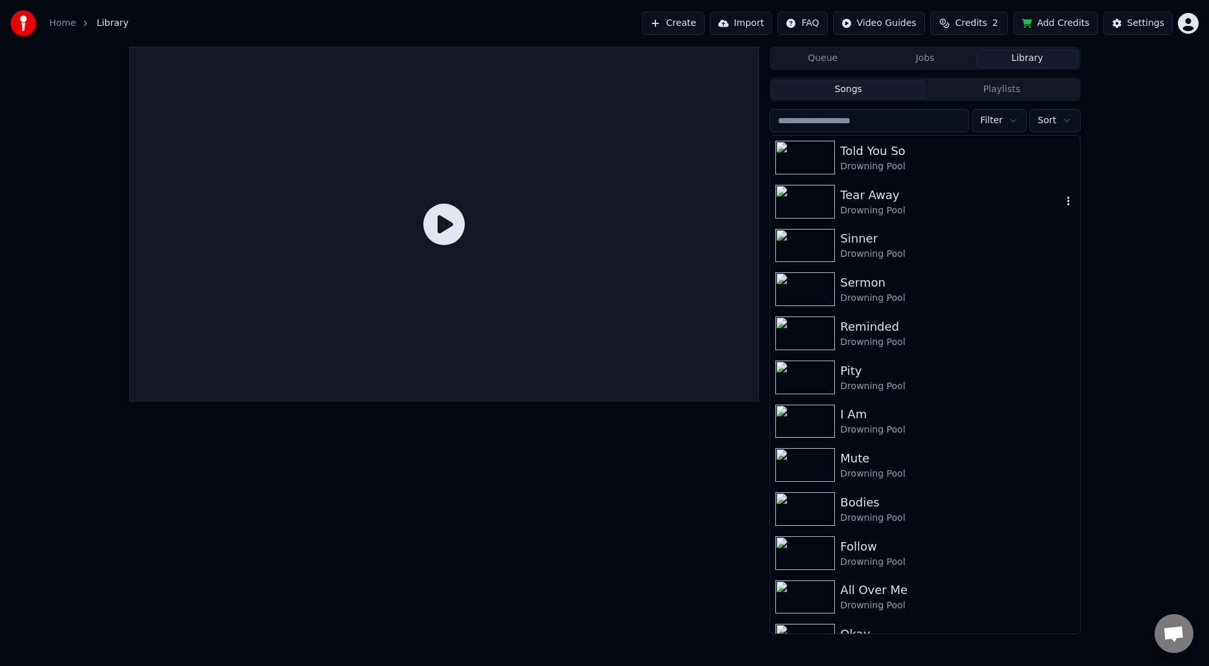
click at [910, 198] on div "Tear Away" at bounding box center [950, 195] width 221 height 18
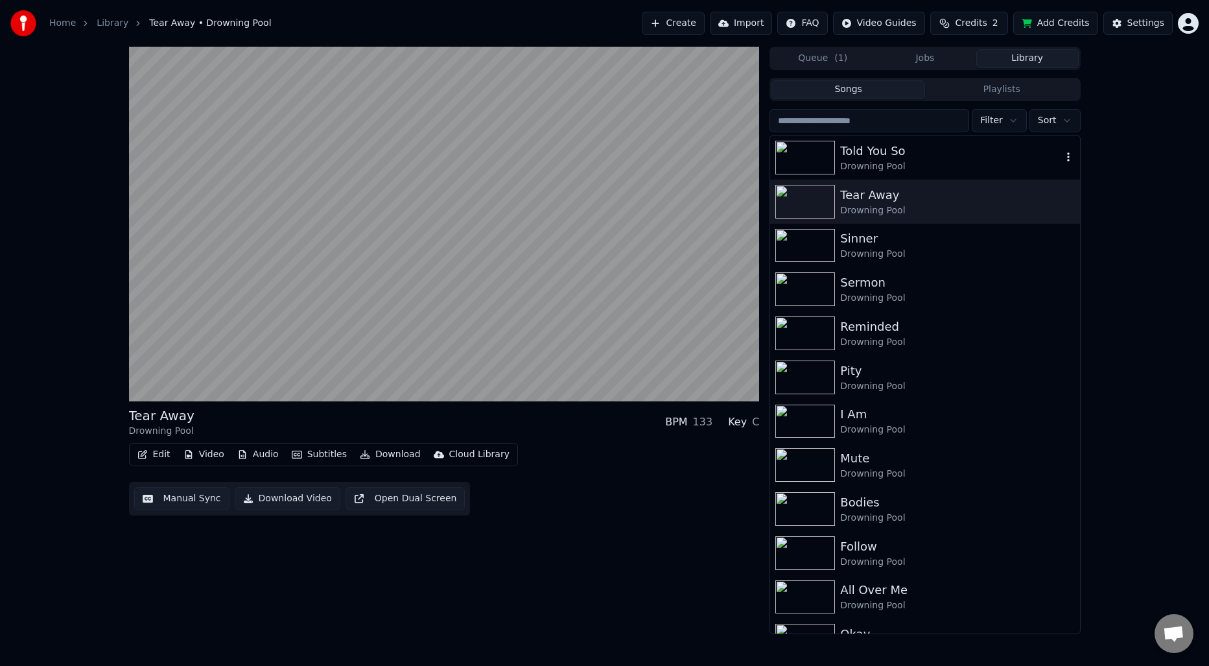
click at [907, 162] on div "Drowning Pool" at bounding box center [950, 166] width 221 height 13
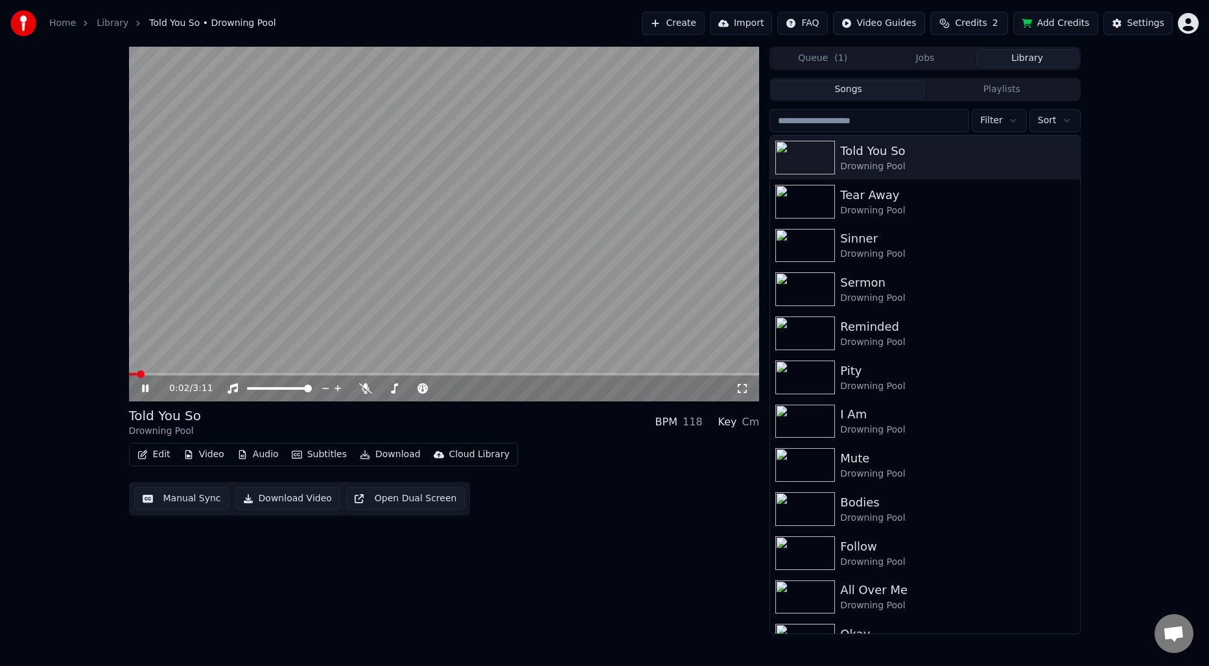
click at [197, 496] on button "Manual Sync" at bounding box center [181, 498] width 95 height 23
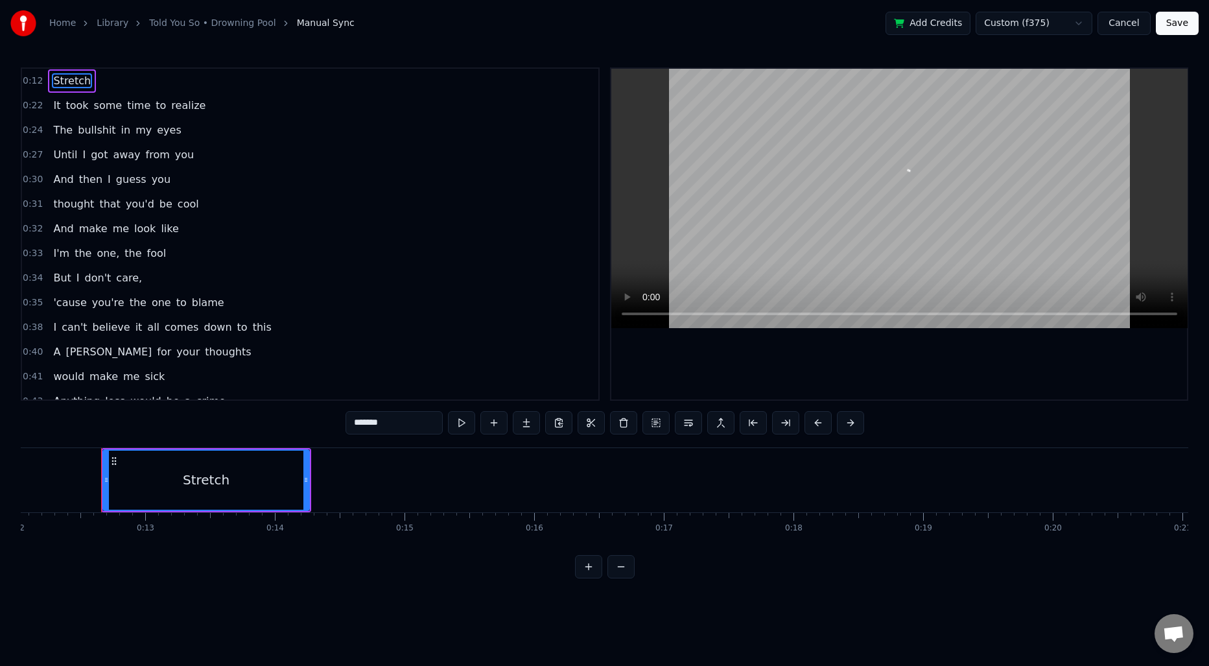
scroll to position [0, 1576]
click at [399, 426] on input "*******" at bounding box center [393, 422] width 97 height 23
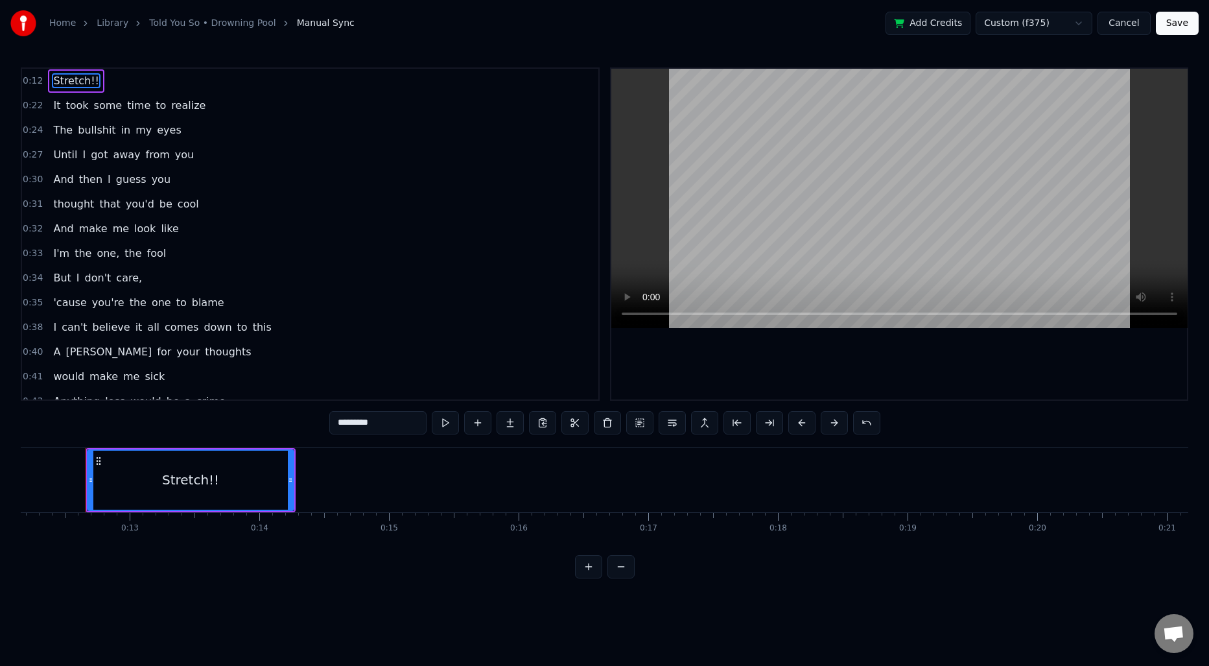
type input "*********"
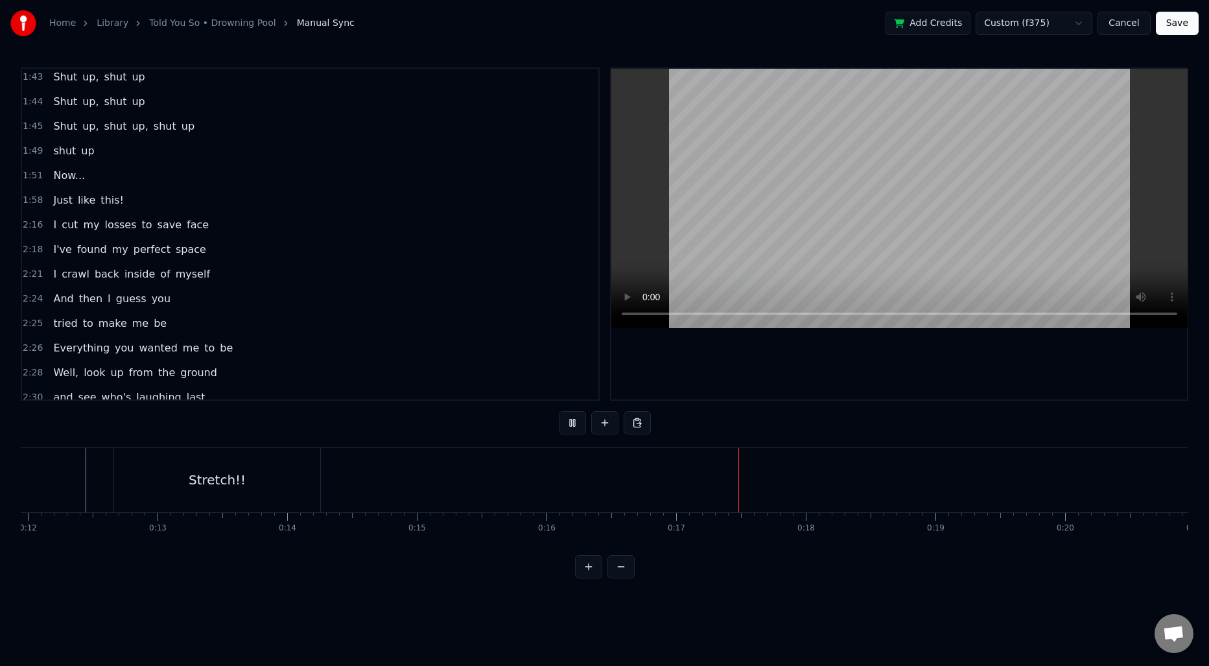
scroll to position [1516, 0]
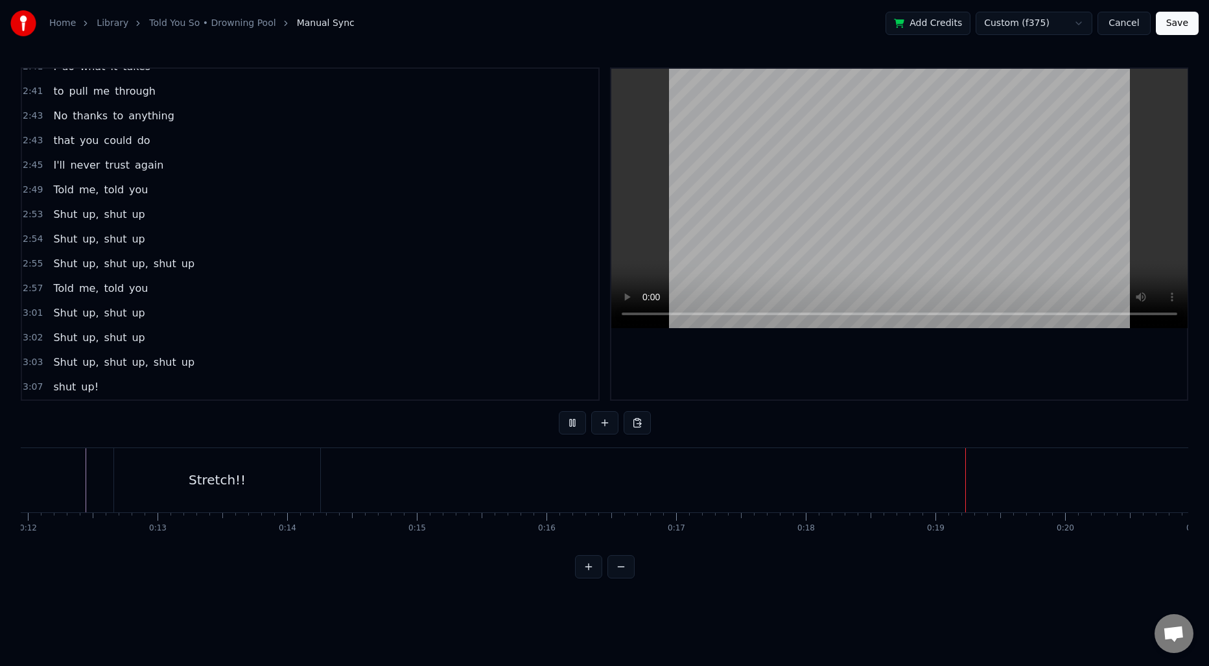
click at [32, 196] on div "2:49 Told me, told you" at bounding box center [310, 190] width 576 height 25
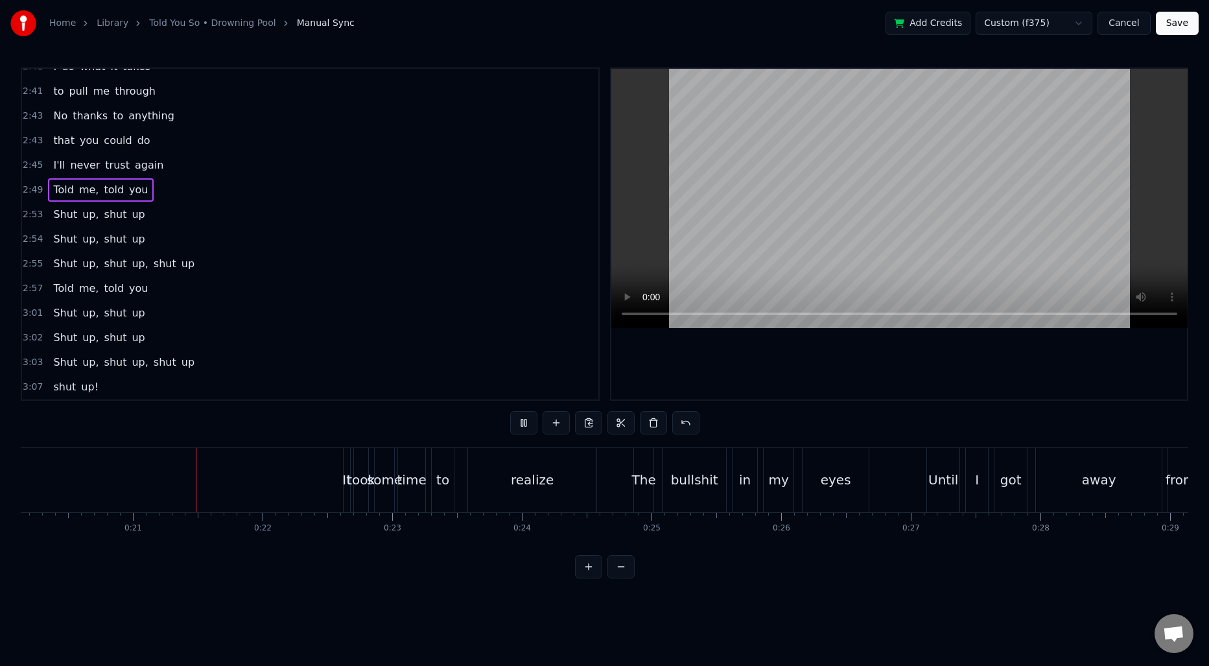
click at [68, 190] on span "Told" at bounding box center [63, 189] width 23 height 15
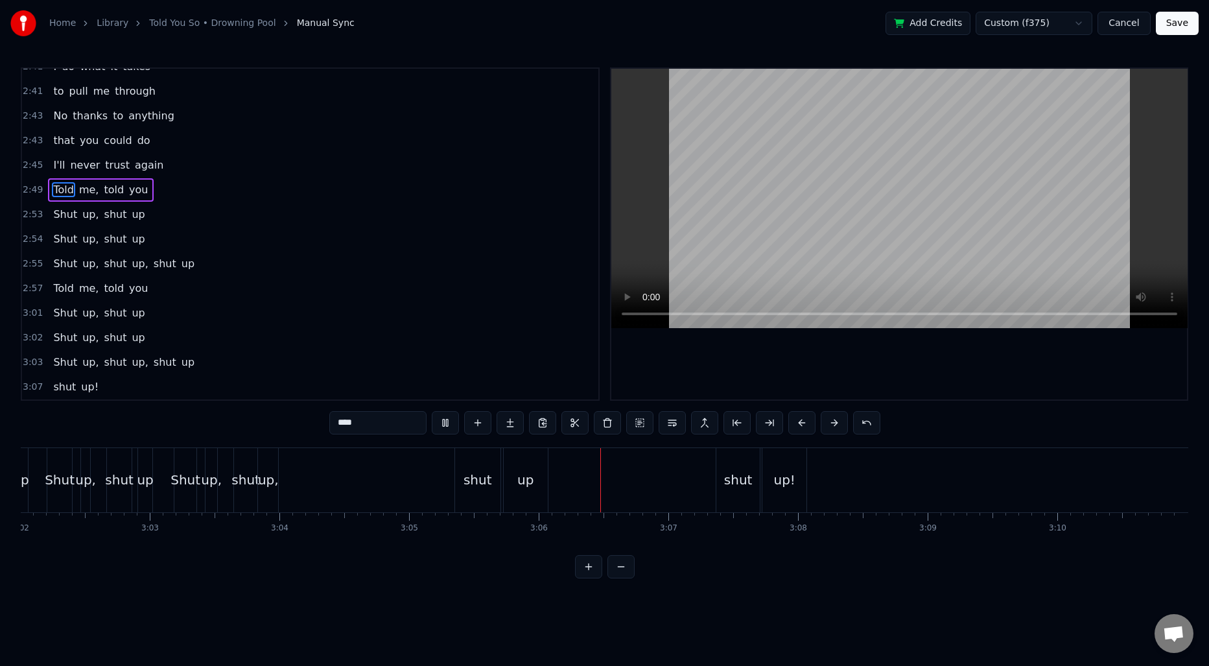
scroll to position [0, 23592]
click at [107, 216] on span "shut" at bounding box center [115, 214] width 25 height 15
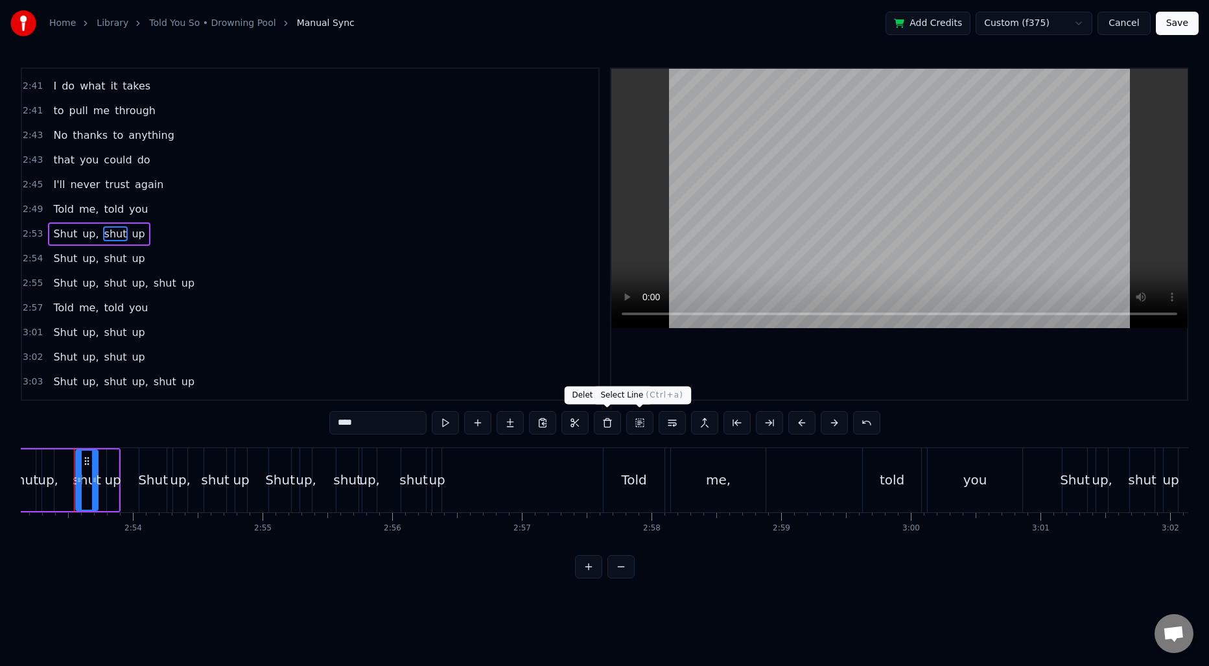
scroll to position [0, 22428]
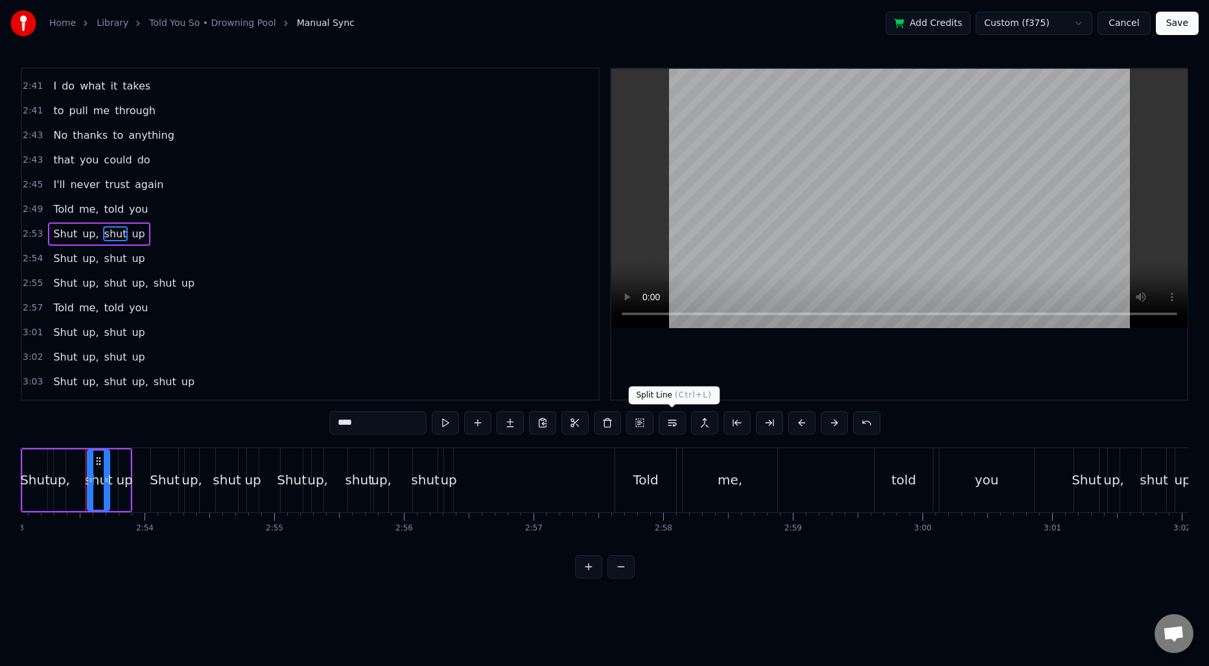
click at [672, 423] on button at bounding box center [671, 422] width 27 height 23
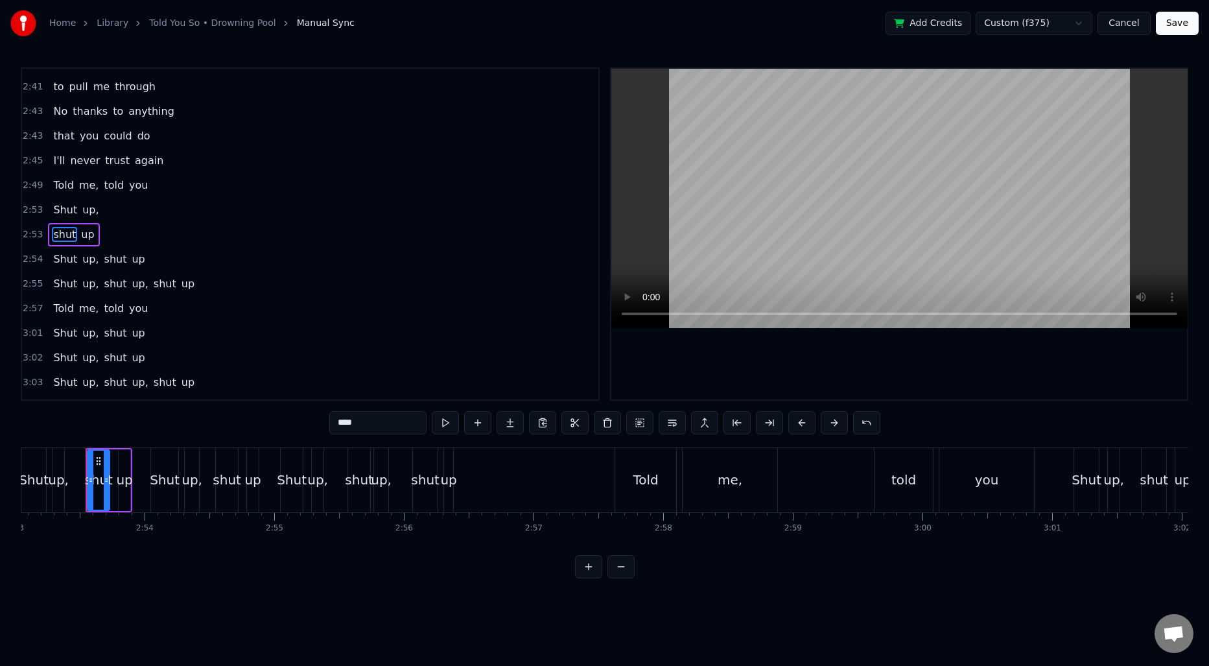
scroll to position [1522, 0]
click at [106, 259] on span "shut" at bounding box center [115, 258] width 25 height 15
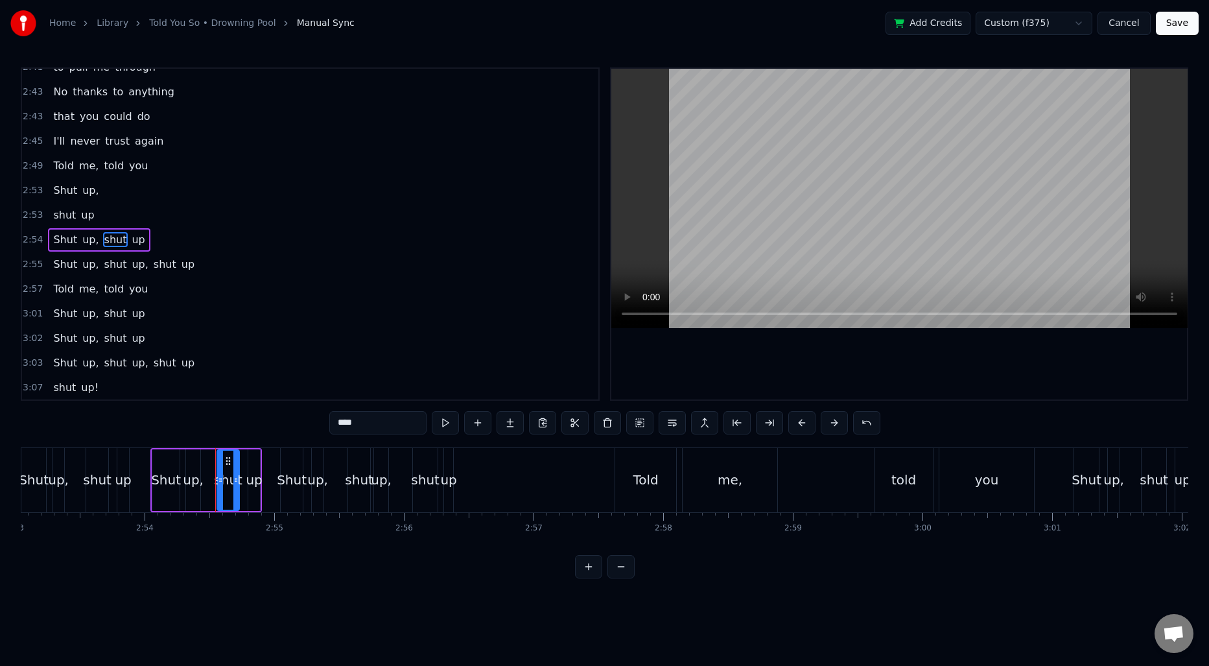
scroll to position [1541, 0]
click at [675, 430] on button at bounding box center [671, 422] width 27 height 23
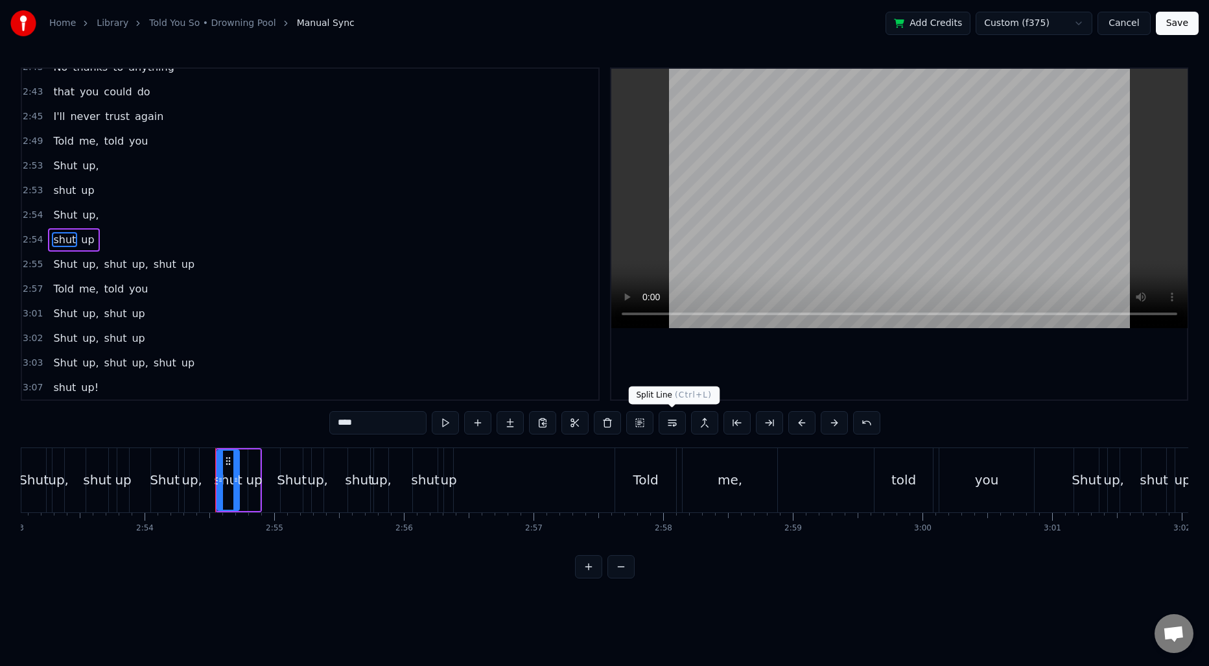
scroll to position [1566, 0]
click at [80, 192] on span "up" at bounding box center [88, 189] width 16 height 15
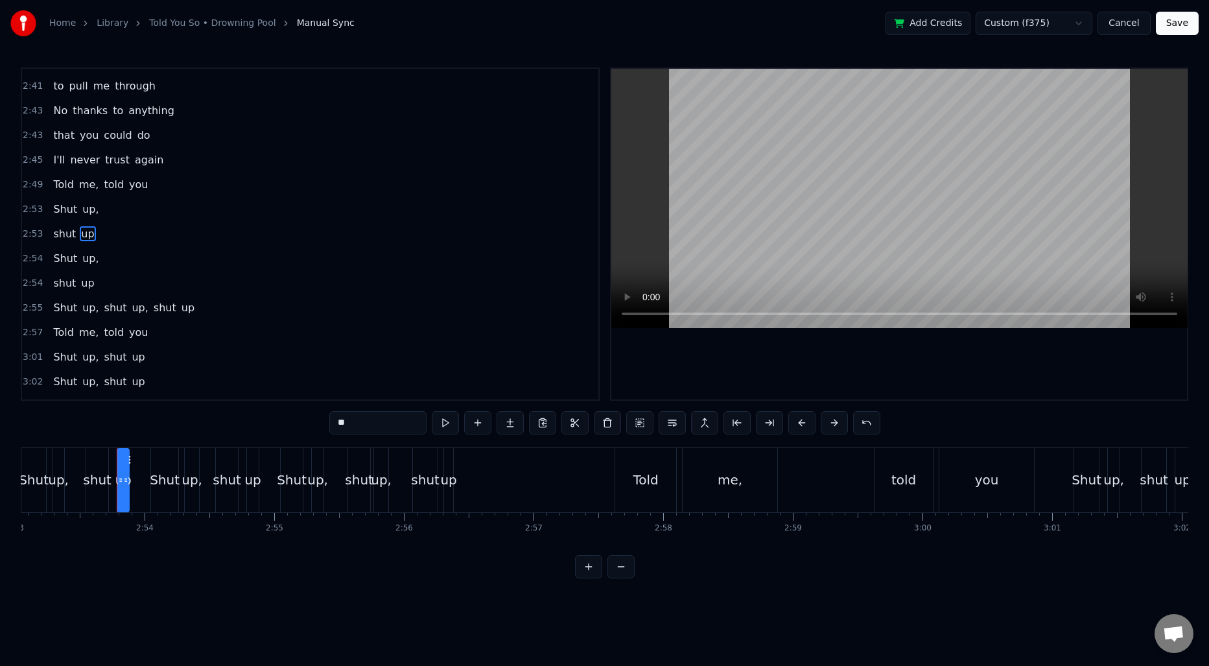
click at [61, 308] on span "Shut" at bounding box center [65, 307] width 27 height 15
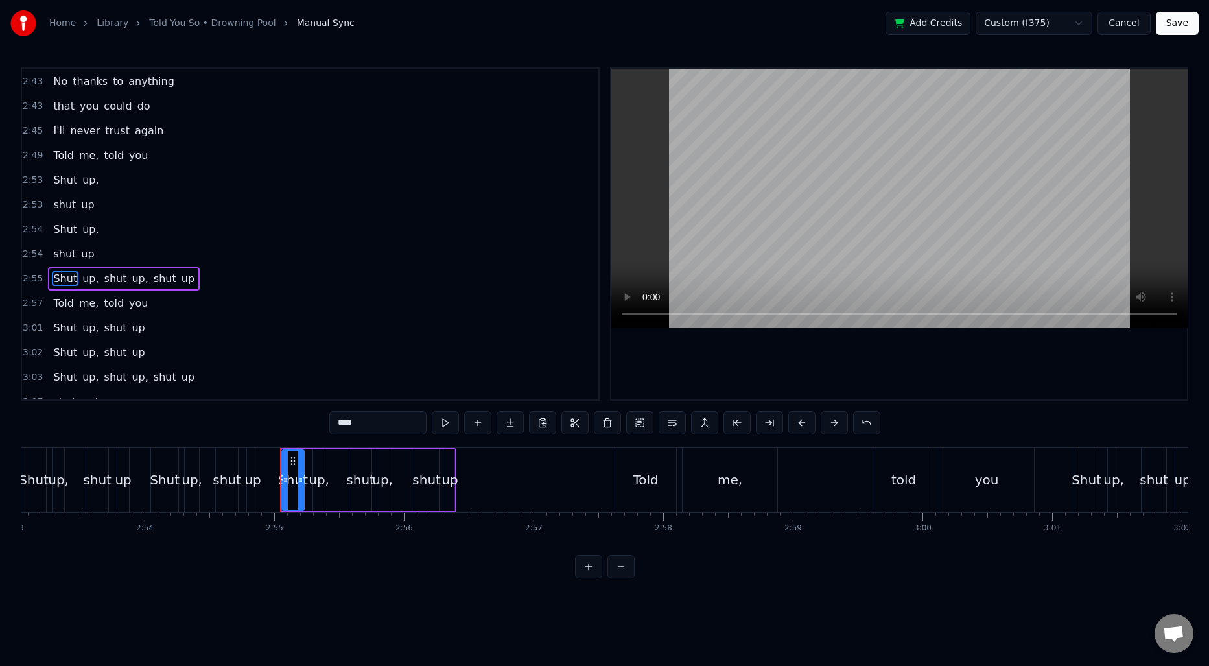
scroll to position [1566, 0]
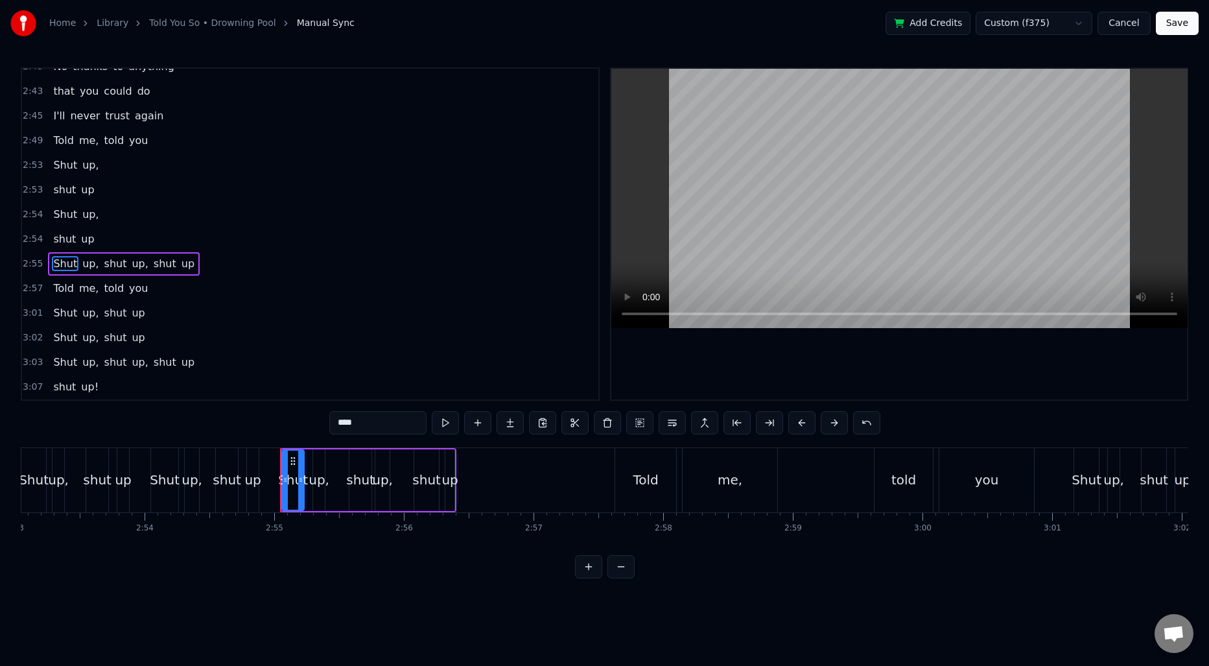
click at [342, 423] on input "****" at bounding box center [377, 422] width 97 height 23
type input "*"
click at [60, 190] on span "shut" at bounding box center [64, 189] width 25 height 15
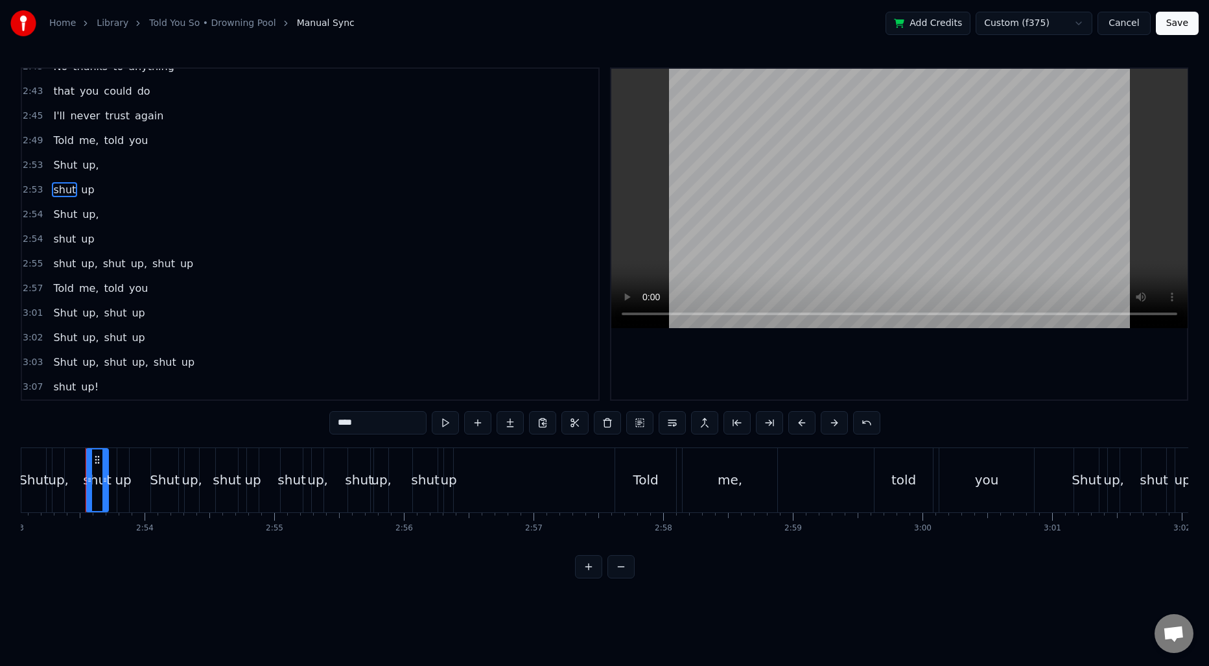
scroll to position [1522, 0]
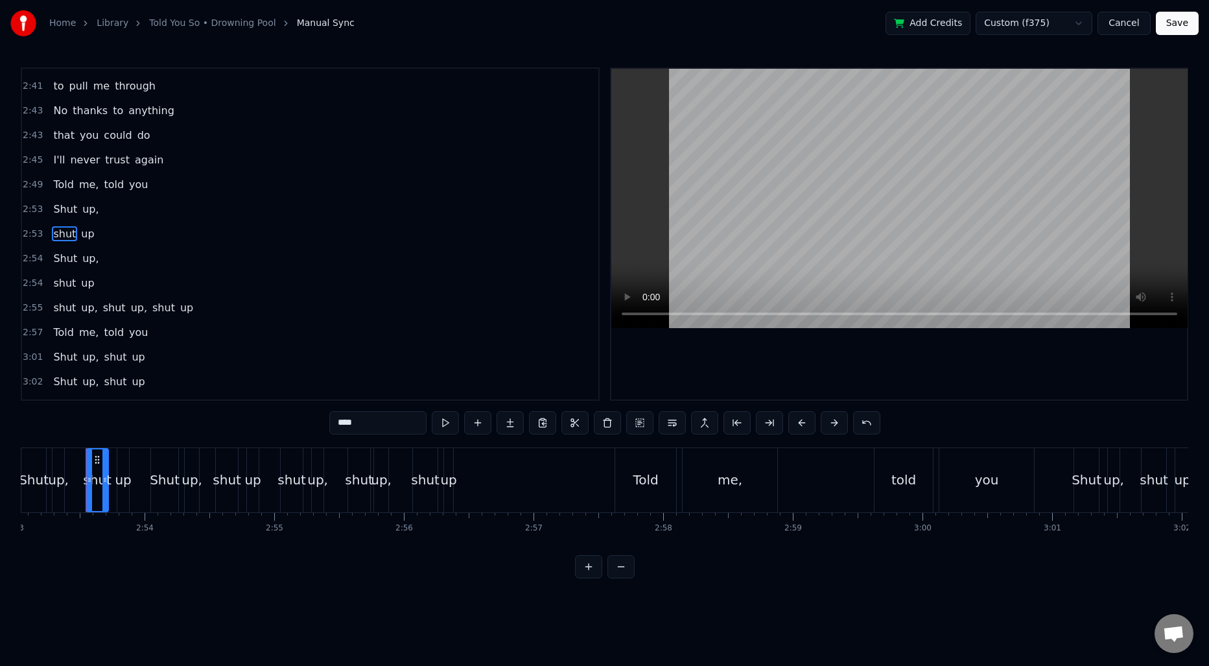
click at [342, 425] on input "****" at bounding box center [377, 422] width 97 height 23
click at [352, 423] on input "****" at bounding box center [377, 422] width 97 height 23
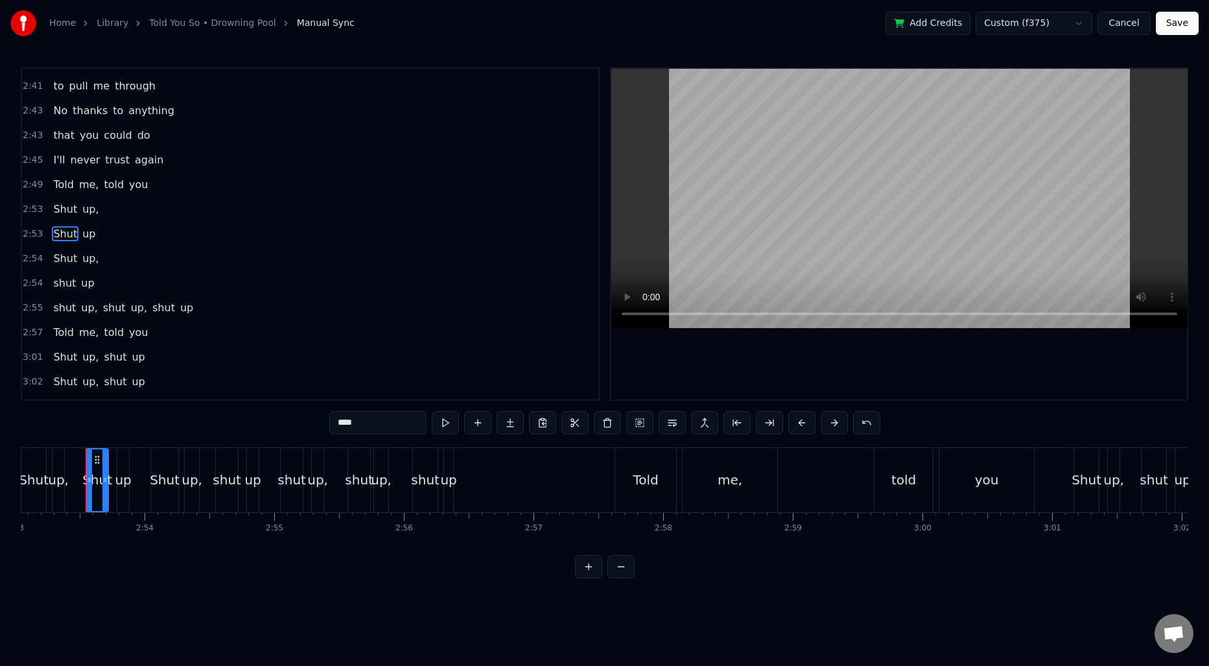
click at [64, 281] on span "shut" at bounding box center [64, 282] width 25 height 15
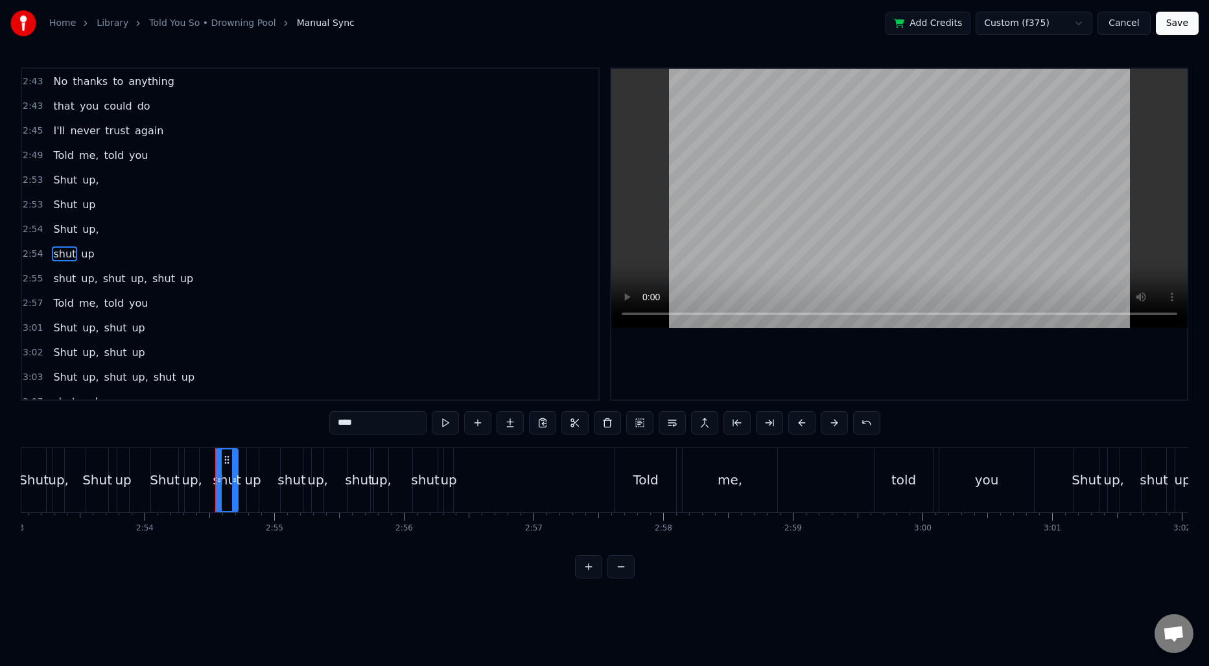
scroll to position [1566, 0]
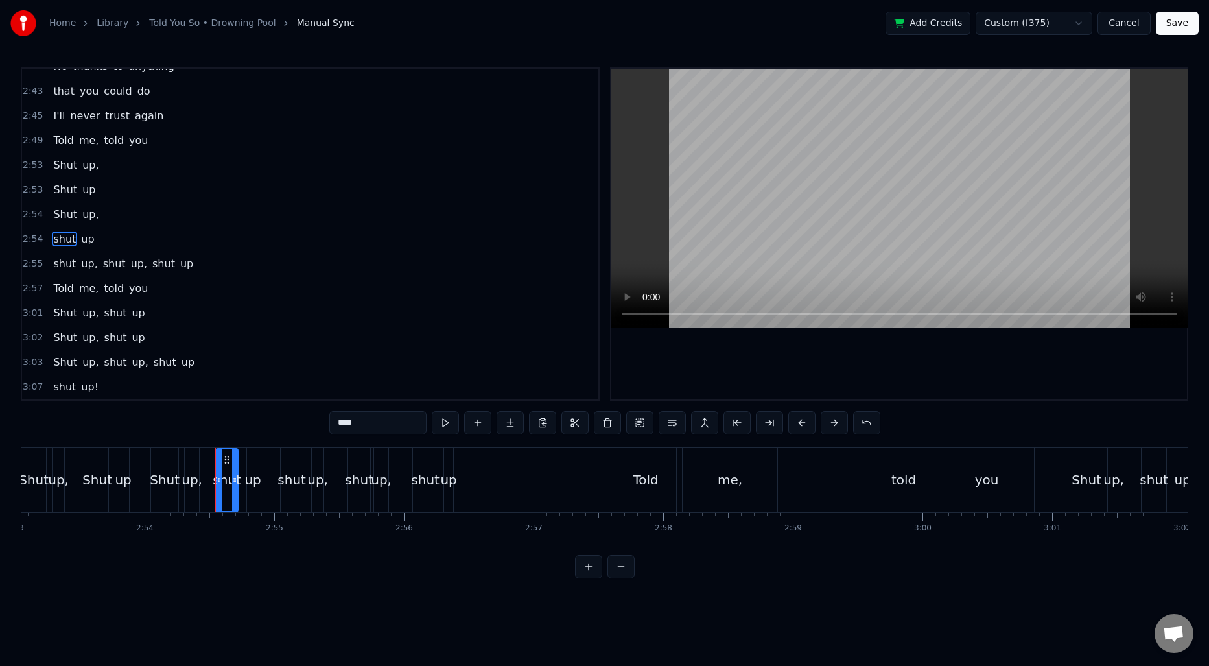
click at [351, 417] on input "****" at bounding box center [377, 422] width 97 height 23
click at [64, 267] on span "shut" at bounding box center [64, 263] width 25 height 15
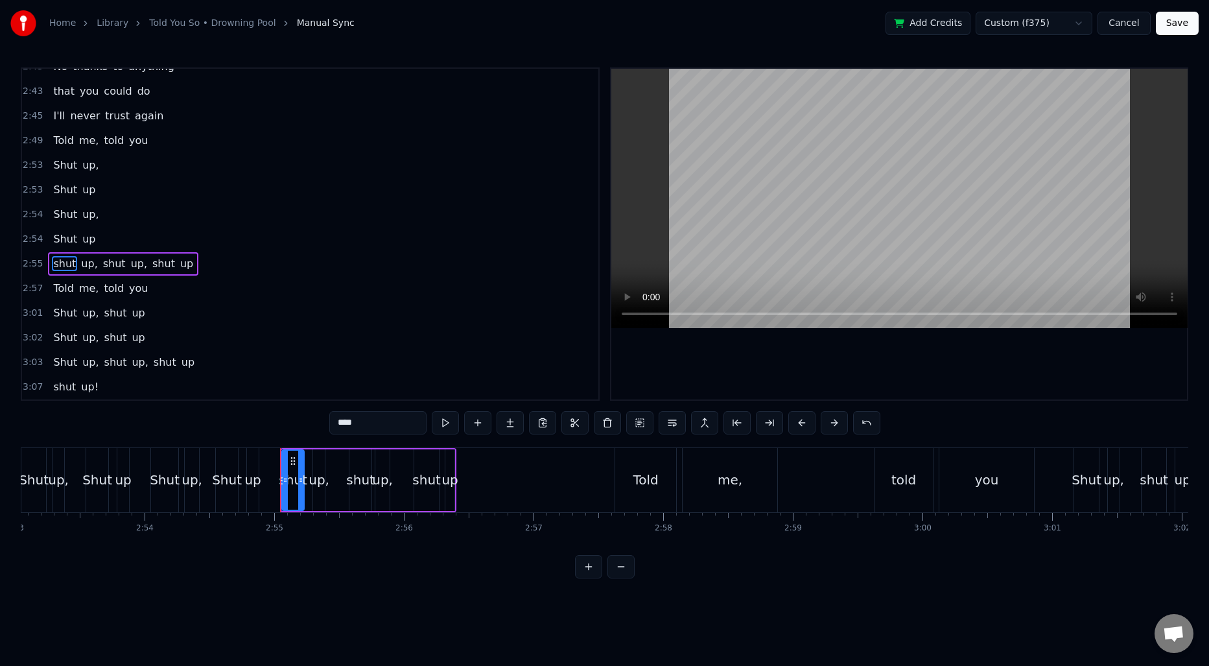
click at [339, 421] on input "****" at bounding box center [377, 422] width 97 height 23
type input "****"
click at [32, 161] on span "2:53" at bounding box center [33, 165] width 20 height 13
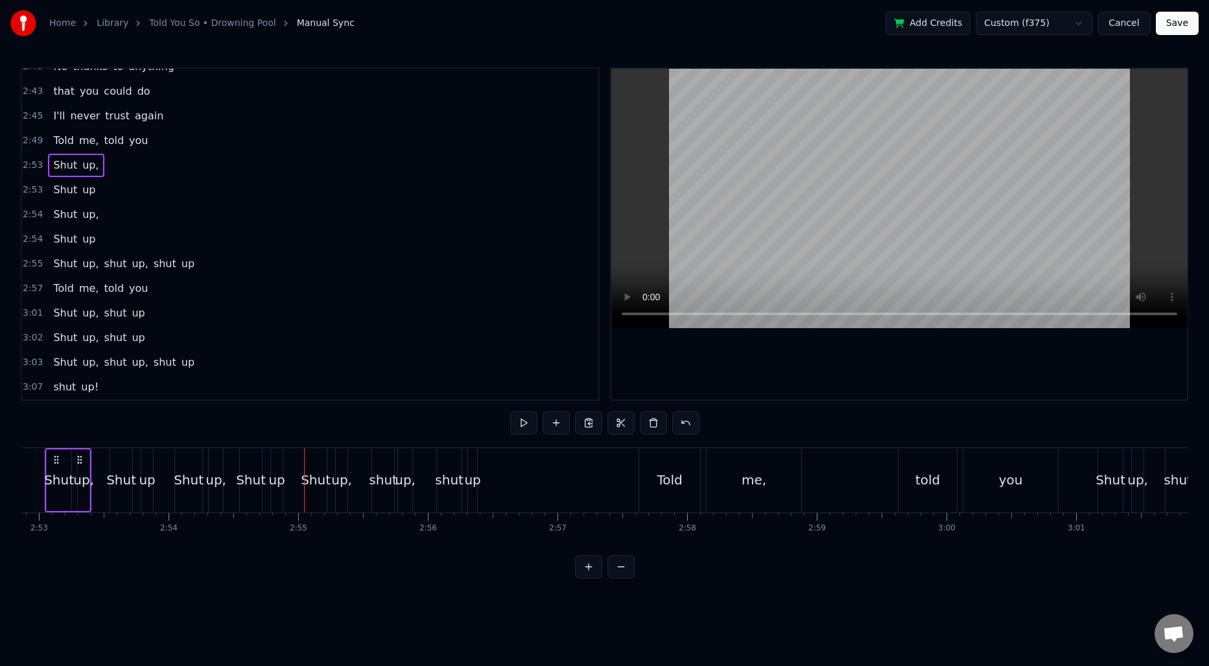
scroll to position [0, 22363]
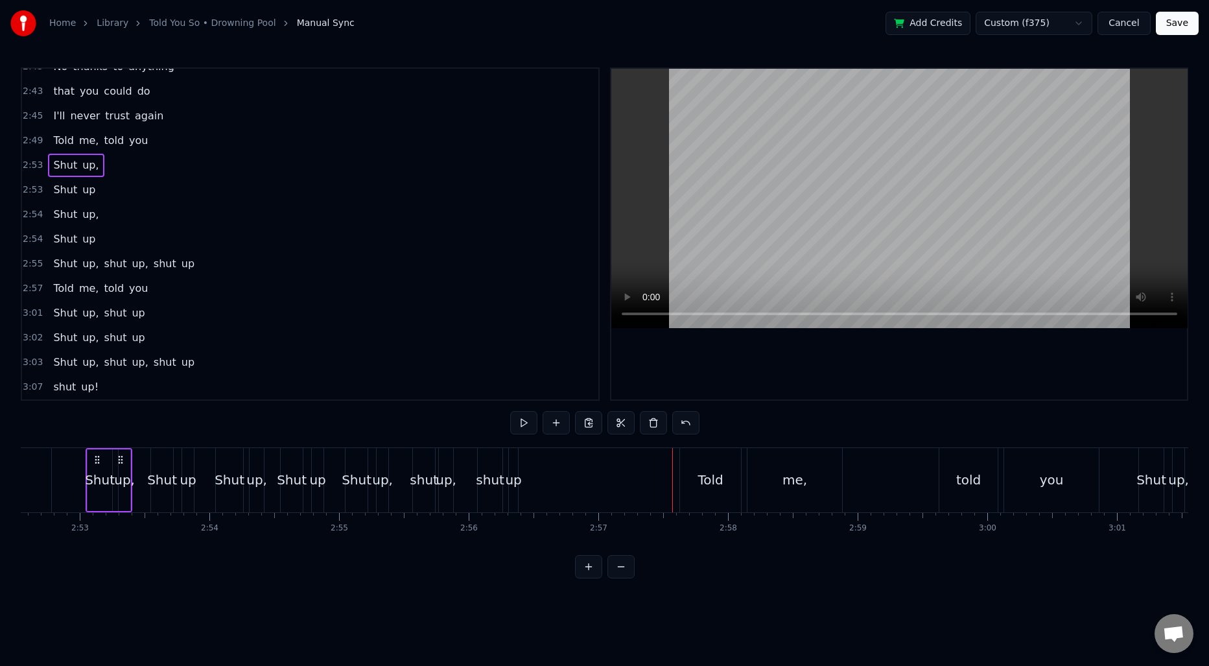
click at [87, 218] on span "up," at bounding box center [90, 214] width 19 height 15
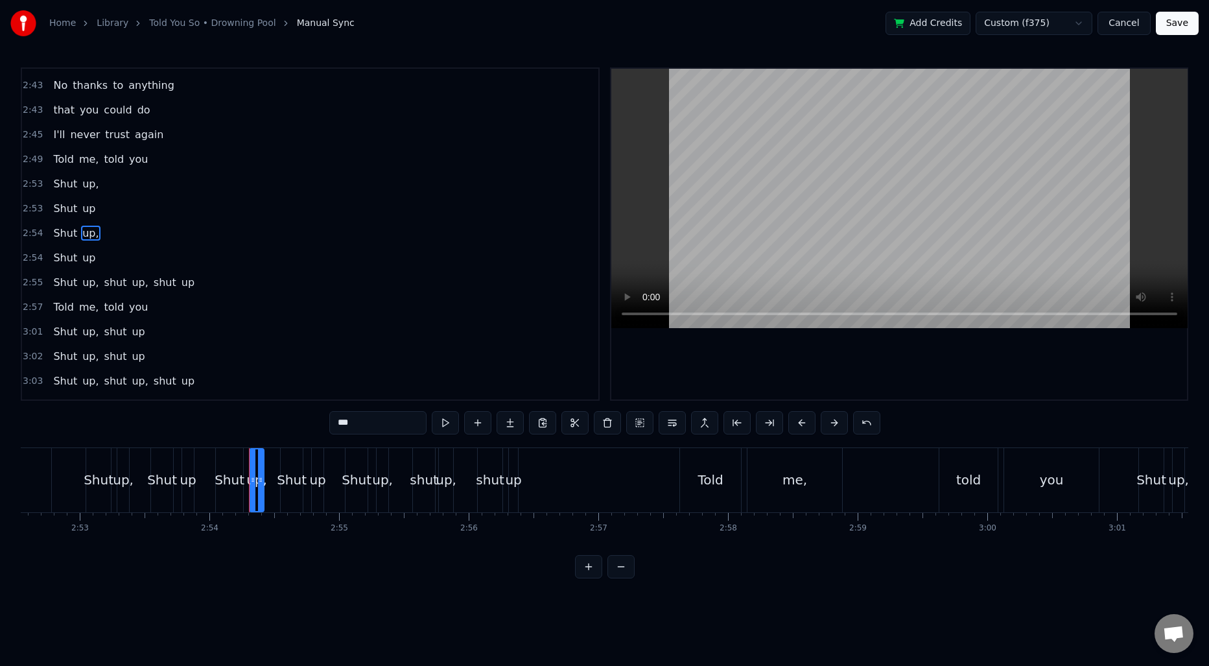
scroll to position [1546, 0]
click at [370, 417] on input "***" at bounding box center [377, 422] width 97 height 23
click at [90, 286] on span "up," at bounding box center [90, 282] width 19 height 15
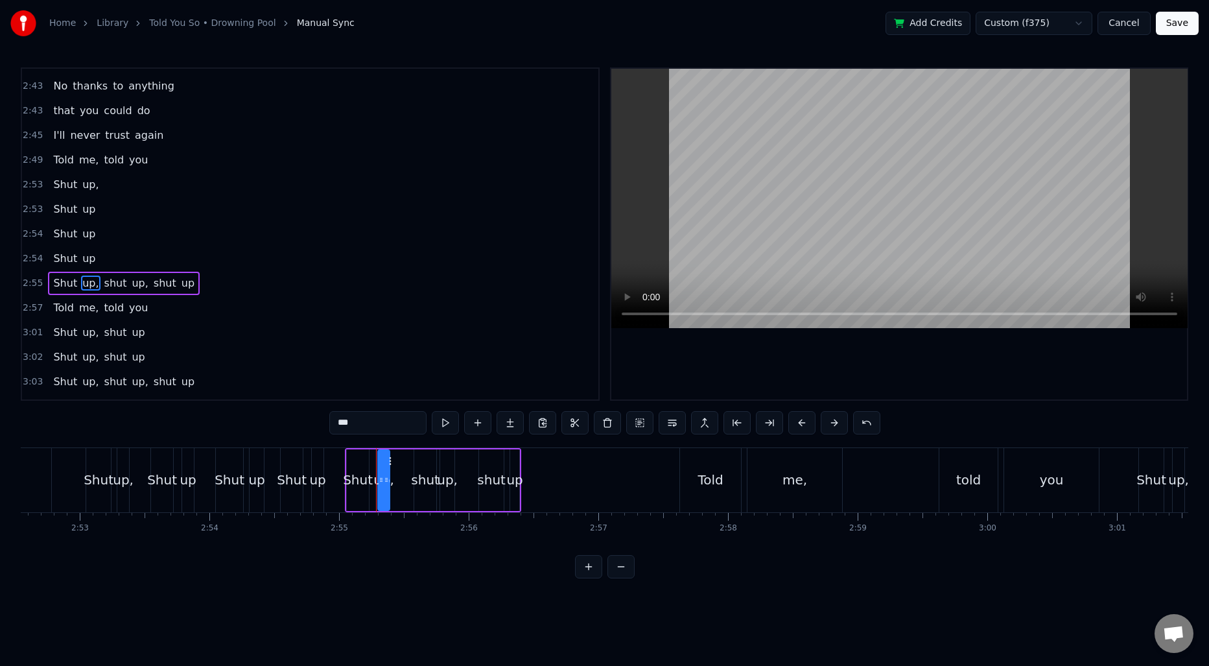
click at [367, 421] on input "***" at bounding box center [377, 422] width 97 height 23
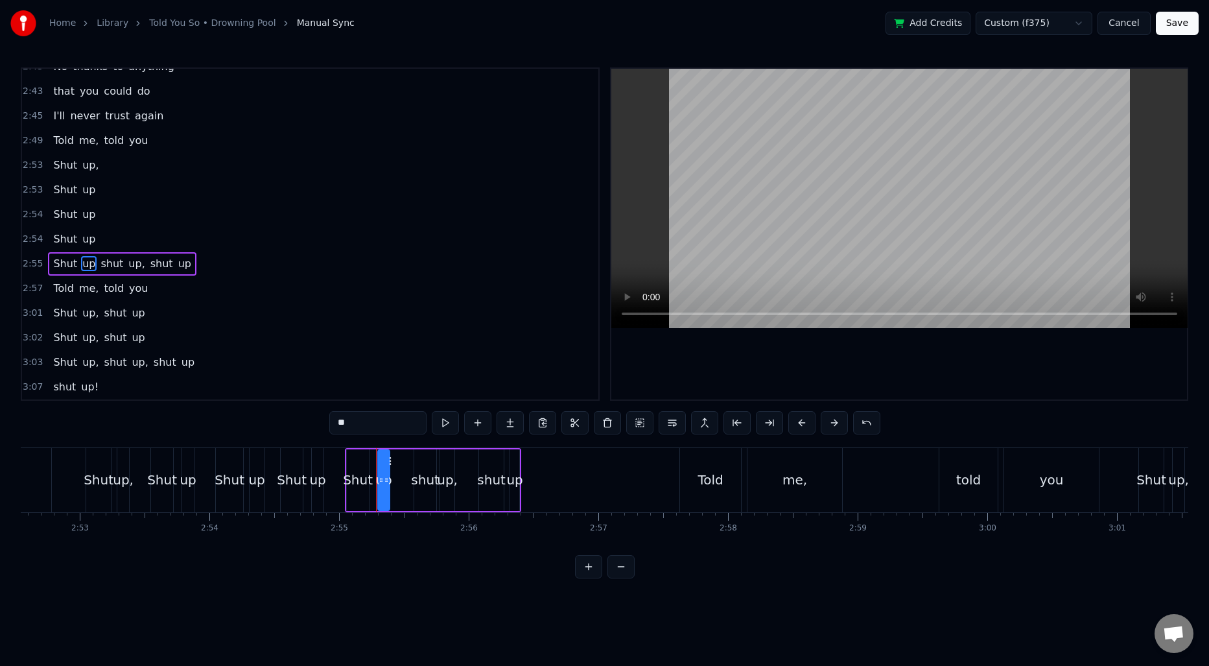
click at [618, 578] on button at bounding box center [620, 566] width 27 height 23
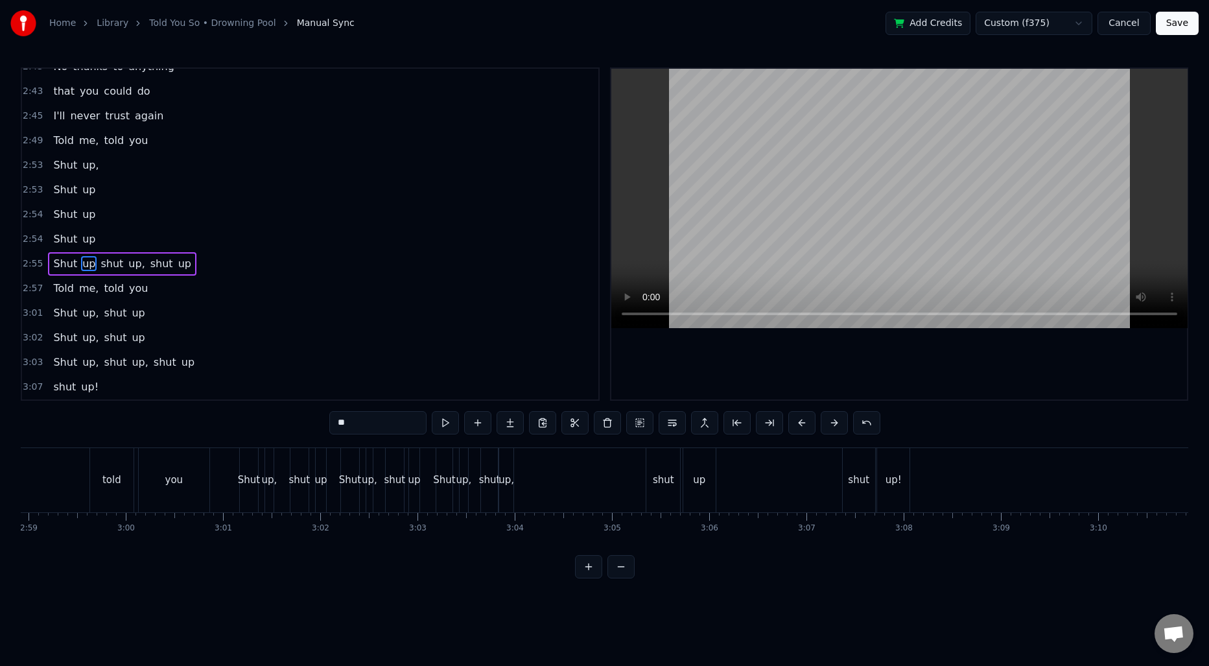
click at [618, 578] on button at bounding box center [620, 566] width 27 height 23
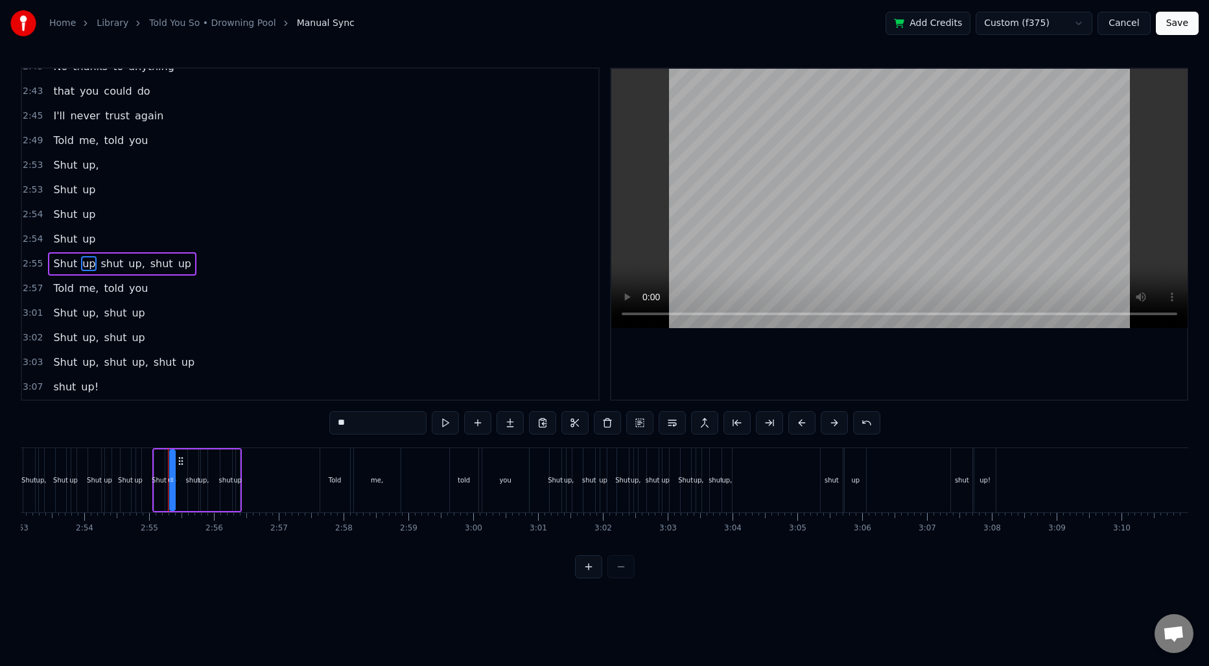
click at [618, 578] on div at bounding box center [605, 566] width 60 height 23
click at [417, 430] on input "**" at bounding box center [377, 422] width 97 height 23
click at [130, 266] on span "up," at bounding box center [136, 263] width 19 height 15
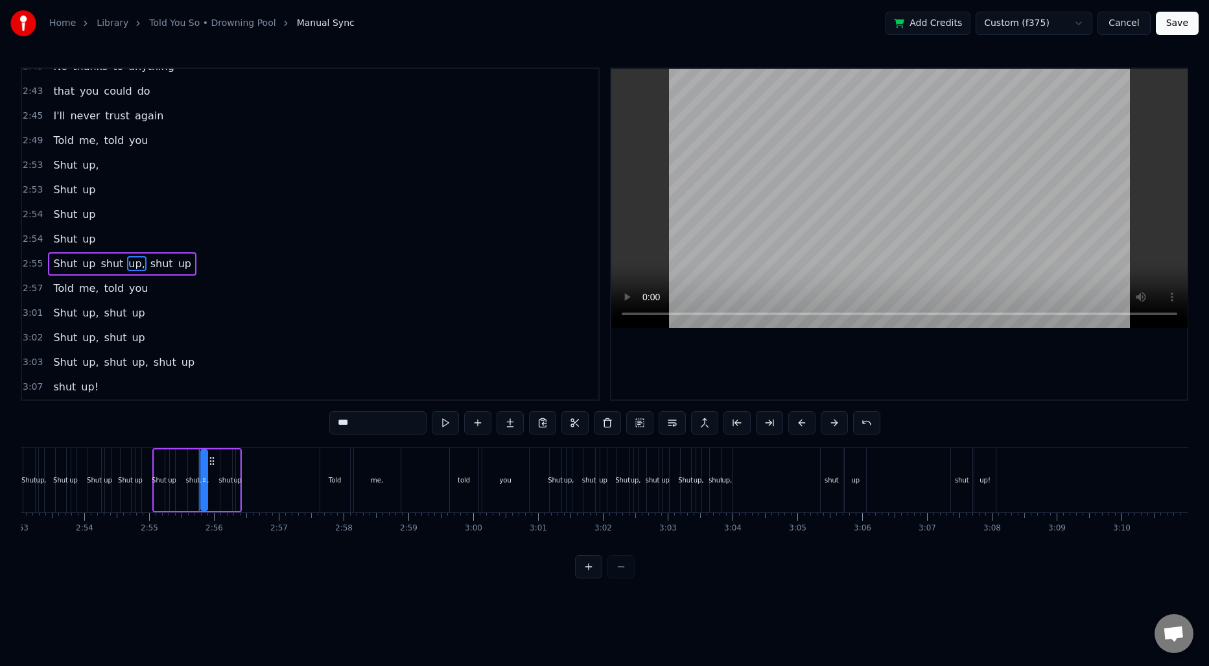
click at [364, 419] on input "***" at bounding box center [377, 422] width 97 height 23
click at [100, 259] on span "shut" at bounding box center [111, 263] width 25 height 15
click at [669, 423] on button at bounding box center [671, 422] width 27 height 23
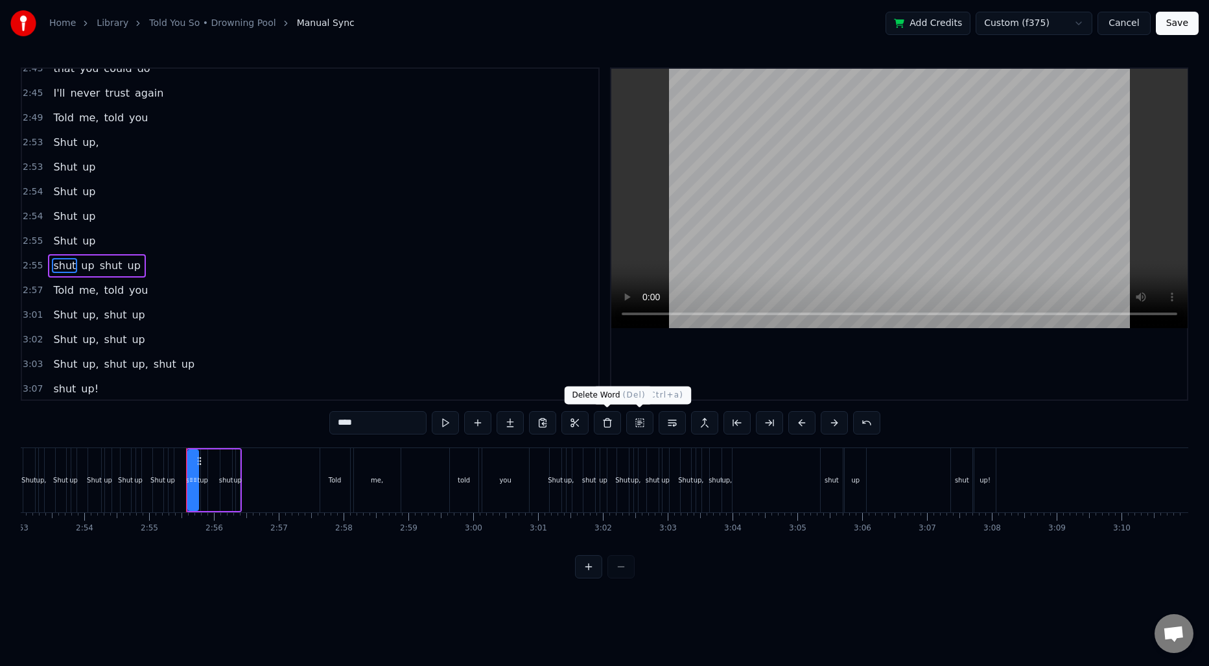
scroll to position [1590, 0]
click at [381, 428] on input "****" at bounding box center [377, 422] width 97 height 23
click at [104, 264] on span "shut" at bounding box center [111, 263] width 25 height 15
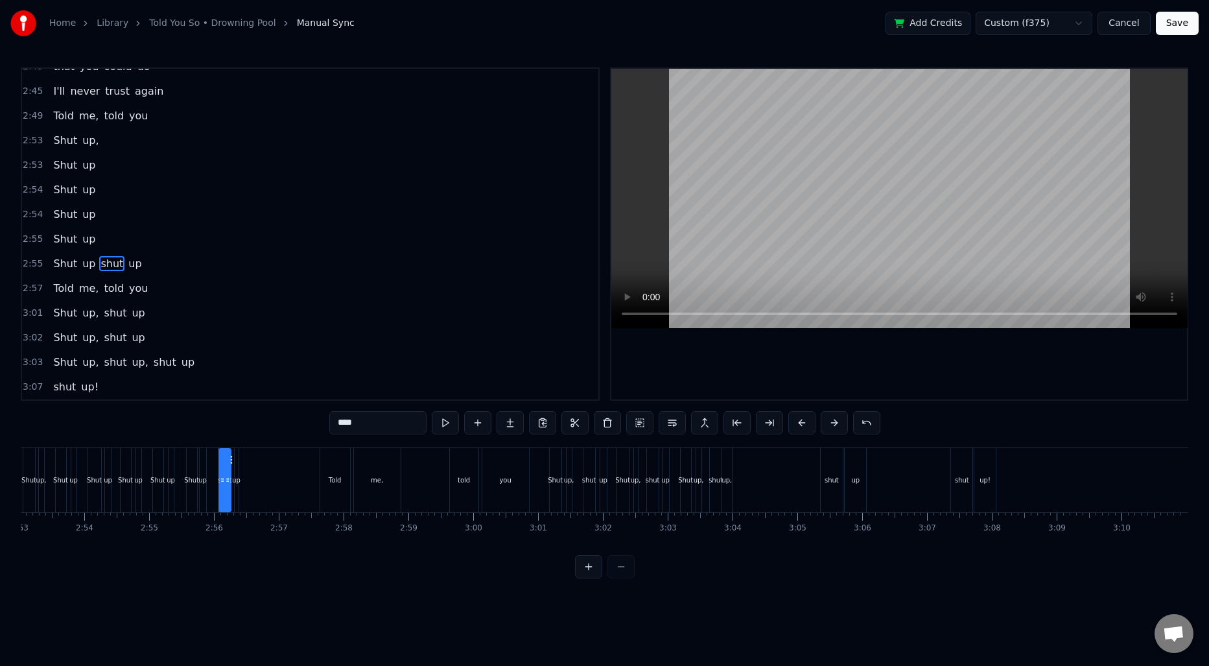
click at [351, 428] on input "****" at bounding box center [377, 422] width 97 height 23
click at [99, 259] on span "Shut" at bounding box center [112, 263] width 27 height 15
click at [674, 424] on button at bounding box center [671, 422] width 27 height 23
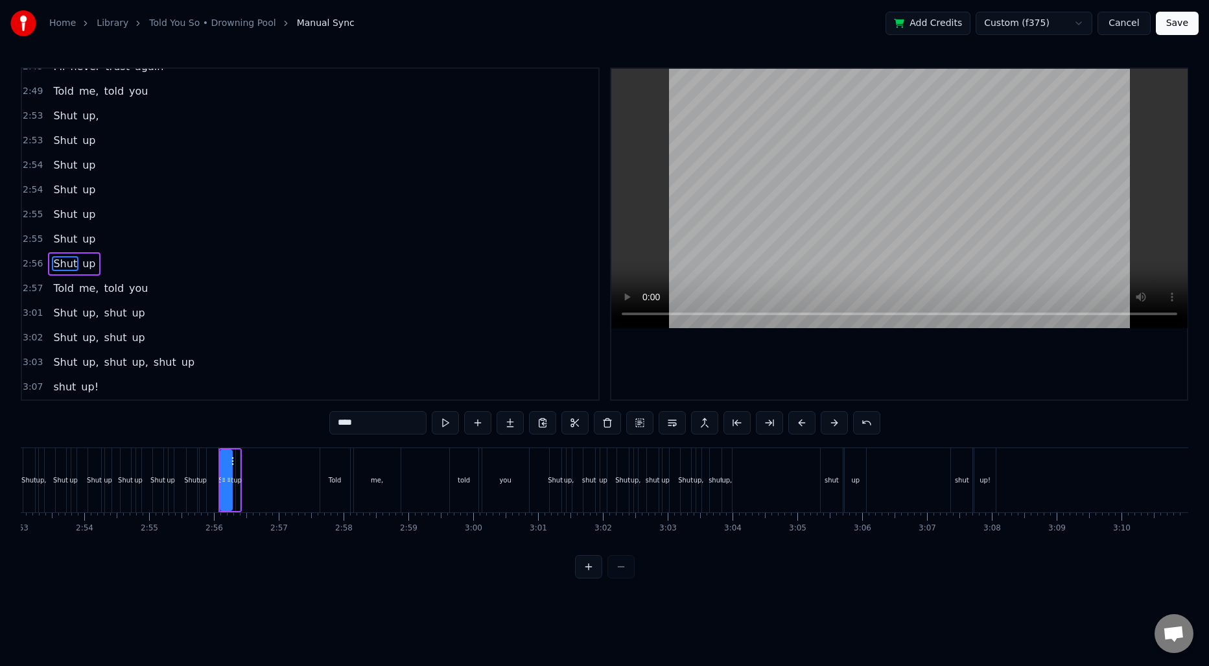
click at [91, 117] on span "up," at bounding box center [90, 115] width 19 height 15
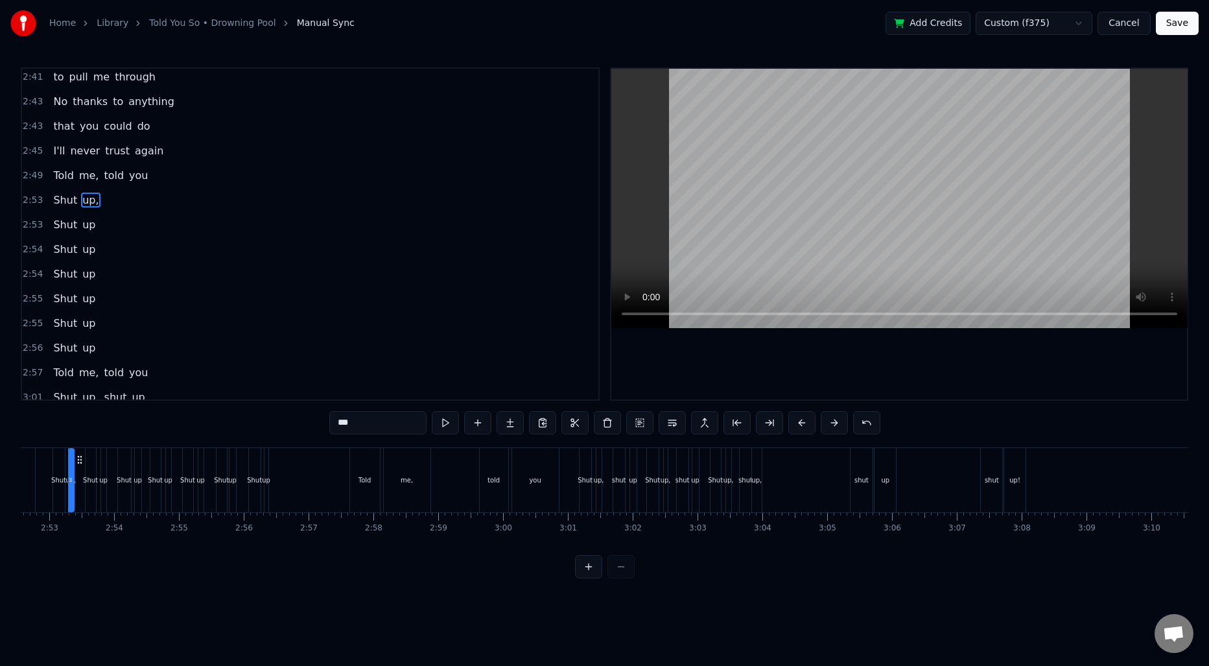
scroll to position [0, 11164]
click at [382, 419] on input "***" at bounding box center [377, 422] width 97 height 23
type input "**"
click at [33, 174] on span "2:49" at bounding box center [33, 175] width 20 height 13
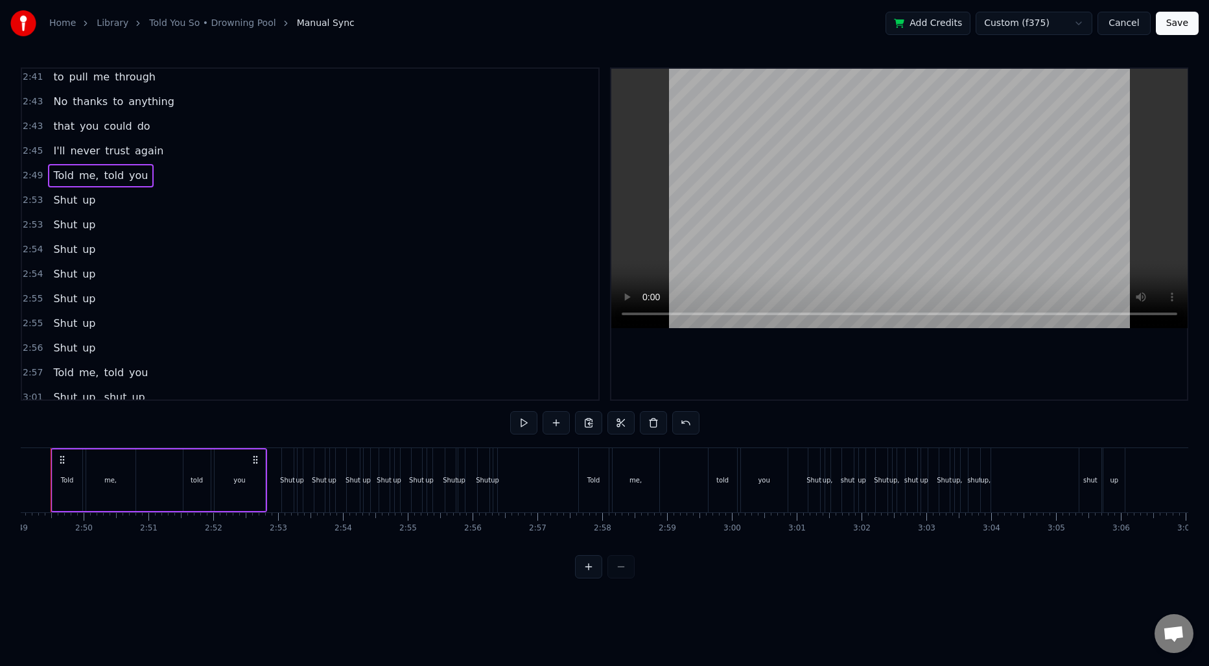
scroll to position [0, 10918]
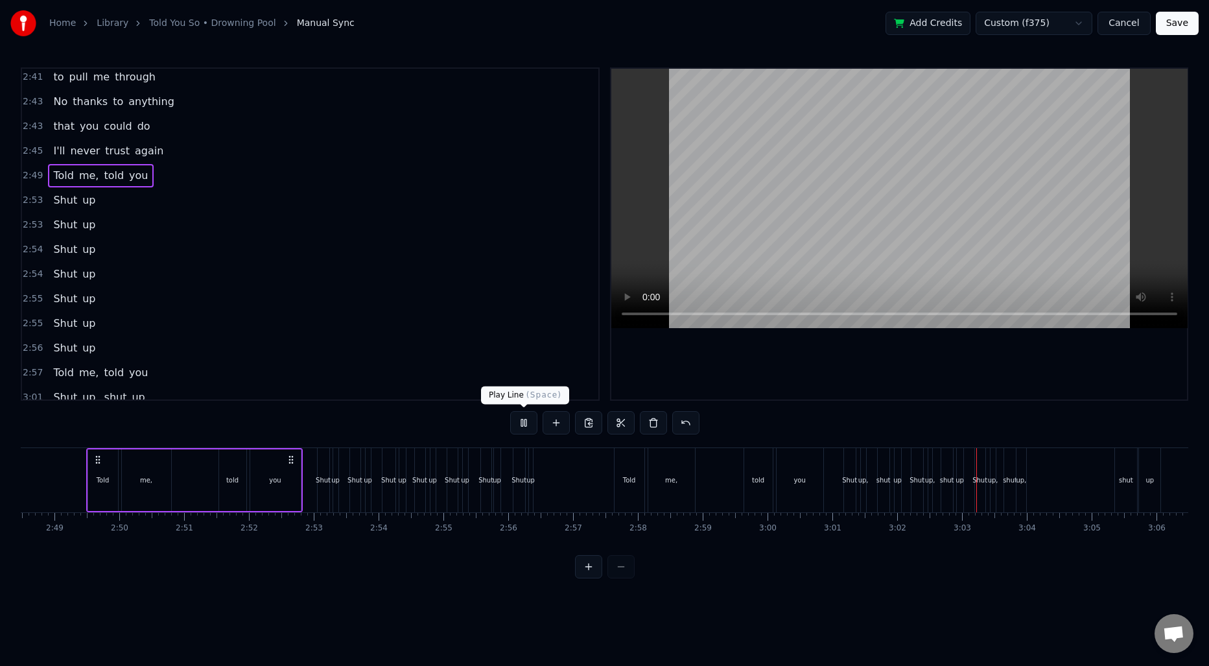
click at [526, 413] on body "Home Library Told You So • Drowning Pool Manual Sync Add Credits Custom (f375) …" at bounding box center [604, 289] width 1209 height 578
click at [525, 421] on button at bounding box center [523, 422] width 27 height 23
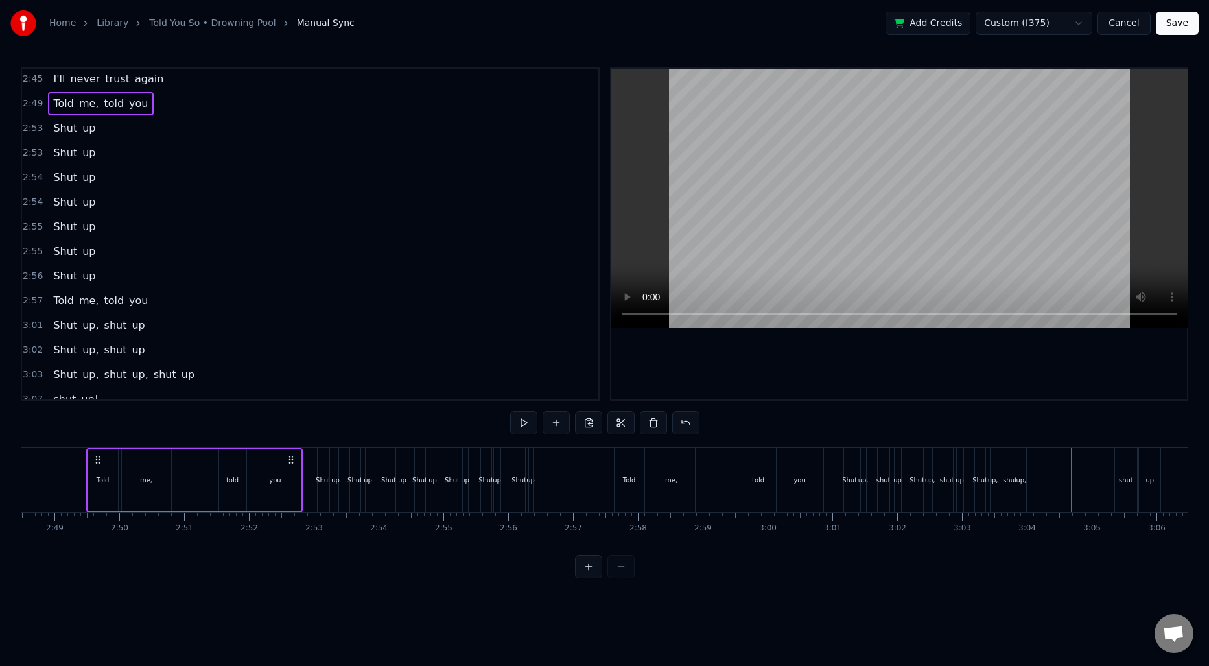
click at [82, 327] on span "up," at bounding box center [90, 325] width 19 height 15
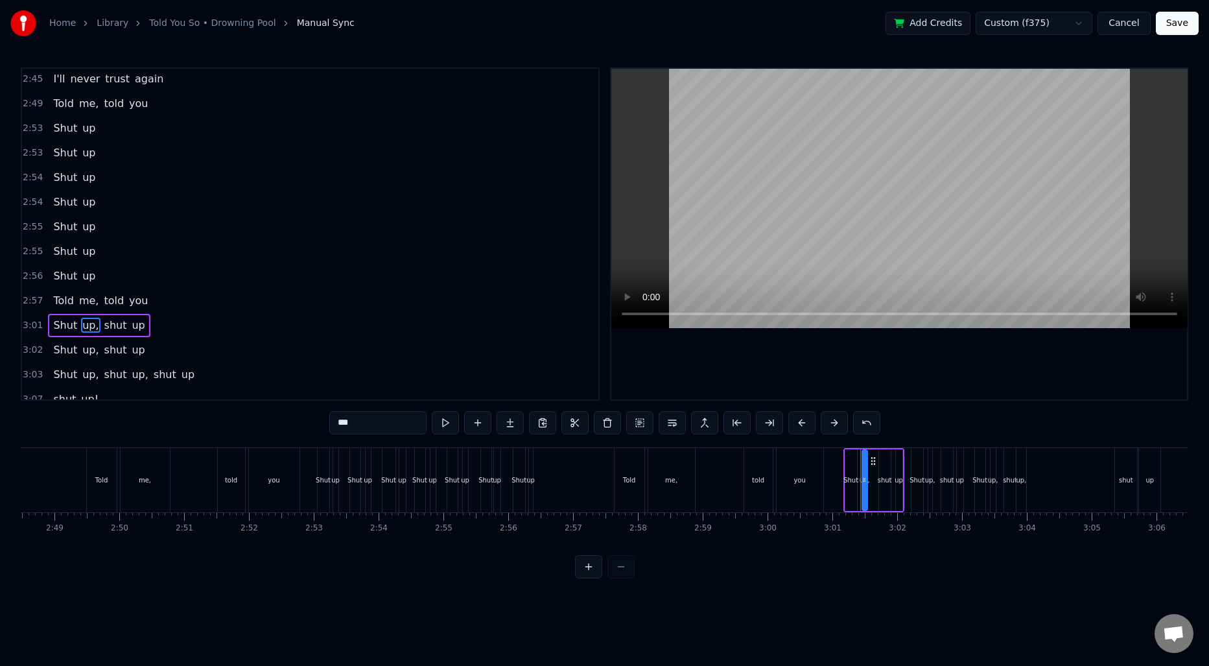
scroll to position [1615, 0]
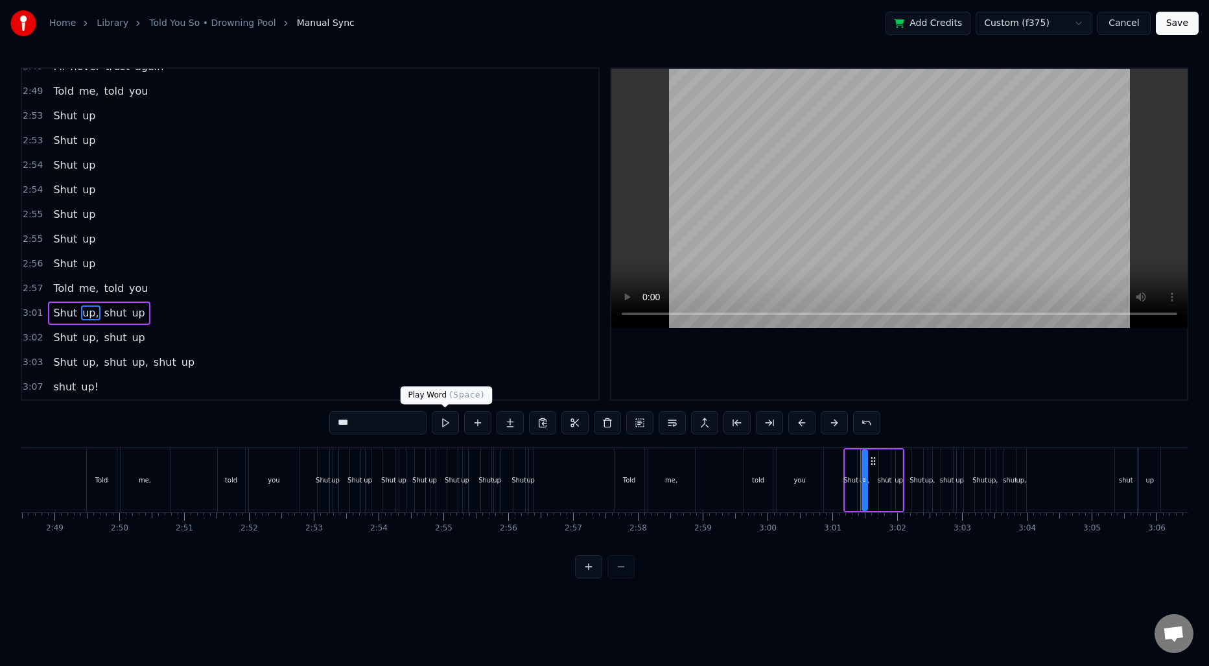
click at [390, 419] on input "***" at bounding box center [377, 422] width 97 height 23
click at [84, 340] on span "up," at bounding box center [90, 337] width 19 height 15
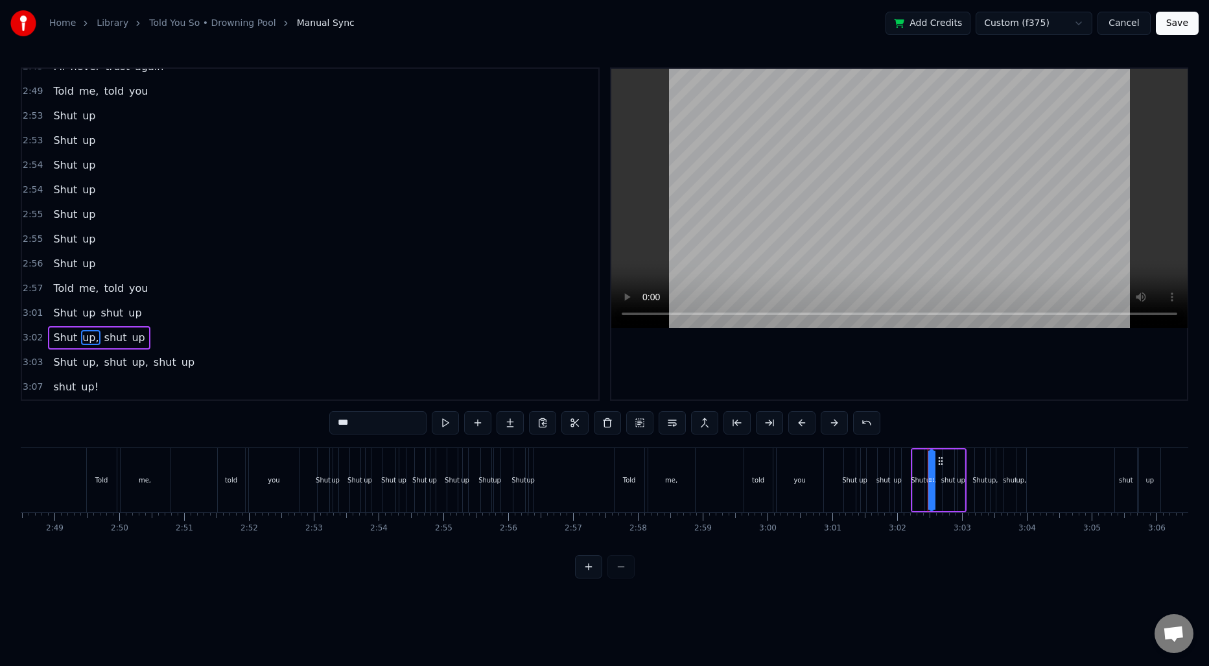
click at [378, 423] on input "***" at bounding box center [377, 422] width 97 height 23
click at [86, 364] on span "up," at bounding box center [90, 361] width 19 height 15
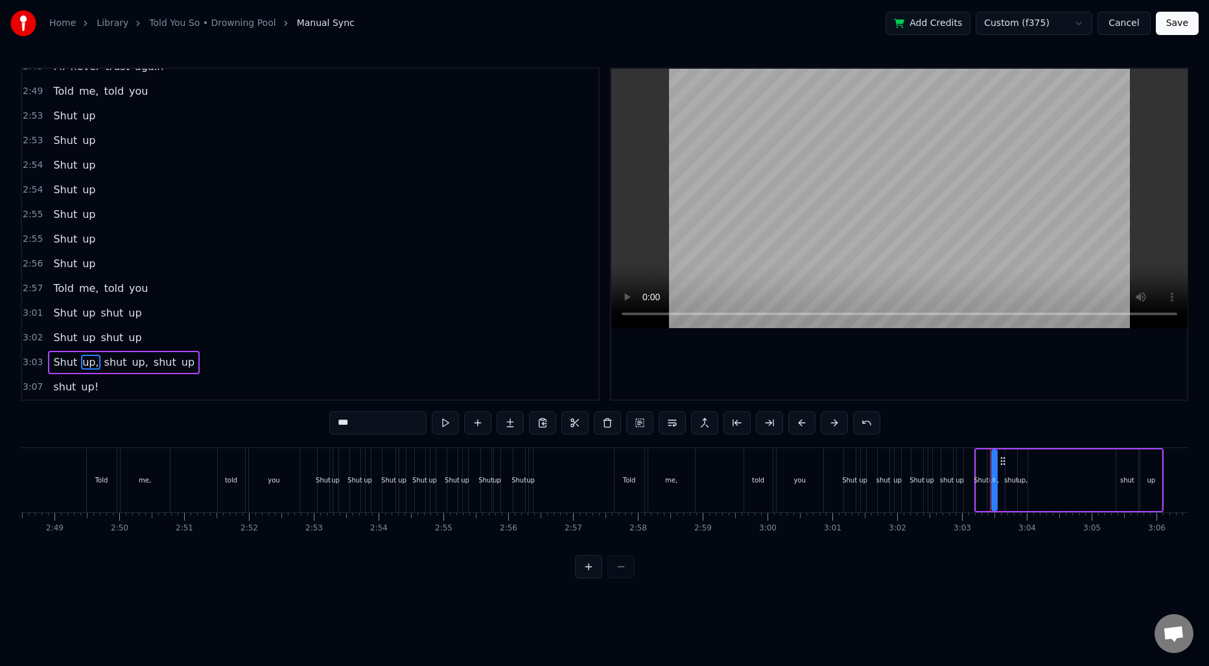
click at [380, 426] on input "***" at bounding box center [377, 422] width 97 height 23
click at [132, 361] on span "up," at bounding box center [136, 361] width 19 height 15
click at [370, 419] on input "***" at bounding box center [377, 422] width 97 height 23
click at [100, 308] on span "shut" at bounding box center [111, 312] width 25 height 15
type input "****"
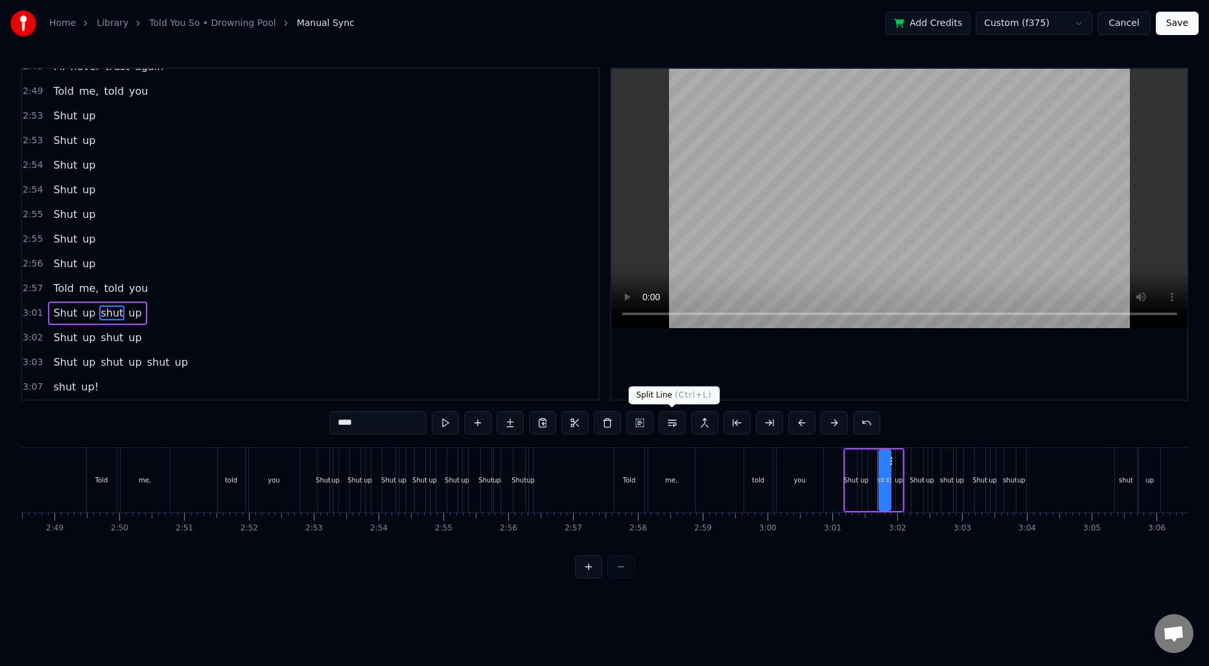
click at [673, 423] on button at bounding box center [671, 422] width 27 height 23
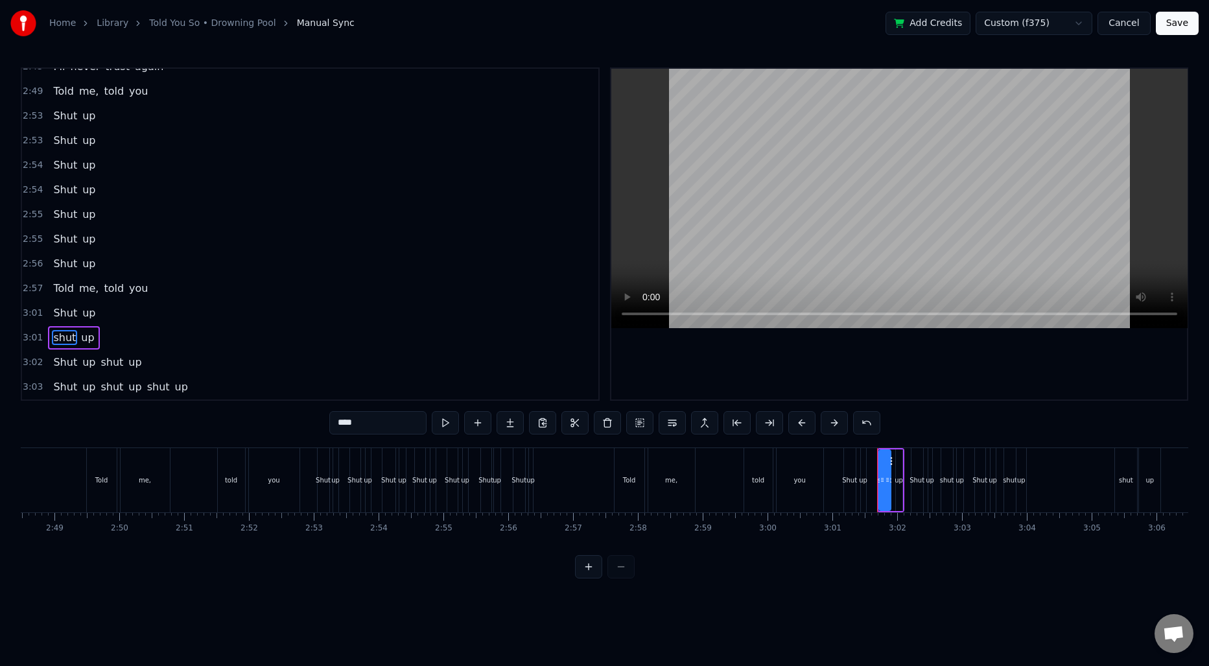
scroll to position [1640, 0]
click at [104, 340] on span "shut" at bounding box center [111, 337] width 25 height 15
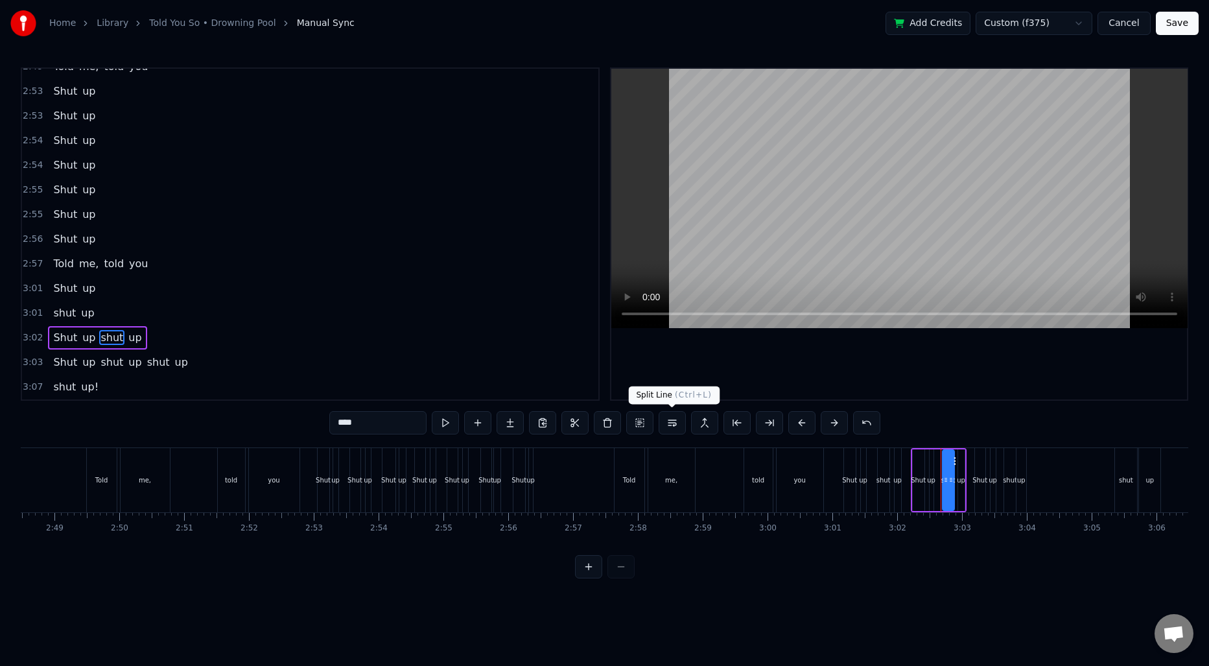
click at [676, 423] on button at bounding box center [671, 422] width 27 height 23
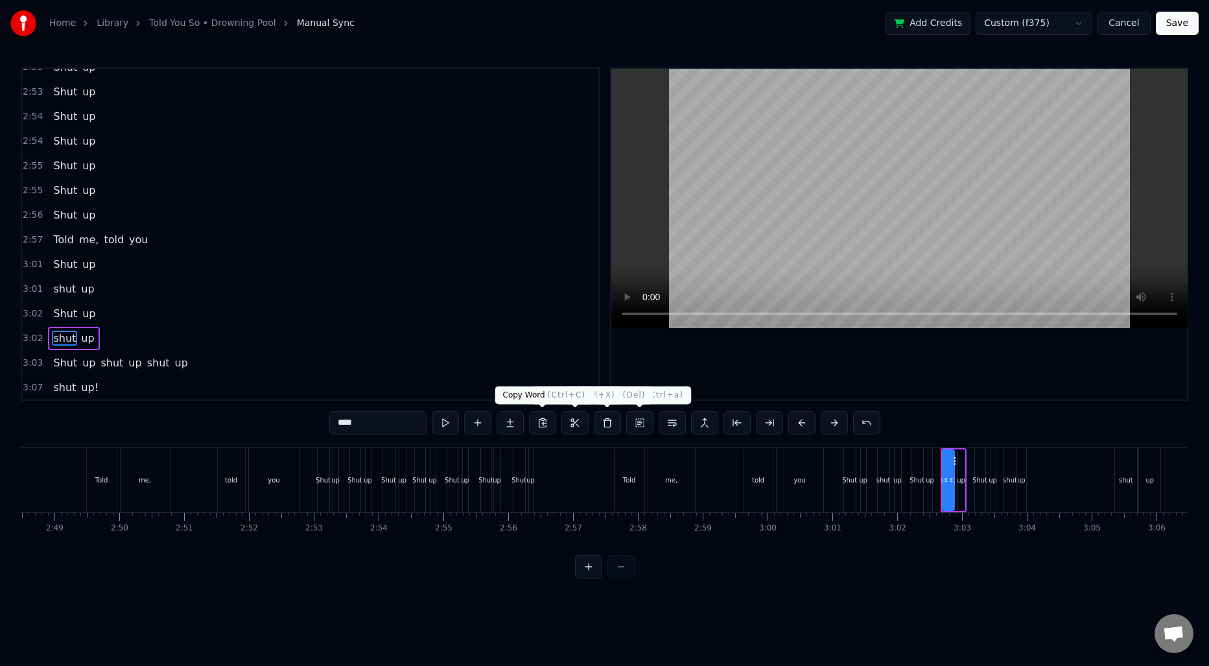
scroll to position [1664, 0]
click at [113, 364] on span "shut" at bounding box center [111, 361] width 25 height 15
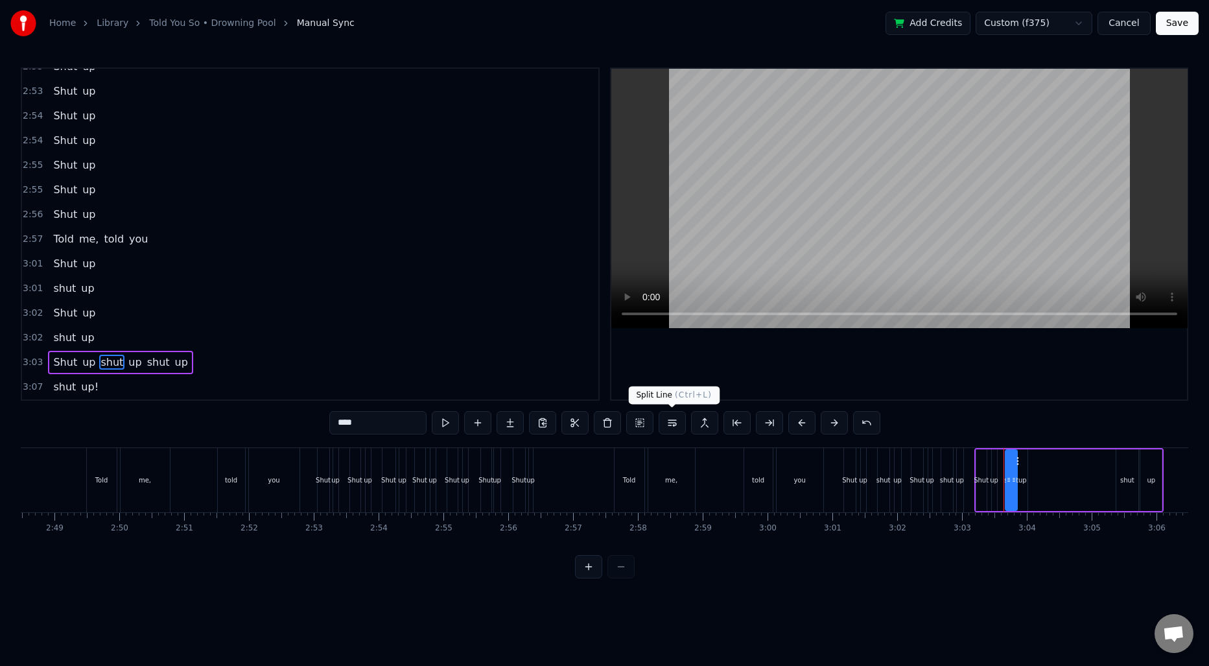
click at [677, 428] on button at bounding box center [671, 422] width 27 height 23
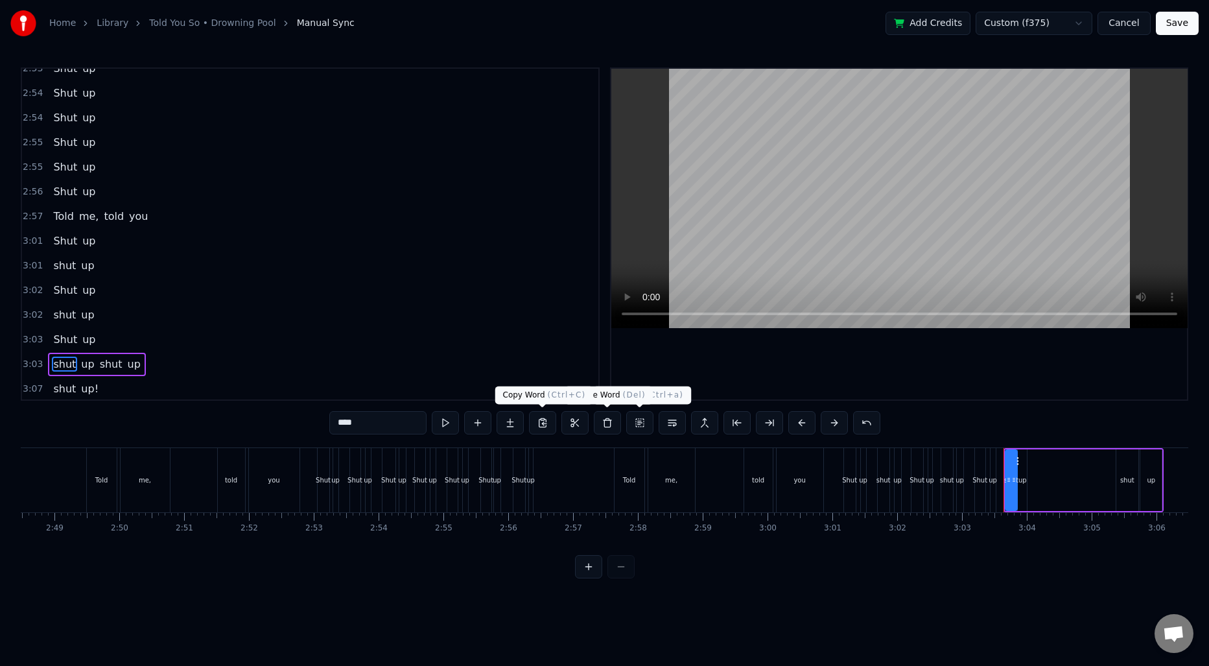
scroll to position [1689, 0]
click at [119, 363] on div "shut up shut up" at bounding box center [96, 362] width 97 height 23
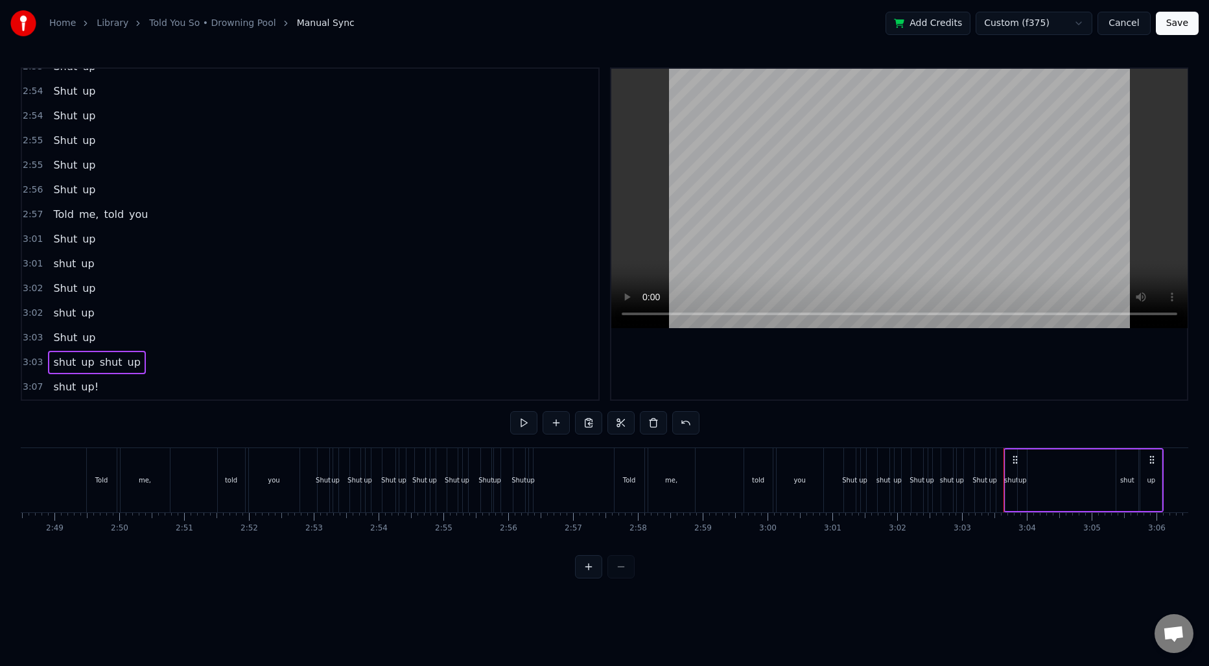
click at [111, 364] on span "shut" at bounding box center [111, 361] width 25 height 15
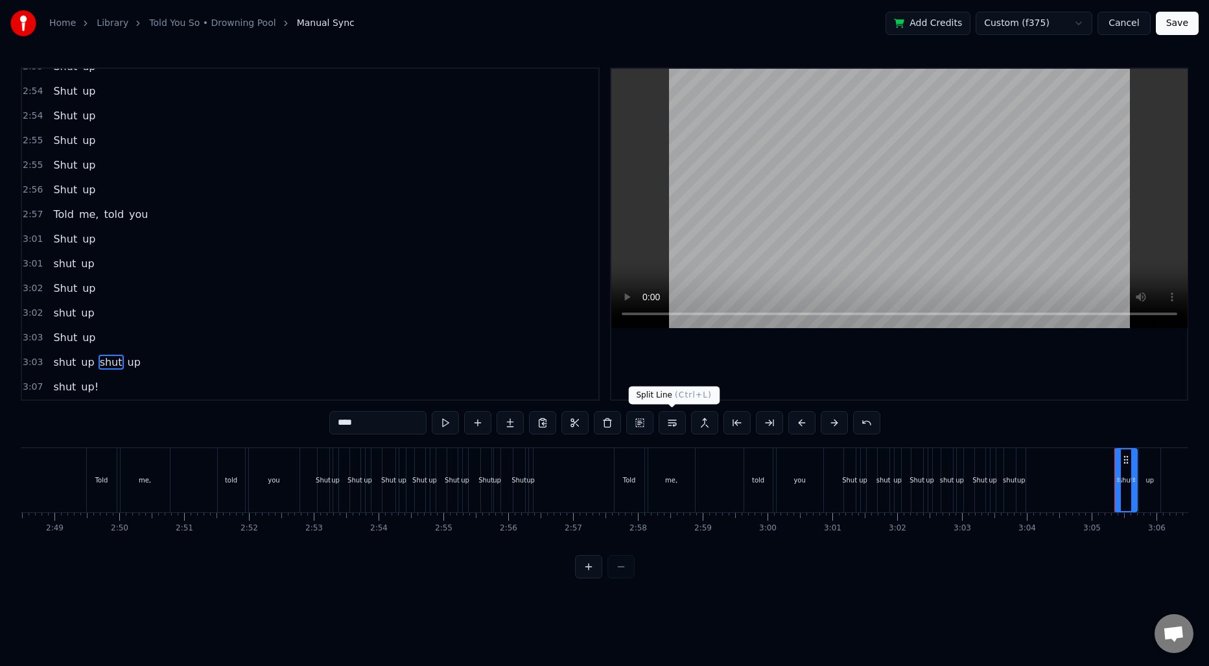
click at [678, 427] on button at bounding box center [671, 422] width 27 height 23
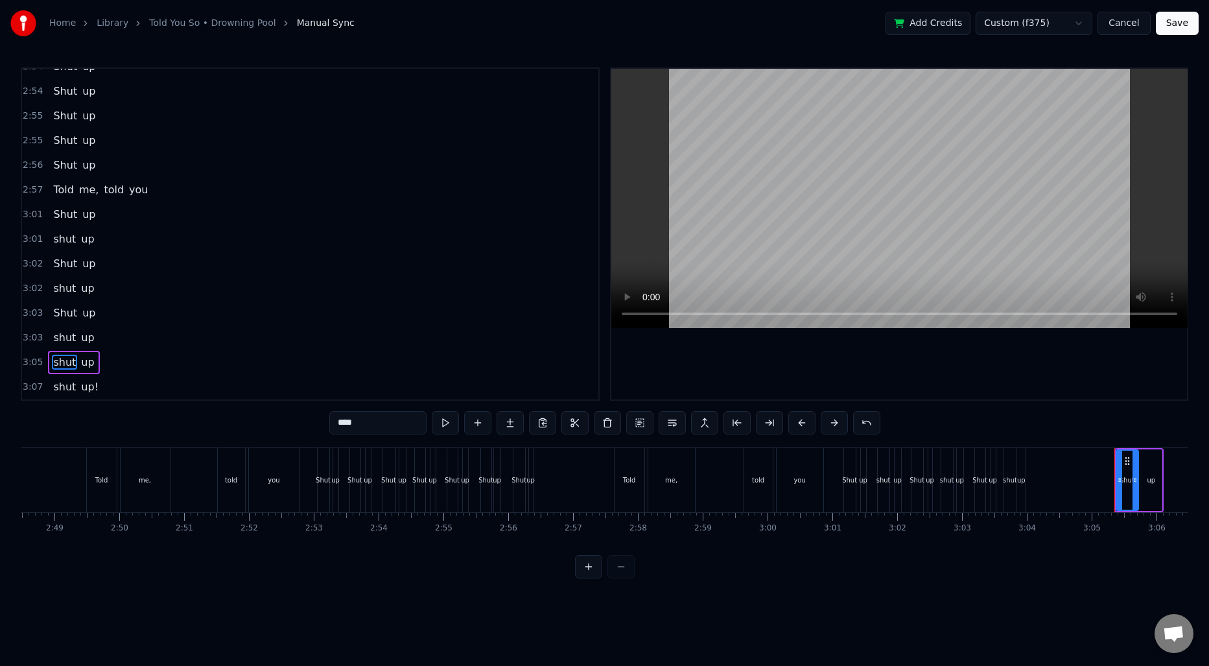
click at [56, 240] on span "shut" at bounding box center [64, 238] width 25 height 15
drag, startPoint x: 341, startPoint y: 421, endPoint x: 325, endPoint y: 420, distance: 16.2
click at [325, 420] on div "0:12 Stretch!! 0:22 It took some time to realize 0:24 The bullshit in my eyes 0…" at bounding box center [604, 322] width 1167 height 511
click at [66, 288] on span "shut" at bounding box center [64, 288] width 25 height 15
click at [349, 419] on input "****" at bounding box center [377, 422] width 97 height 23
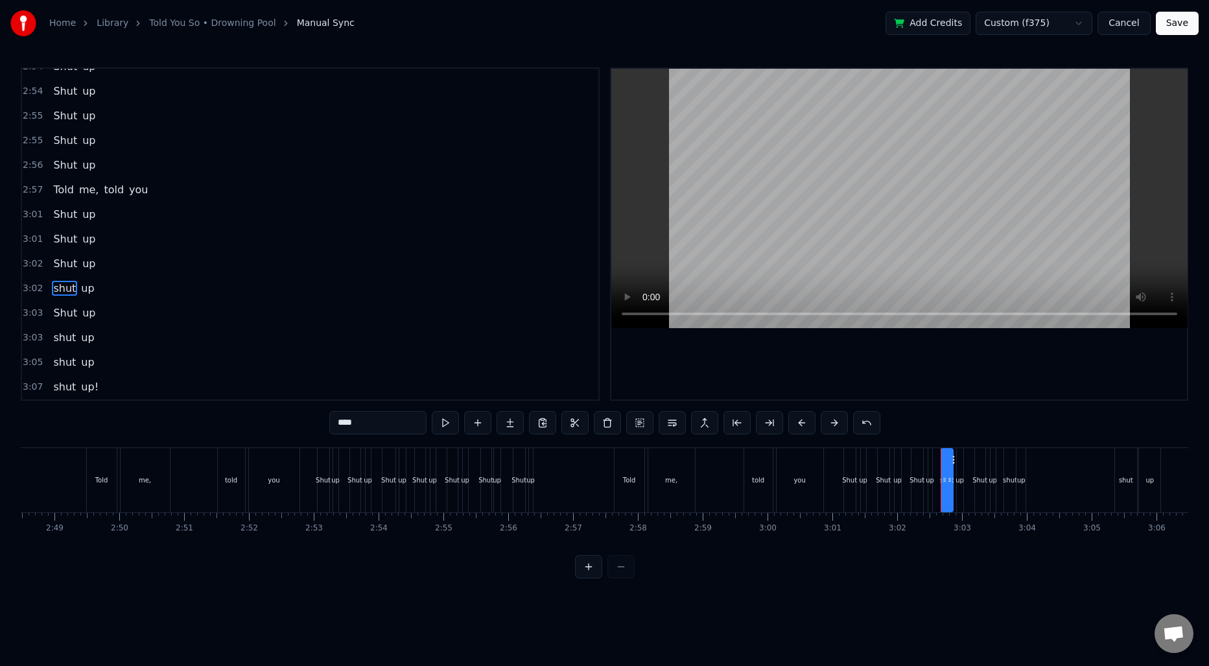
click at [349, 419] on input "****" at bounding box center [377, 422] width 97 height 23
click at [346, 423] on input "****" at bounding box center [377, 422] width 97 height 23
click at [391, 424] on input "****" at bounding box center [377, 422] width 97 height 23
click at [342, 423] on input "****" at bounding box center [377, 422] width 97 height 23
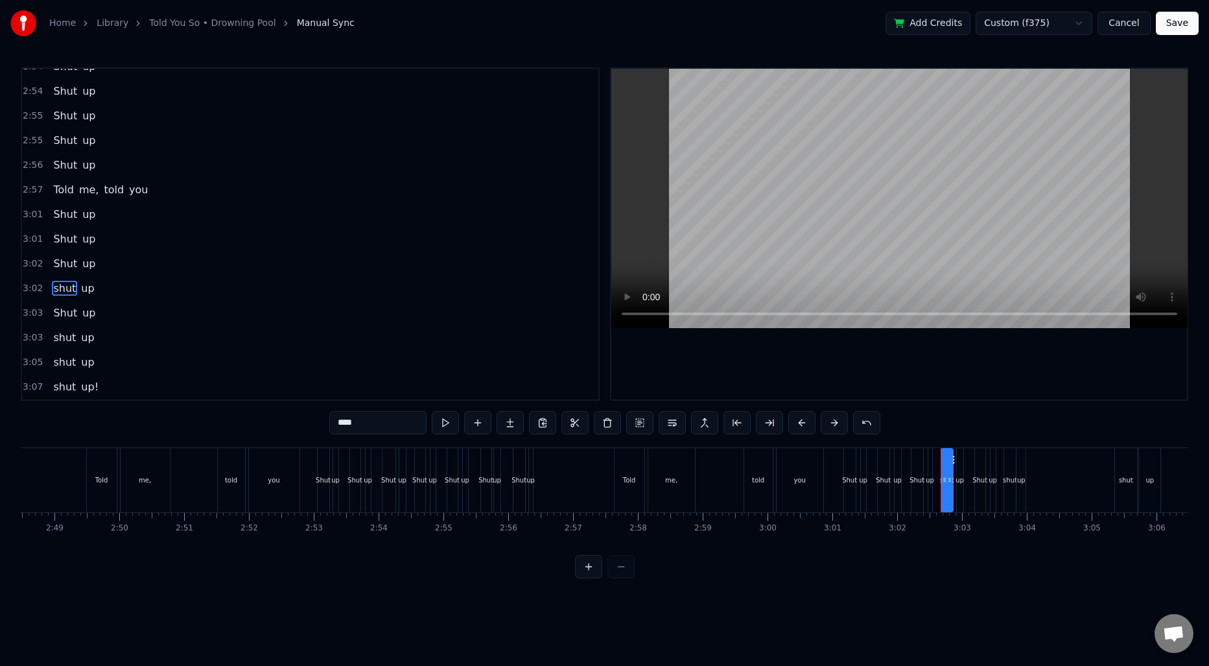
click at [347, 423] on input "****" at bounding box center [377, 422] width 97 height 23
click at [381, 420] on input "****" at bounding box center [377, 422] width 97 height 23
click at [337, 421] on input "****" at bounding box center [377, 422] width 97 height 23
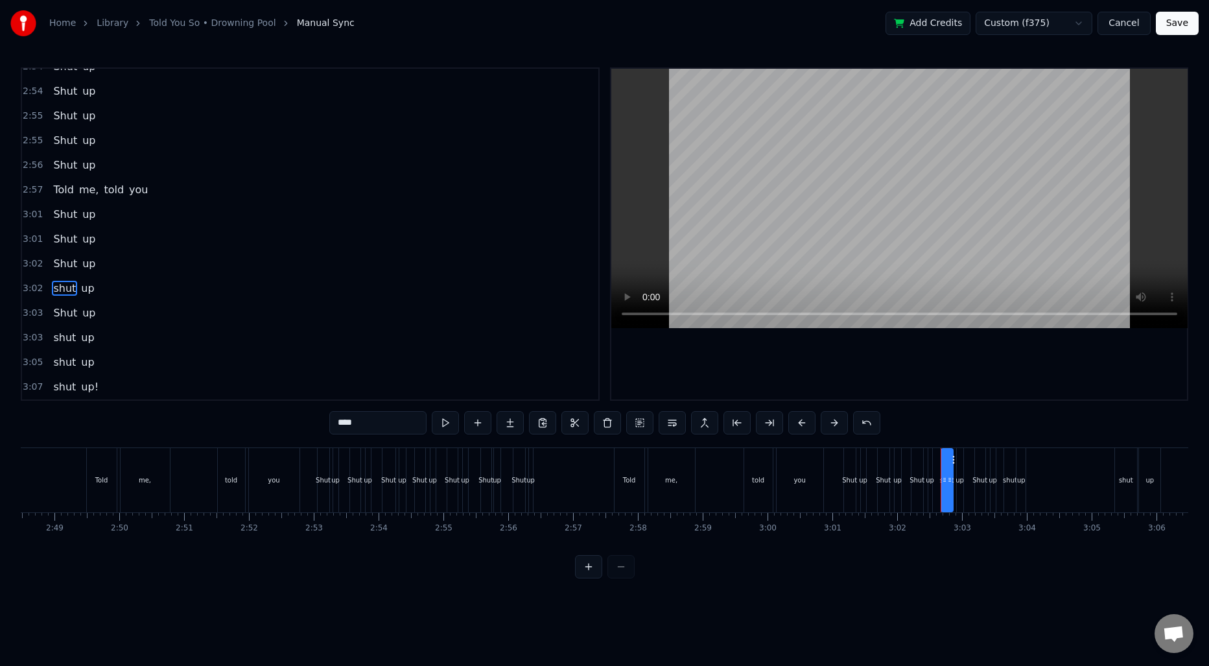
paste input "text"
click at [67, 342] on span "shut" at bounding box center [64, 337] width 25 height 15
click at [342, 422] on input "****" at bounding box center [377, 422] width 97 height 23
paste input "text"
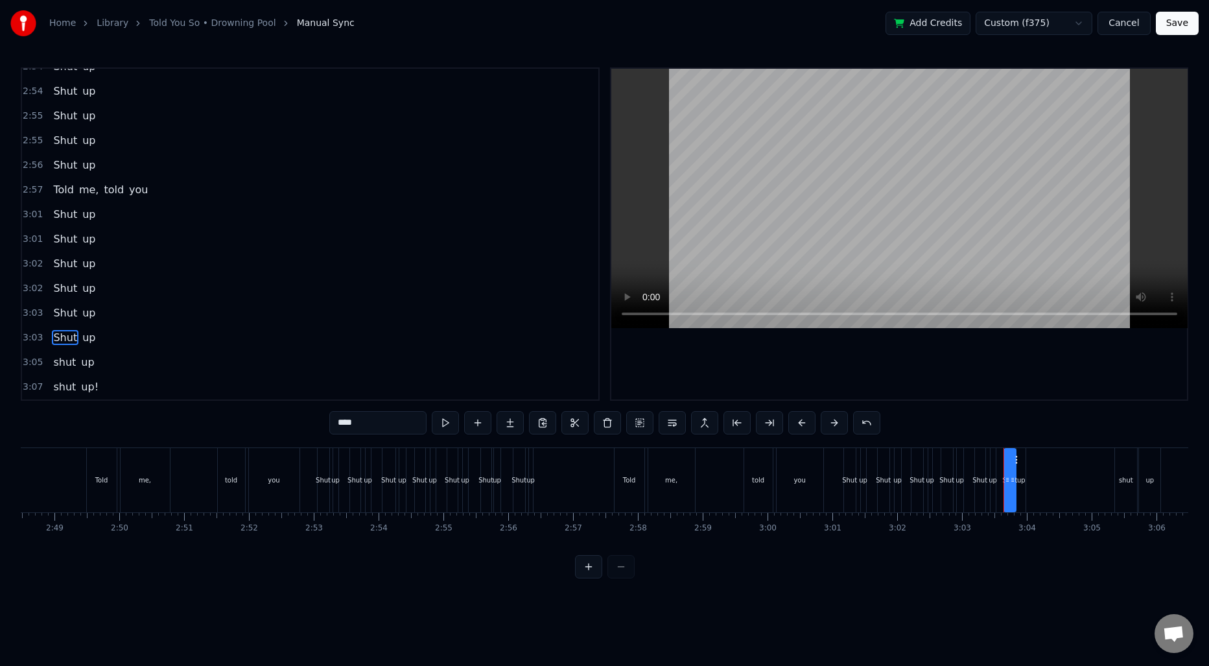
click at [60, 367] on span "shut" at bounding box center [64, 361] width 25 height 15
click at [353, 425] on input "****" at bounding box center [377, 422] width 97 height 23
paste input "text"
click at [56, 386] on span "shut" at bounding box center [64, 386] width 25 height 15
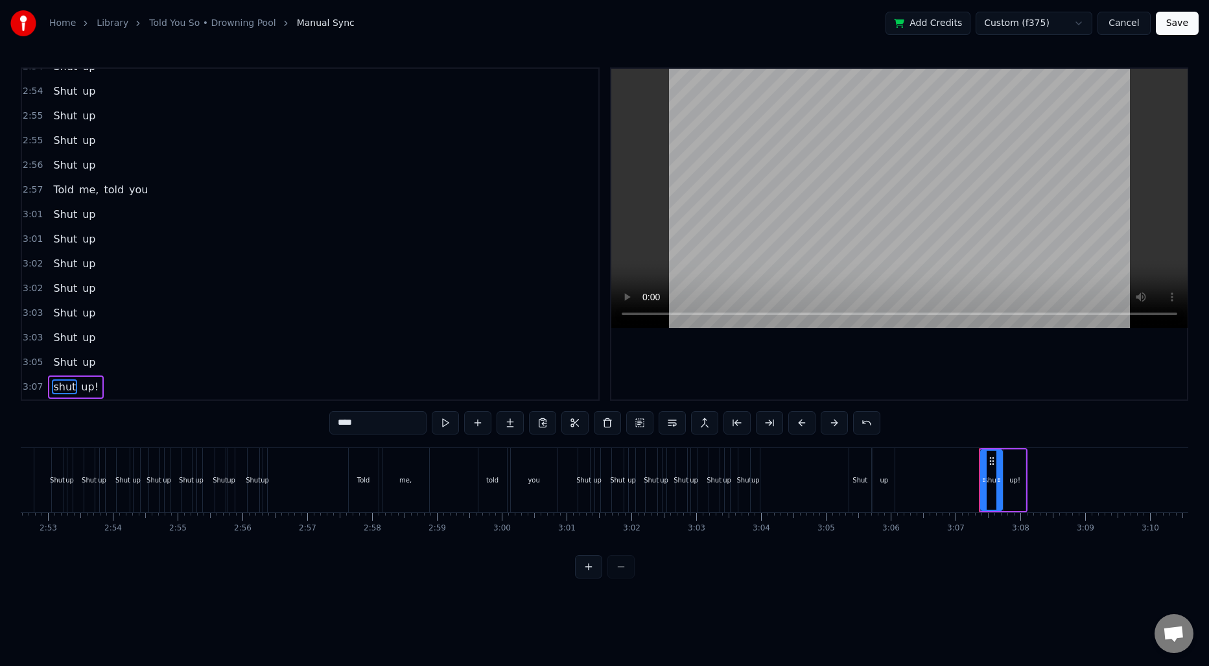
click at [353, 426] on input "****" at bounding box center [377, 422] width 97 height 23
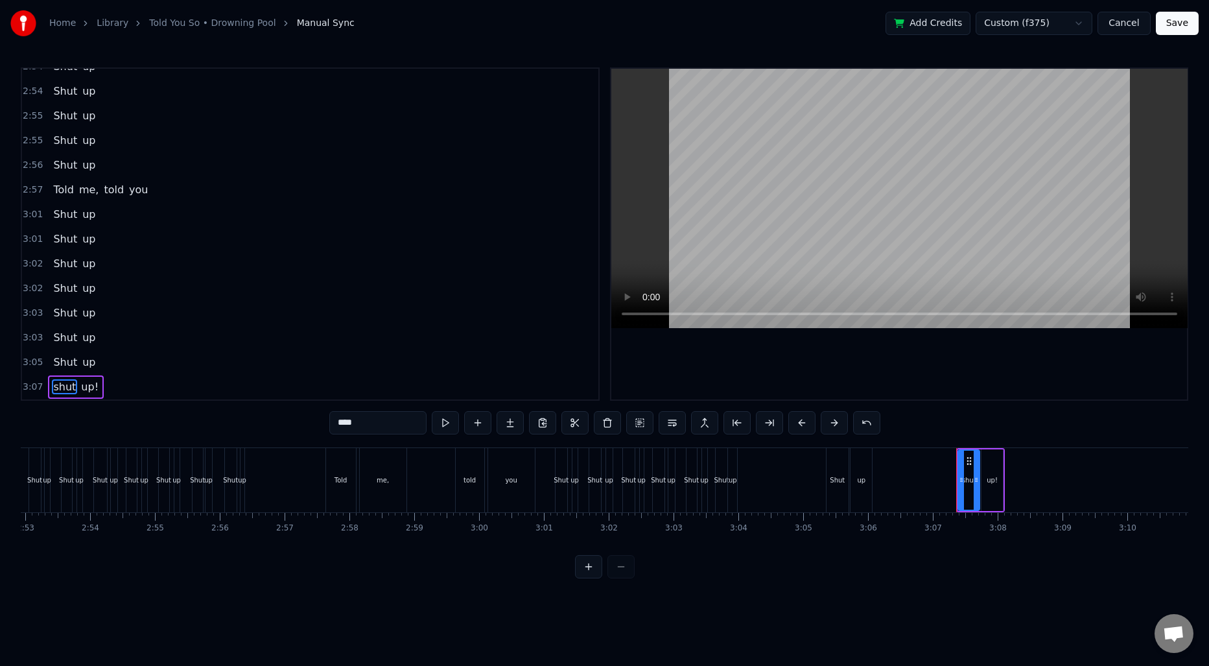
scroll to position [0, 11212]
click at [353, 426] on input "****" at bounding box center [377, 422] width 97 height 23
paste input "text"
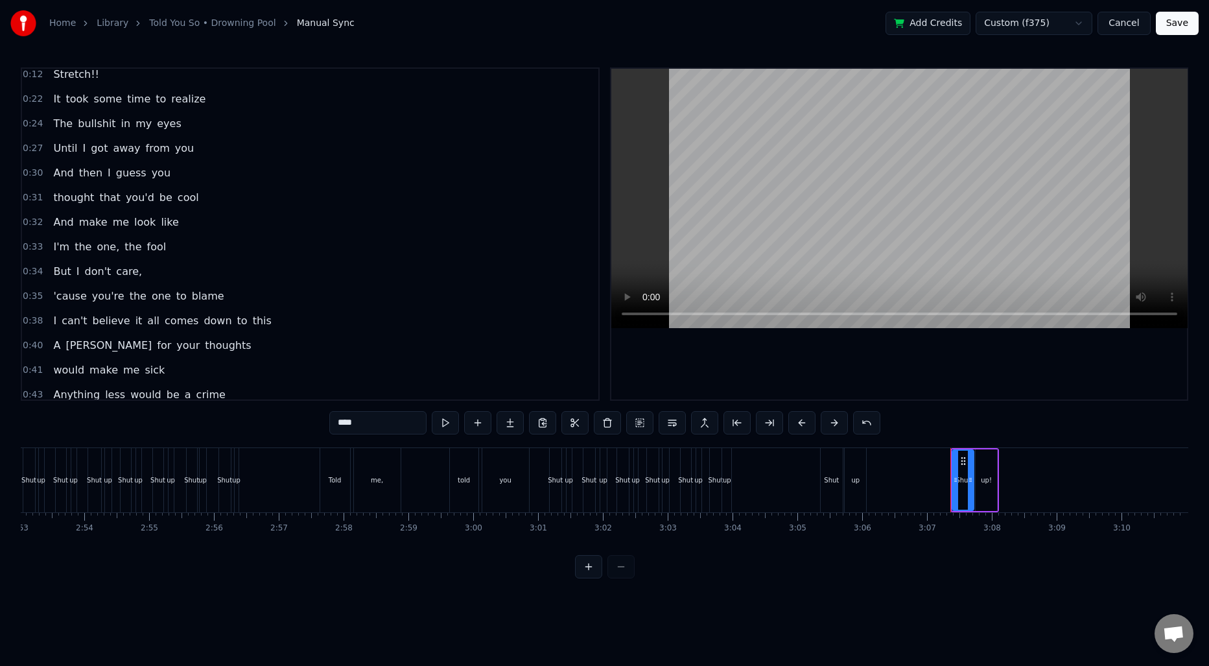
scroll to position [0, 0]
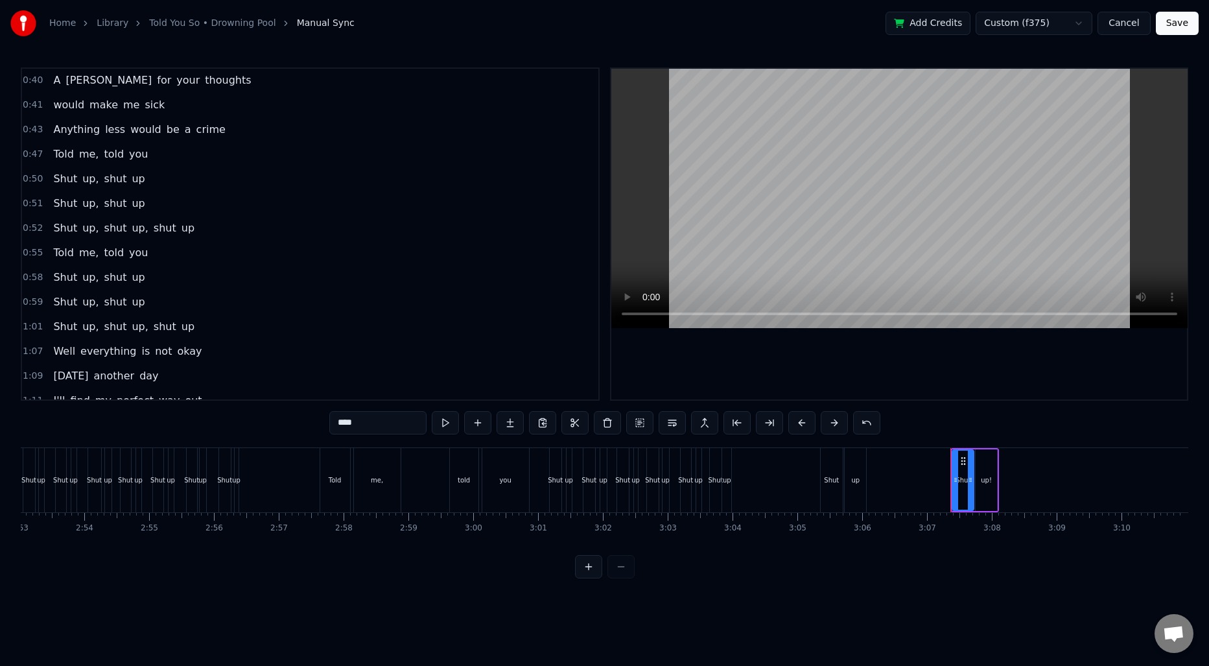
click at [83, 176] on span "up," at bounding box center [90, 178] width 19 height 15
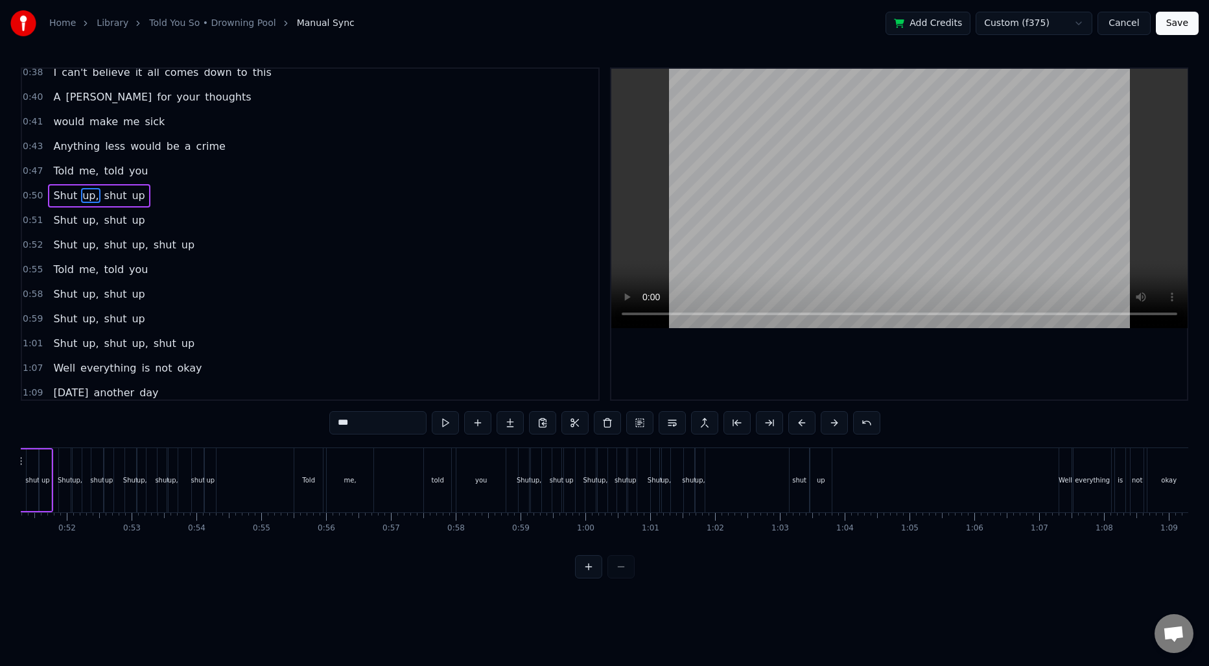
scroll to position [0, 3244]
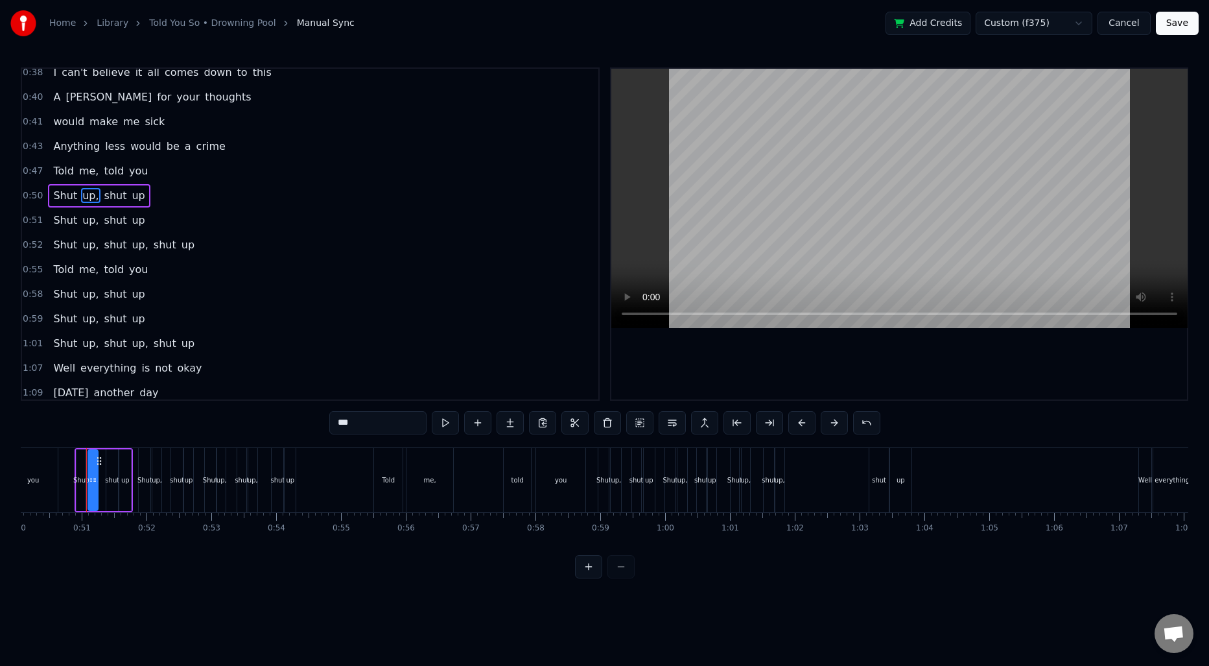
click at [367, 415] on input "***" at bounding box center [377, 422] width 97 height 23
click at [368, 419] on input "***" at bounding box center [377, 422] width 97 height 23
click at [81, 226] on span "up," at bounding box center [90, 220] width 19 height 15
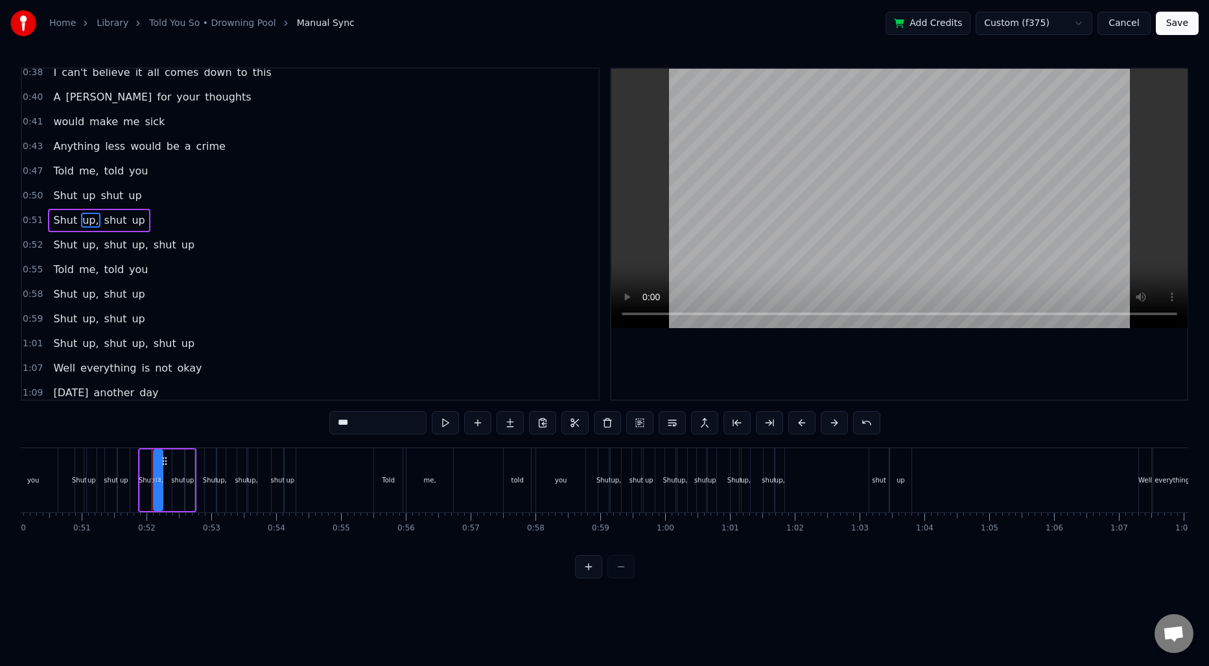
scroll to position [241, 0]
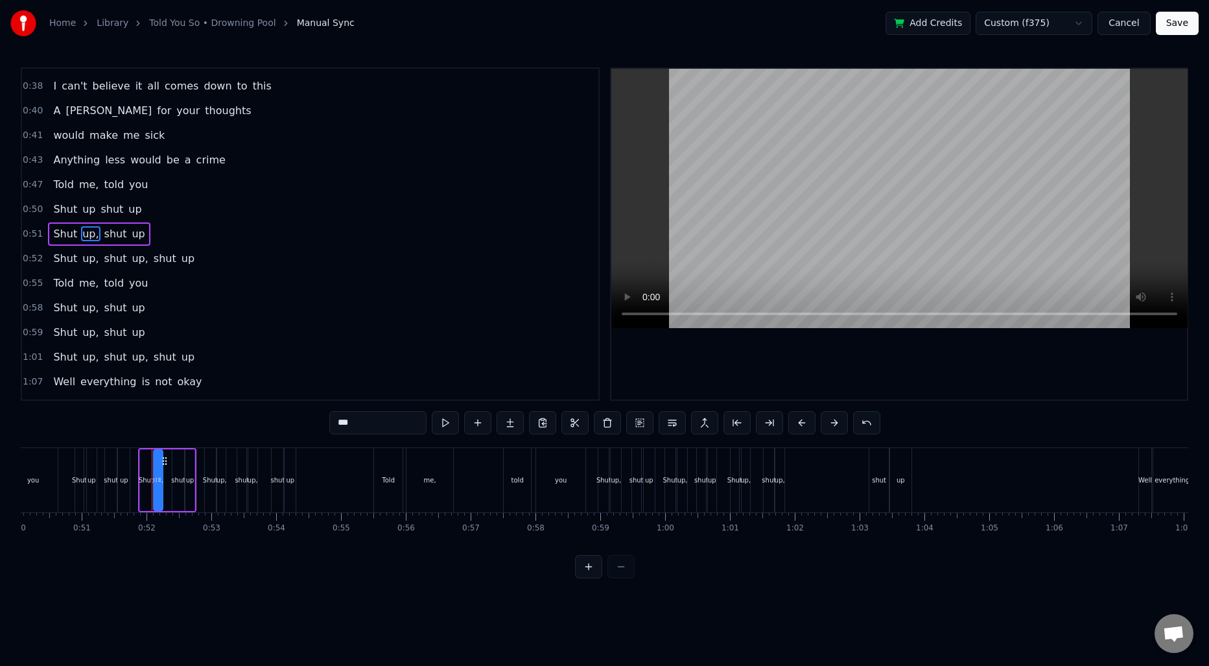
click at [374, 430] on input "***" at bounding box center [377, 422] width 97 height 23
click at [91, 259] on span "up," at bounding box center [90, 258] width 19 height 15
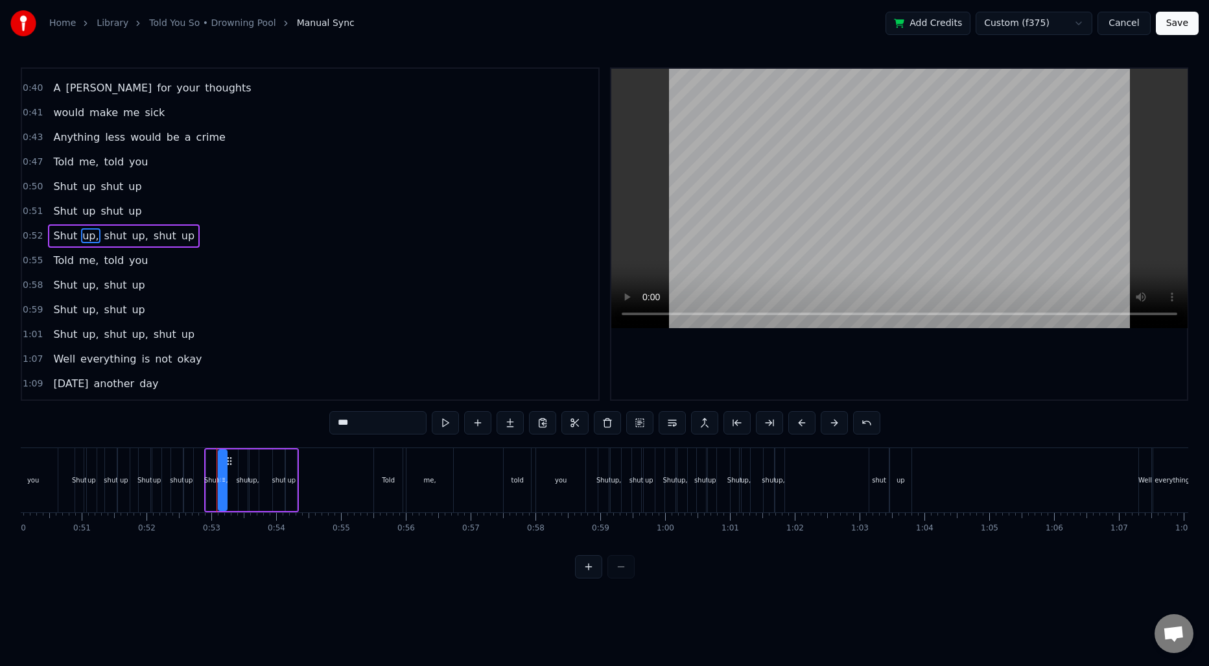
scroll to position [266, 0]
click at [364, 423] on input "***" at bounding box center [377, 422] width 97 height 23
click at [129, 238] on span "up," at bounding box center [136, 233] width 19 height 15
click at [356, 429] on input "***" at bounding box center [377, 422] width 97 height 23
click at [91, 279] on span "up," at bounding box center [90, 282] width 19 height 15
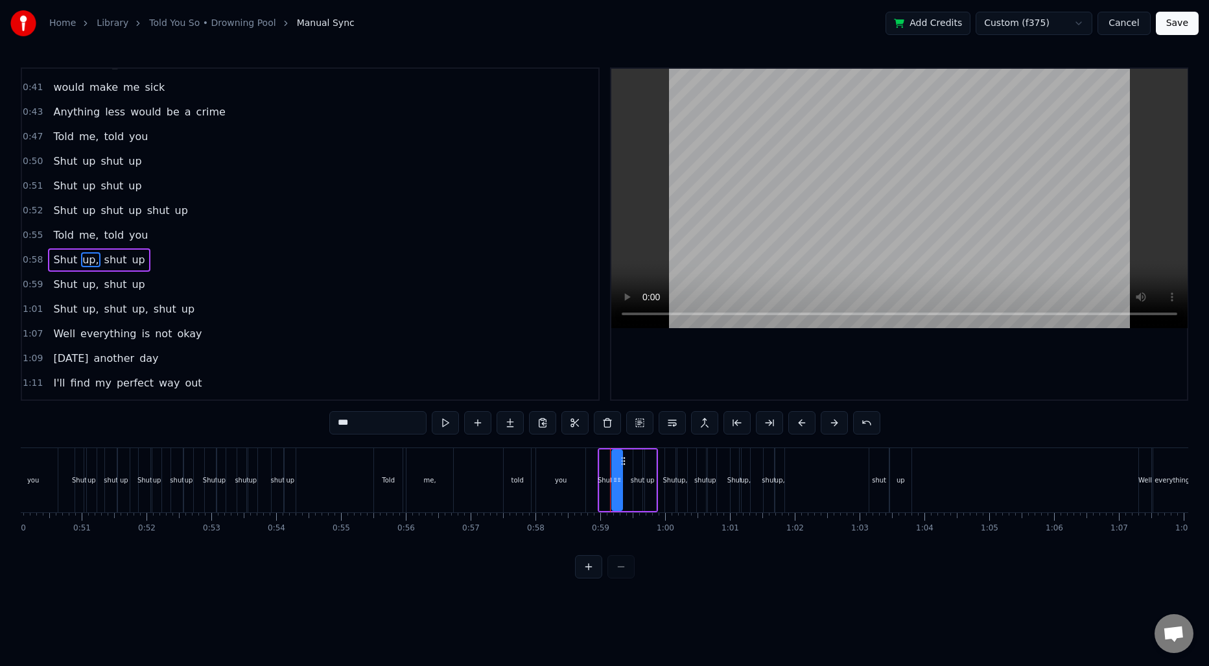
scroll to position [315, 0]
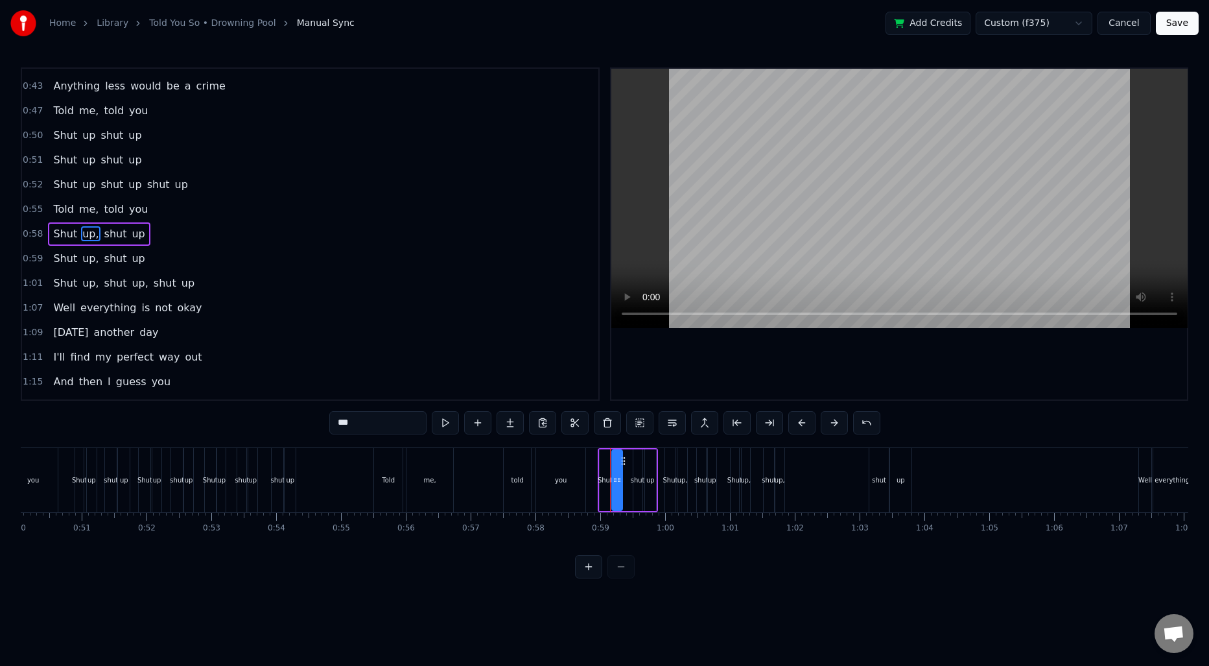
click at [358, 418] on input "***" at bounding box center [377, 422] width 97 height 23
click at [90, 264] on span "up," at bounding box center [90, 258] width 19 height 15
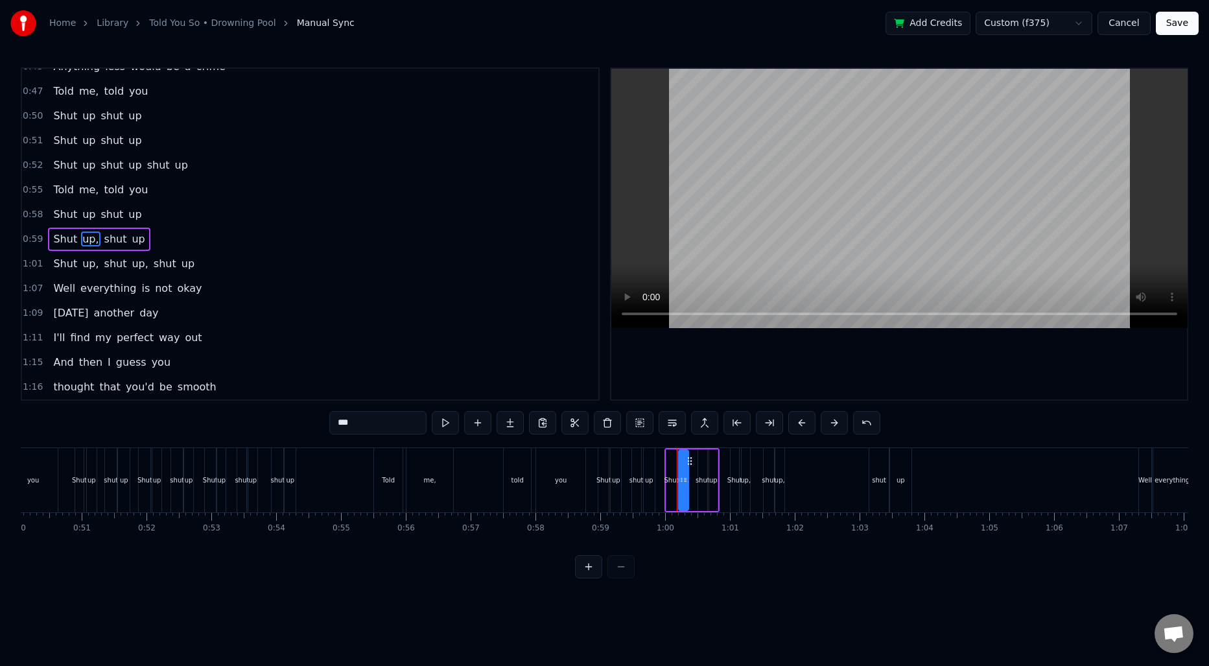
scroll to position [340, 0]
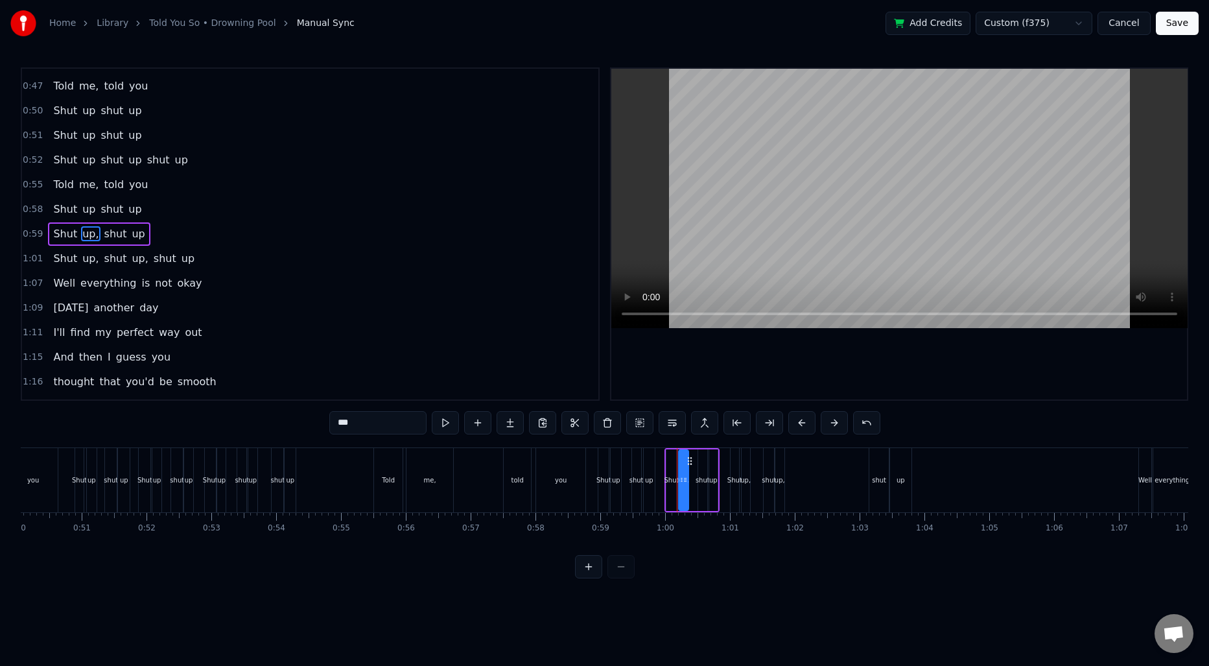
click at [364, 422] on input "***" at bounding box center [377, 422] width 97 height 23
click at [87, 259] on span "up," at bounding box center [90, 258] width 19 height 15
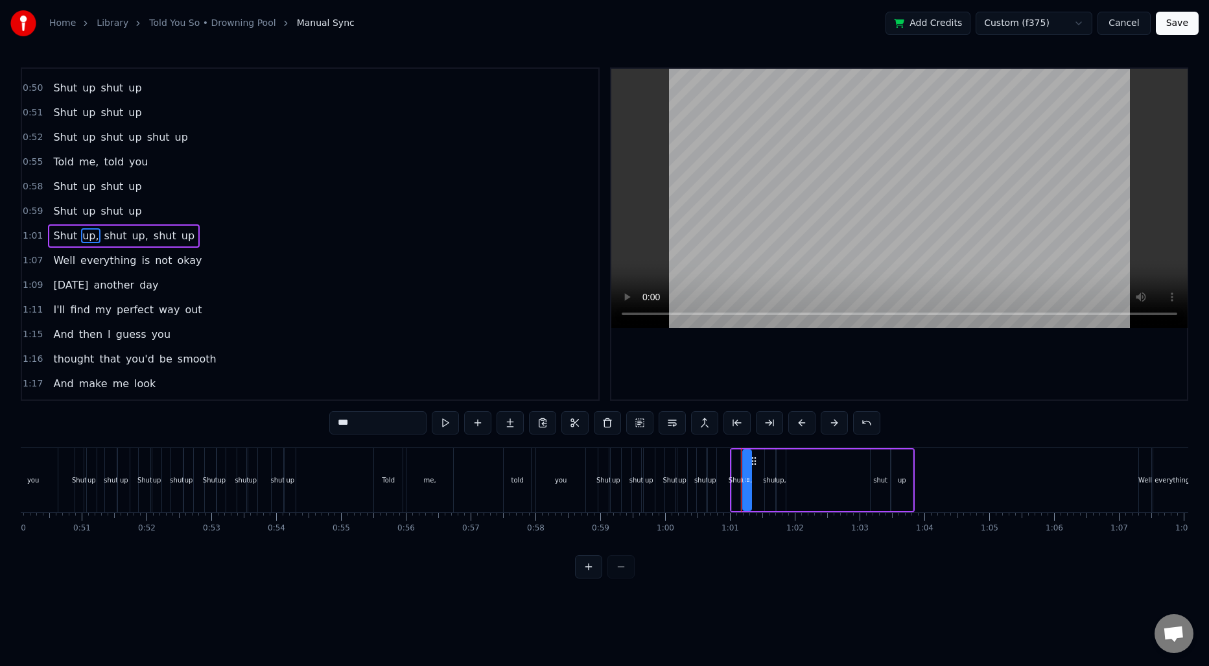
scroll to position [364, 0]
click at [378, 428] on input "***" at bounding box center [377, 422] width 97 height 23
click at [127, 235] on span "up," at bounding box center [136, 233] width 19 height 15
click at [360, 422] on input "***" at bounding box center [377, 422] width 97 height 23
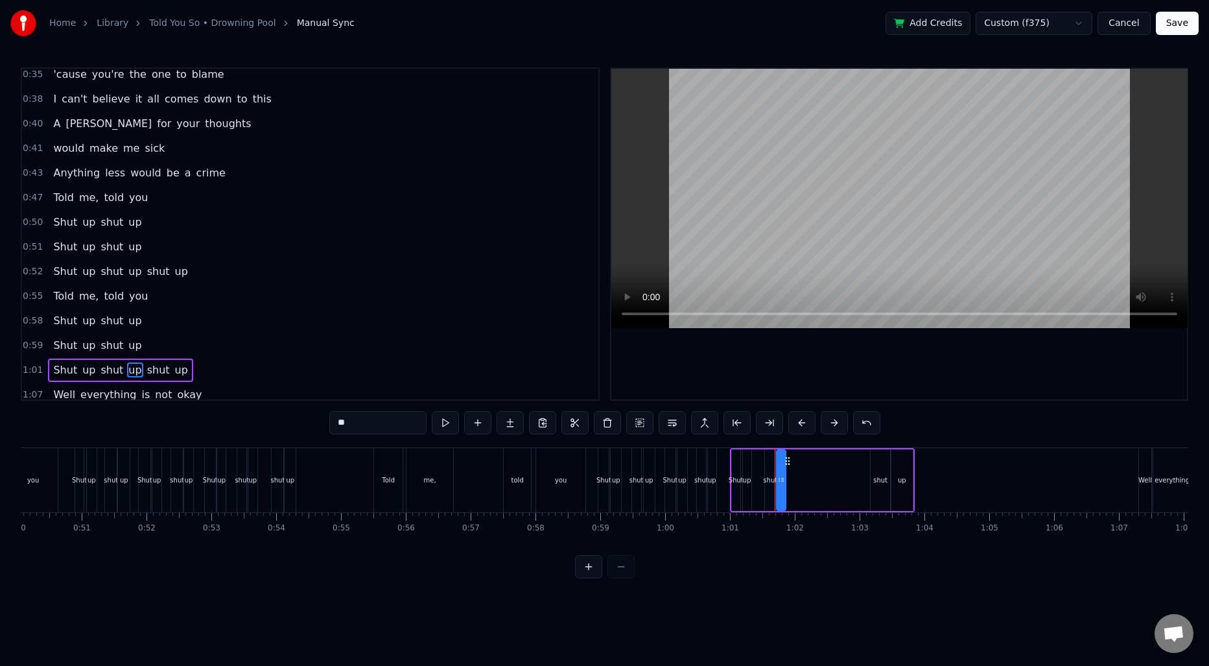
click at [102, 221] on span "shut" at bounding box center [111, 222] width 25 height 15
type input "****"
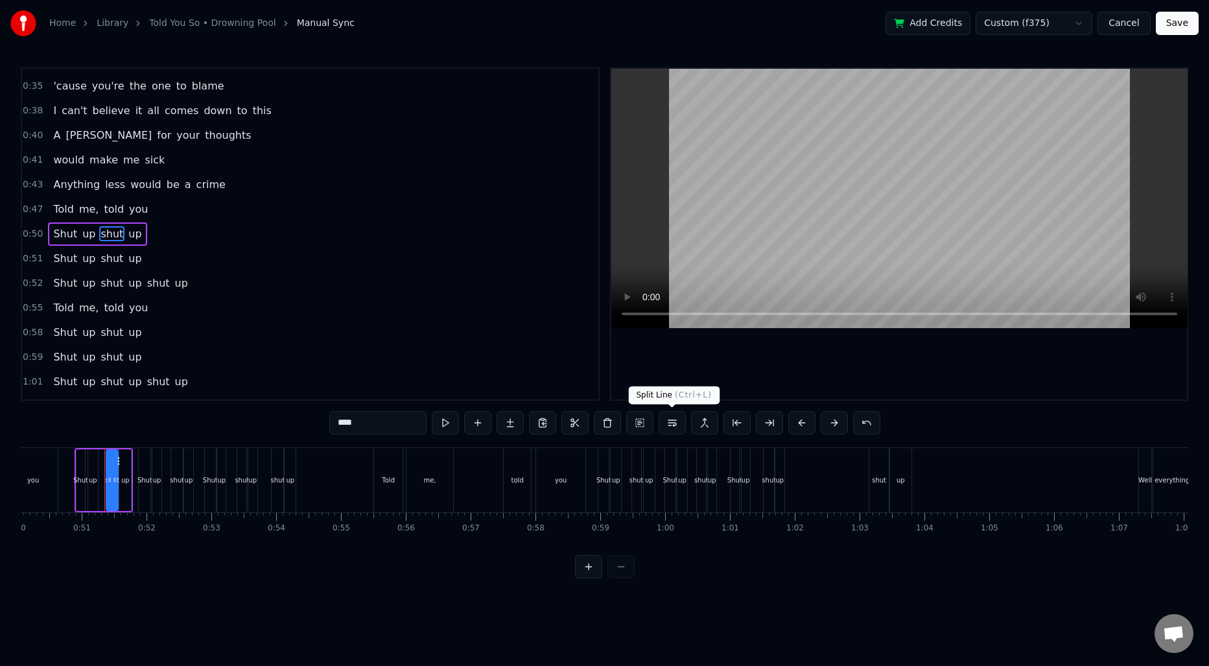
click at [670, 424] on button at bounding box center [671, 422] width 27 height 23
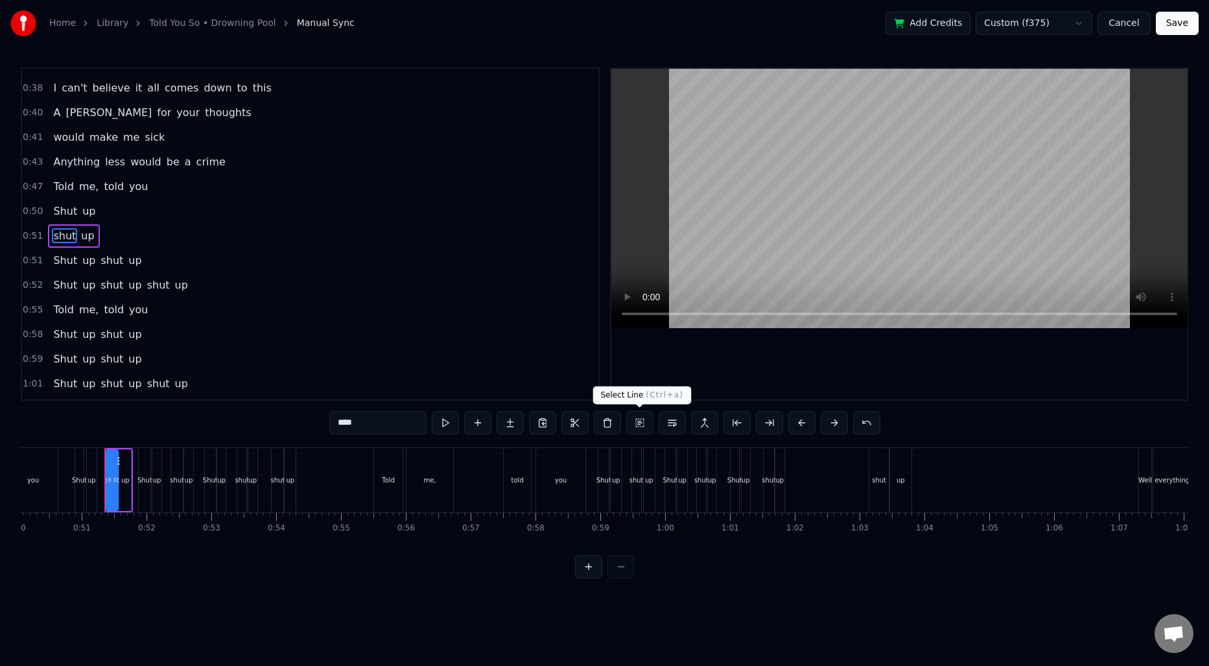
scroll to position [241, 0]
click at [98, 249] on div "Shut up shut up" at bounding box center [97, 258] width 99 height 23
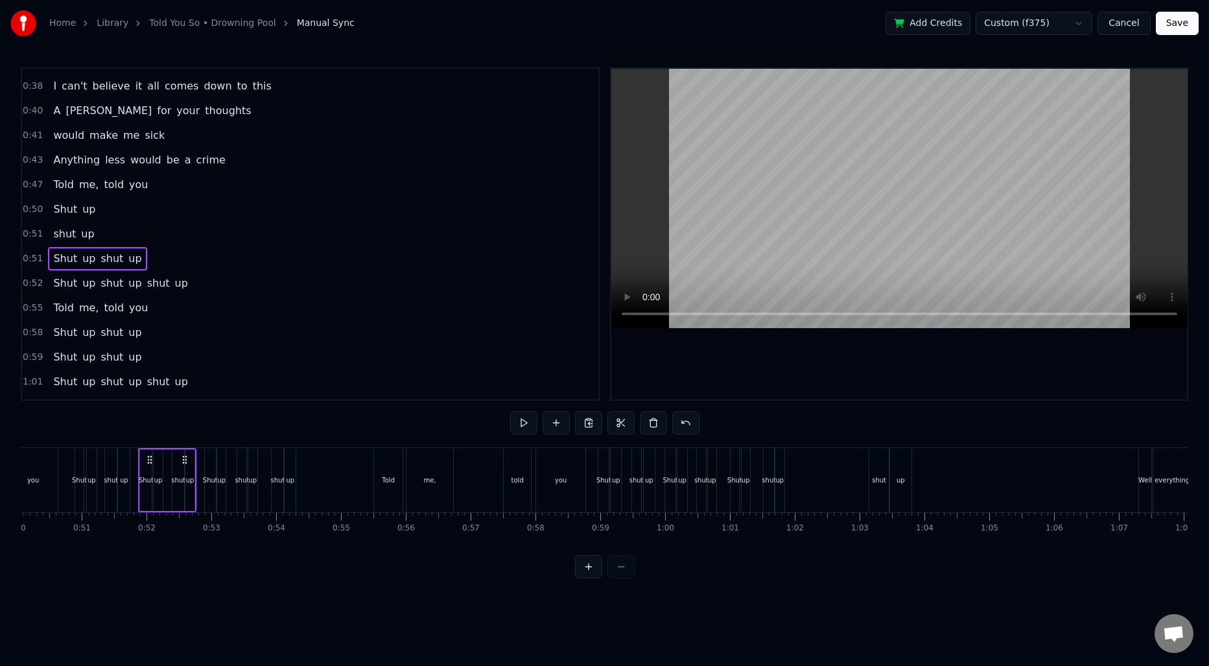
click at [103, 262] on span "shut" at bounding box center [111, 258] width 25 height 15
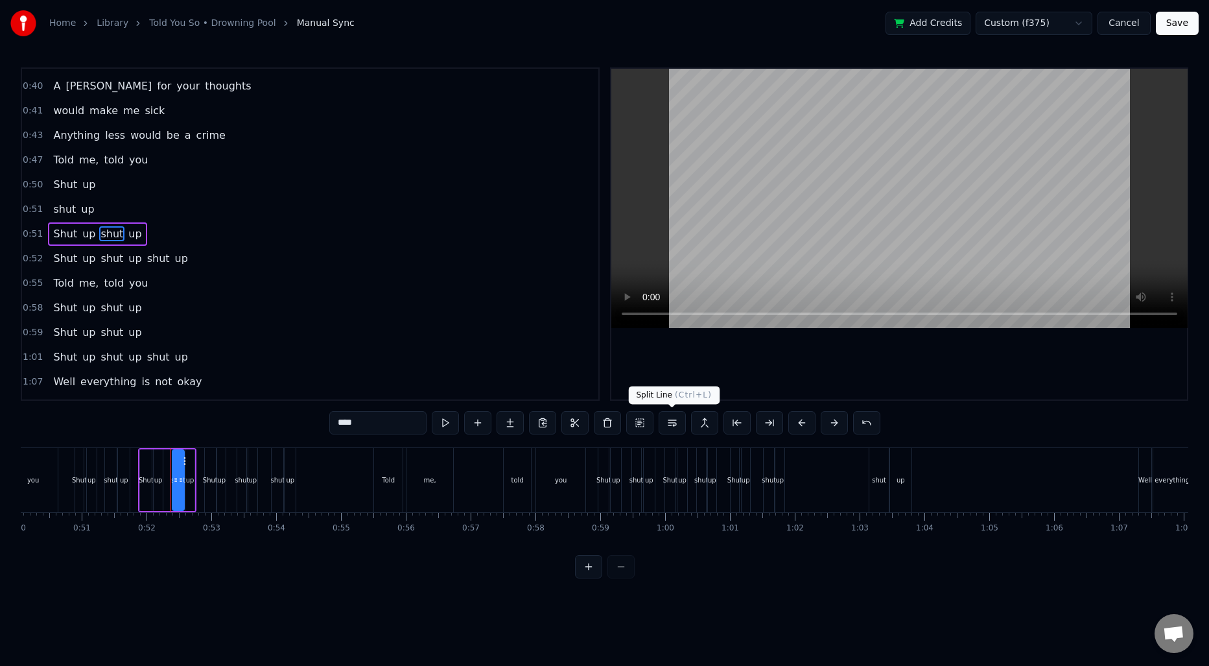
click at [665, 428] on button at bounding box center [671, 422] width 27 height 23
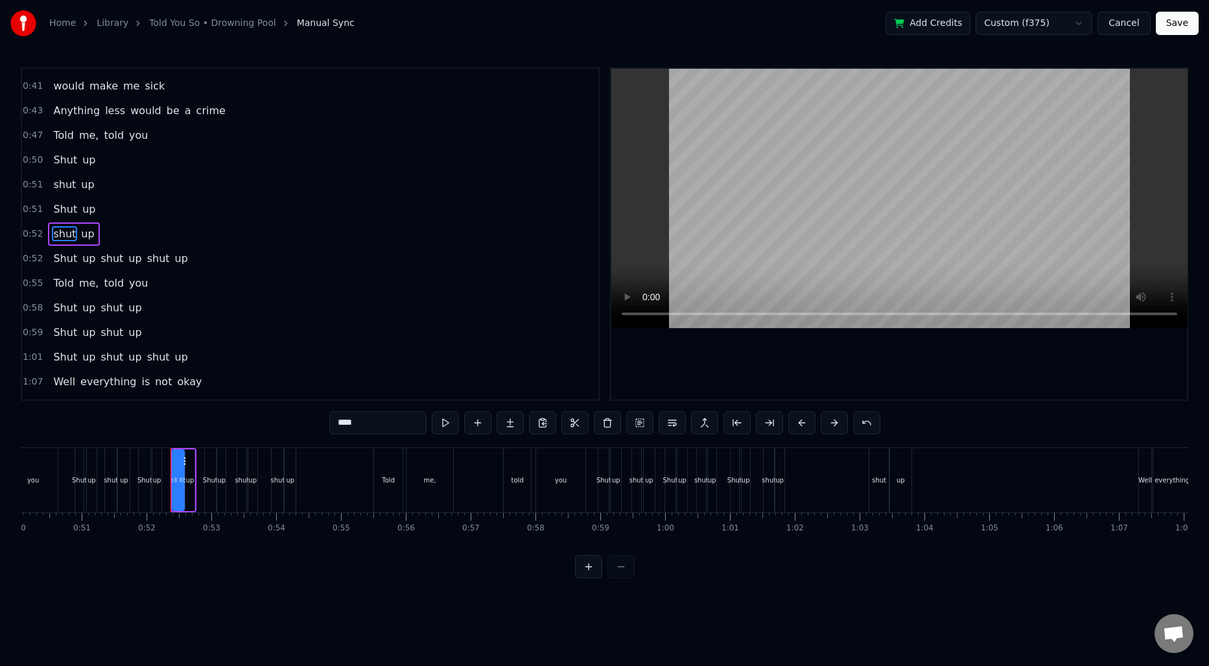
click at [108, 256] on span "shut" at bounding box center [111, 258] width 25 height 15
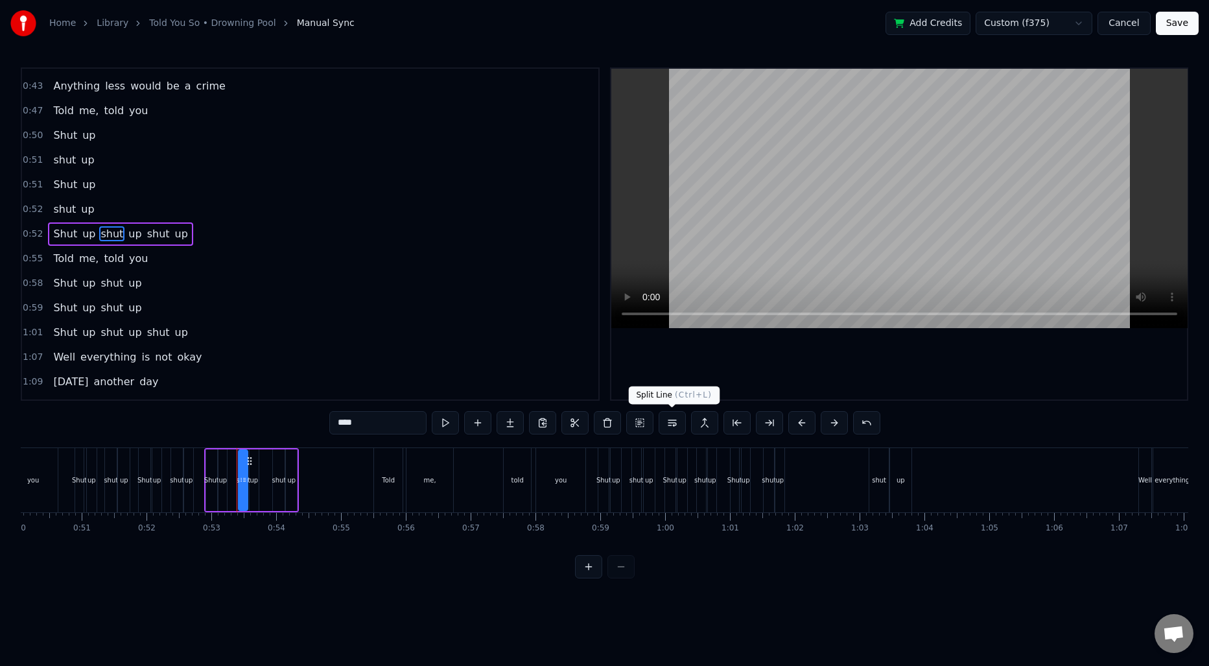
click at [669, 428] on button at bounding box center [671, 422] width 27 height 23
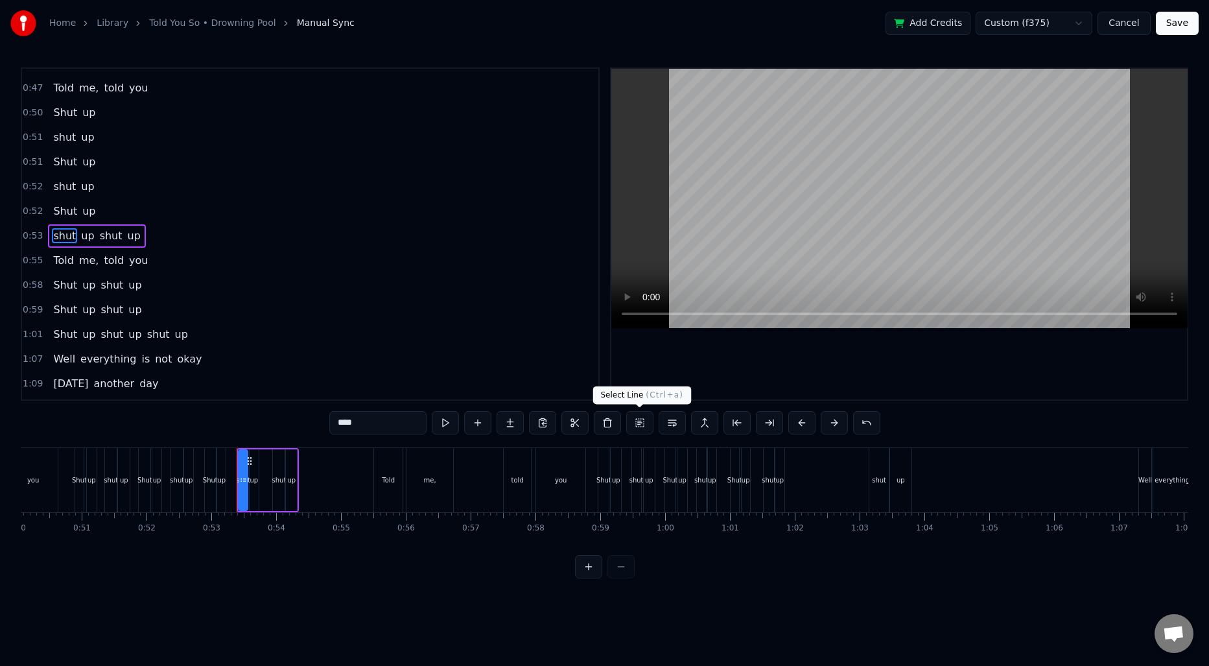
scroll to position [340, 0]
click at [103, 235] on span "shut" at bounding box center [111, 233] width 25 height 15
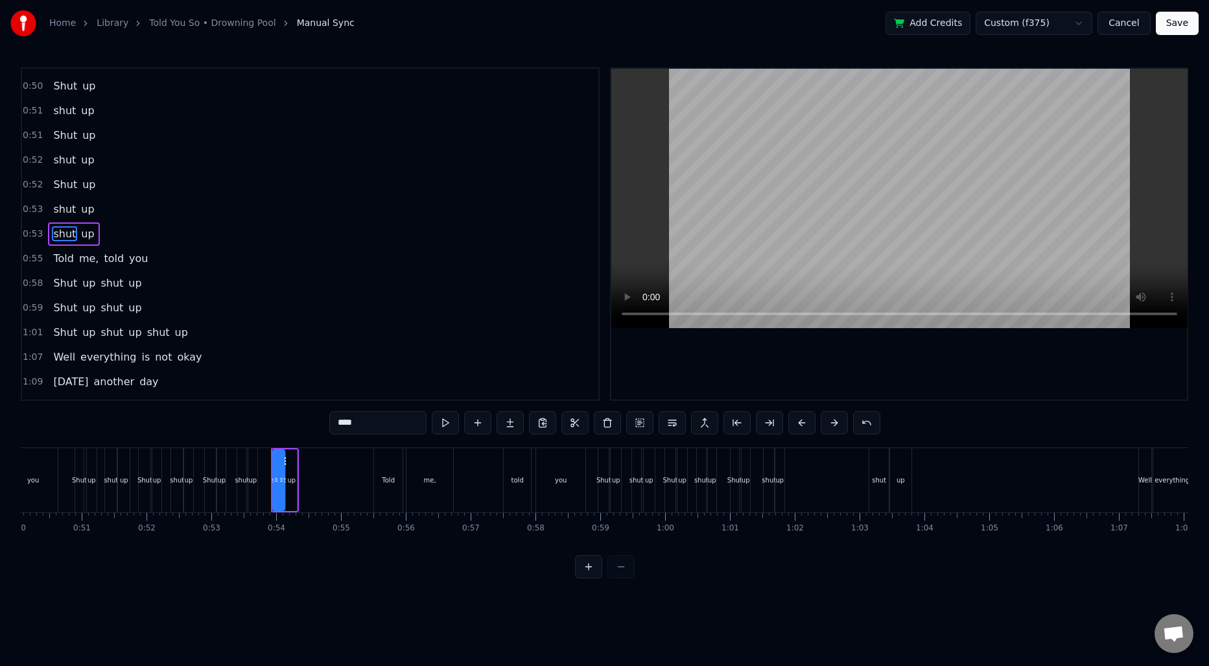
click at [107, 284] on span "shut" at bounding box center [111, 282] width 25 height 15
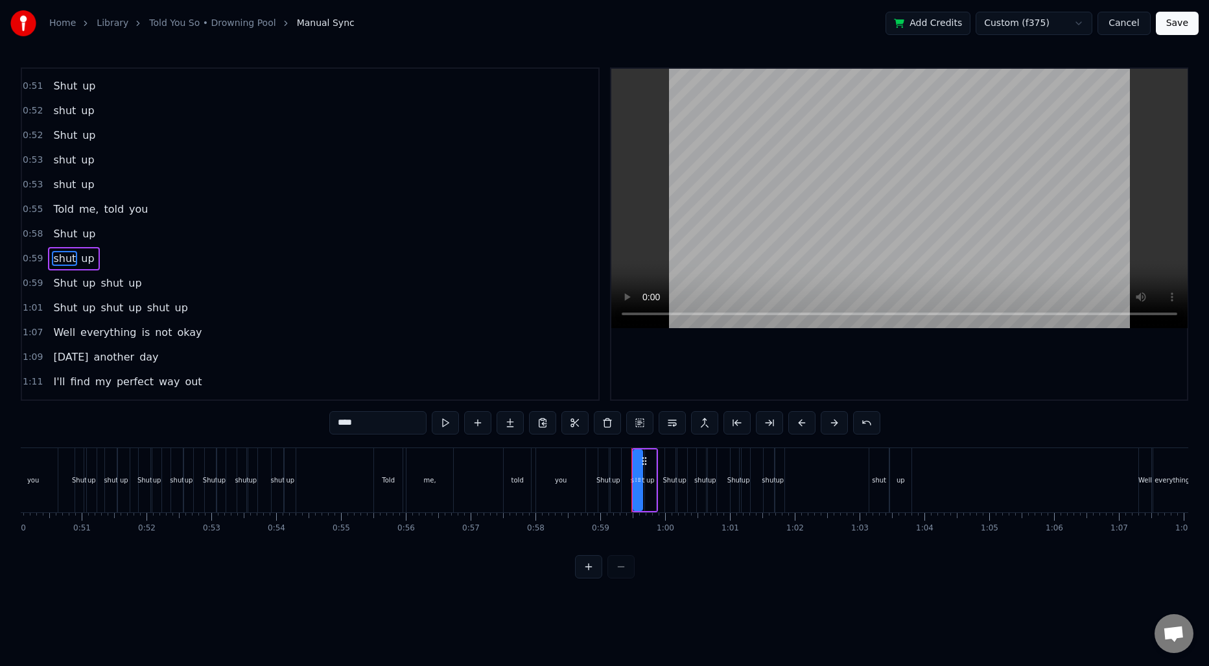
scroll to position [438, 0]
click at [106, 262] on span "shut" at bounding box center [111, 258] width 25 height 15
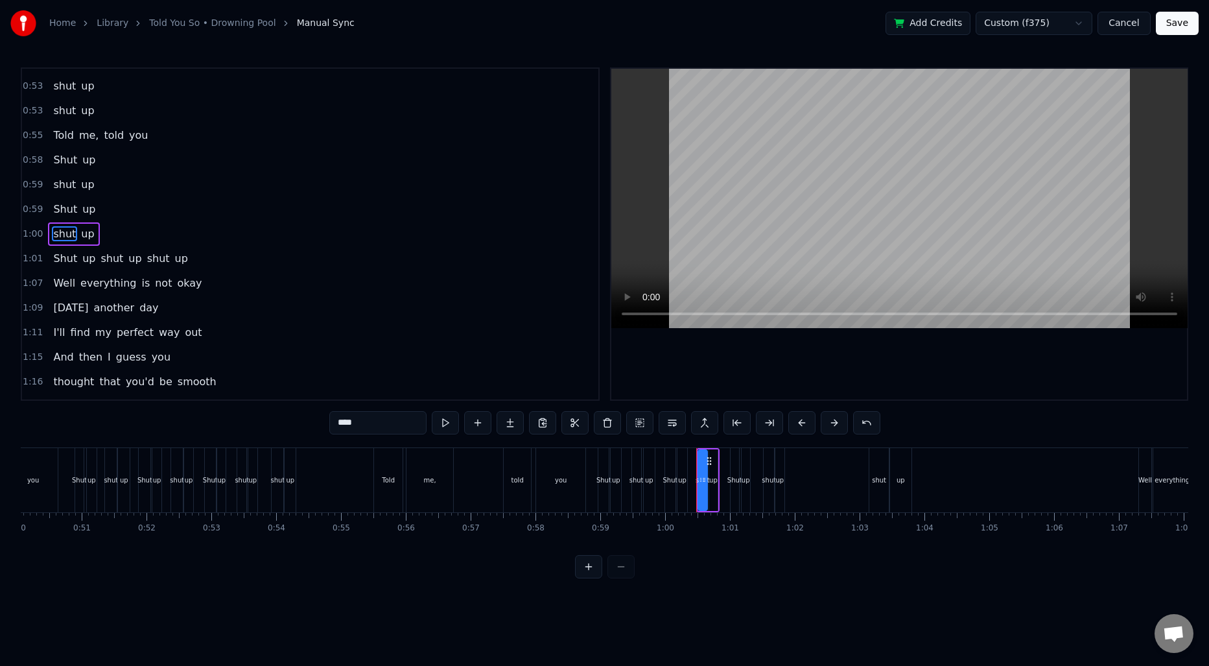
click at [108, 262] on span "shut" at bounding box center [111, 258] width 25 height 15
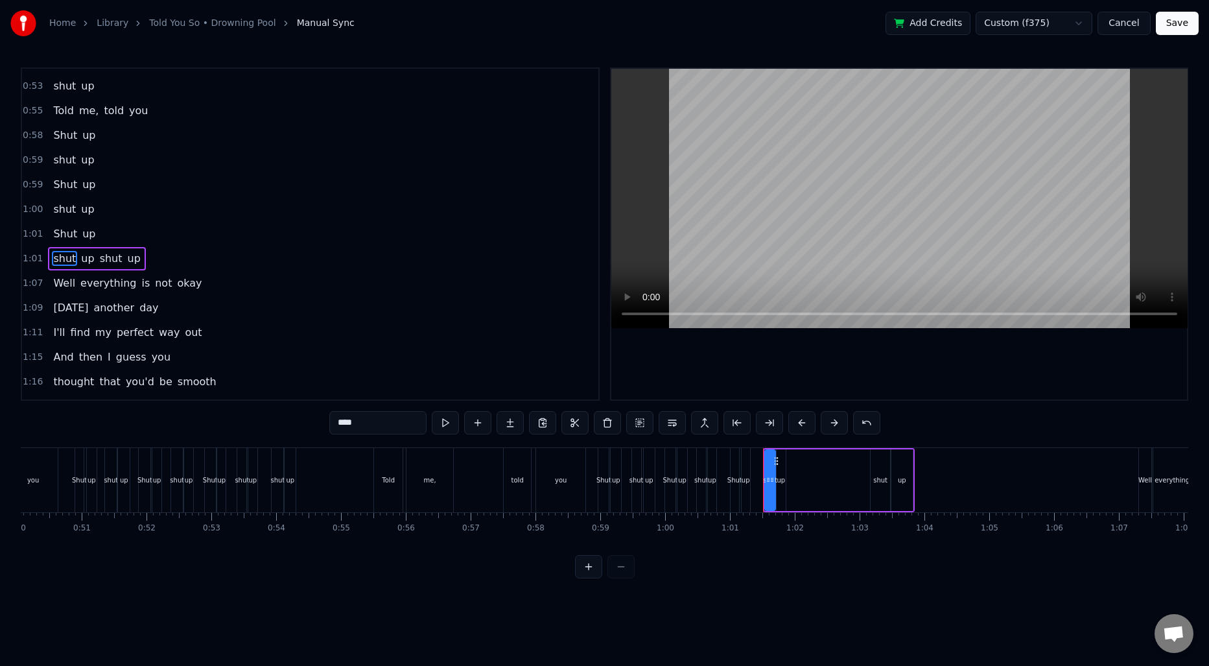
scroll to position [537, 0]
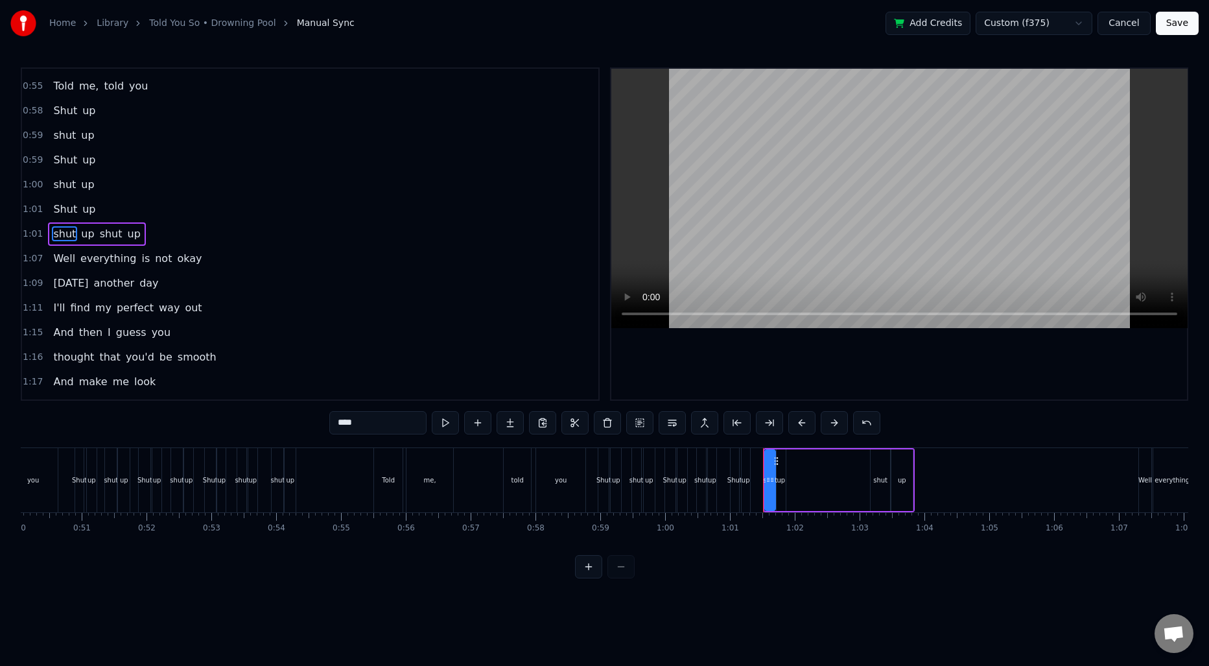
click at [104, 237] on span "shut" at bounding box center [111, 233] width 25 height 15
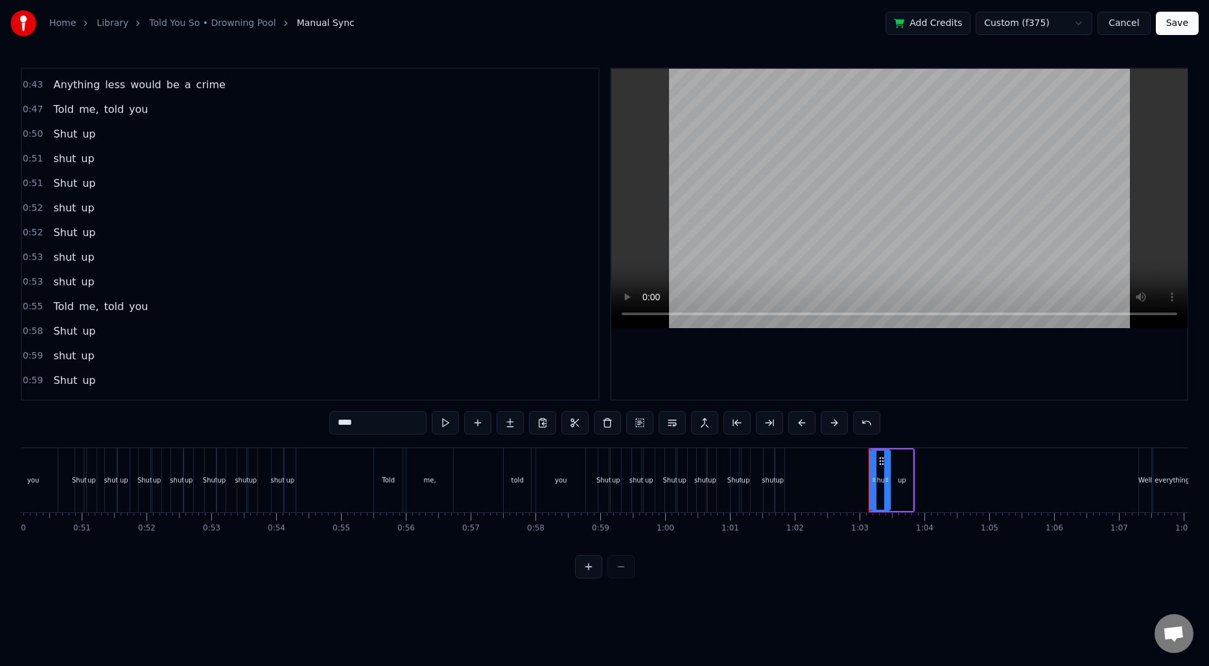
scroll to position [259, 0]
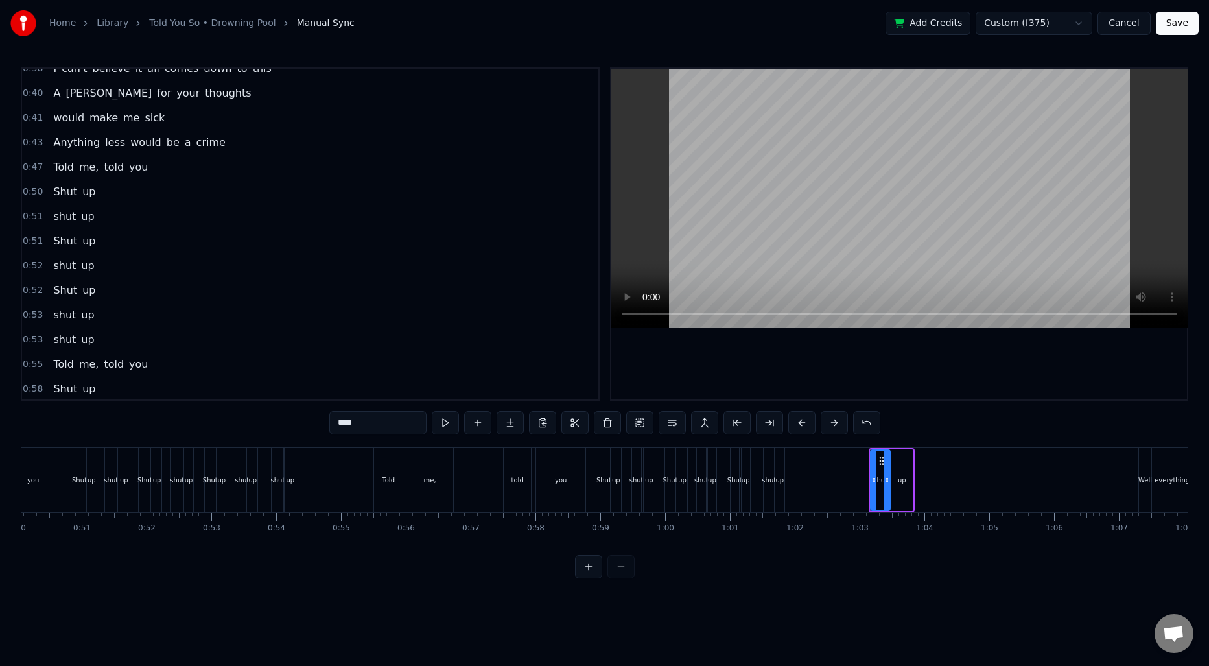
click at [66, 192] on span "Shut" at bounding box center [65, 191] width 27 height 15
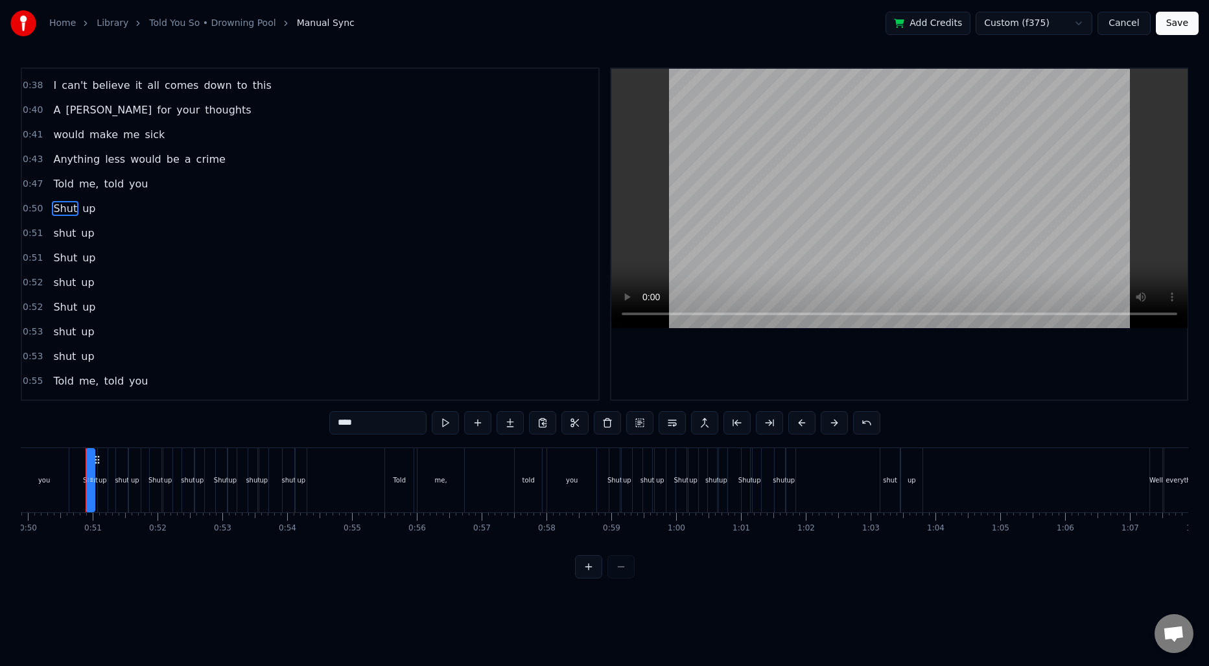
scroll to position [0, 3232]
click at [341, 416] on input "****" at bounding box center [377, 422] width 97 height 23
click at [71, 235] on span "shut" at bounding box center [64, 233] width 25 height 15
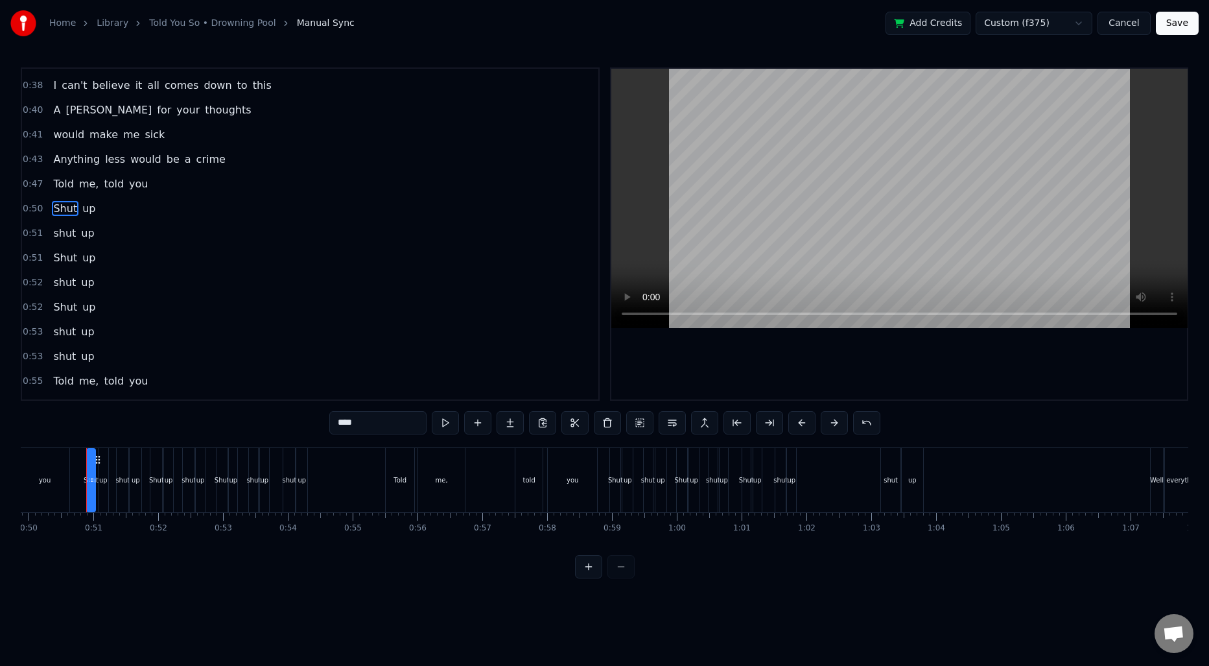
scroll to position [241, 0]
click at [371, 419] on input "****" at bounding box center [377, 422] width 97 height 23
paste input "text"
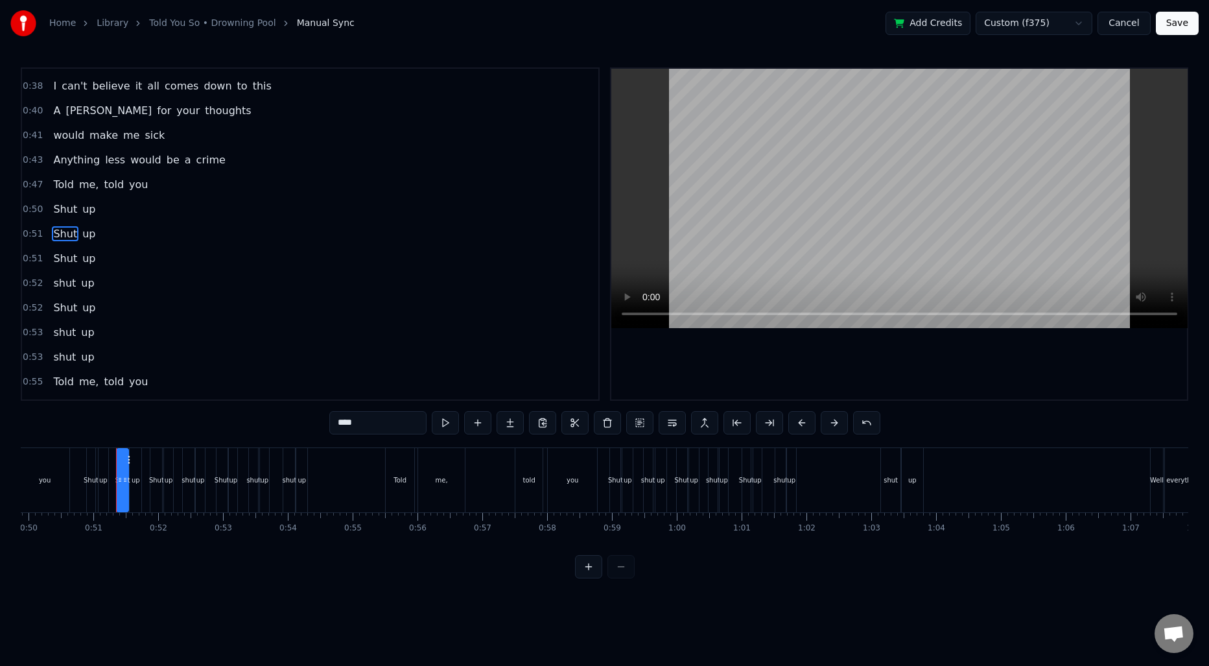
click at [64, 284] on span "shut" at bounding box center [64, 282] width 25 height 15
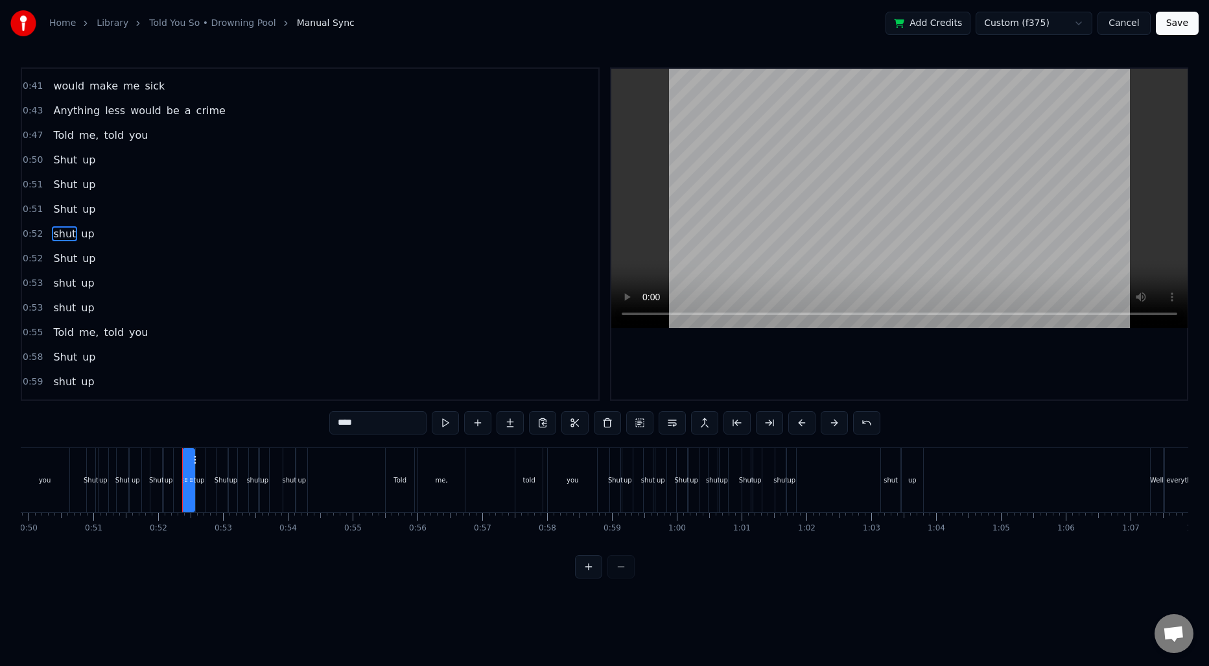
click at [368, 413] on input "****" at bounding box center [377, 422] width 97 height 23
paste input "text"
click at [60, 278] on span "shut" at bounding box center [64, 282] width 25 height 15
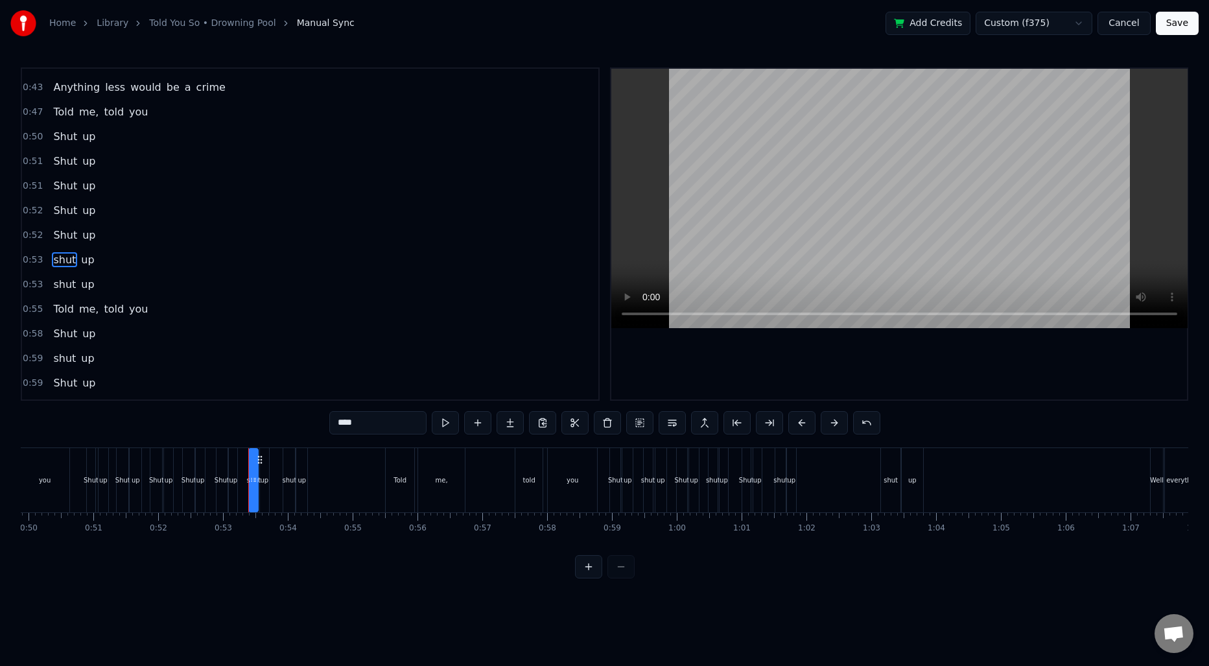
scroll to position [340, 0]
click at [375, 428] on input "****" at bounding box center [377, 422] width 97 height 23
paste input "text"
click at [63, 262] on span "shut" at bounding box center [64, 258] width 25 height 15
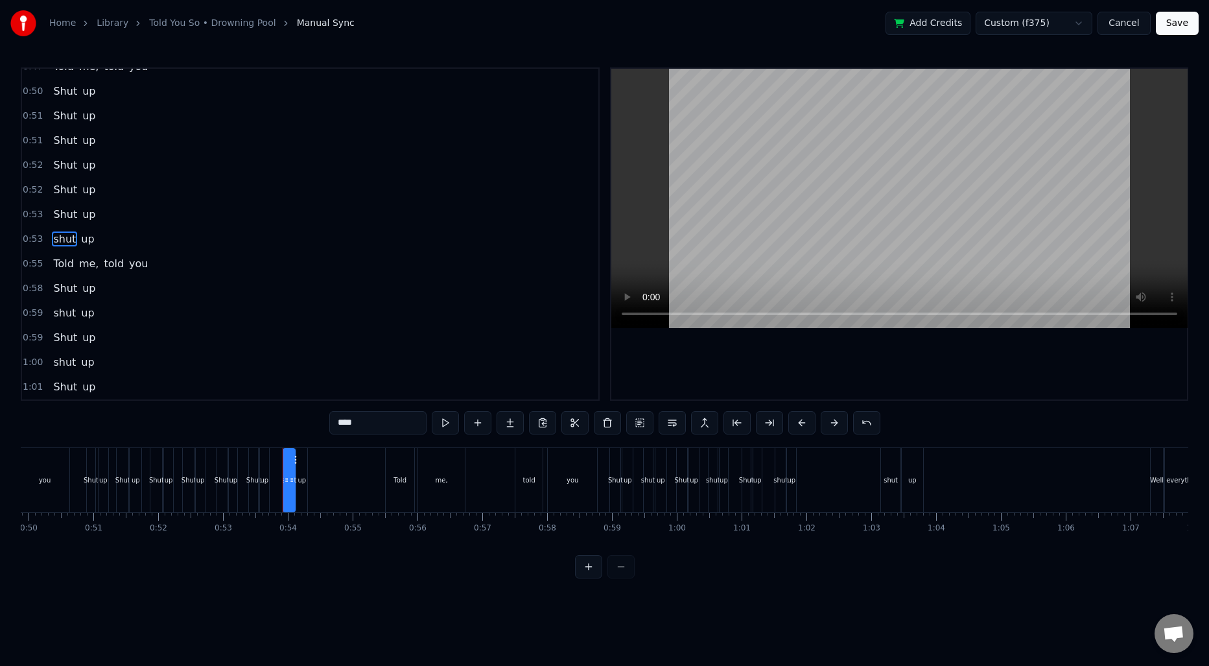
scroll to position [364, 0]
click at [395, 427] on input "****" at bounding box center [377, 422] width 97 height 23
paste input "text"
type input "****"
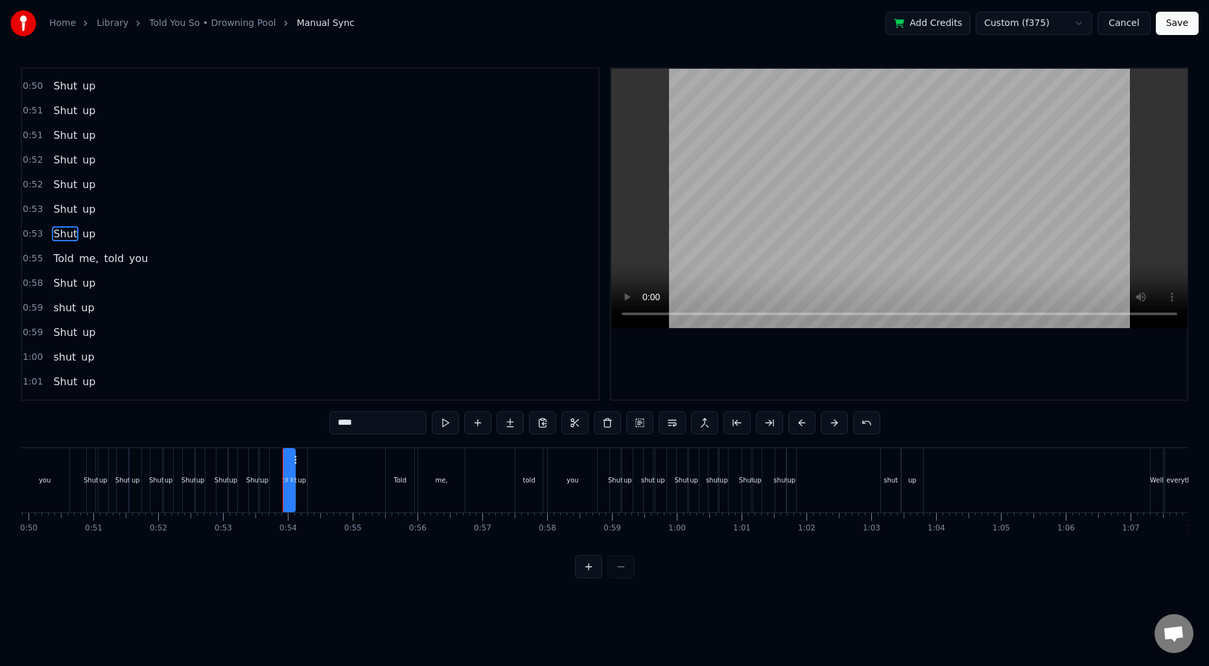
click at [73, 286] on span "Shut" at bounding box center [65, 282] width 27 height 15
click at [365, 421] on input "****" at bounding box center [377, 422] width 97 height 23
click at [49, 251] on div "shut up" at bounding box center [73, 258] width 51 height 23
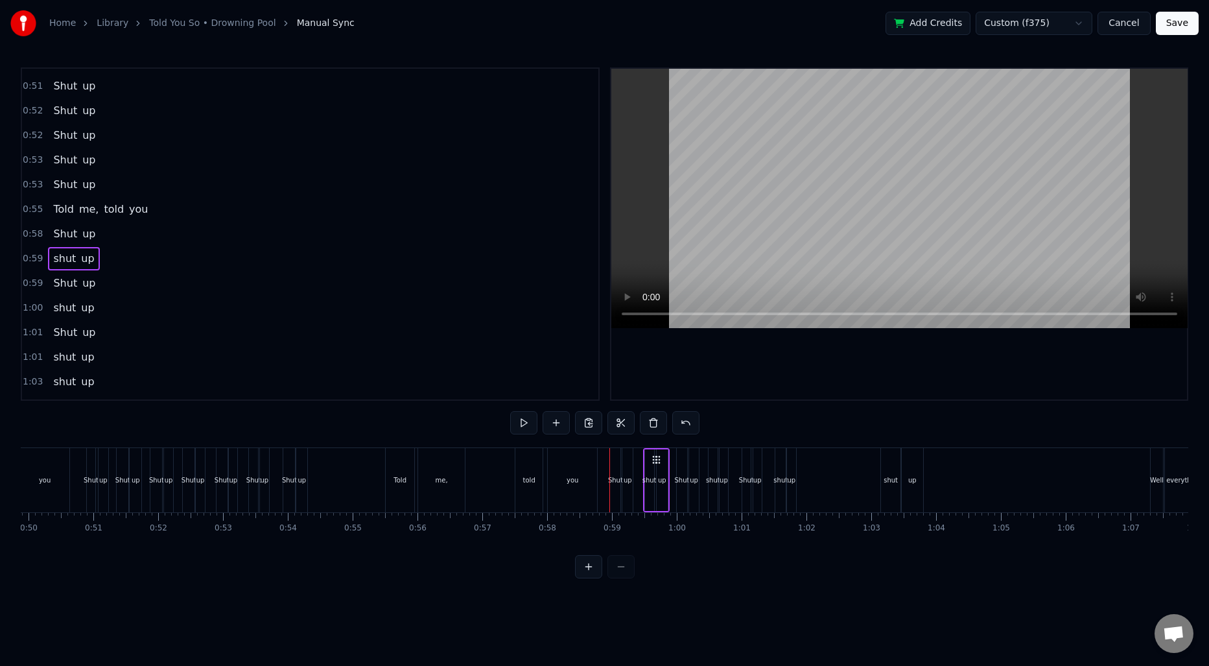
click at [59, 255] on span "shut" at bounding box center [64, 258] width 25 height 15
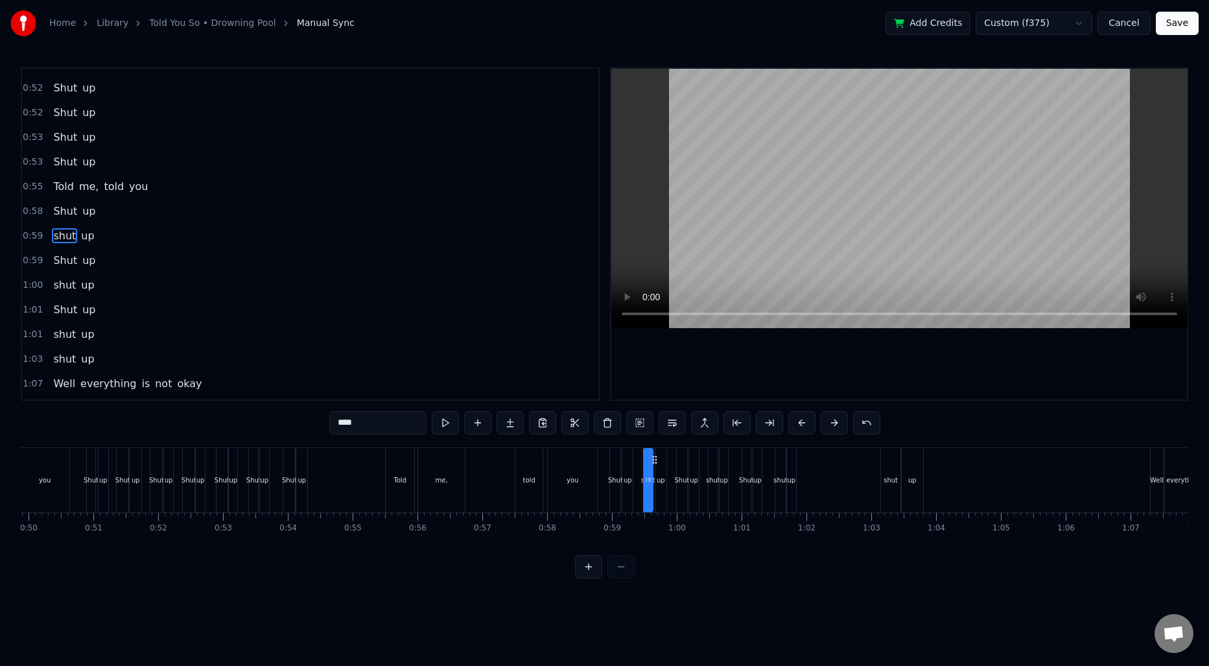
scroll to position [438, 0]
click at [347, 425] on input "****" at bounding box center [377, 422] width 97 height 23
paste input "text"
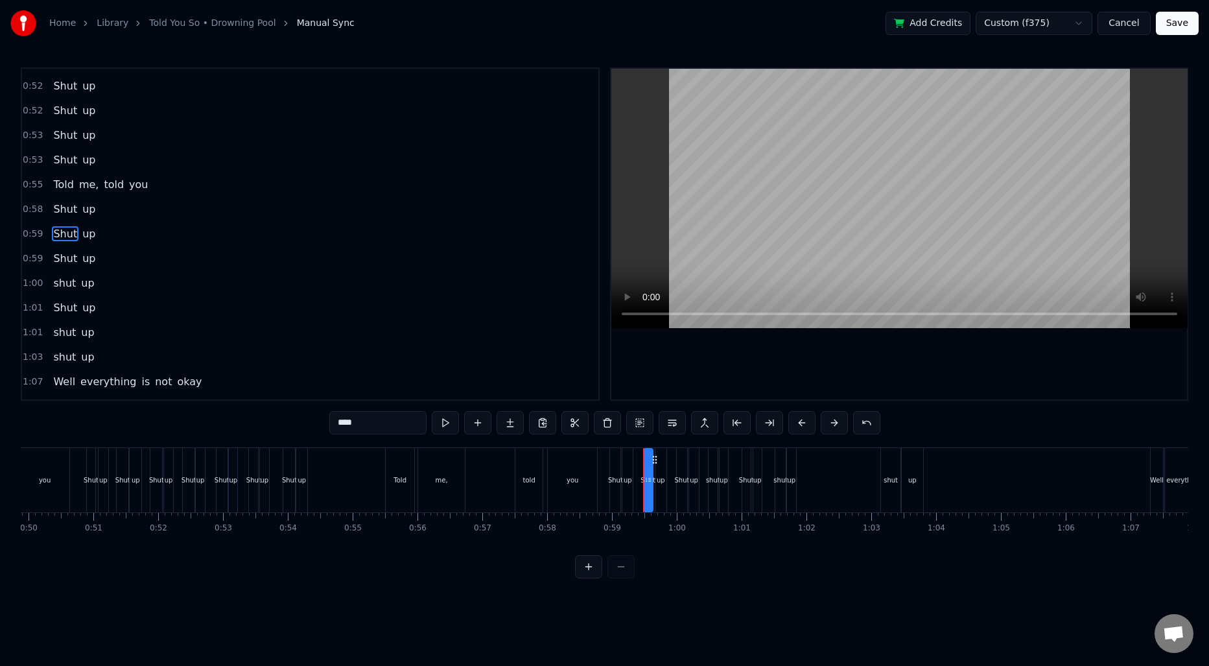
click at [70, 283] on span "shut" at bounding box center [64, 282] width 25 height 15
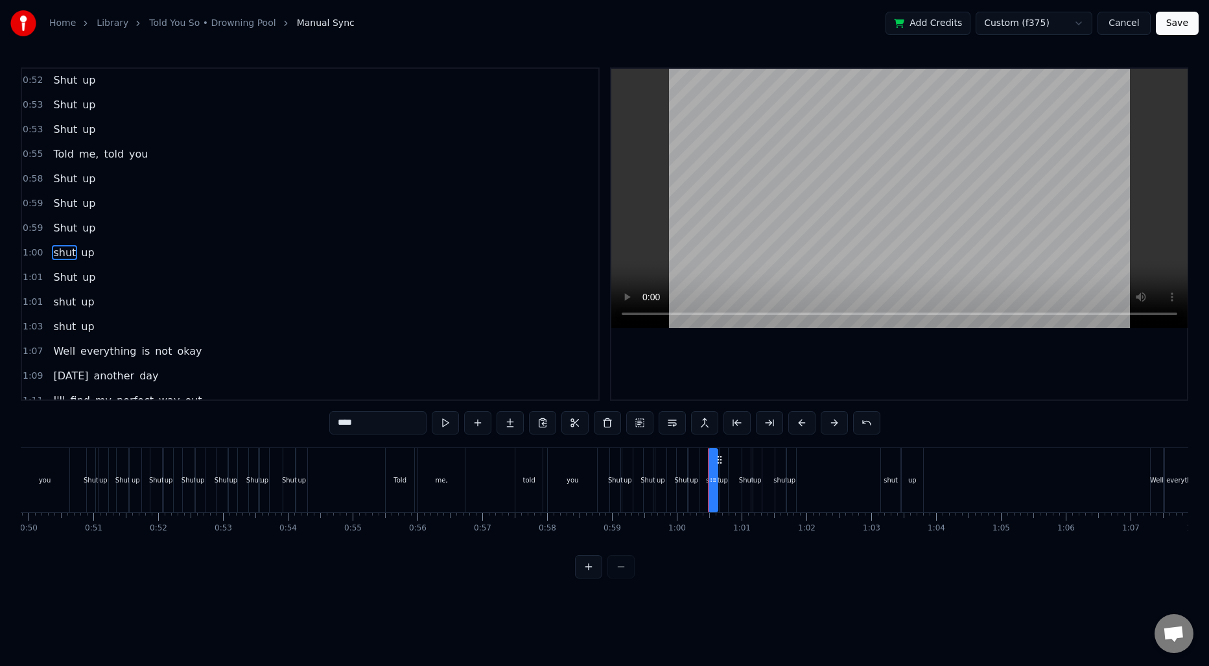
scroll to position [487, 0]
click at [354, 426] on input "****" at bounding box center [377, 422] width 97 height 23
paste input "text"
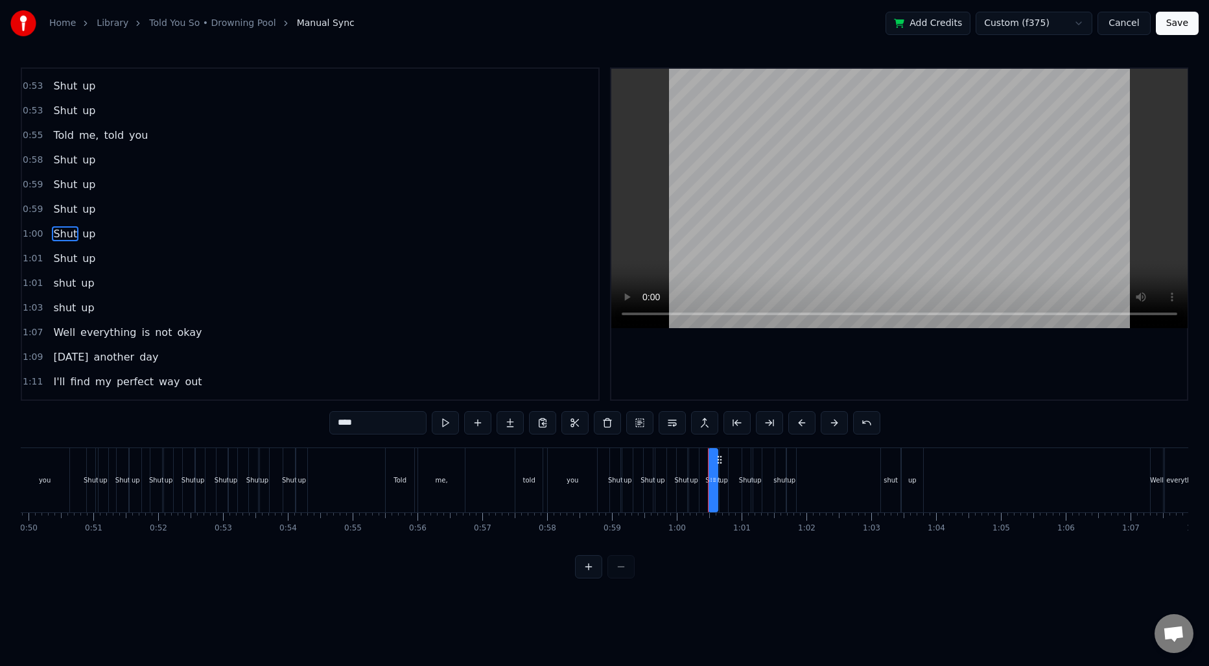
click at [57, 280] on span "shut" at bounding box center [64, 282] width 25 height 15
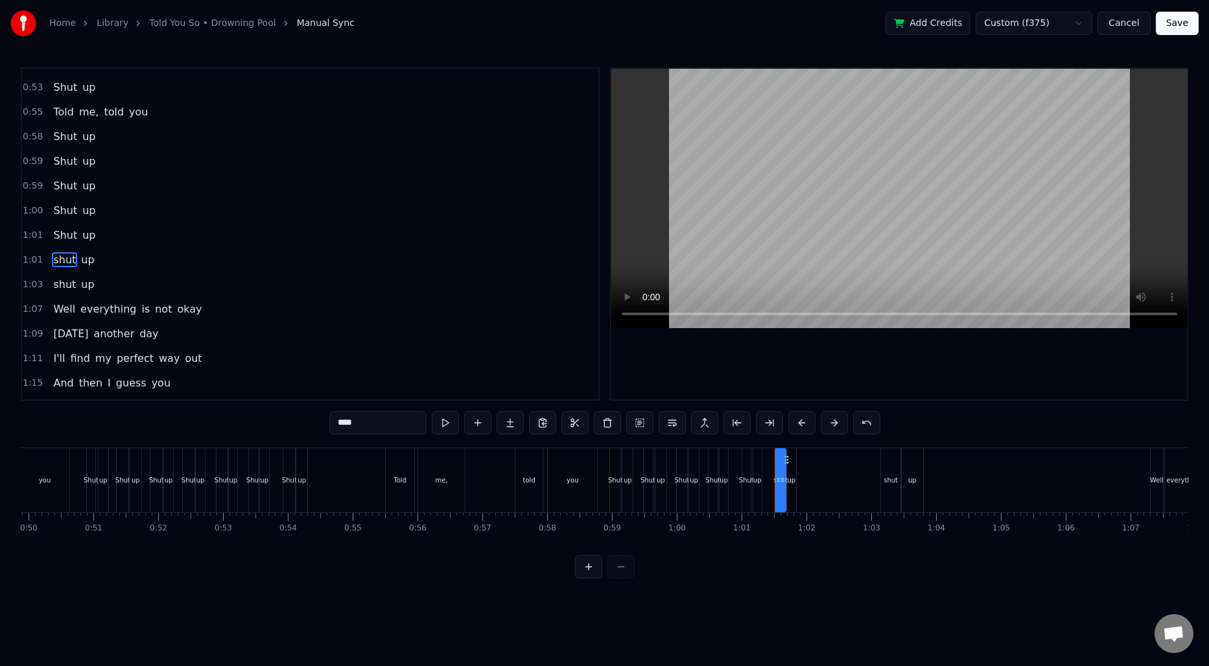
scroll to position [537, 0]
click at [349, 420] on input "****" at bounding box center [377, 422] width 97 height 23
paste input "text"
click at [52, 261] on span "shut" at bounding box center [64, 258] width 25 height 15
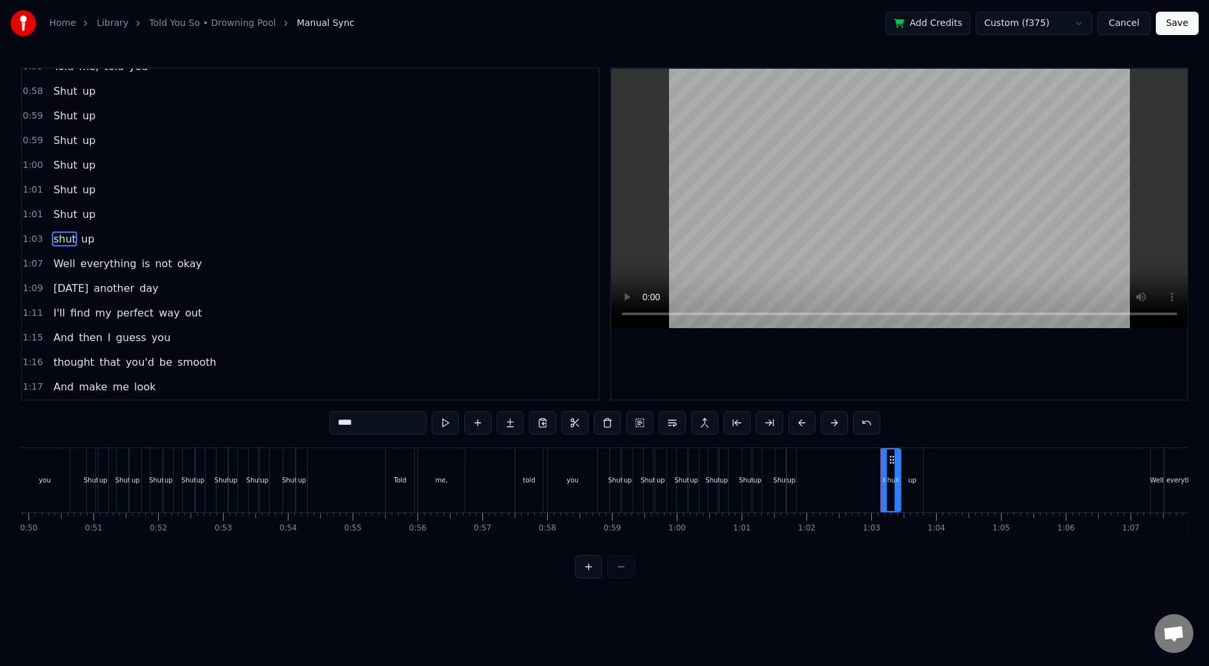
scroll to position [561, 0]
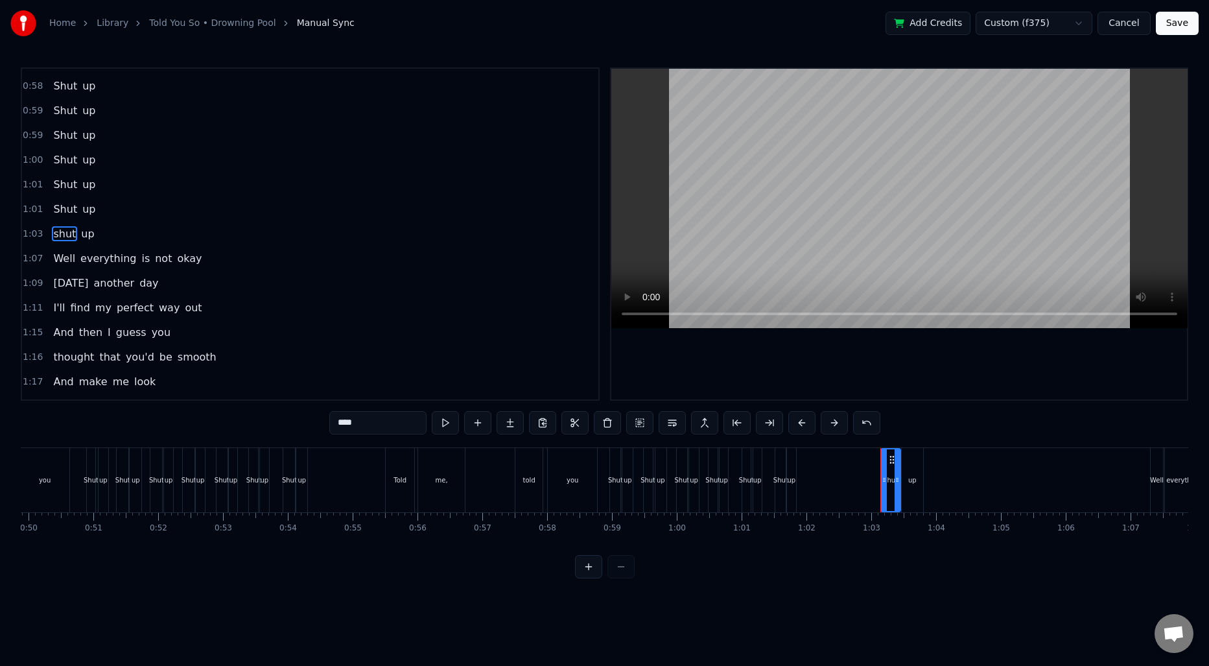
click at [339, 419] on input "****" at bounding box center [377, 422] width 97 height 23
paste input "text"
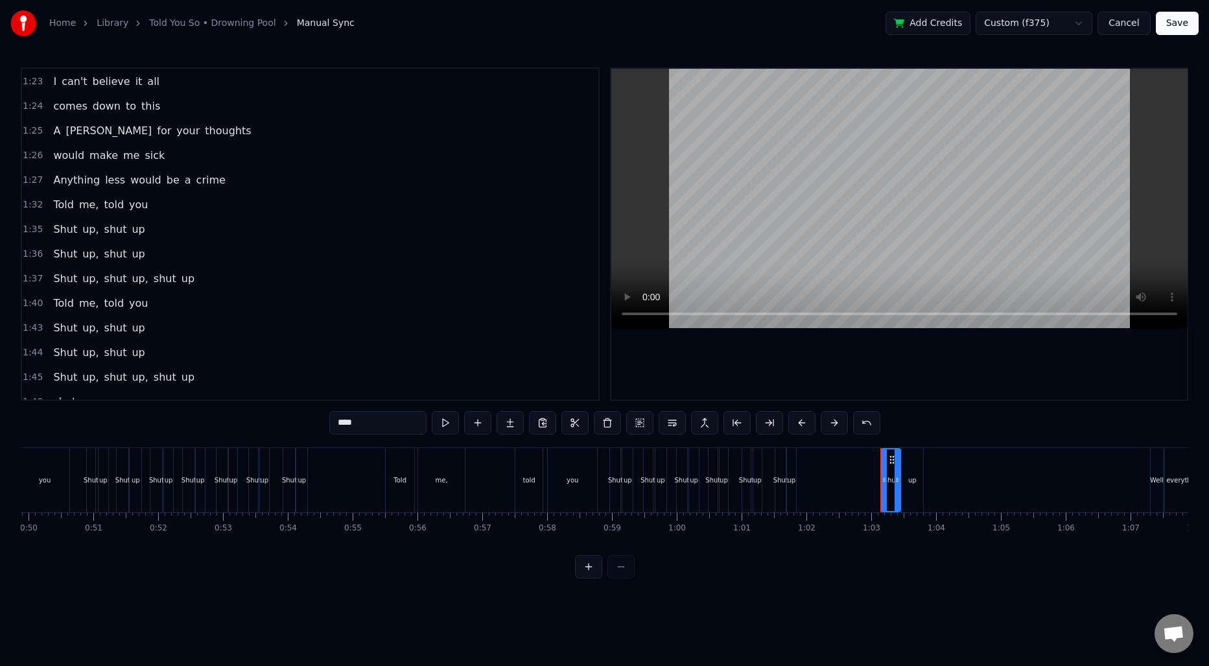
scroll to position [993, 0]
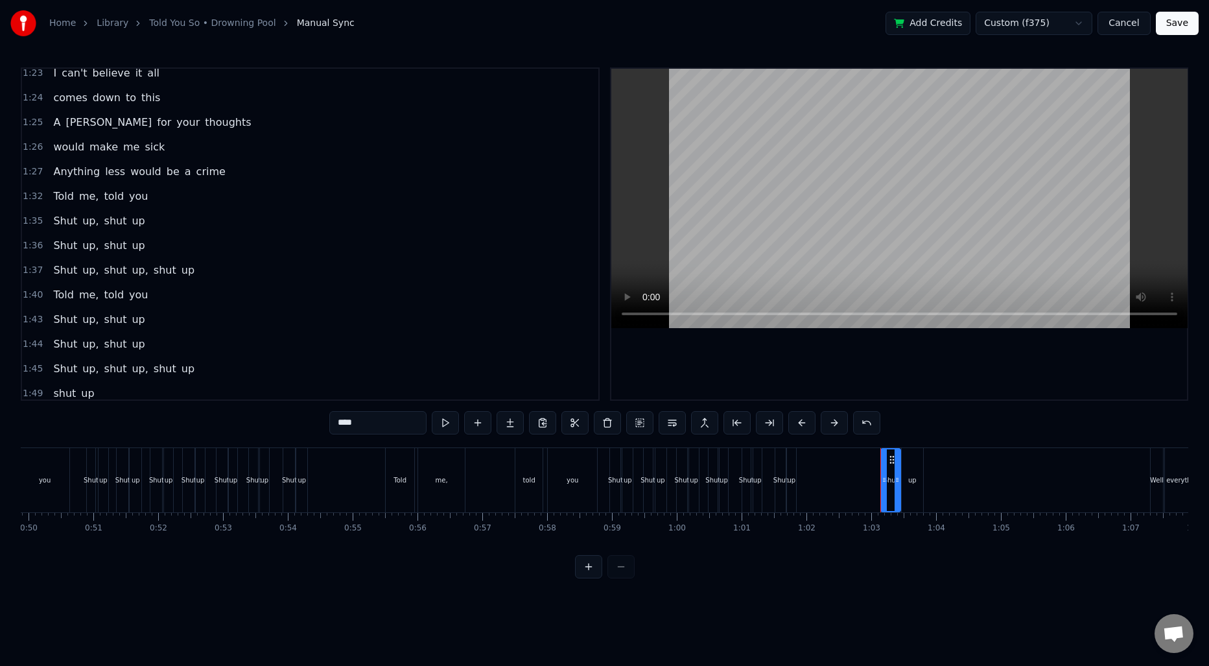
click at [82, 227] on span "up," at bounding box center [90, 220] width 19 height 15
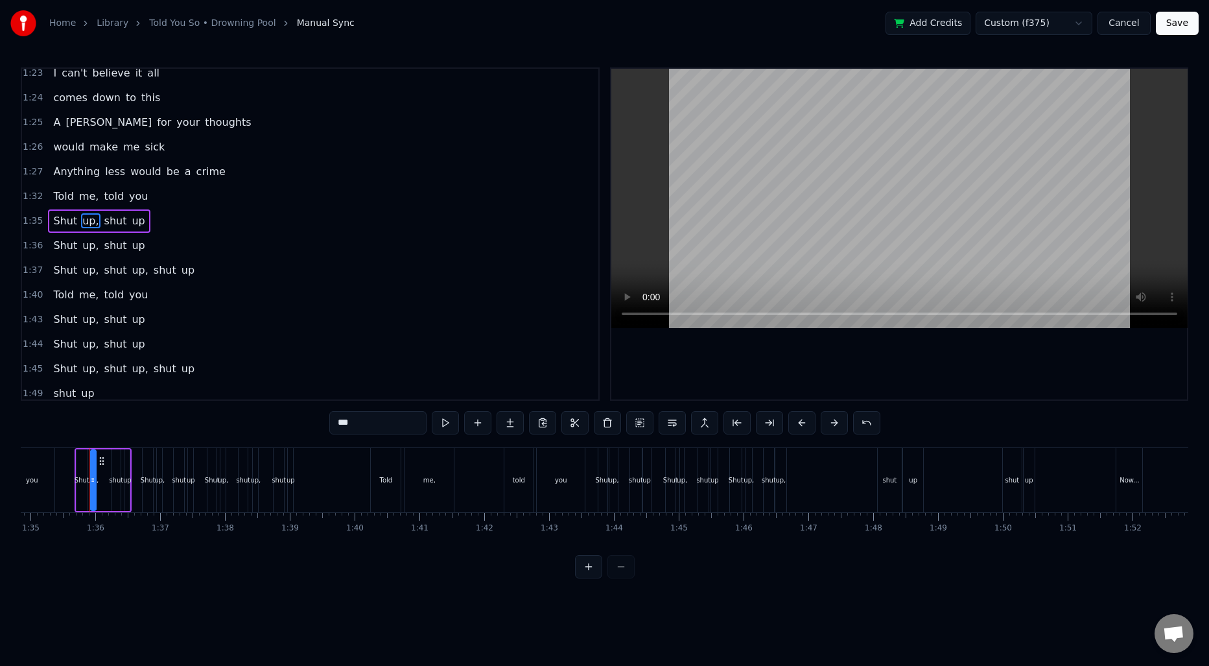
click at [372, 417] on input "***" at bounding box center [377, 422] width 97 height 23
click at [93, 248] on span "up," at bounding box center [90, 245] width 19 height 15
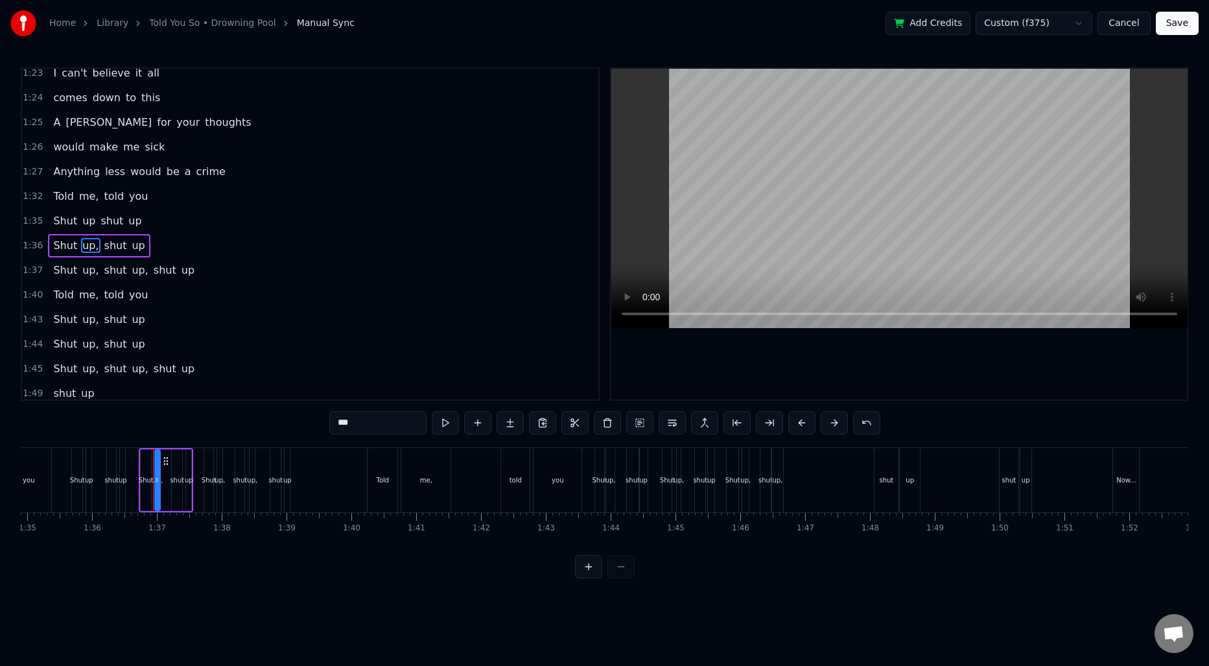
scroll to position [1004, 0]
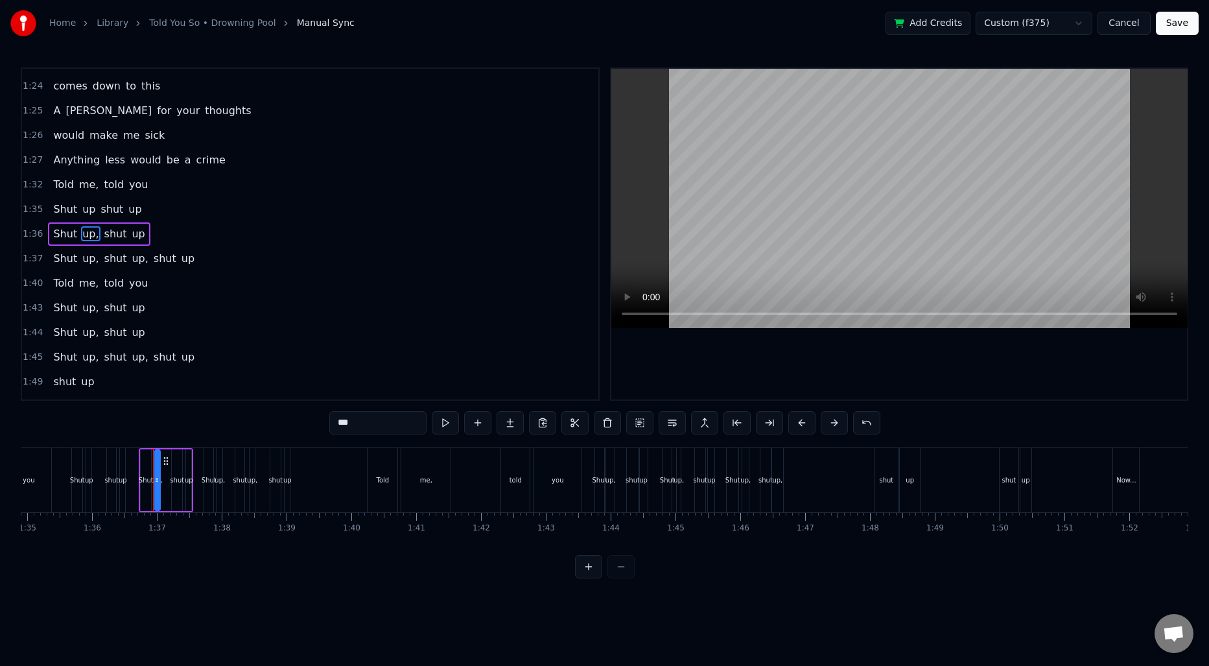
click at [369, 422] on input "***" at bounding box center [377, 422] width 97 height 23
click at [85, 255] on span "up," at bounding box center [90, 258] width 19 height 15
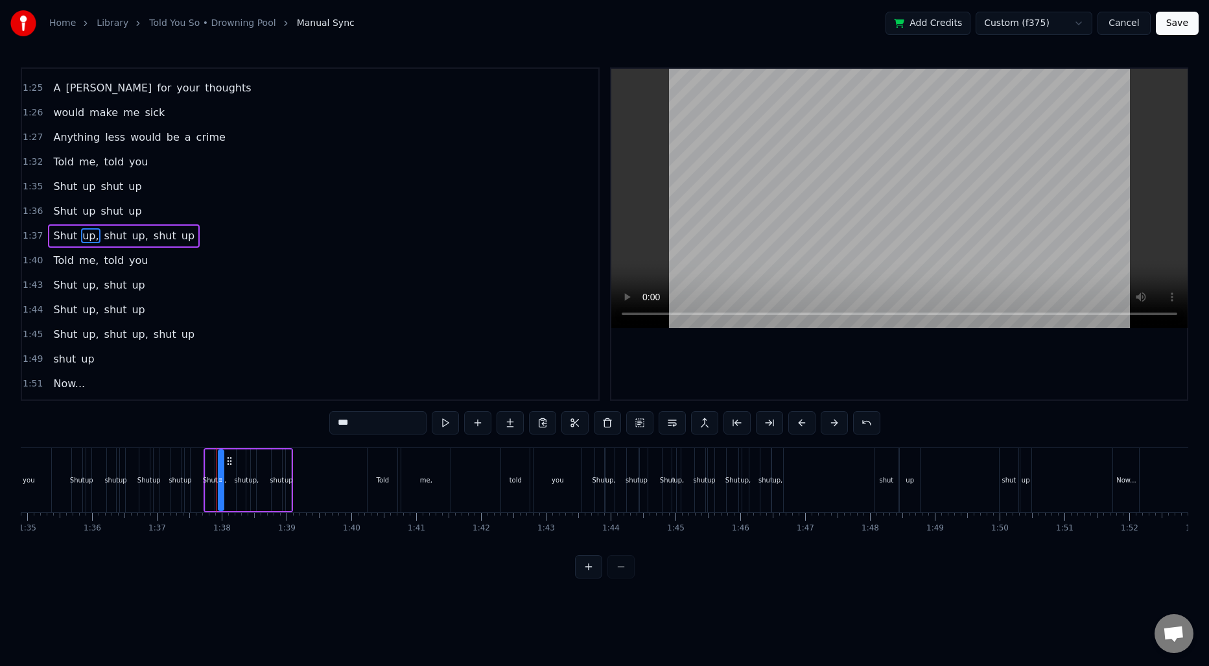
scroll to position [1029, 0]
click at [367, 420] on input "***" at bounding box center [377, 422] width 97 height 23
click at [127, 239] on span "up," at bounding box center [136, 233] width 19 height 15
click at [360, 426] on input "***" at bounding box center [377, 422] width 97 height 23
click at [87, 281] on span "up," at bounding box center [90, 282] width 19 height 15
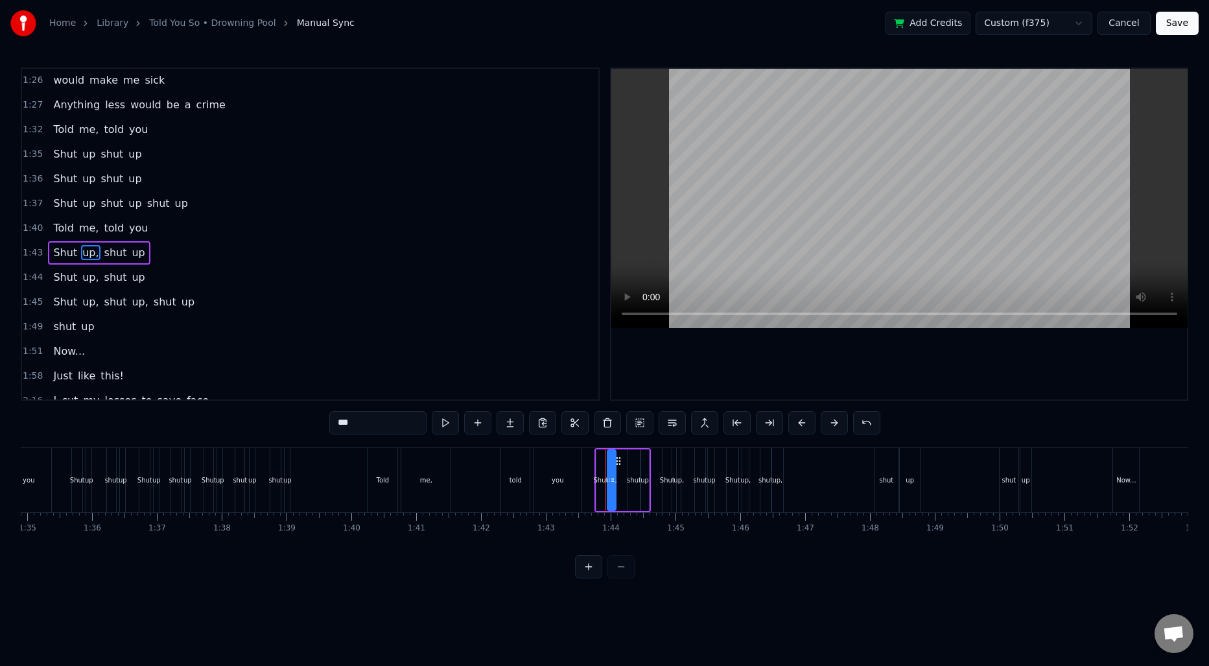
scroll to position [1078, 0]
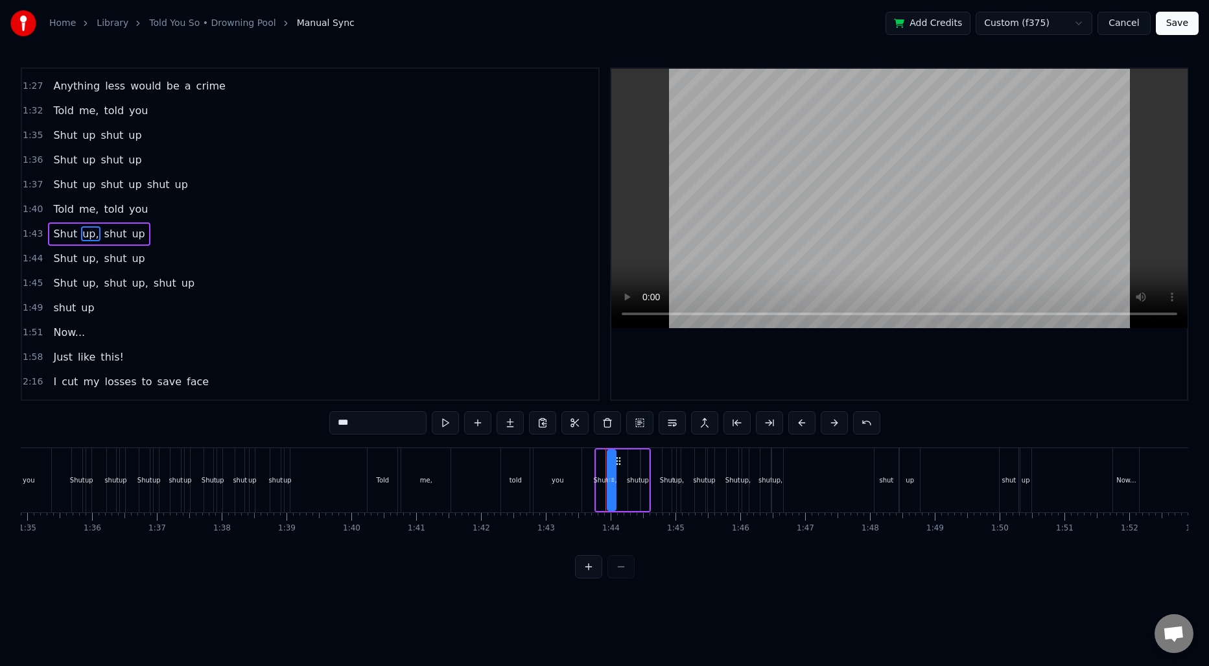
click at [386, 419] on input "***" at bounding box center [377, 422] width 97 height 23
click at [81, 262] on span "up," at bounding box center [90, 258] width 19 height 15
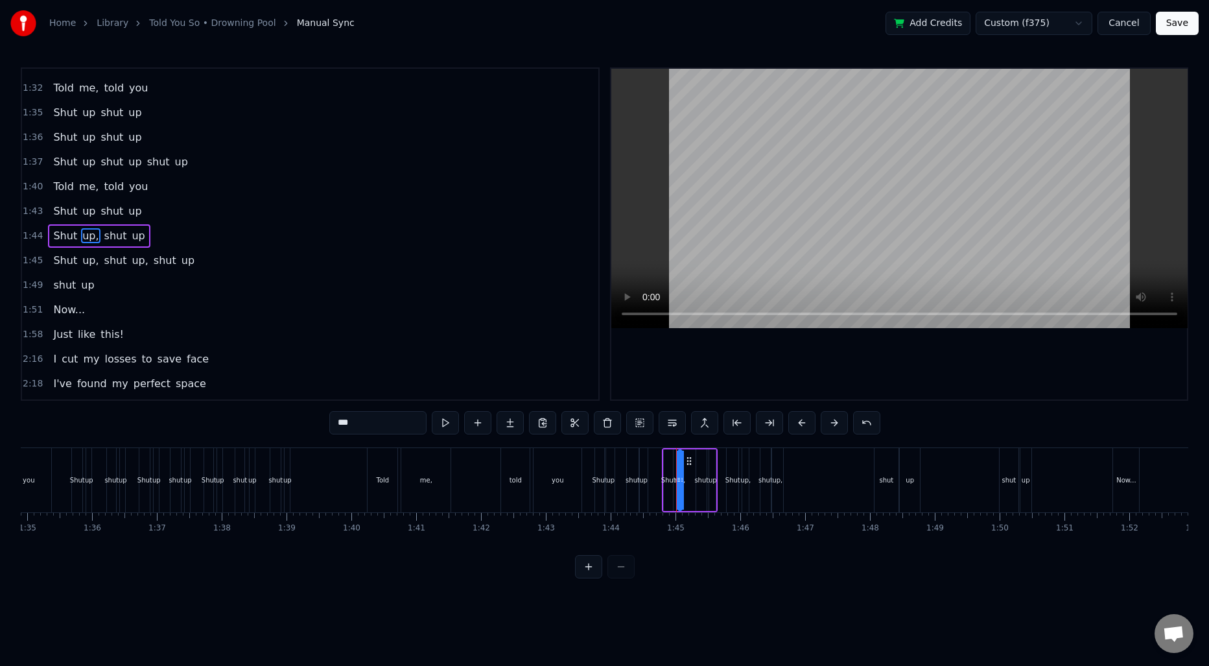
scroll to position [1103, 0]
click at [367, 425] on input "***" at bounding box center [377, 422] width 97 height 23
click at [91, 262] on span "up," at bounding box center [90, 258] width 19 height 15
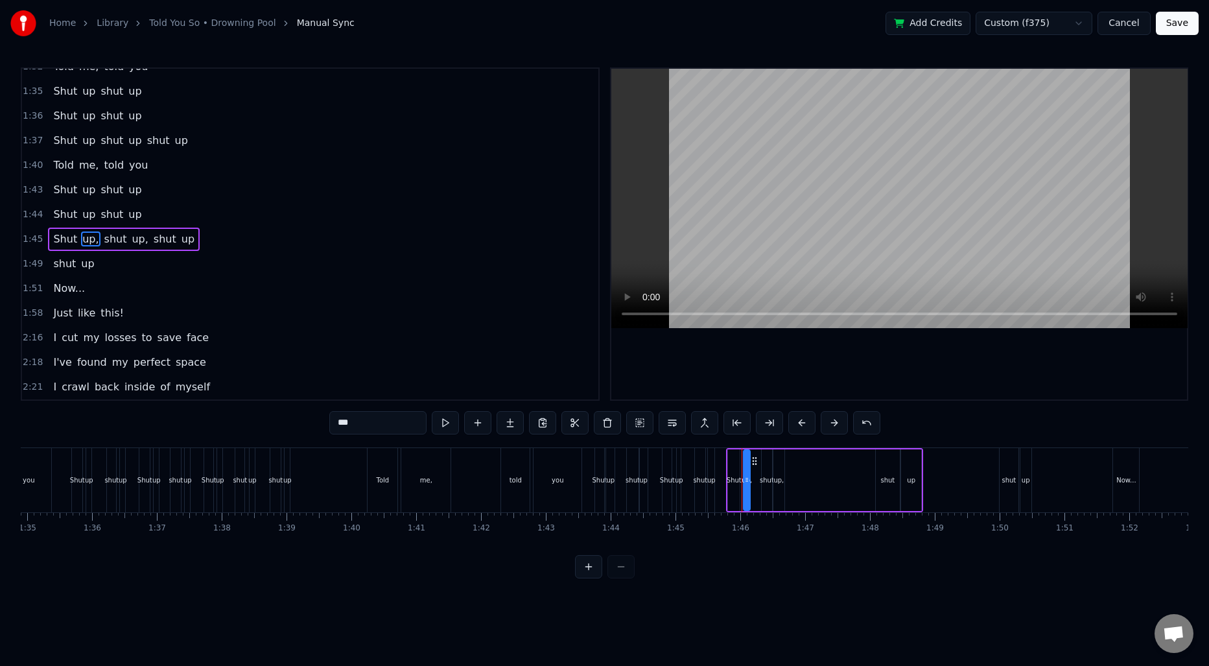
scroll to position [1128, 0]
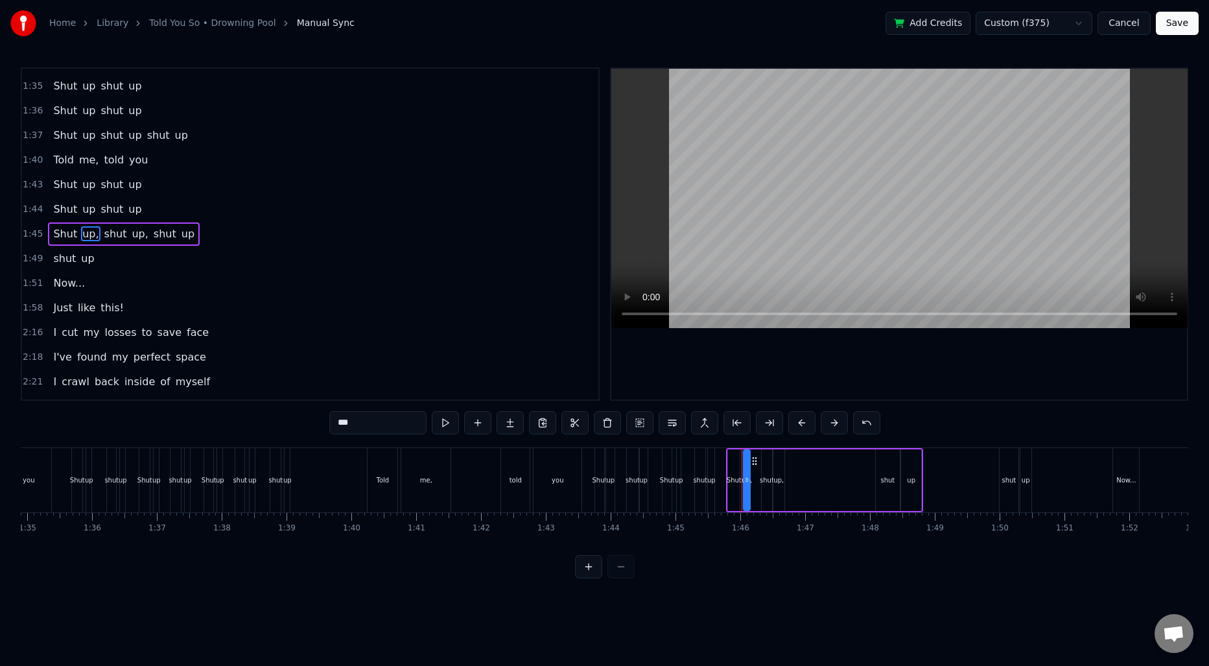
click at [384, 432] on input "***" at bounding box center [377, 422] width 97 height 23
click at [130, 236] on span "up," at bounding box center [136, 233] width 19 height 15
click at [356, 421] on input "***" at bounding box center [377, 422] width 97 height 23
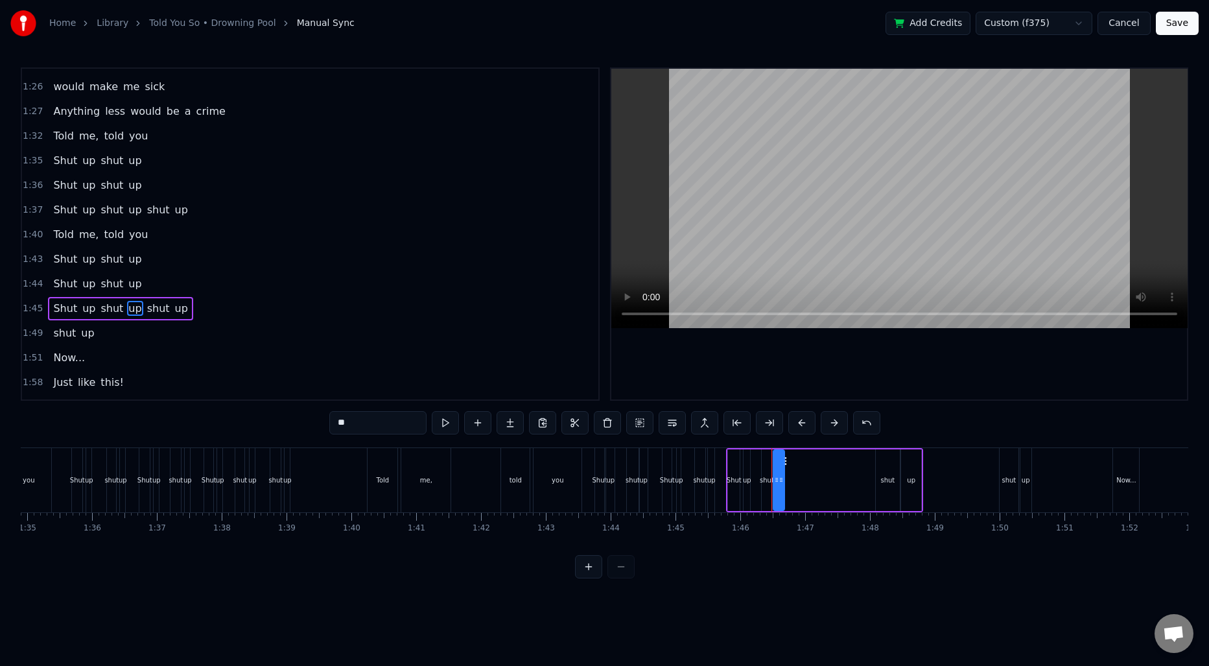
click at [99, 159] on span "shut" at bounding box center [111, 160] width 25 height 15
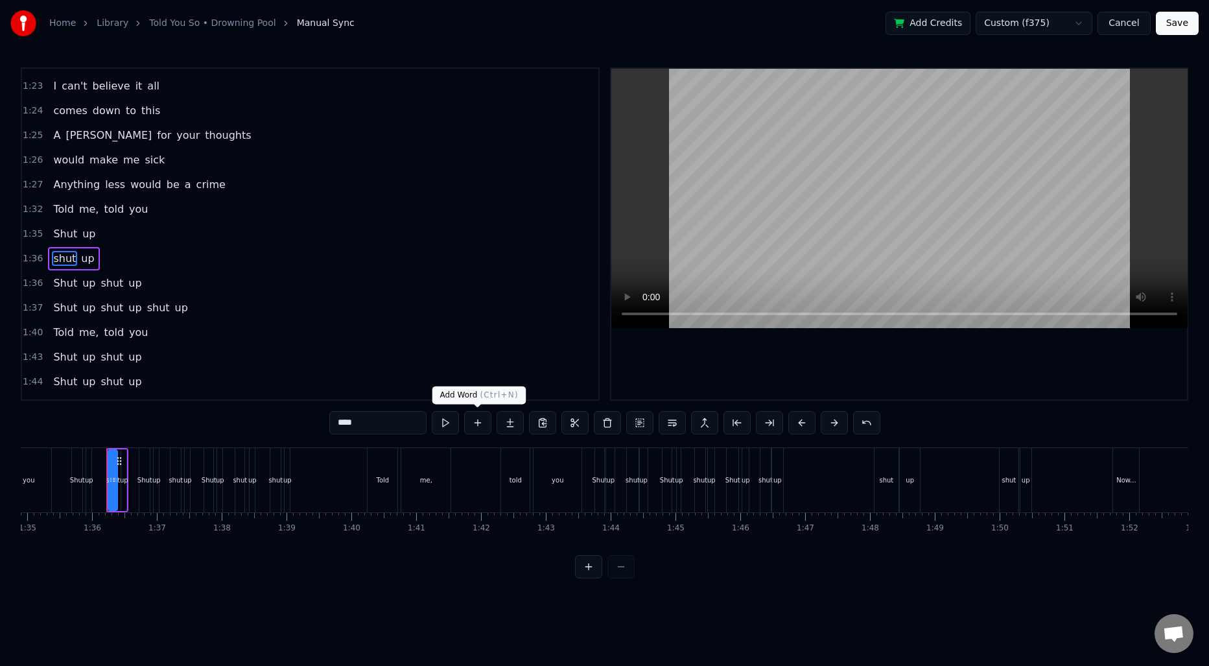
scroll to position [1004, 0]
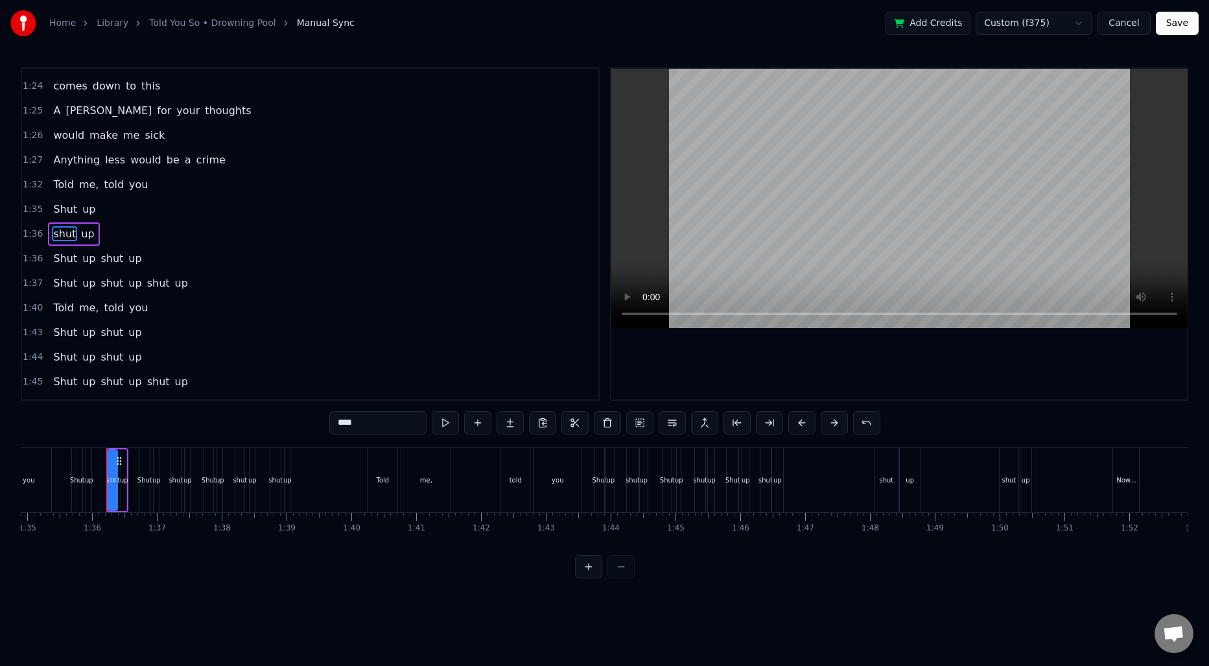
click at [108, 255] on span "shut" at bounding box center [111, 258] width 25 height 15
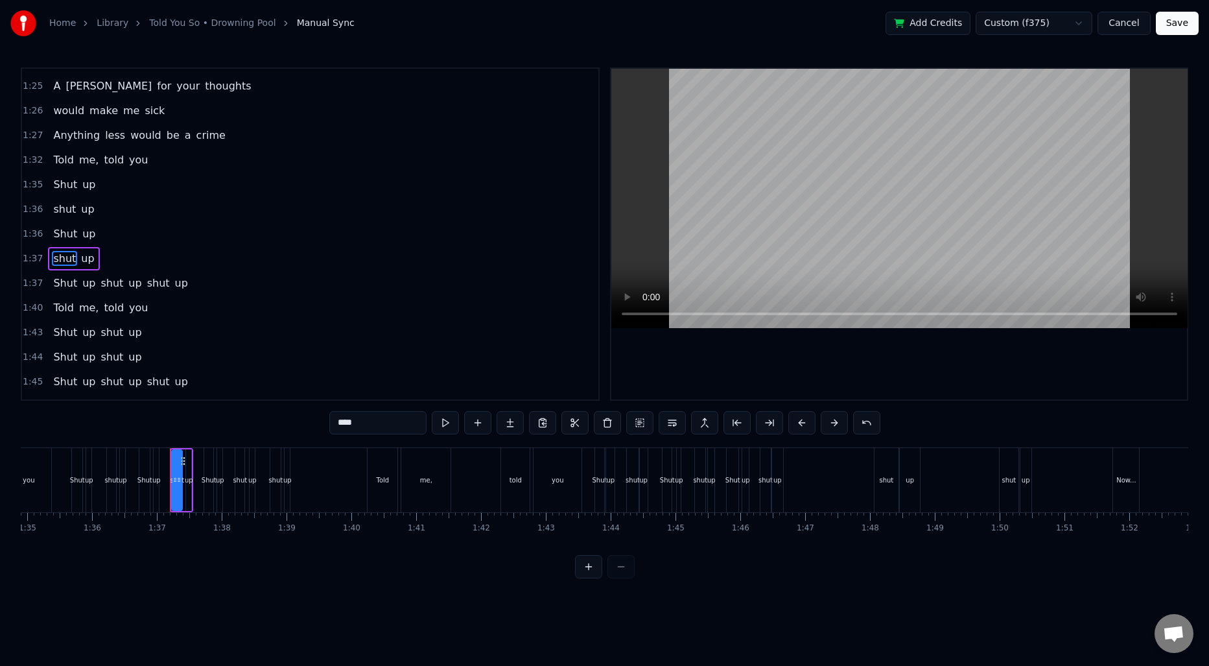
scroll to position [1054, 0]
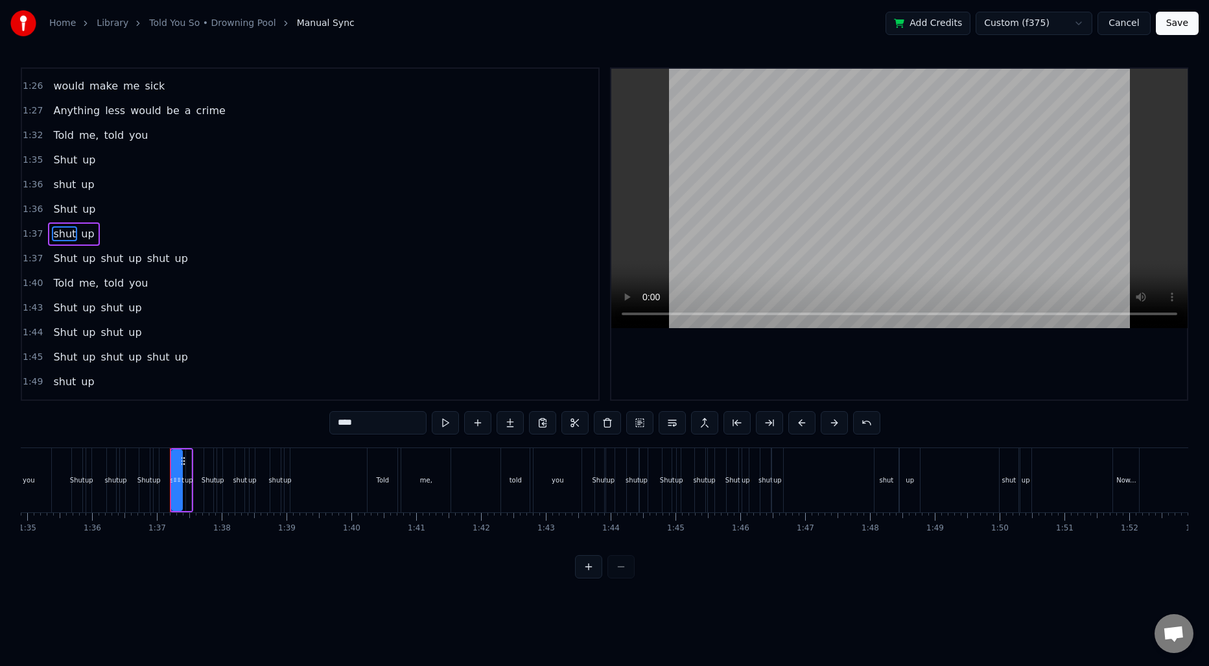
click at [108, 258] on span "shut" at bounding box center [111, 258] width 25 height 15
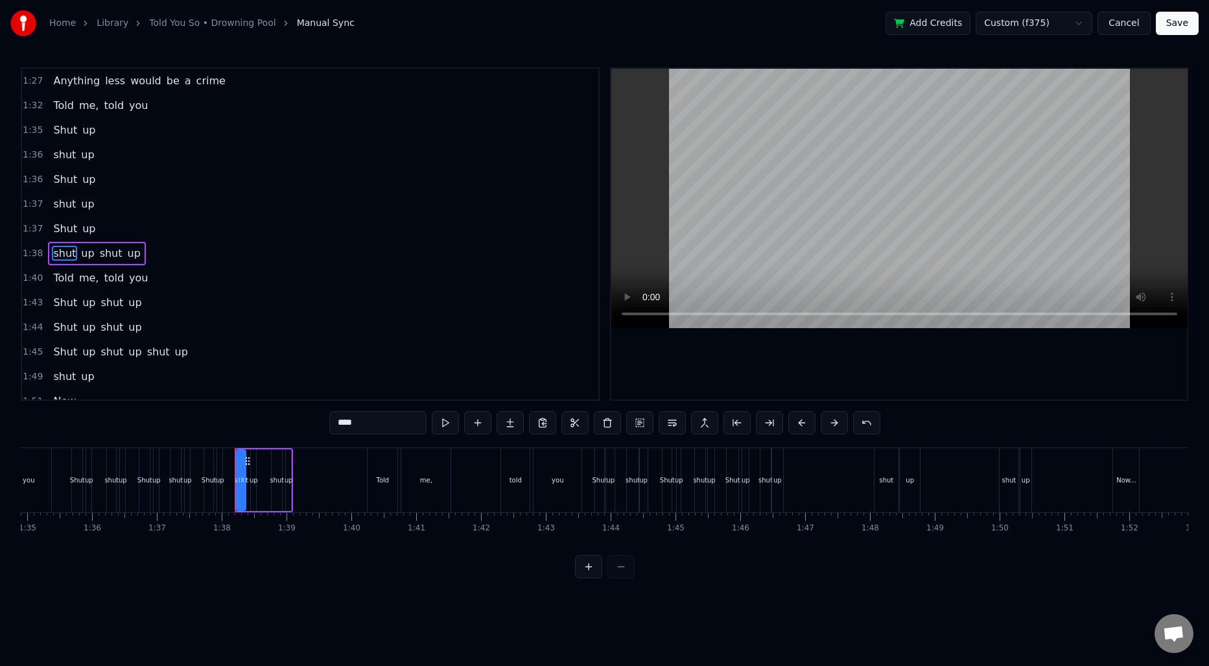
scroll to position [1103, 0]
click at [100, 236] on span "shut" at bounding box center [111, 233] width 25 height 15
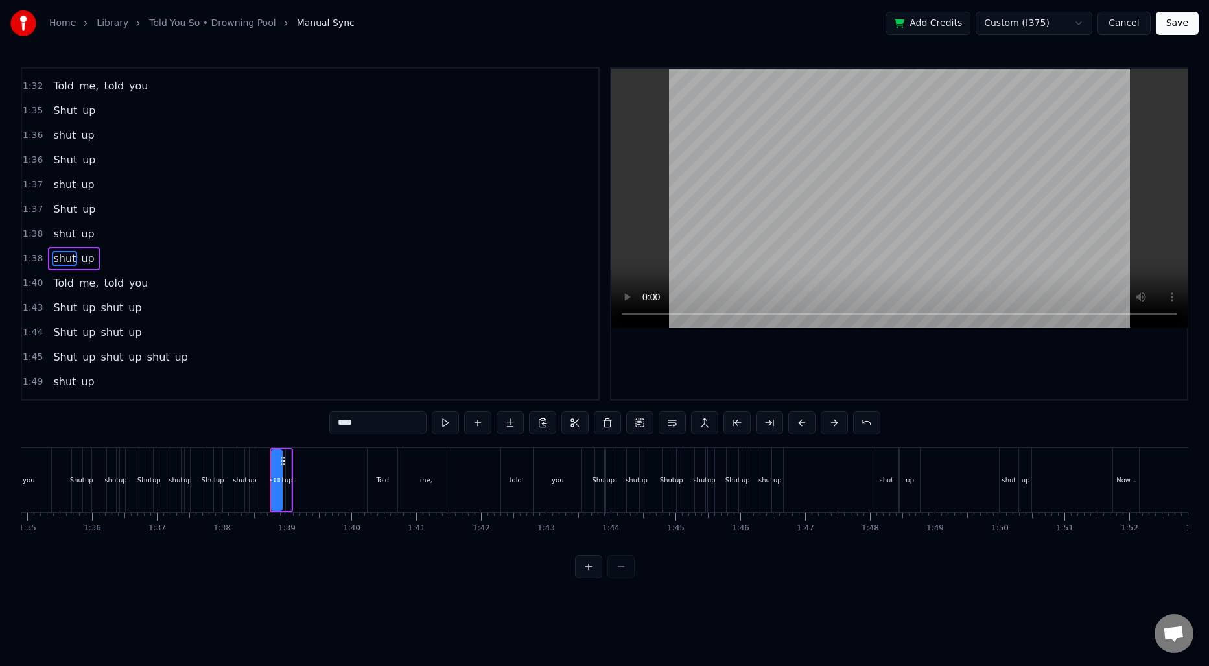
scroll to position [1128, 0]
click at [105, 281] on span "shut" at bounding box center [111, 282] width 25 height 15
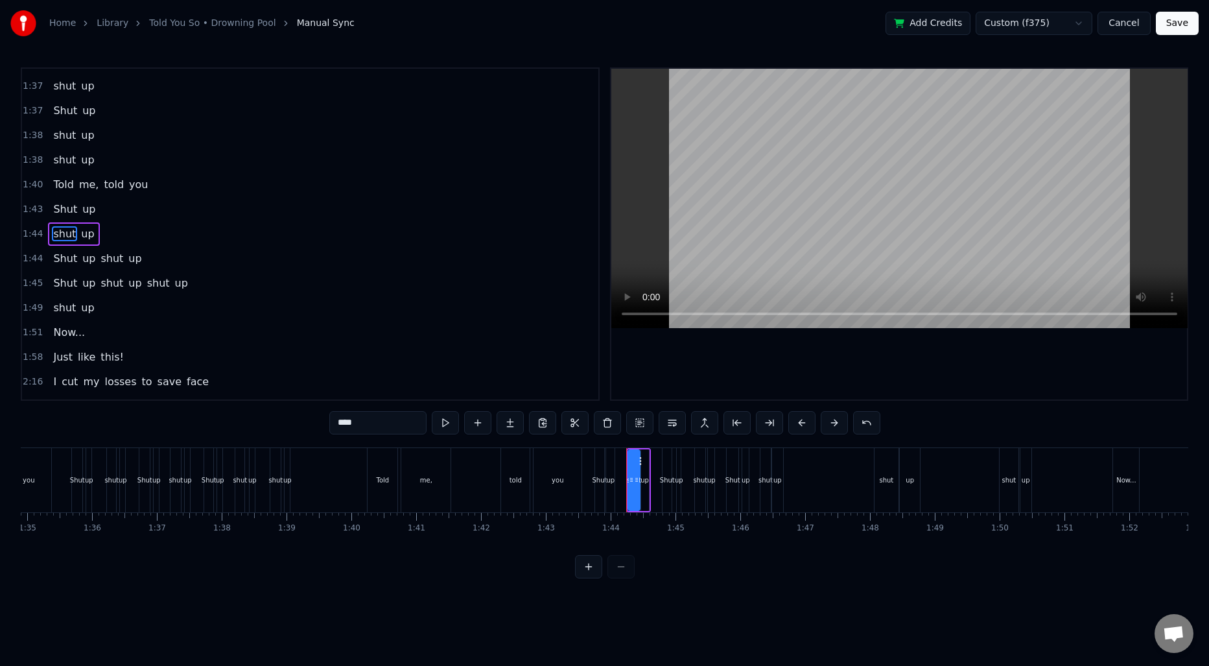
click at [100, 261] on span "shut" at bounding box center [111, 258] width 25 height 15
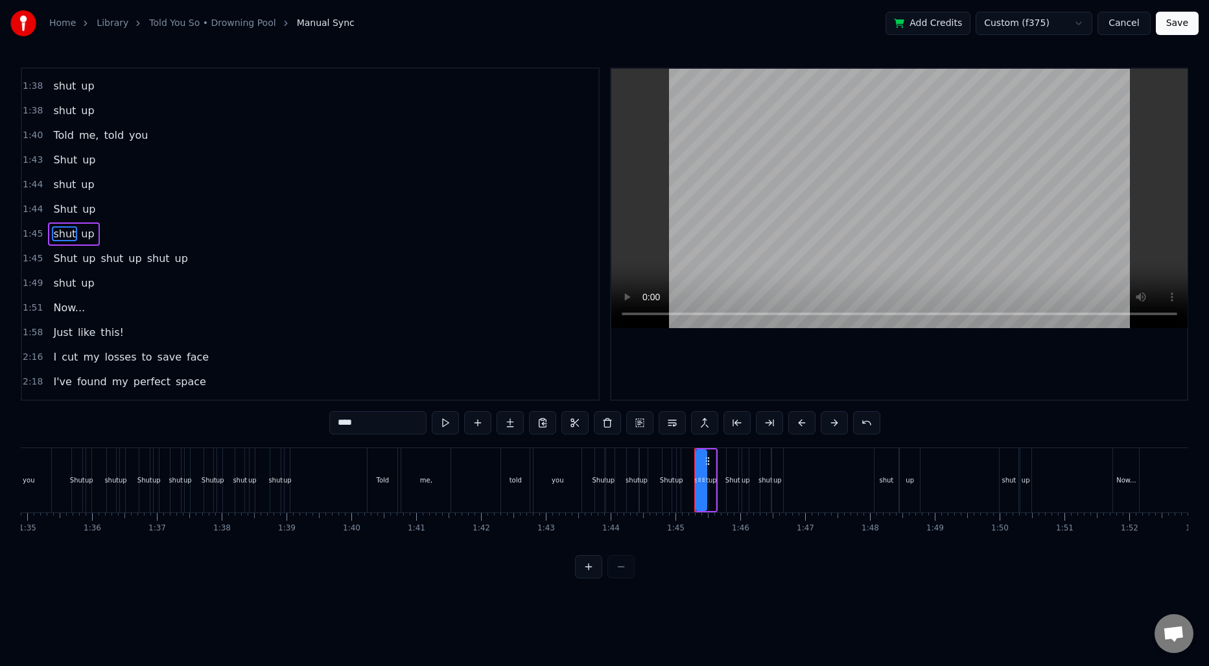
click at [106, 259] on span "shut" at bounding box center [111, 258] width 25 height 15
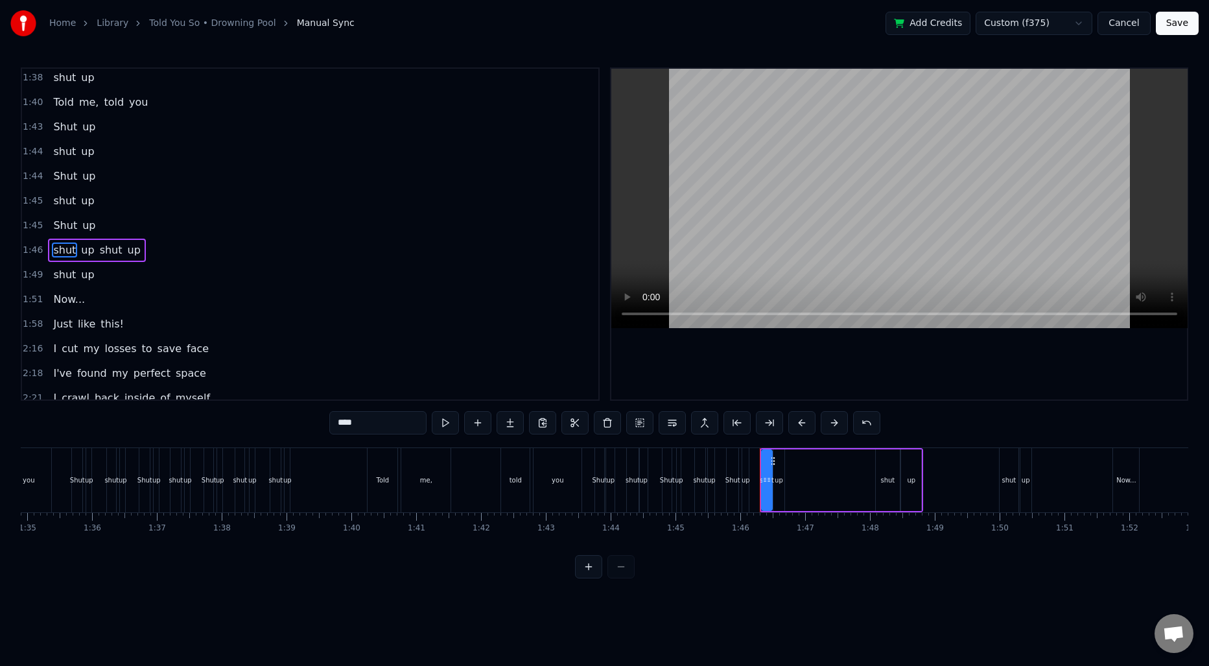
scroll to position [1300, 0]
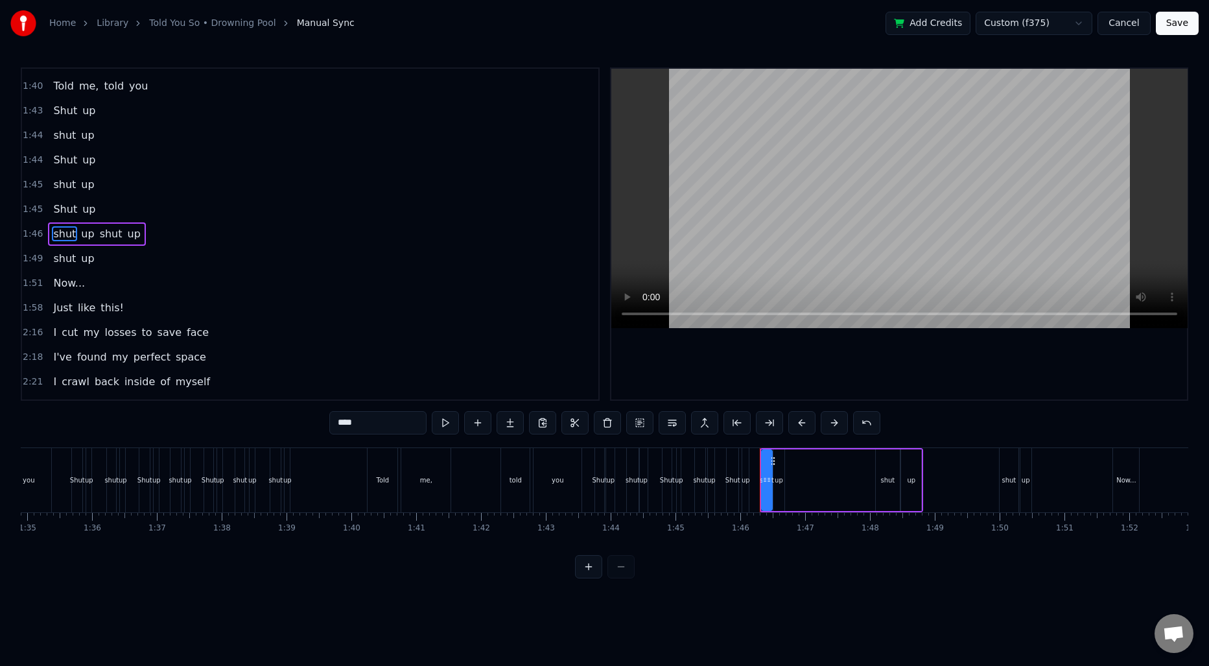
click at [105, 233] on span "shut" at bounding box center [111, 233] width 25 height 15
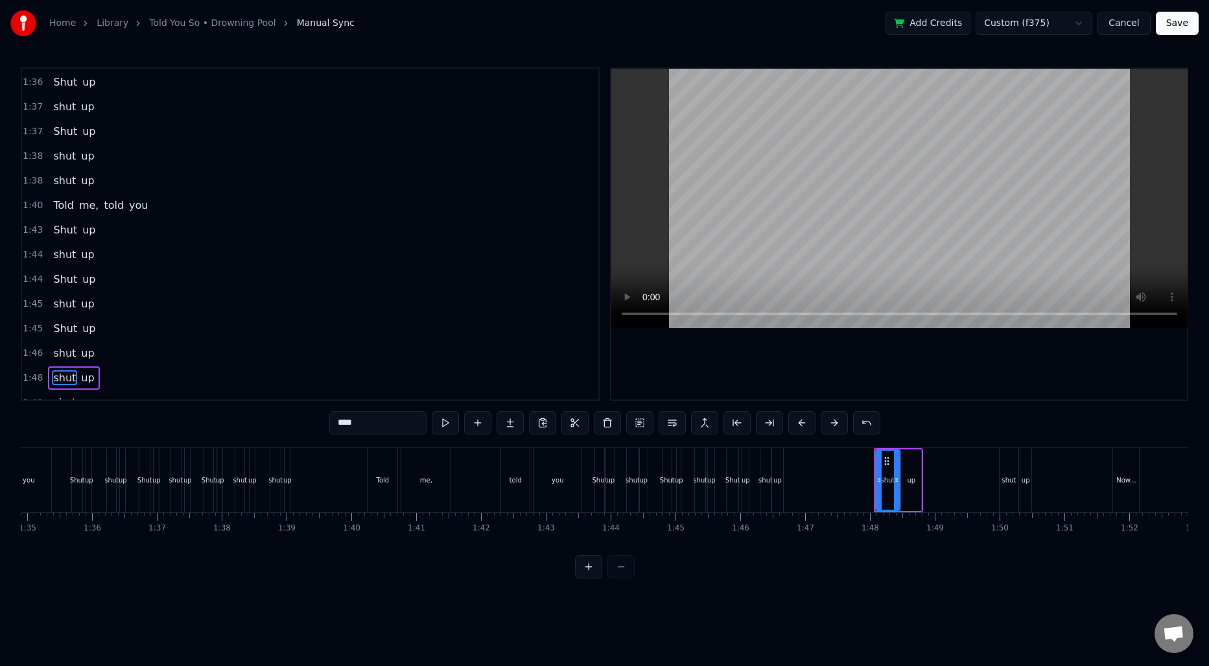
scroll to position [1118, 0]
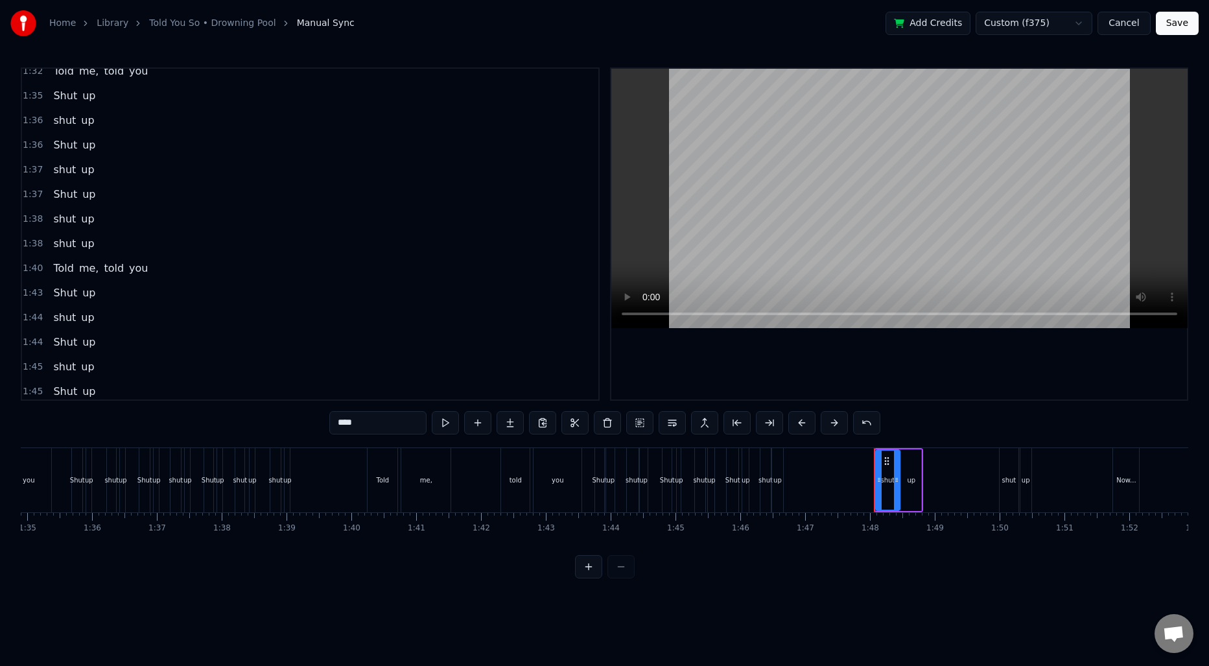
click at [65, 99] on span "Shut" at bounding box center [65, 95] width 27 height 15
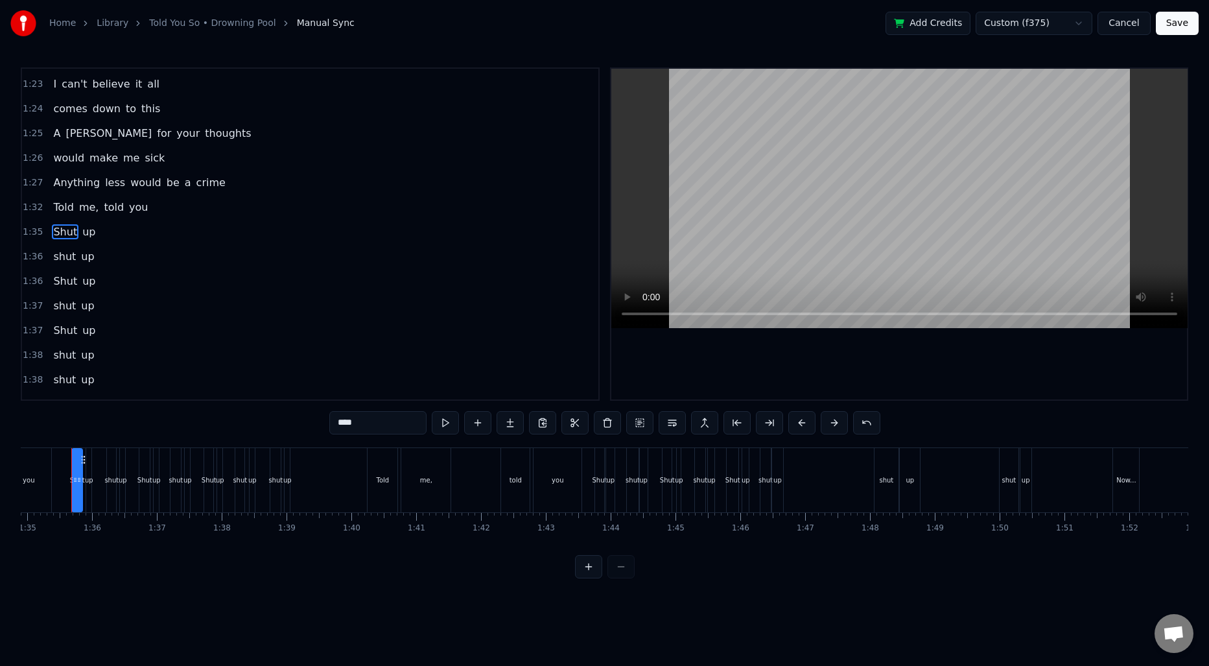
scroll to position [0, 6136]
click at [365, 431] on input "****" at bounding box center [377, 422] width 97 height 23
click at [59, 254] on span "shut" at bounding box center [64, 256] width 25 height 15
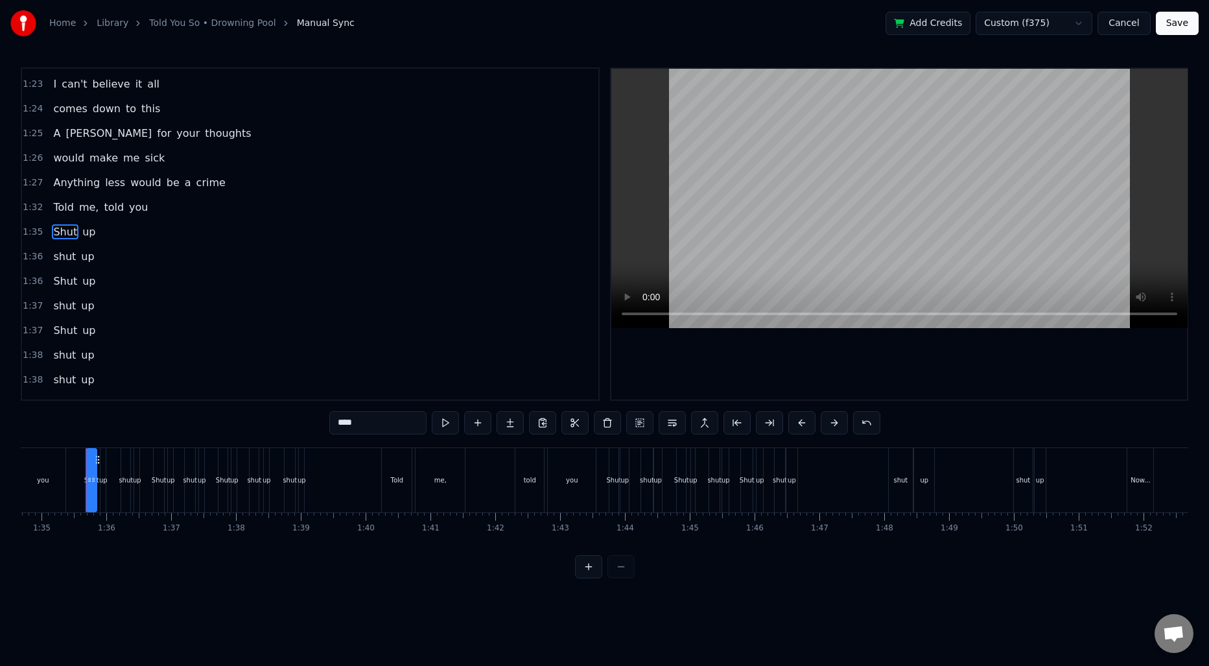
click at [59, 254] on div "0:12 Stretch!! 0:22 It took some time to realize 0:24 The bullshit in my eyes 0…" at bounding box center [310, 233] width 579 height 333
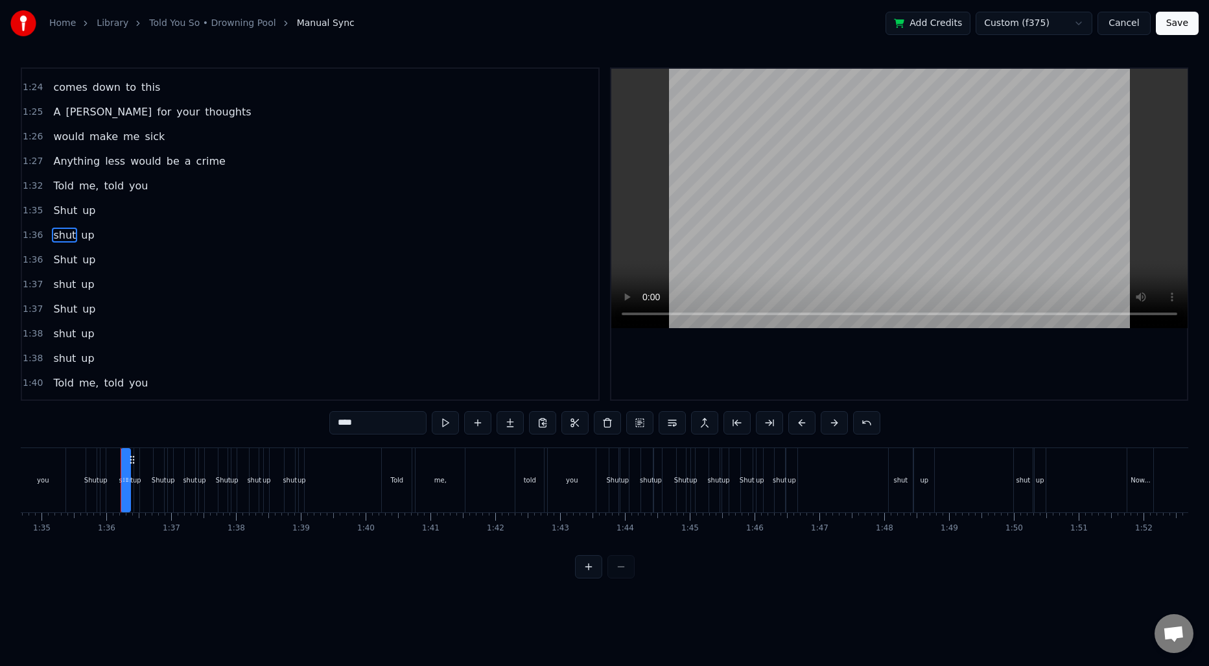
scroll to position [1004, 0]
click at [62, 233] on span "shut" at bounding box center [64, 233] width 25 height 15
click at [395, 431] on input "****" at bounding box center [377, 422] width 97 height 23
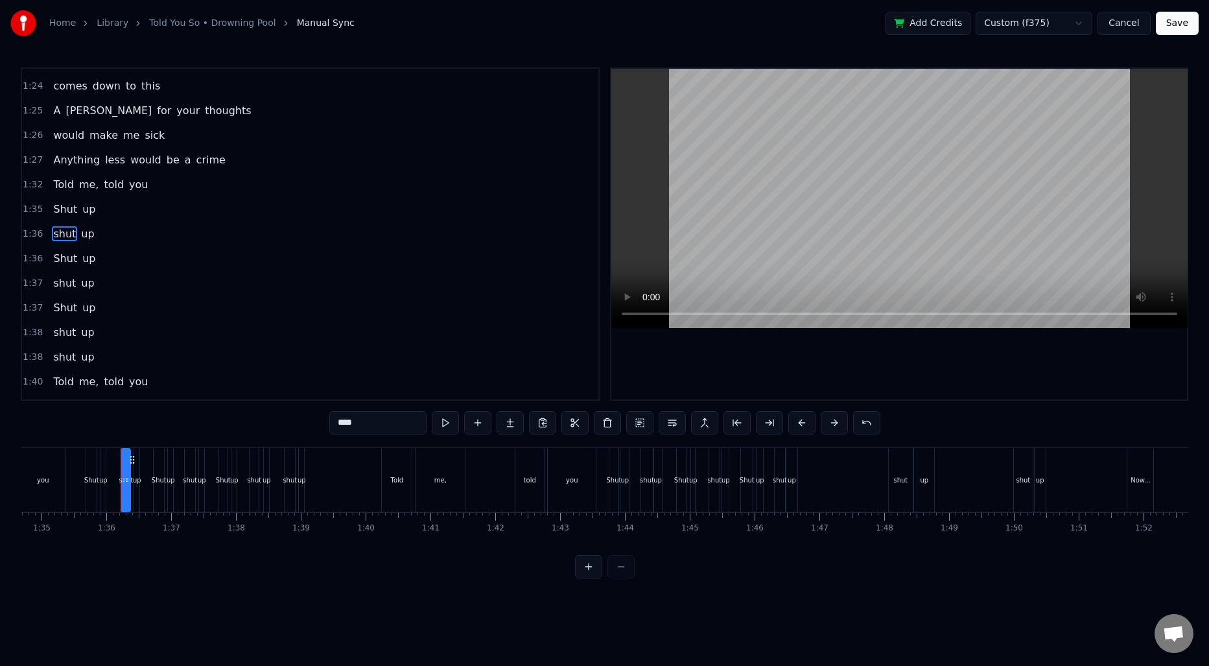
paste input "text"
click at [58, 253] on span "Shut" at bounding box center [65, 258] width 27 height 15
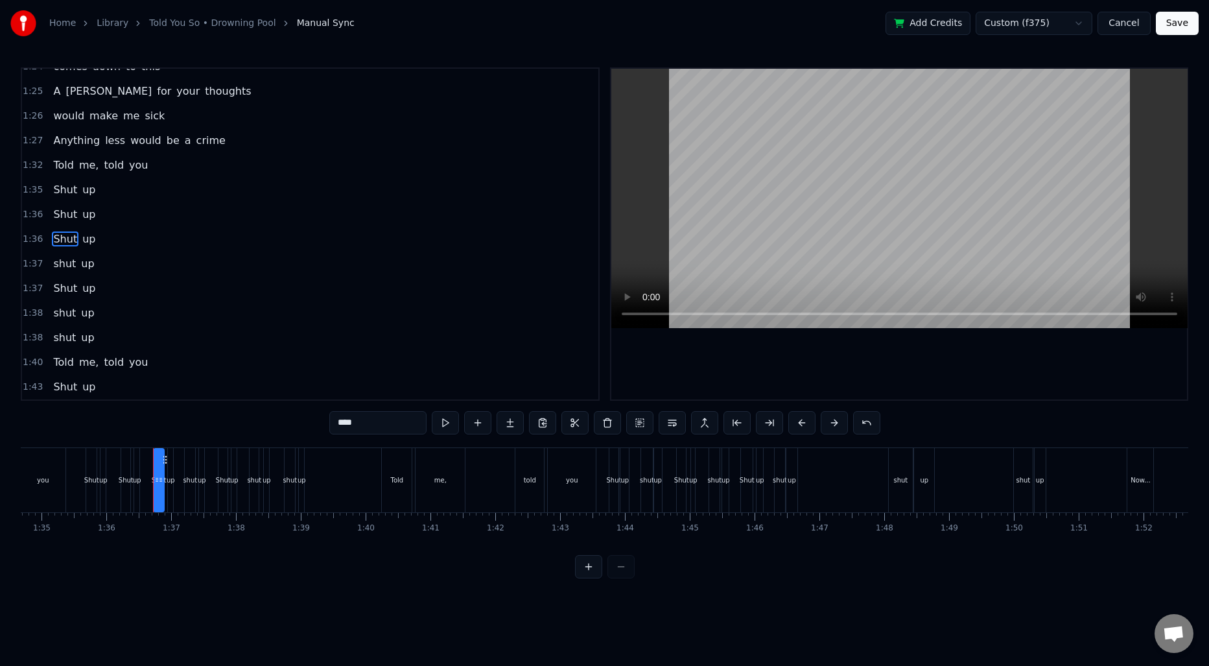
scroll to position [1029, 0]
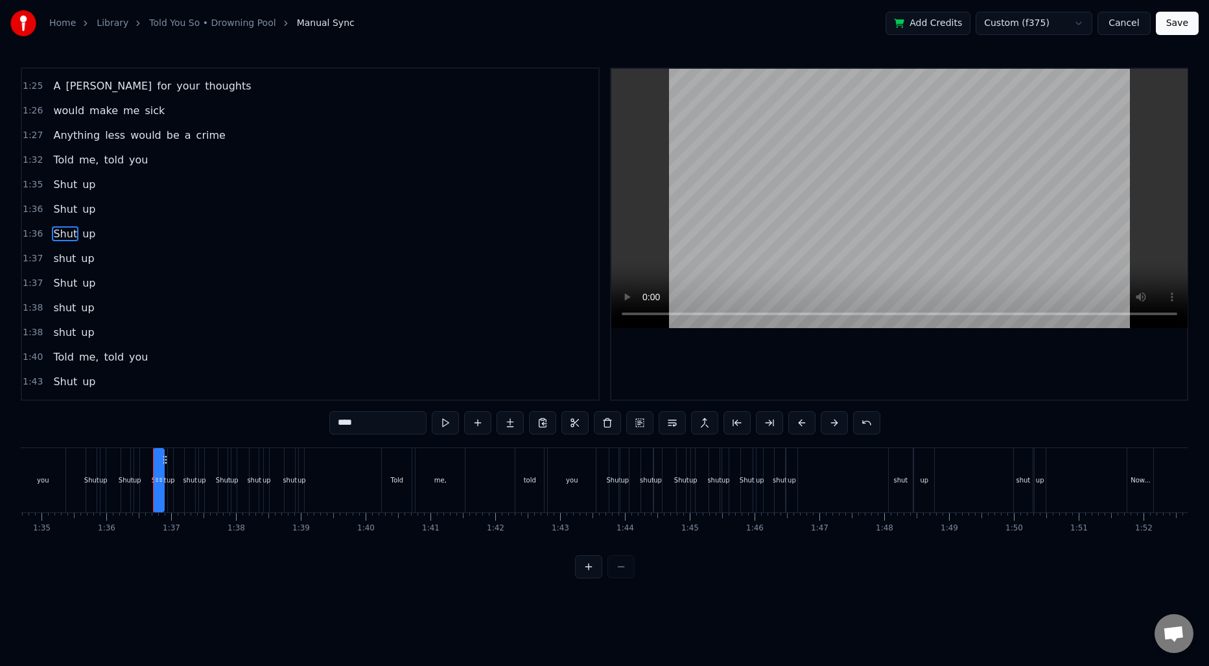
click at [63, 258] on span "shut" at bounding box center [64, 258] width 25 height 15
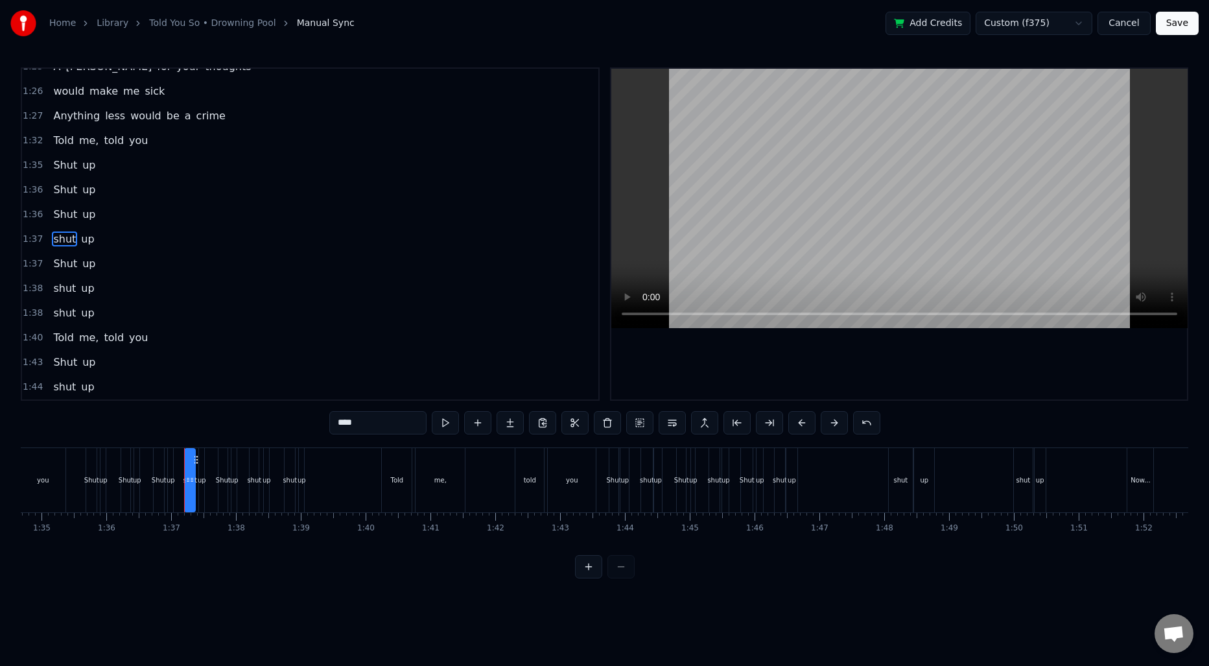
scroll to position [1054, 0]
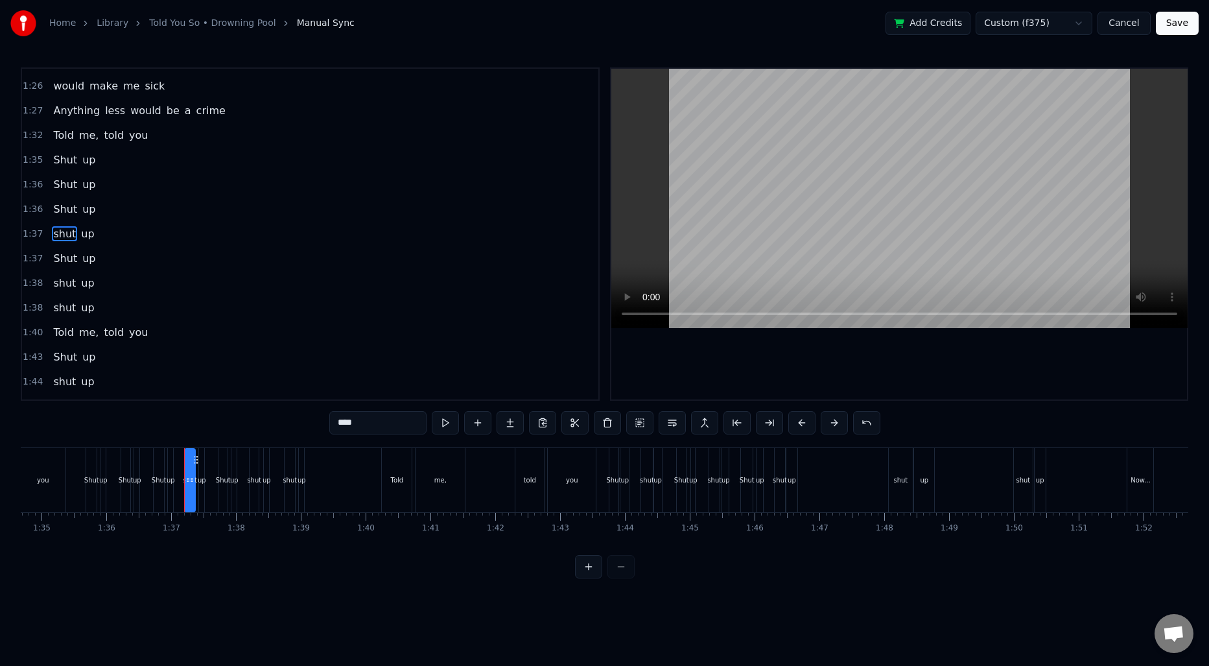
click at [352, 419] on input "****" at bounding box center [377, 422] width 97 height 23
paste input "text"
click at [57, 280] on span "shut" at bounding box center [64, 282] width 25 height 15
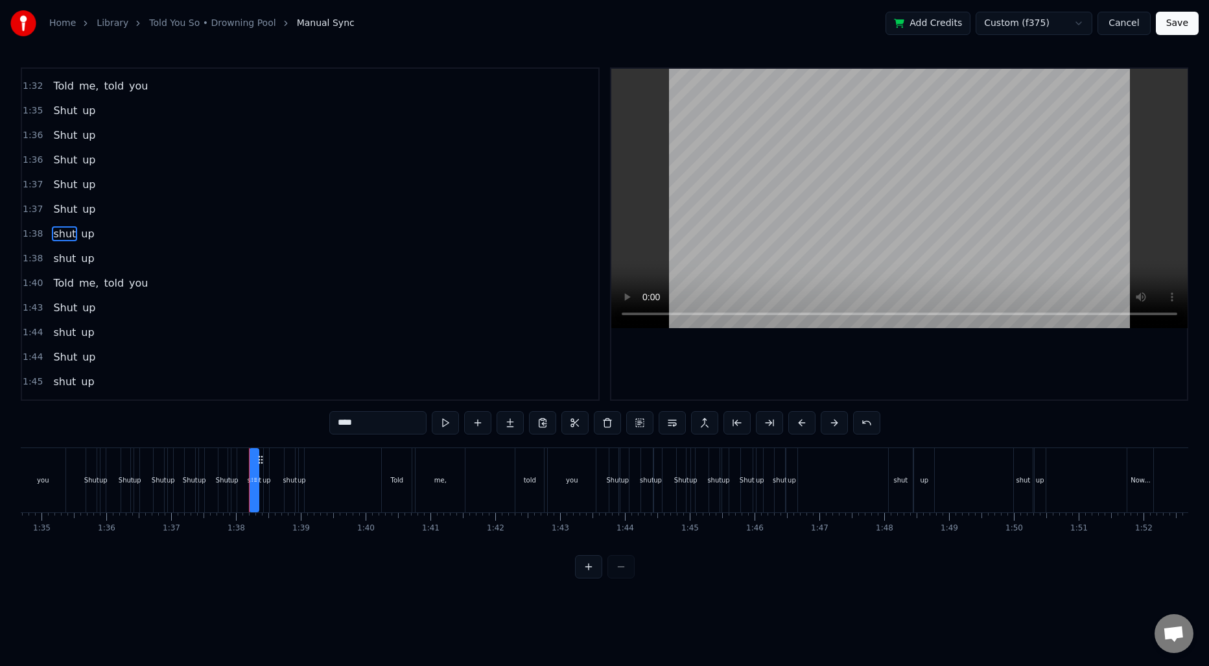
click at [345, 417] on input "****" at bounding box center [377, 422] width 97 height 23
paste input "text"
click at [58, 253] on span "shut" at bounding box center [64, 258] width 25 height 15
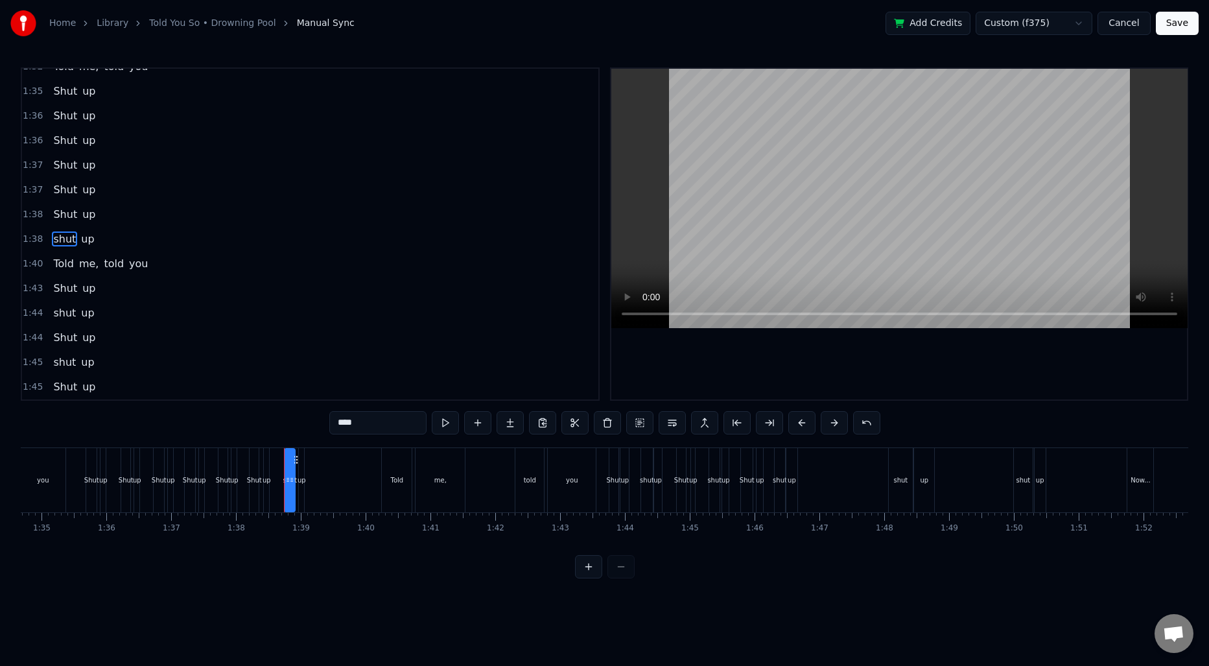
scroll to position [1128, 0]
click at [357, 425] on input "****" at bounding box center [377, 422] width 97 height 23
paste input "text"
click at [65, 306] on span "shut" at bounding box center [64, 307] width 25 height 15
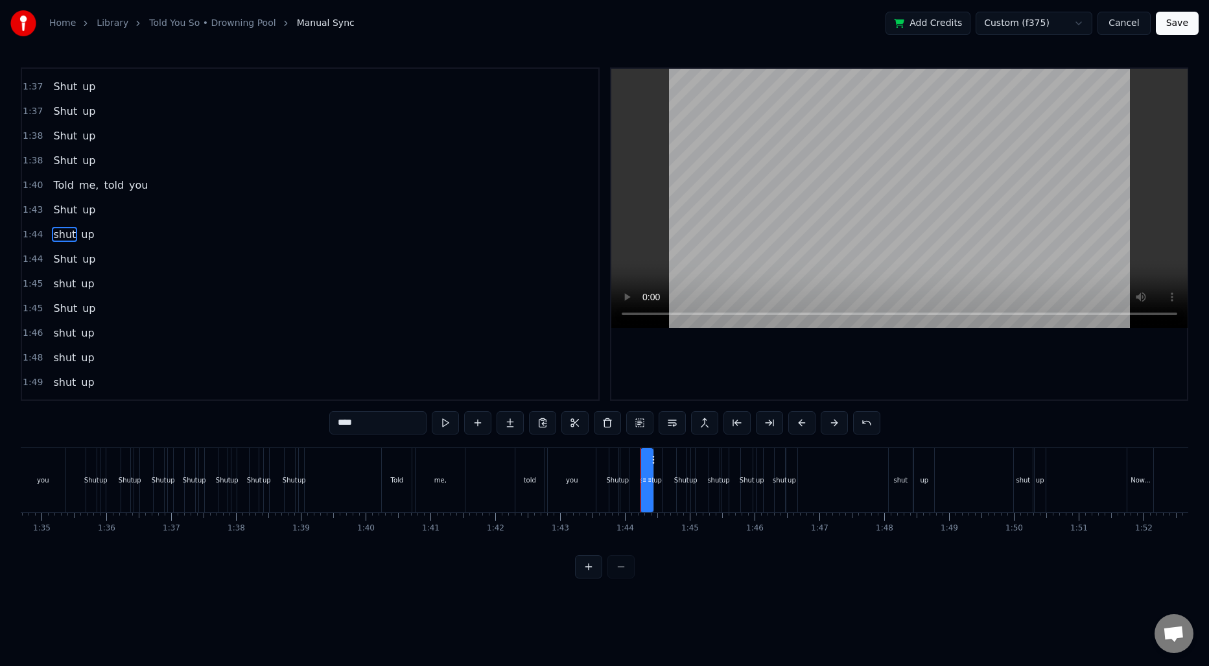
scroll to position [1201, 0]
click at [350, 418] on input "****" at bounding box center [377, 422] width 97 height 23
paste input "text"
click at [60, 279] on span "shut" at bounding box center [64, 282] width 25 height 15
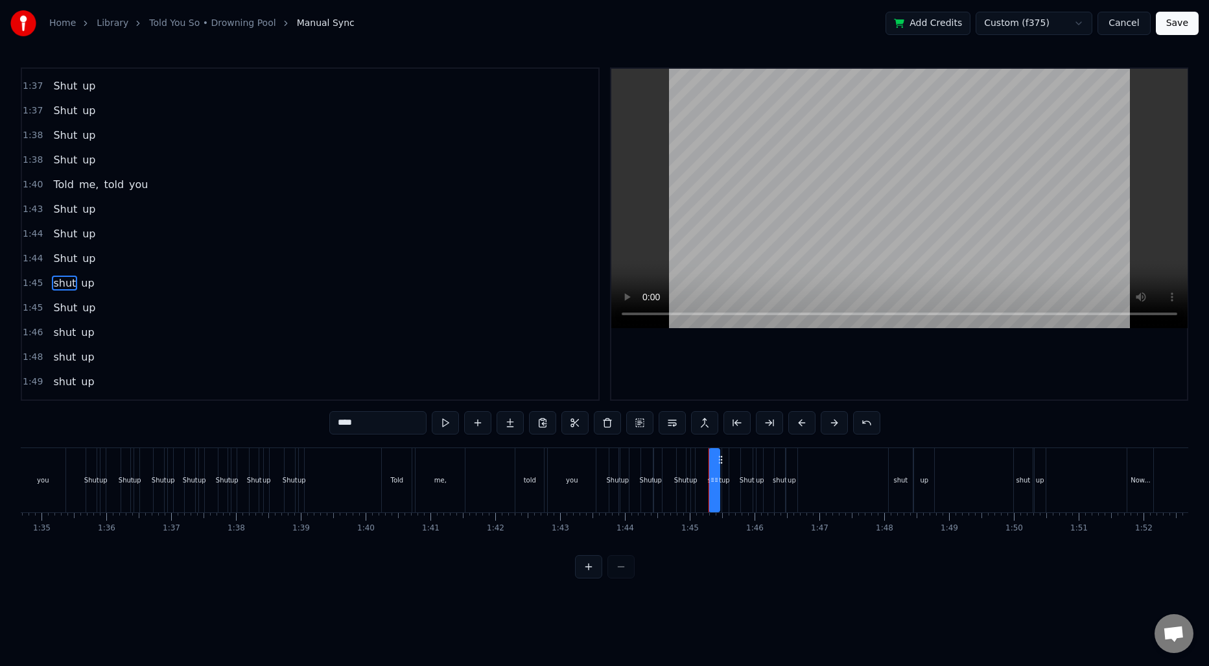
scroll to position [1251, 0]
click at [368, 423] on input "****" at bounding box center [377, 422] width 97 height 23
paste input "text"
click at [65, 283] on span "shut" at bounding box center [64, 282] width 25 height 15
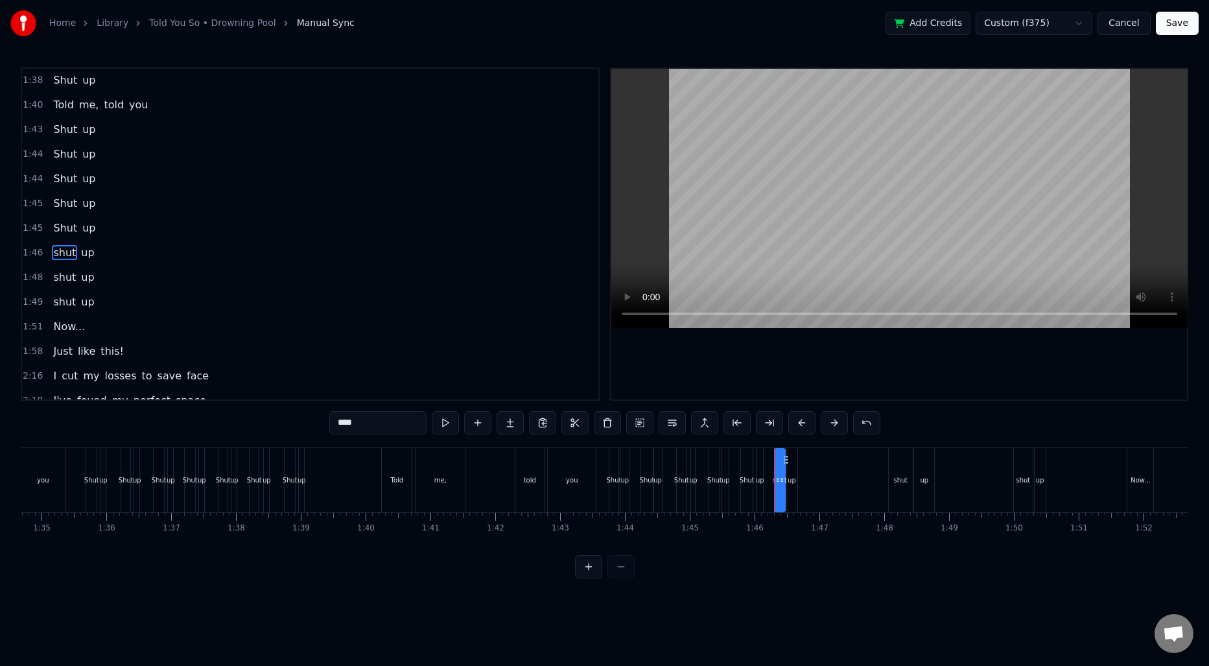
scroll to position [1300, 0]
click at [377, 431] on input "****" at bounding box center [377, 422] width 97 height 23
paste input "text"
click at [52, 256] on span "shut" at bounding box center [64, 258] width 25 height 15
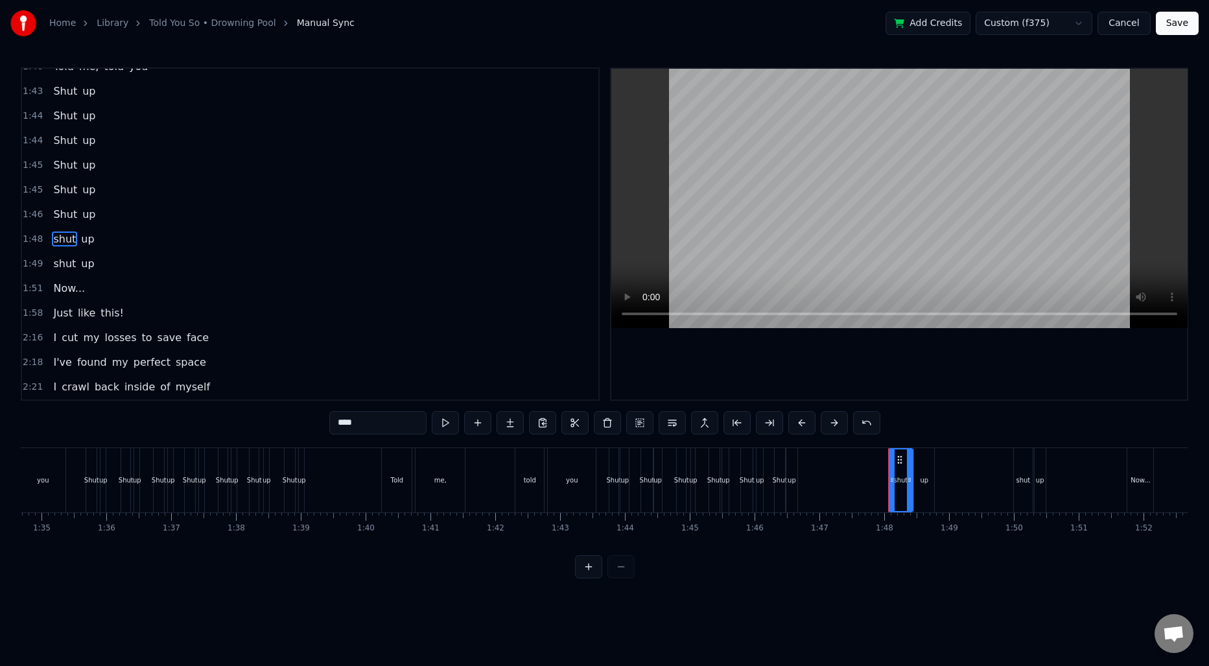
scroll to position [1325, 0]
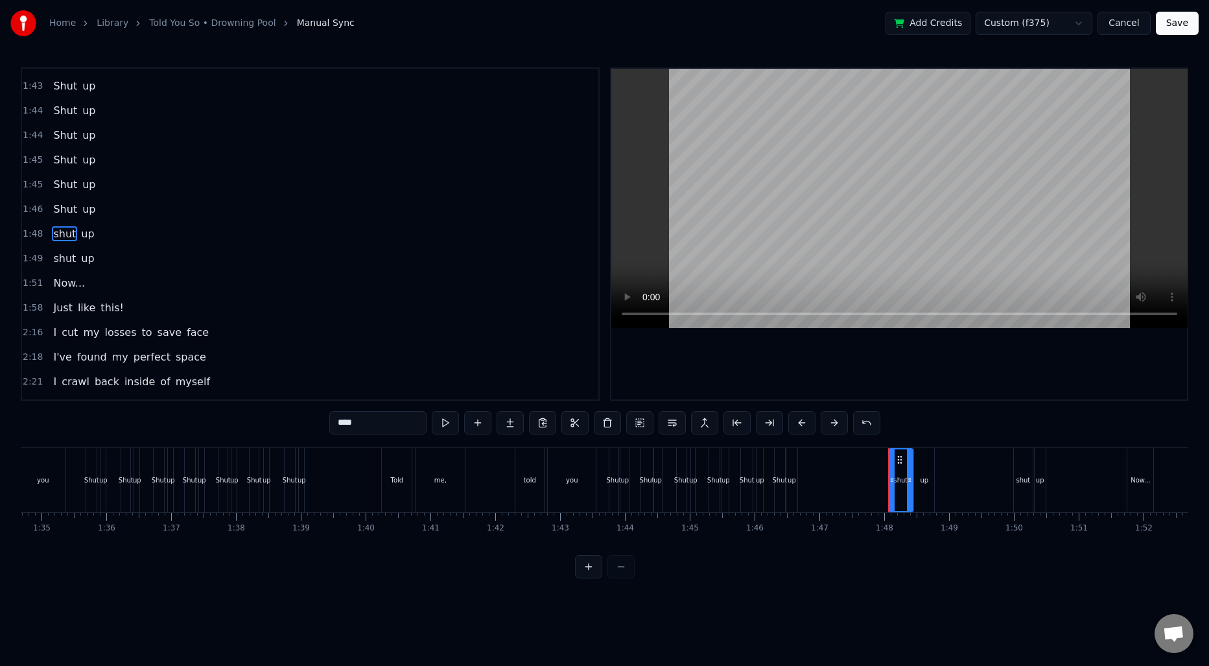
click at [347, 421] on input "****" at bounding box center [377, 422] width 97 height 23
paste input "text"
click at [56, 257] on span "shut" at bounding box center [64, 258] width 25 height 15
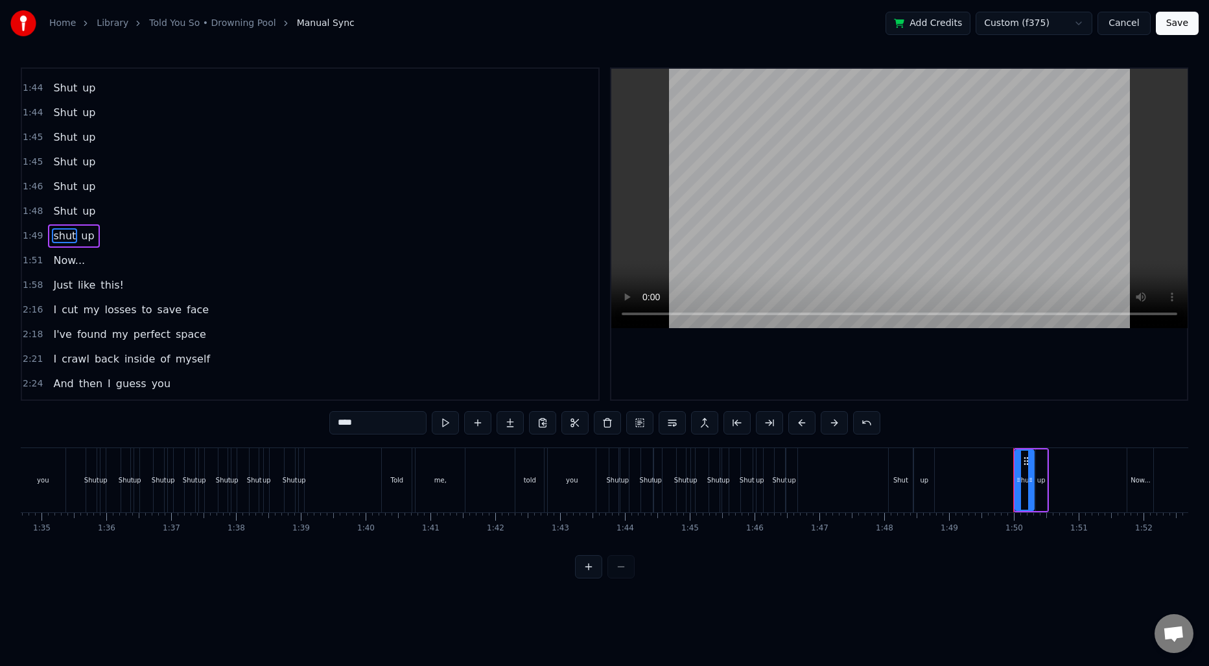
scroll to position [1349, 0]
click at [386, 413] on input "****" at bounding box center [377, 422] width 97 height 23
paste input "text"
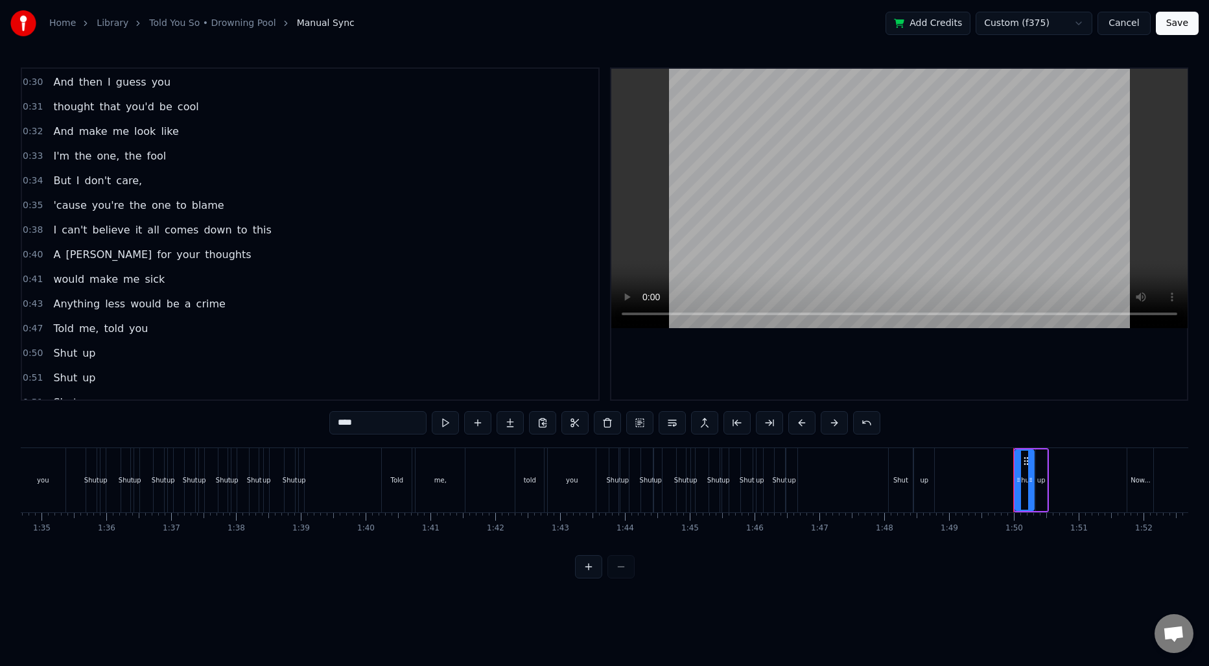
scroll to position [88, 0]
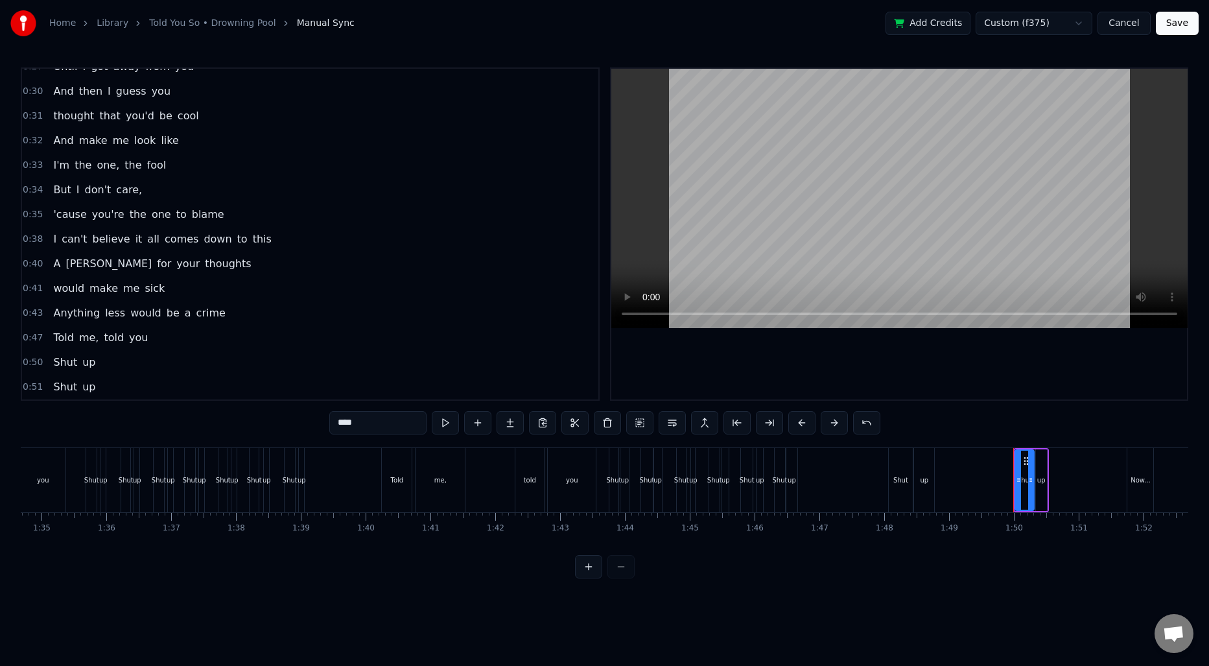
type input "****"
click at [39, 335] on span "0:47" at bounding box center [33, 337] width 20 height 13
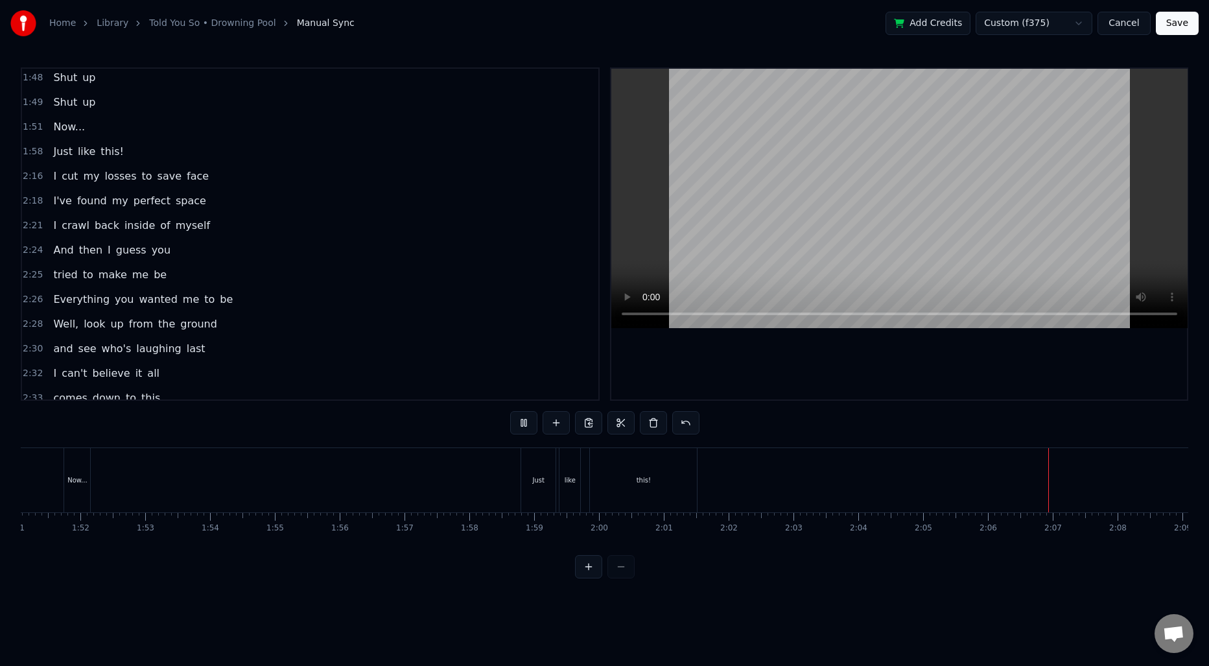
scroll to position [1494, 0]
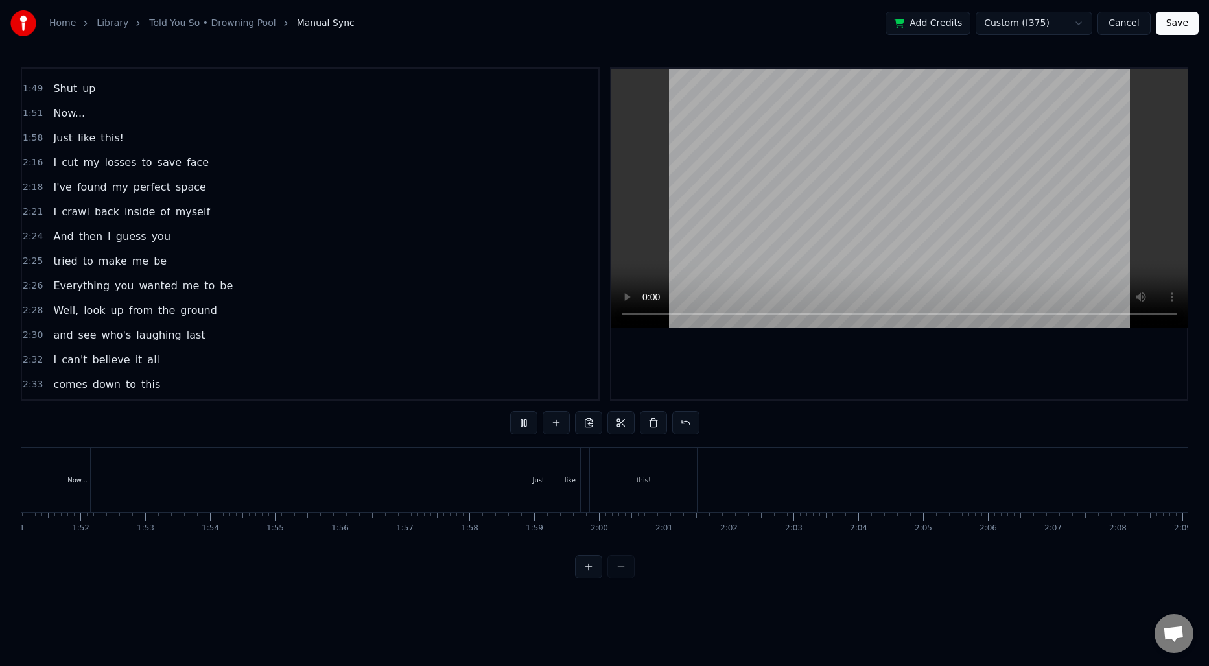
click at [49, 165] on div "I cut my losses to save face" at bounding box center [131, 162] width 166 height 23
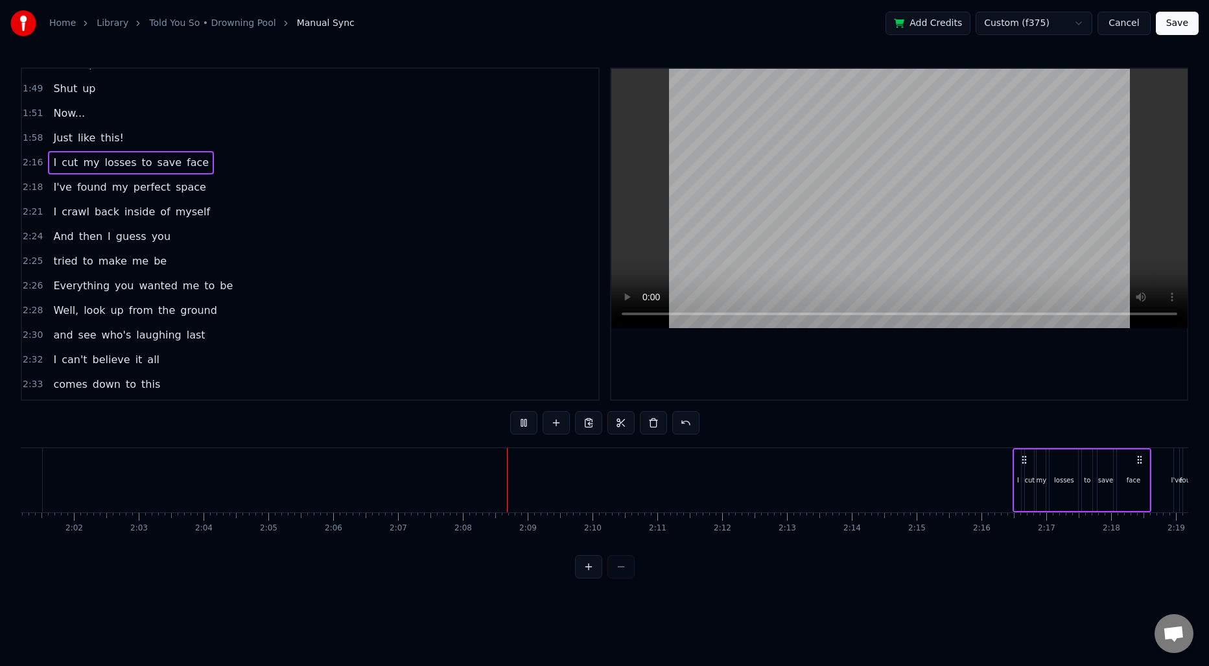
click at [52, 164] on span "I" at bounding box center [55, 162] width 6 height 15
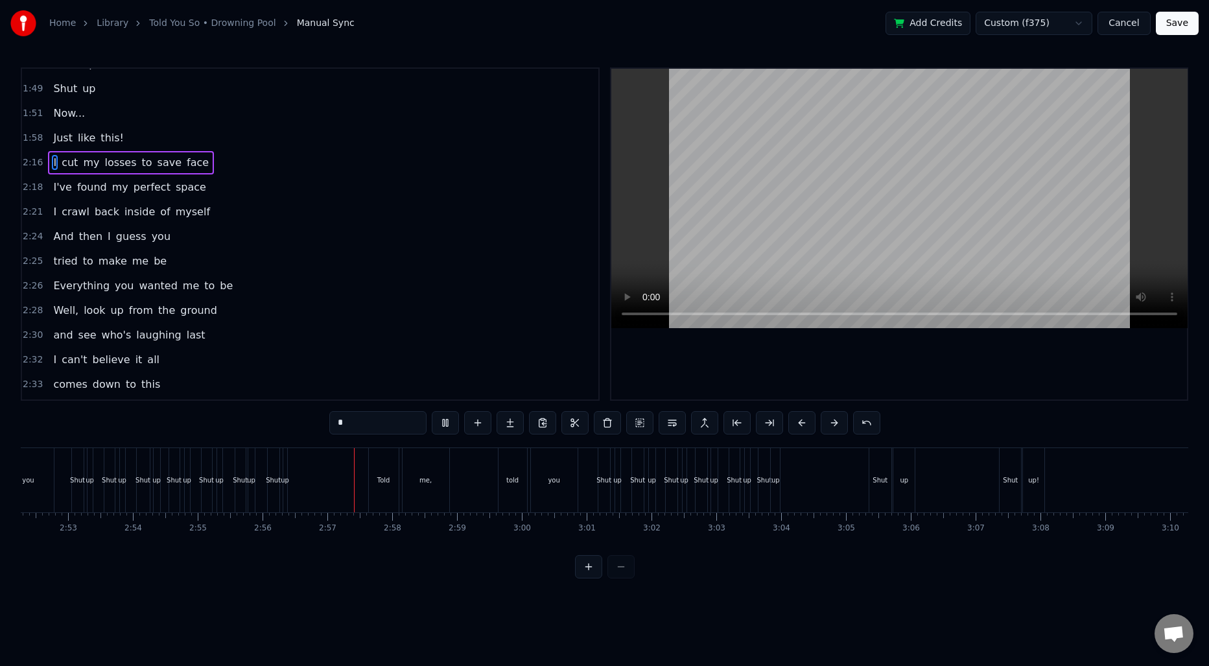
scroll to position [0, 11212]
click at [1169, 19] on button "Save" at bounding box center [1176, 23] width 43 height 23
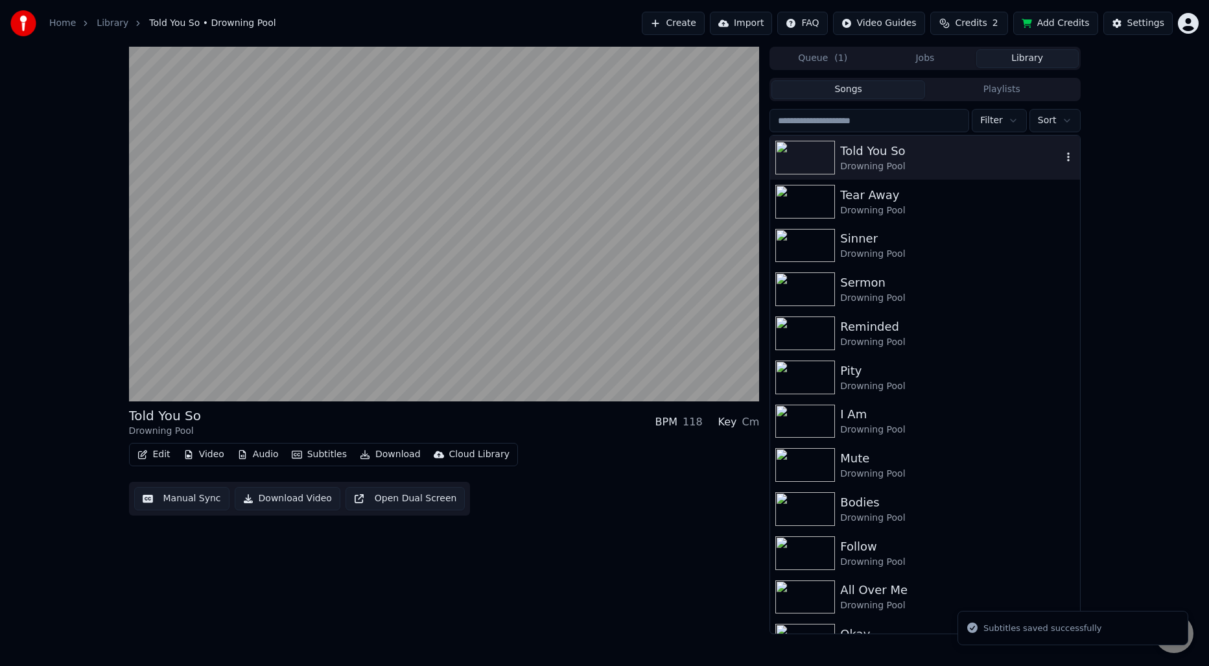
click at [962, 165] on div "Drowning Pool" at bounding box center [950, 166] width 221 height 13
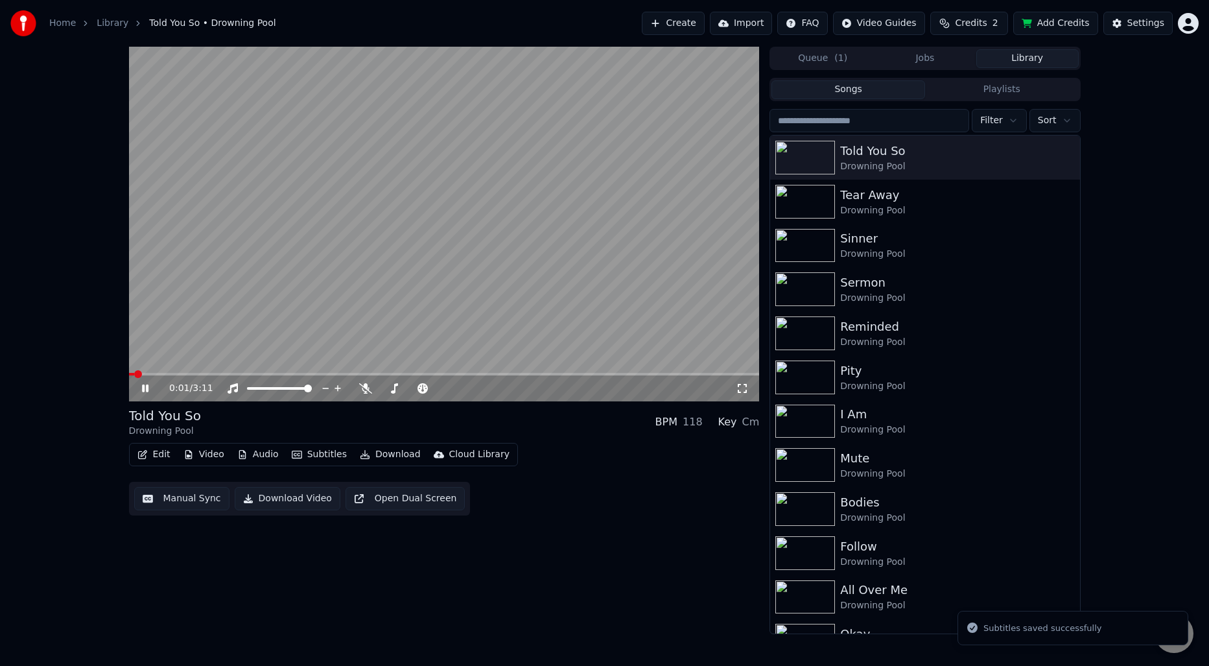
click at [544, 259] on video at bounding box center [444, 224] width 631 height 354
click at [406, 452] on button "Download" at bounding box center [389, 454] width 71 height 18
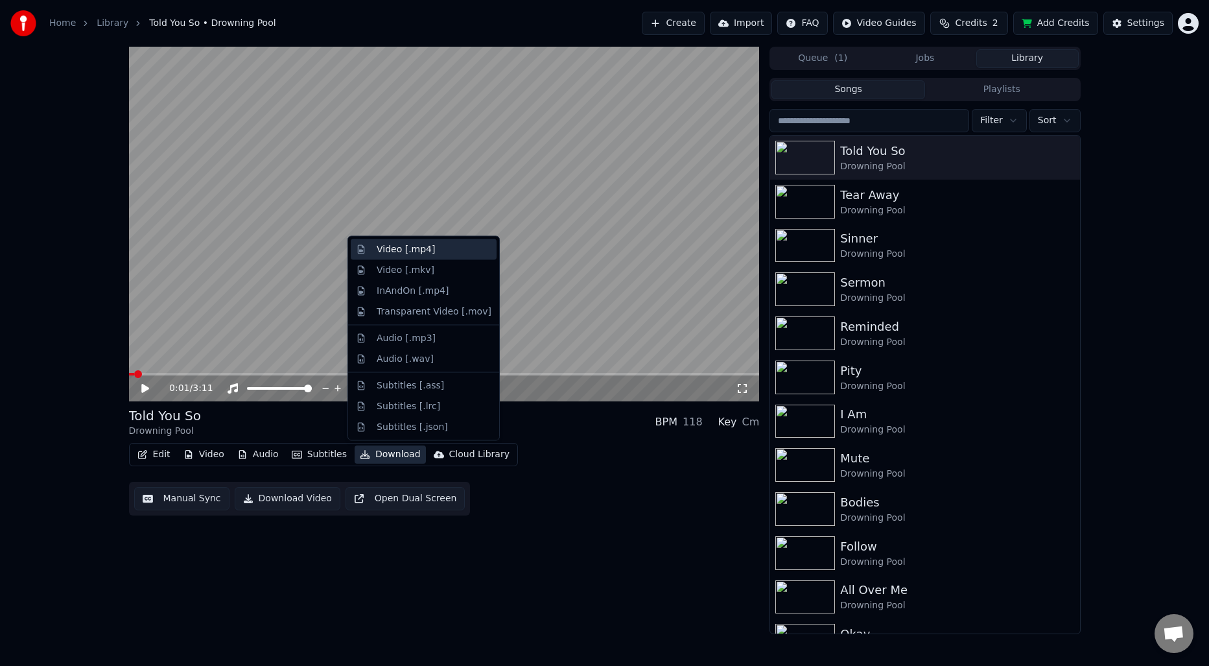
click at [400, 252] on div "Video [.mp4]" at bounding box center [406, 249] width 58 height 13
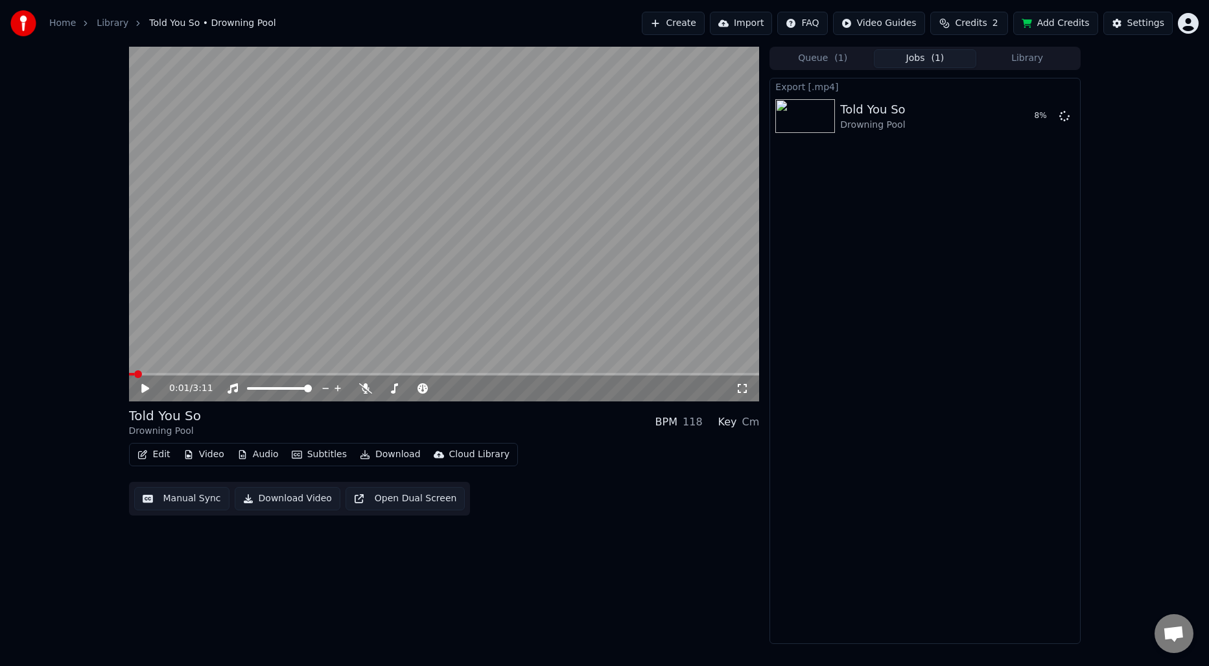
click at [836, 69] on div "Queue ( 1 ) Jobs ( 1 ) Library" at bounding box center [924, 58] width 310 height 23
click at [836, 62] on span "( 1 )" at bounding box center [840, 58] width 13 height 13
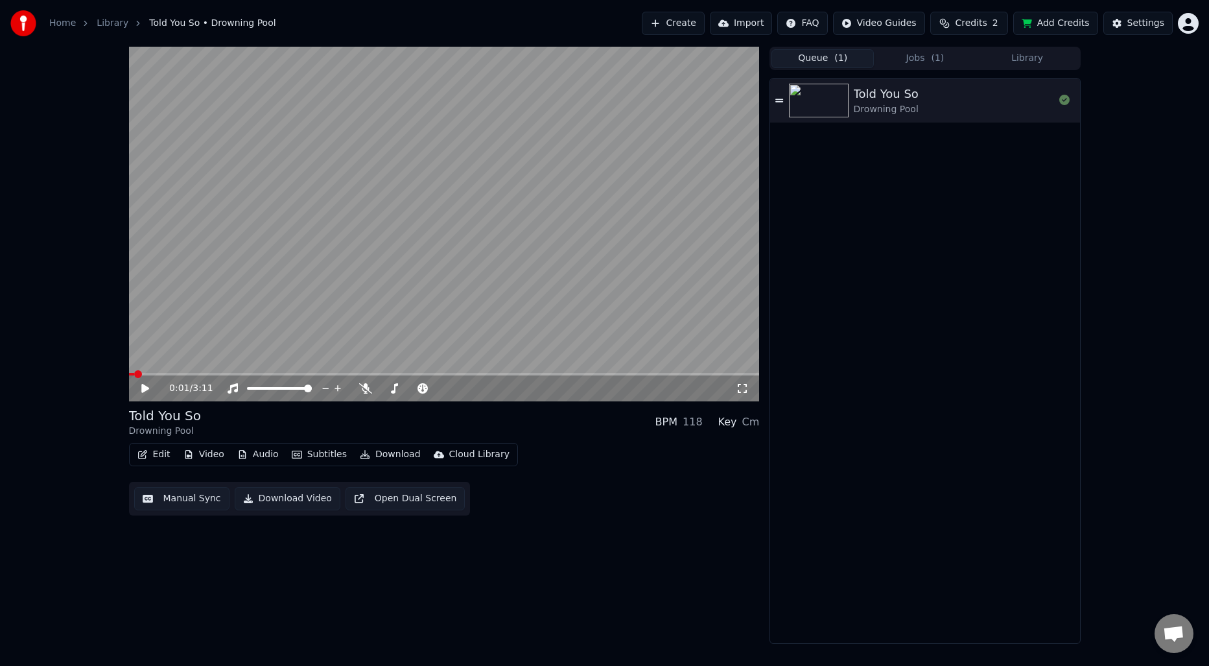
click at [925, 58] on button "Jobs ( 1 )" at bounding box center [925, 58] width 102 height 19
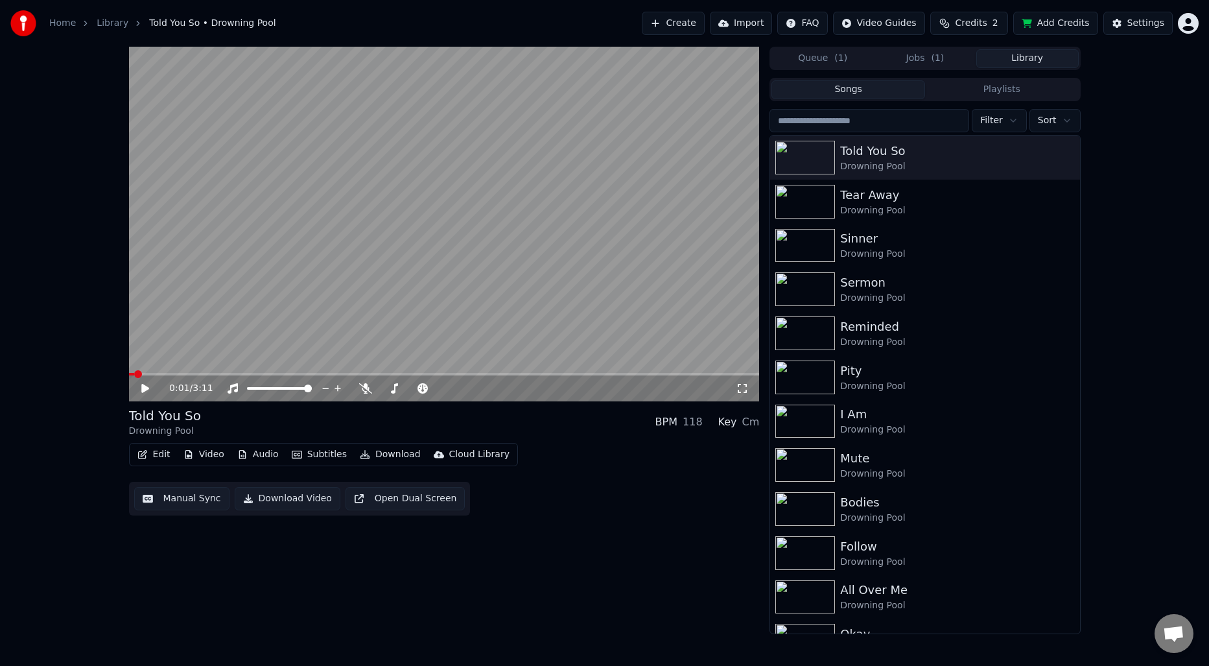
click at [1017, 54] on button "Library" at bounding box center [1027, 58] width 102 height 19
click at [883, 200] on div "Tear Away" at bounding box center [950, 195] width 221 height 18
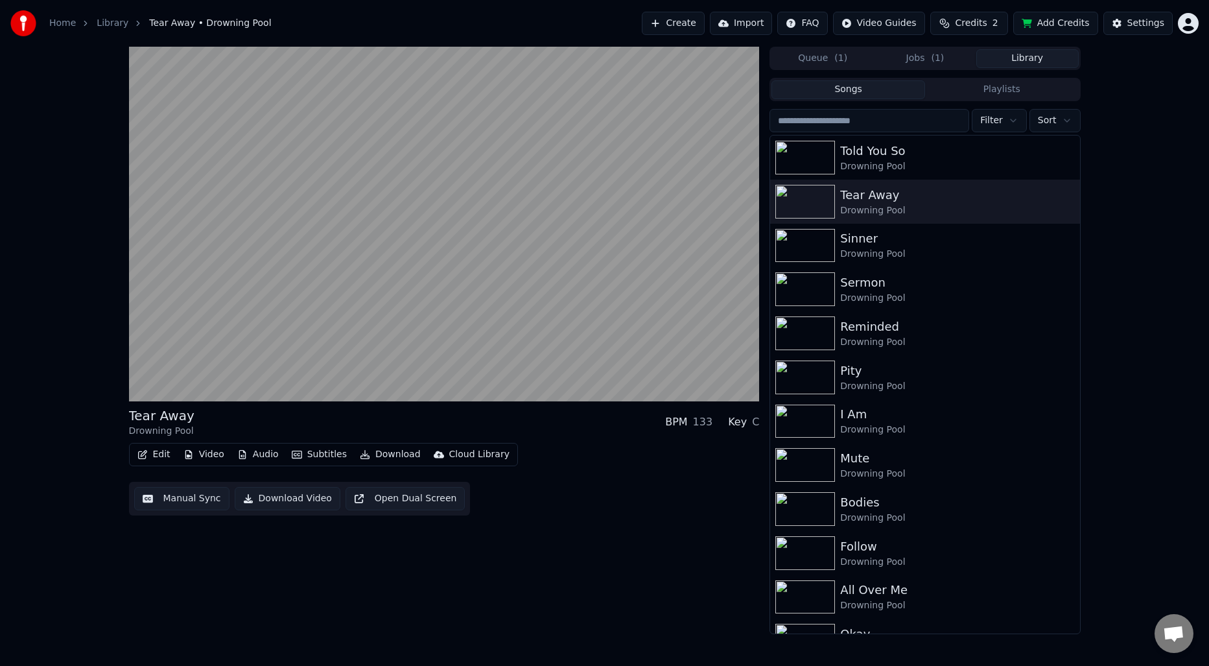
click at [269, 349] on video at bounding box center [444, 224] width 631 height 354
